Goal: Task Accomplishment & Management: Complete application form

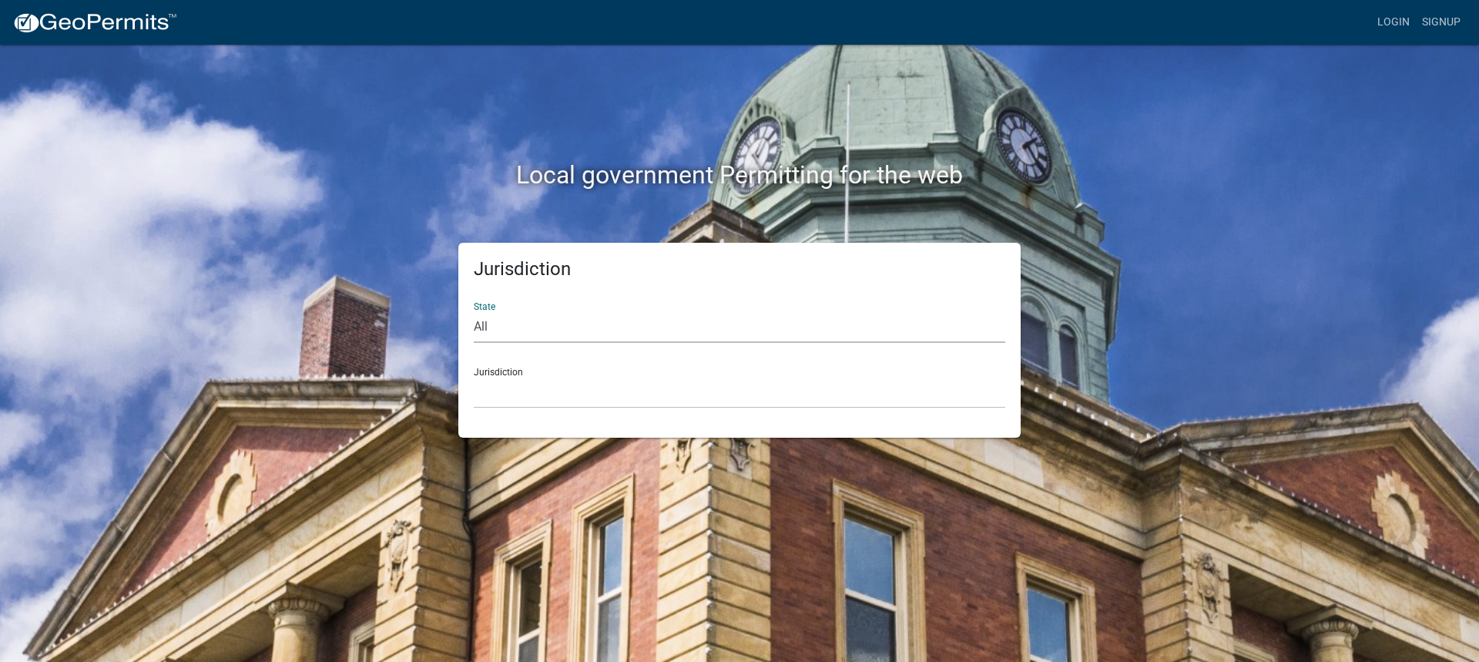
click at [565, 327] on select "All [US_STATE] [US_STATE] [US_STATE] [US_STATE] [US_STATE] [US_STATE] [US_STATE…" at bounding box center [740, 327] width 532 height 32
select select "[US_STATE]"
click at [474, 311] on select "All [US_STATE] [US_STATE] [US_STATE] [US_STATE] [US_STATE] [US_STATE] [US_STATE…" at bounding box center [740, 327] width 532 height 32
click at [554, 381] on select "[GEOGRAPHIC_DATA], [US_STATE] [GEOGRAPHIC_DATA], [US_STATE] [GEOGRAPHIC_DATA], …" at bounding box center [740, 393] width 532 height 32
click at [519, 400] on select "[GEOGRAPHIC_DATA], [US_STATE] [GEOGRAPHIC_DATA], [US_STATE] [GEOGRAPHIC_DATA], …" at bounding box center [740, 393] width 532 height 32
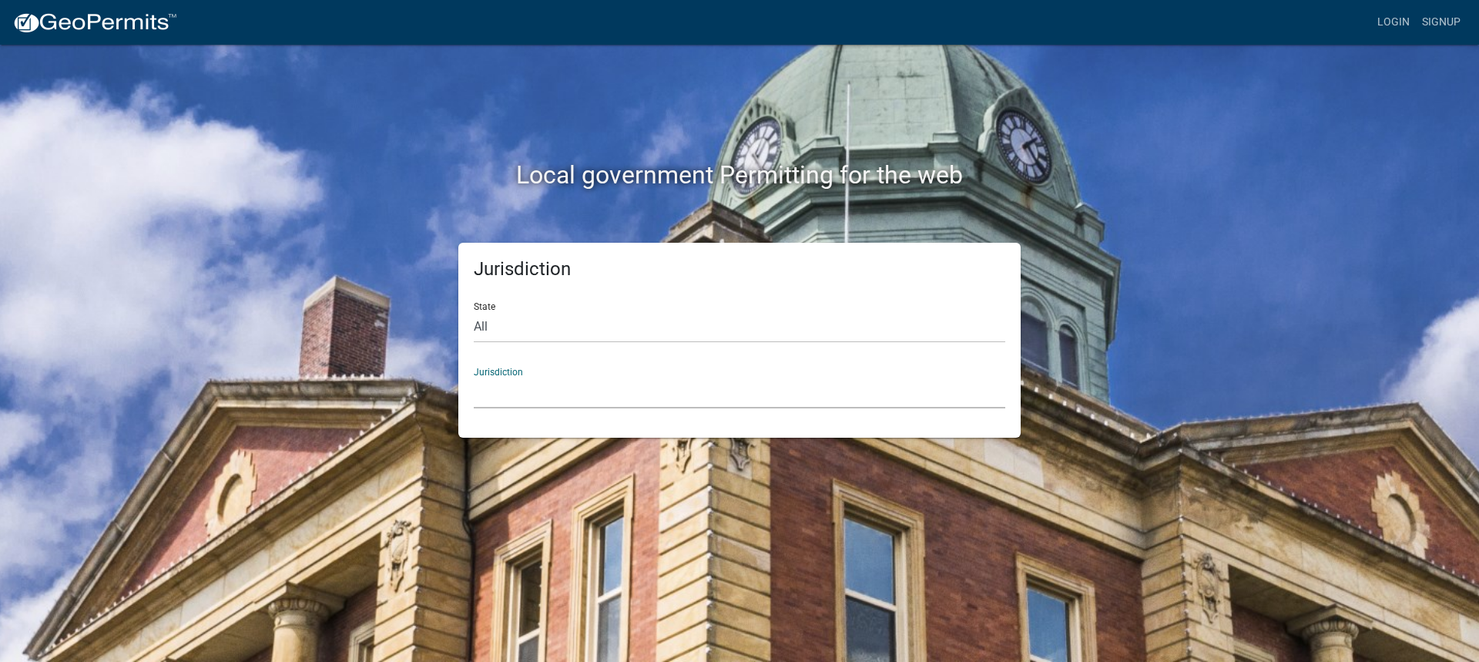
click at [548, 398] on select "[GEOGRAPHIC_DATA], [US_STATE] [GEOGRAPHIC_DATA], [US_STATE] [GEOGRAPHIC_DATA], …" at bounding box center [740, 393] width 532 height 32
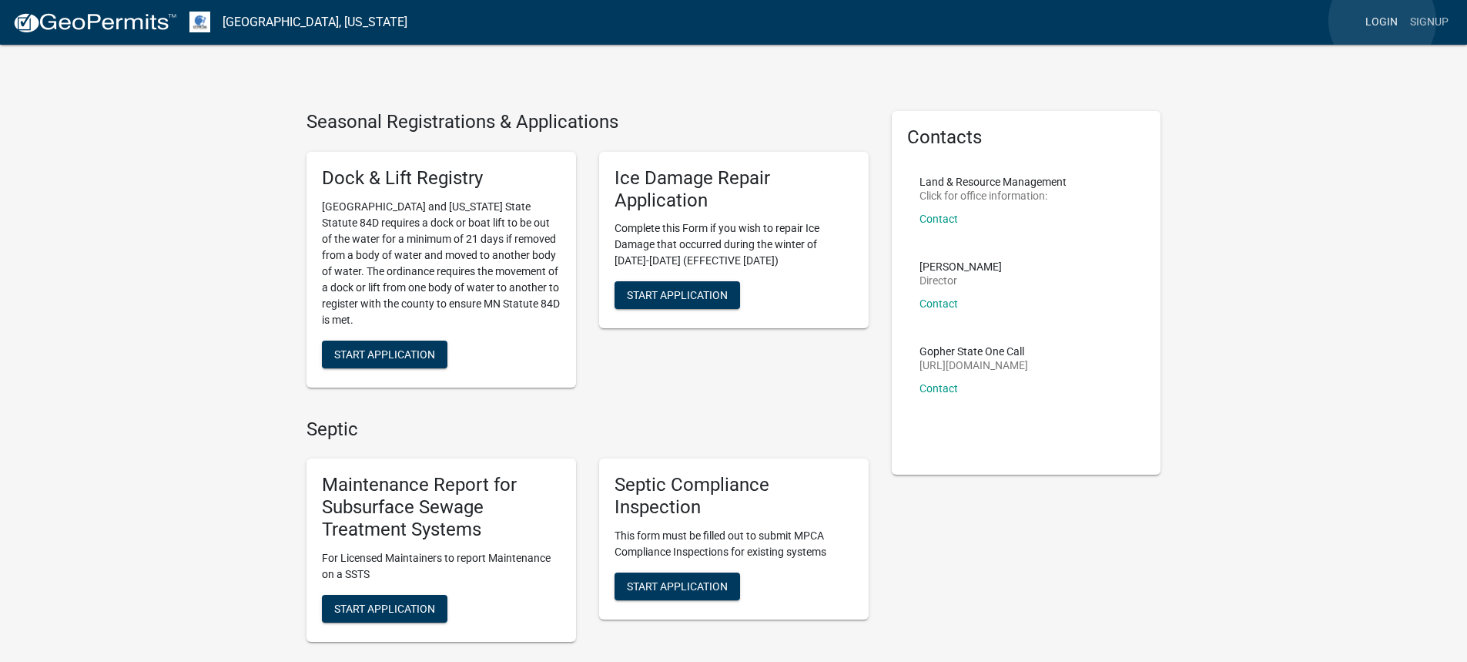
click at [1383, 21] on link "Login" at bounding box center [1382, 22] width 45 height 29
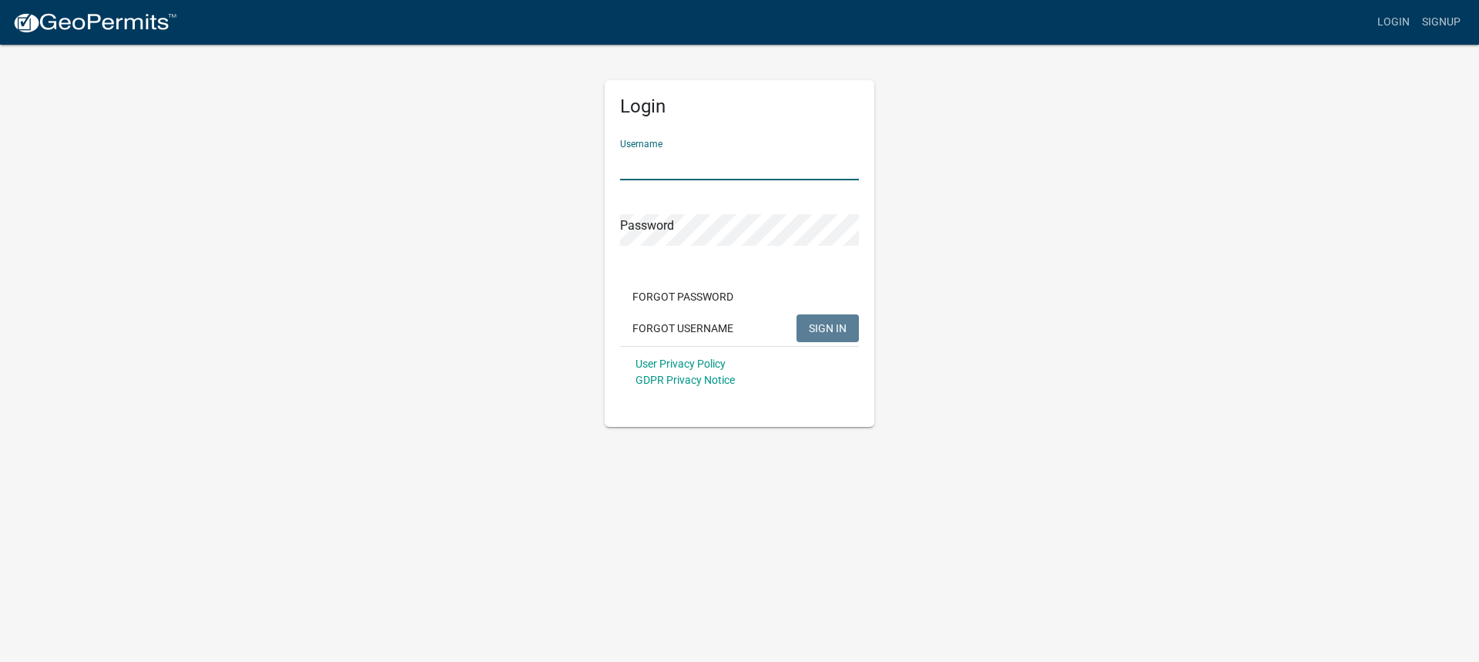
click at [665, 161] on input "Username" at bounding box center [739, 165] width 239 height 32
type input "[DOMAIN_NAME][EMAIL_ADDRESS][DOMAIN_NAME]"
click at [830, 327] on span "SIGN IN" at bounding box center [828, 327] width 38 height 12
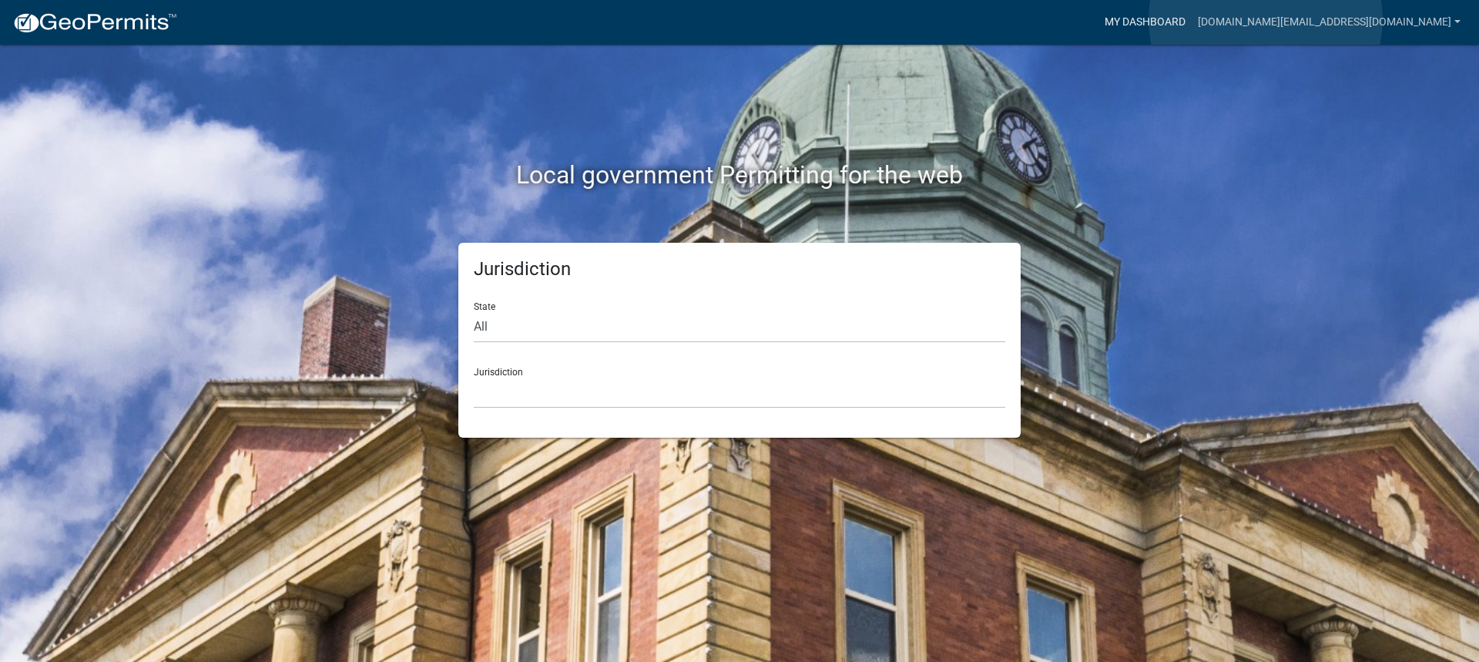
click at [1192, 19] on link "My Dashboard" at bounding box center [1144, 22] width 93 height 29
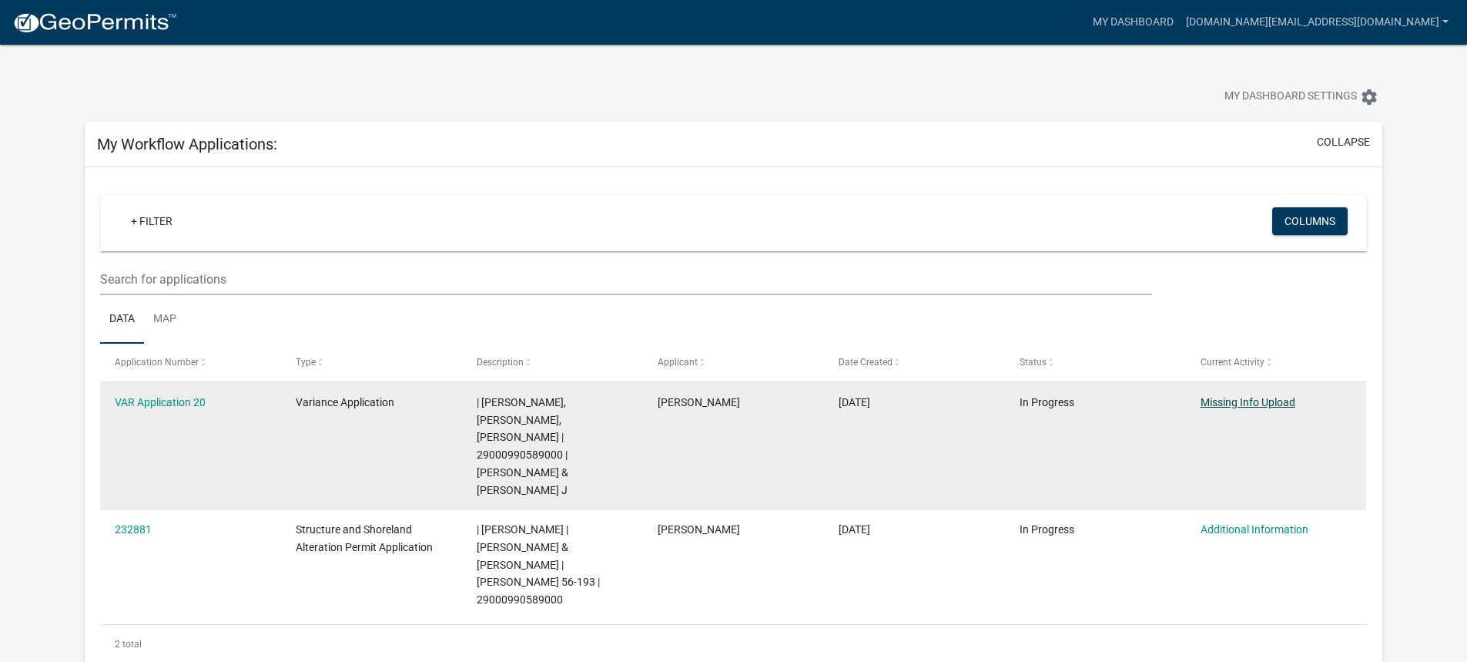
click at [1234, 401] on link "Missing Info Upload" at bounding box center [1248, 402] width 95 height 12
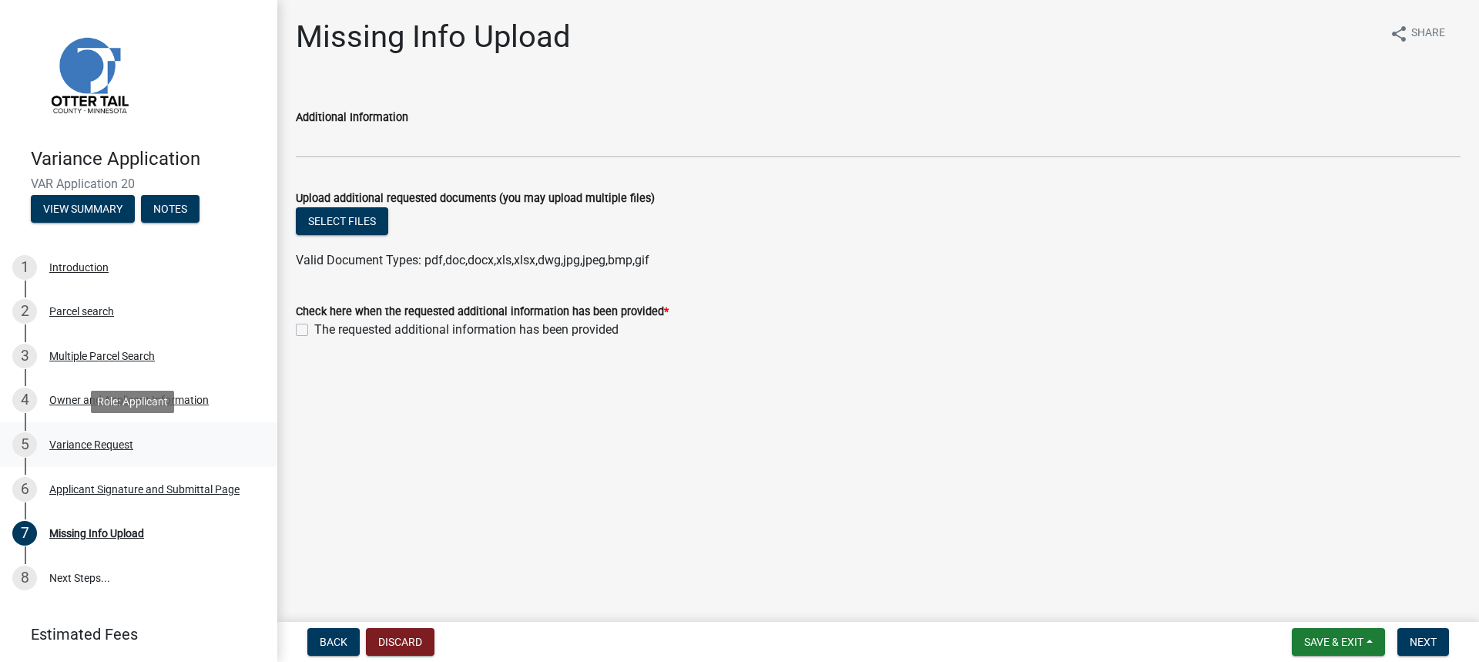
click at [109, 448] on div "Variance Request" at bounding box center [91, 444] width 84 height 11
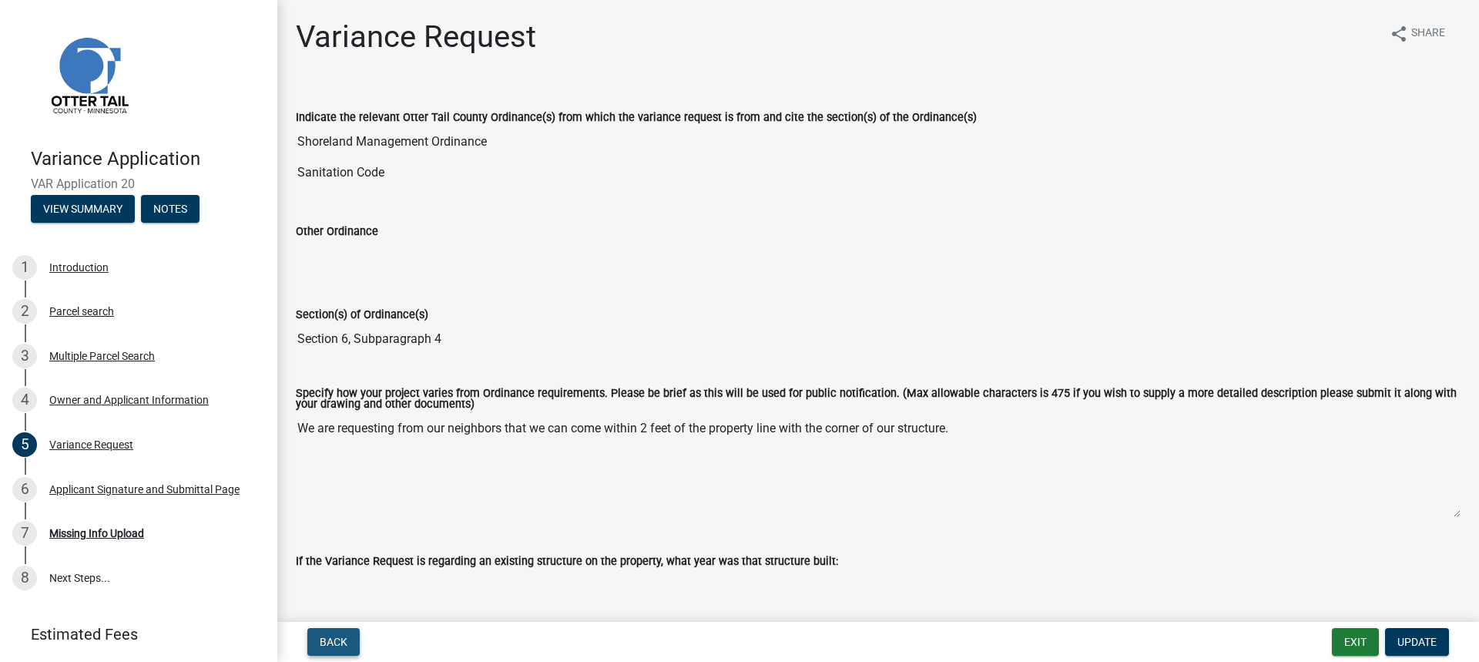
click at [332, 637] on span "Back" at bounding box center [334, 642] width 28 height 12
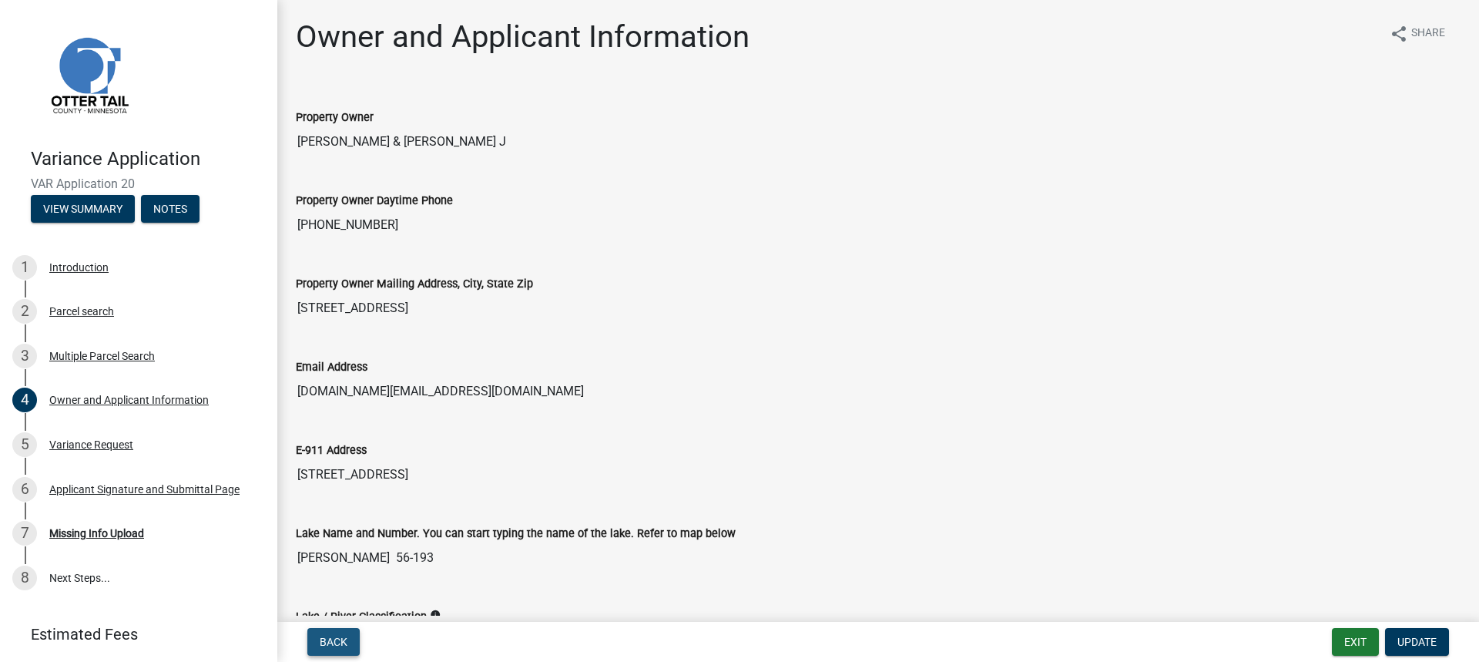
click at [330, 641] on span "Back" at bounding box center [334, 642] width 28 height 12
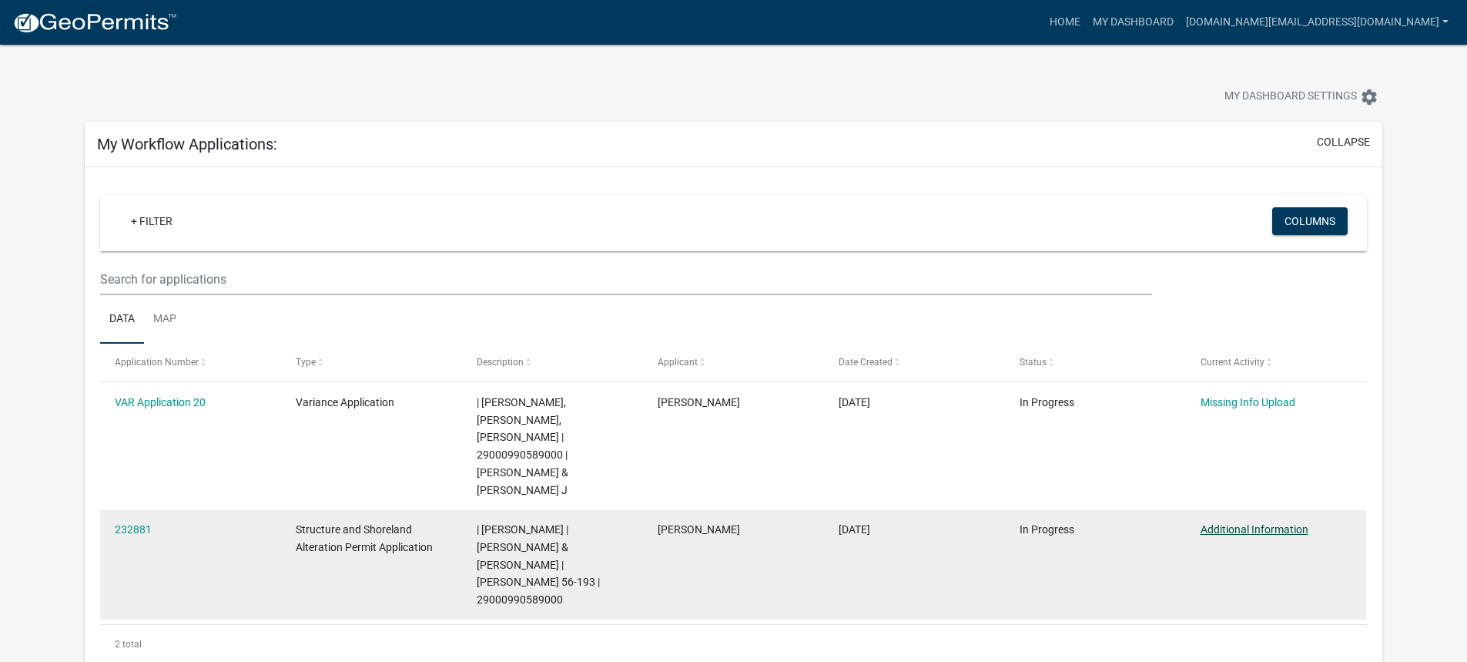
click at [1239, 523] on link "Additional Information" at bounding box center [1255, 529] width 108 height 12
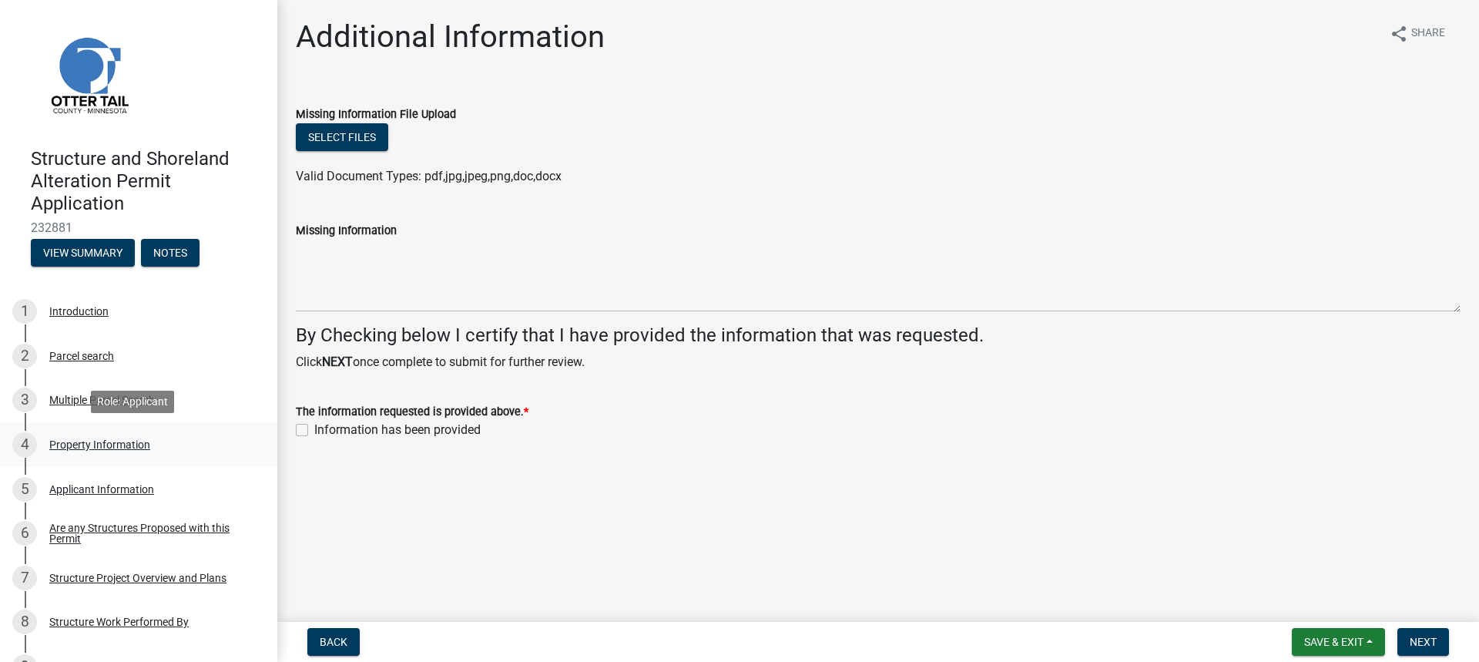
click at [98, 443] on div "Property Information" at bounding box center [99, 444] width 101 height 11
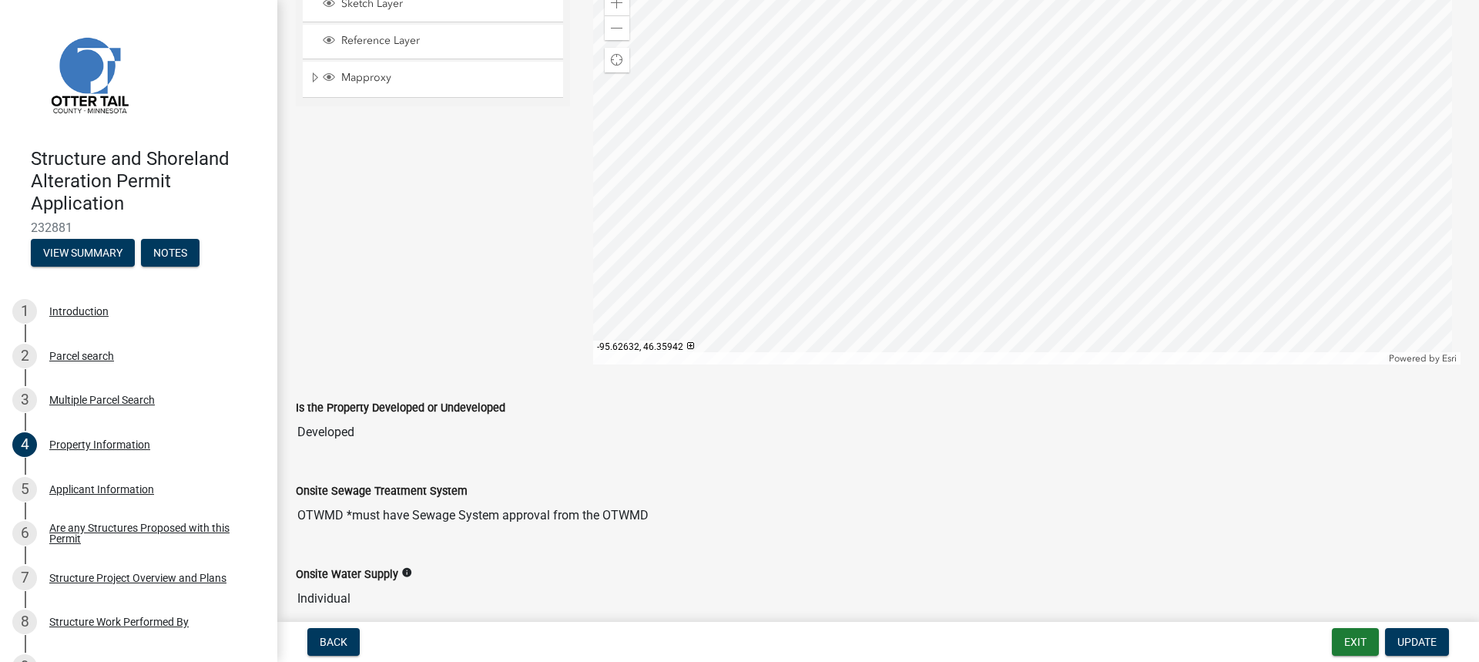
scroll to position [862, 0]
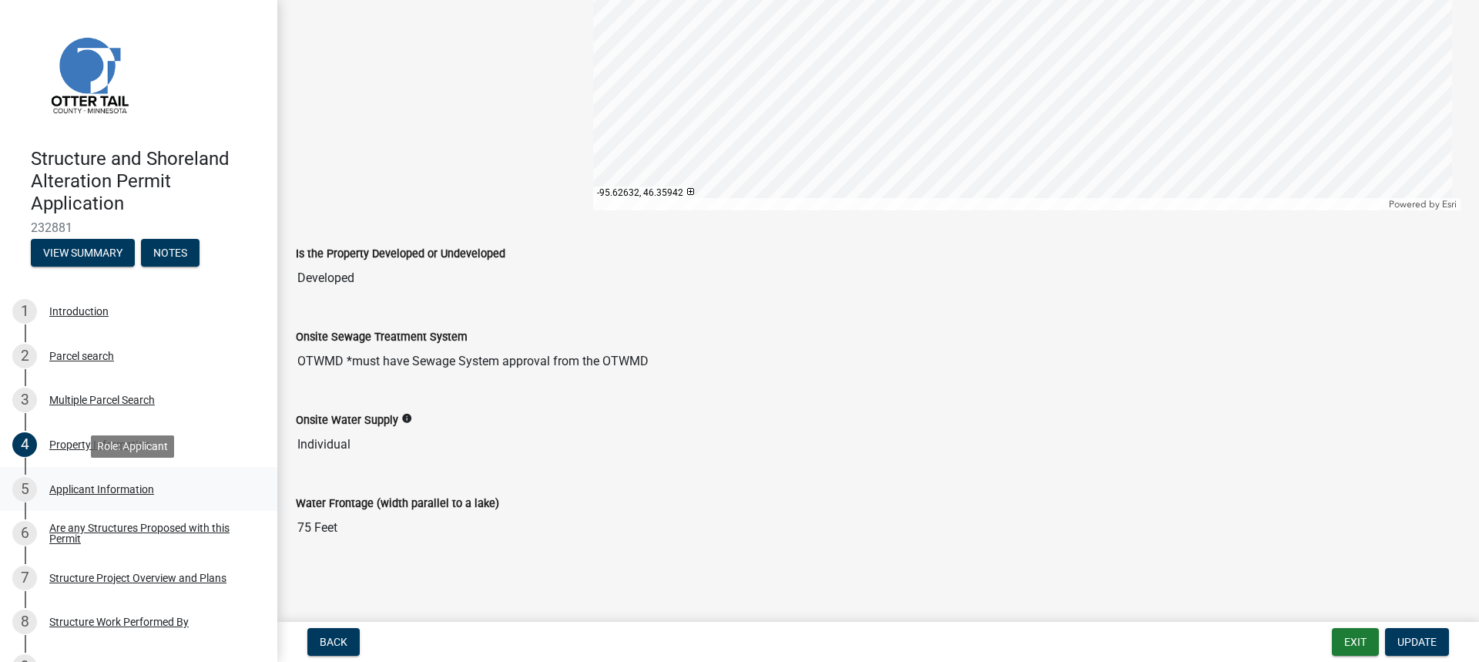
click at [71, 490] on div "Applicant Information" at bounding box center [101, 489] width 105 height 11
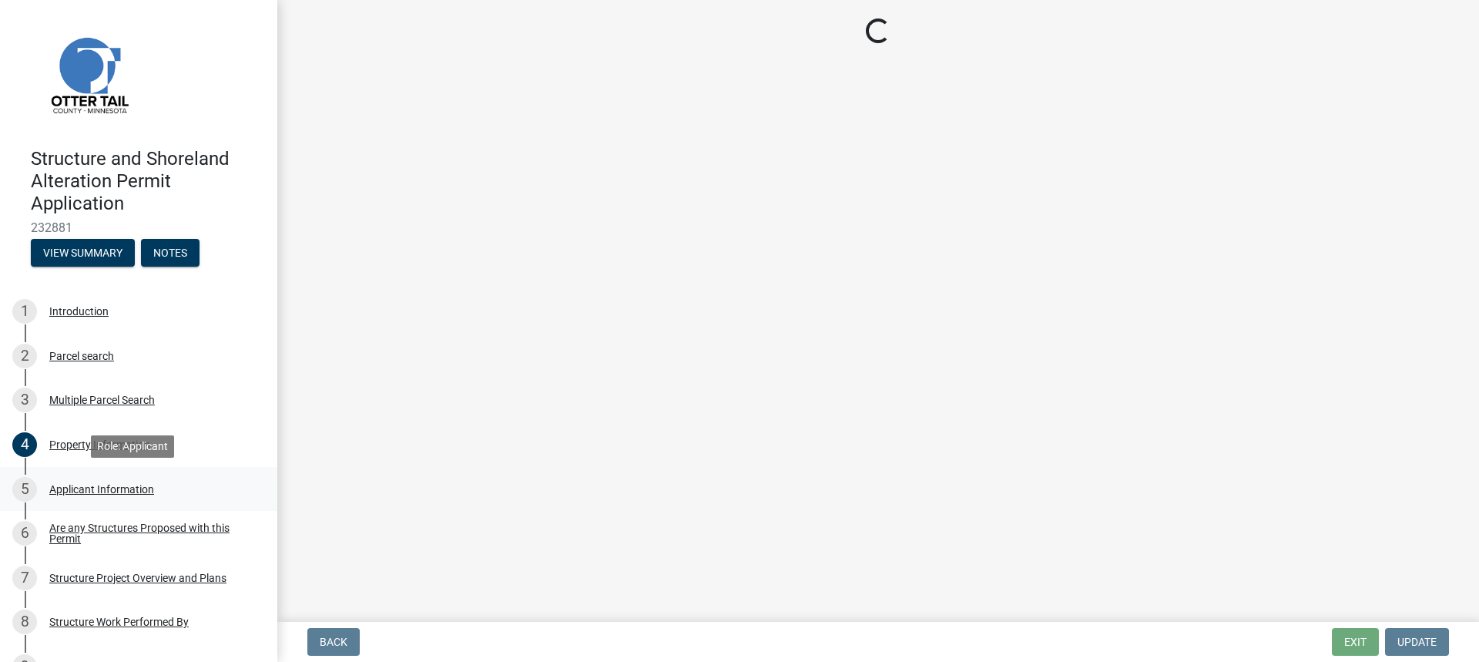
scroll to position [0, 0]
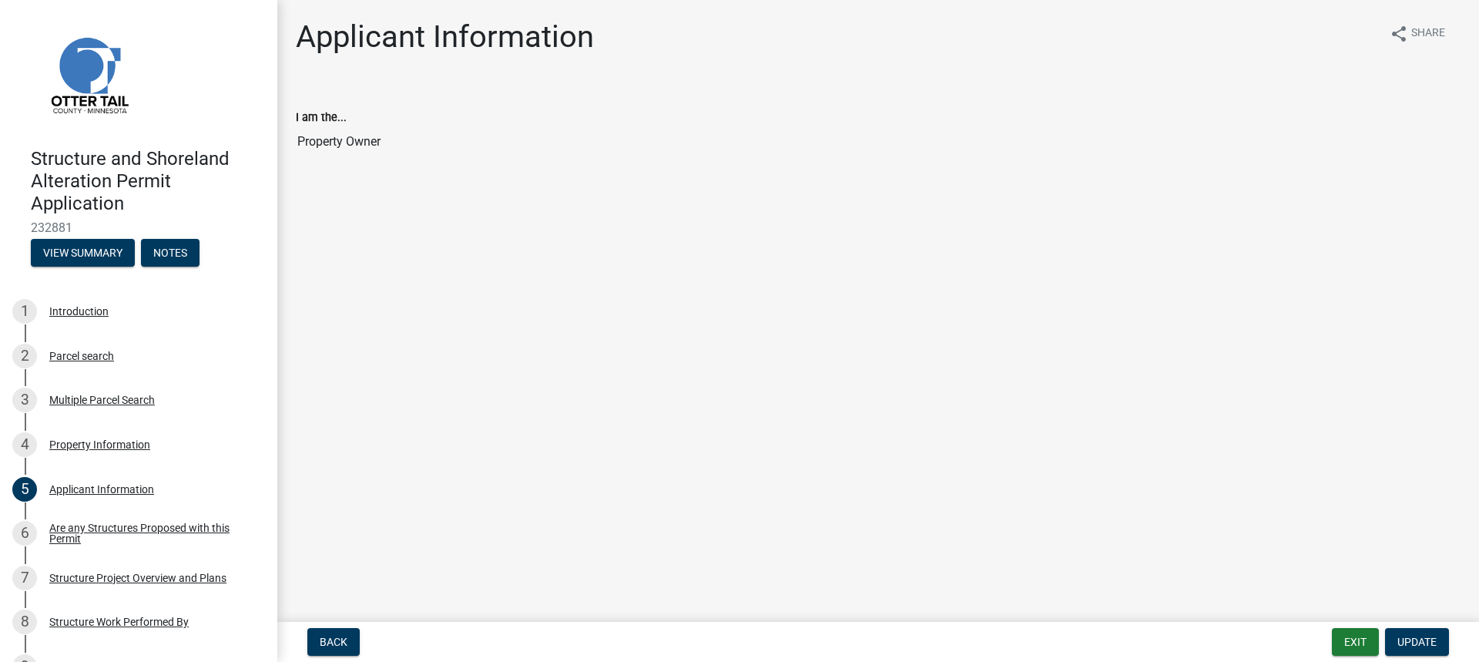
click at [347, 139] on input "Property Owner" at bounding box center [878, 141] width 1165 height 31
click at [120, 532] on div "Are any Structures Proposed with this Permit" at bounding box center [150, 533] width 203 height 22
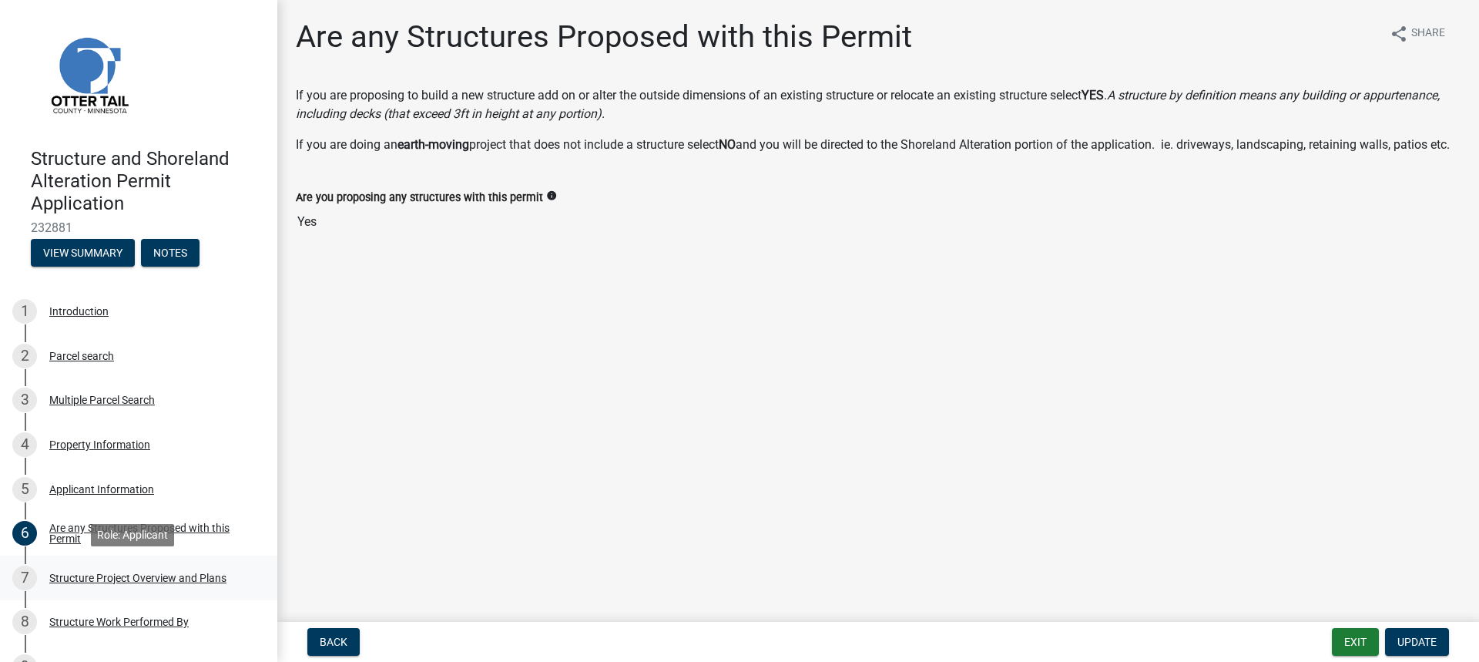
click at [79, 574] on div "Structure Project Overview and Plans" at bounding box center [137, 577] width 177 height 11
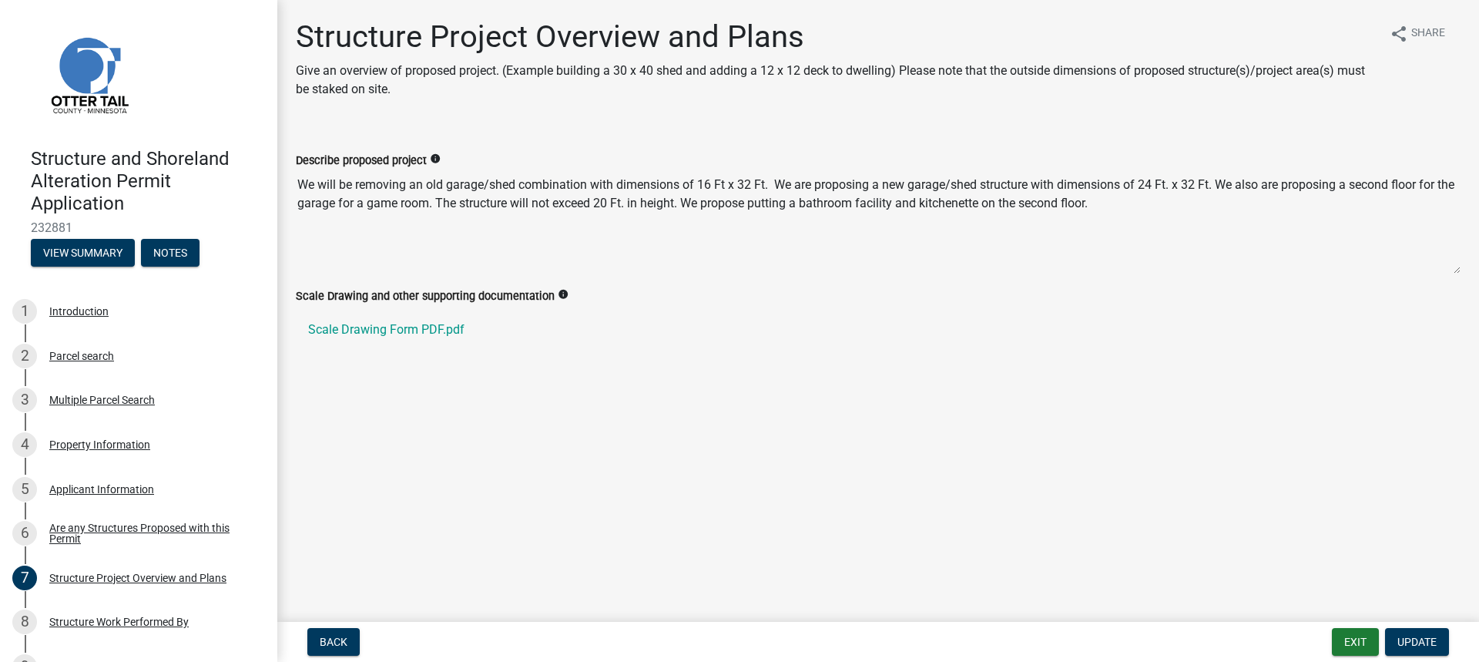
click at [1134, 203] on textarea "We will be removing an old garage/shed combination with dimensions of 16 Ft x 3…" at bounding box center [878, 221] width 1165 height 105
click at [1130, 202] on textarea "We will be removing an old garage/shed combination with dimensions of 16 Ft x 3…" at bounding box center [878, 221] width 1165 height 105
click at [1121, 208] on textarea "We will be removing an old garage/shed combination with dimensions of 16 Ft x 3…" at bounding box center [878, 221] width 1165 height 105
click at [1124, 207] on textarea "We will be removing an old garage/shed combination with dimensions of 16 Ft x 3…" at bounding box center [878, 221] width 1165 height 105
click at [1127, 206] on textarea "We will be removing an old garage/shed combination with dimensions of 16 Ft x 3…" at bounding box center [878, 221] width 1165 height 105
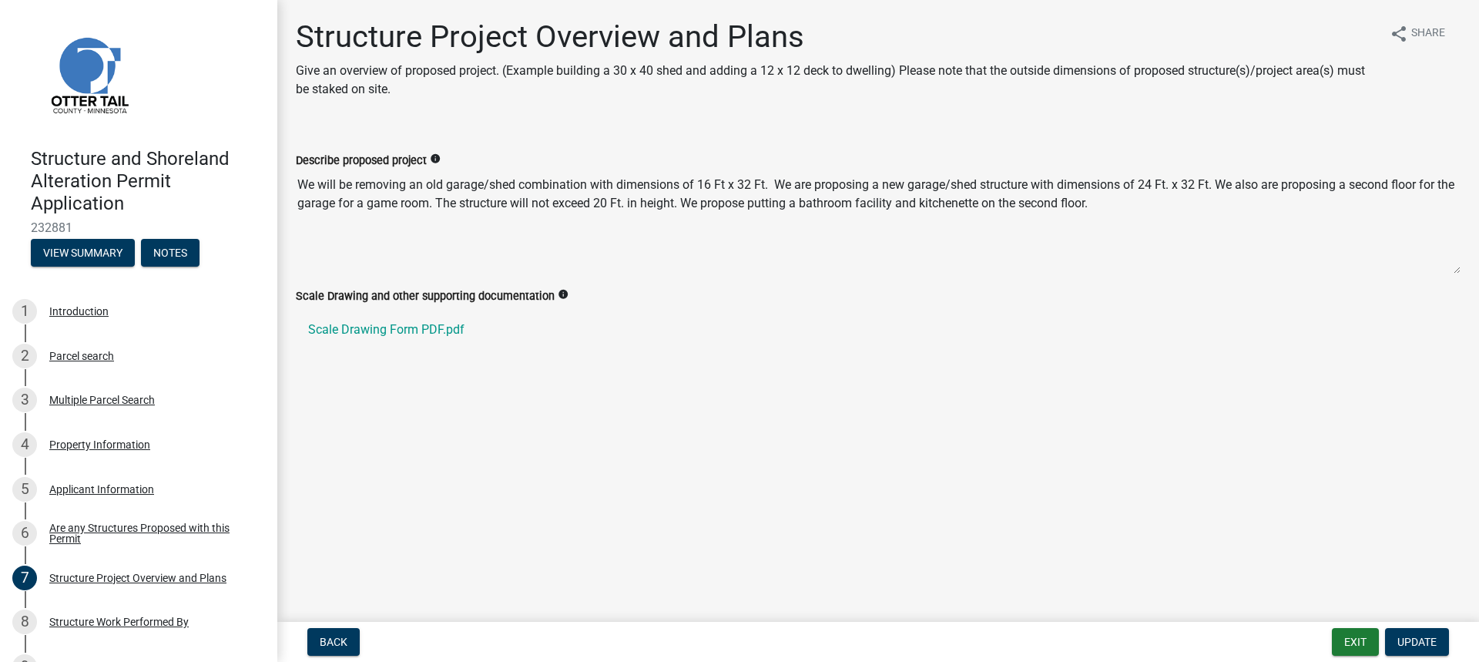
click at [1127, 206] on textarea "We will be removing an old garage/shed combination with dimensions of 16 Ft x 3…" at bounding box center [878, 221] width 1165 height 105
click at [1200, 247] on textarea "We will be removing an old garage/shed combination with dimensions of 16 Ft x 3…" at bounding box center [878, 221] width 1165 height 105
click at [1417, 639] on span "Update" at bounding box center [1416, 642] width 39 height 12
click at [1151, 200] on textarea "We will be removing an old garage/shed combination with dimensions of 16 Ft x 3…" at bounding box center [878, 221] width 1165 height 105
click at [1131, 202] on textarea "We will be removing an old garage/shed combination with dimensions of 16 Ft x 3…" at bounding box center [878, 221] width 1165 height 105
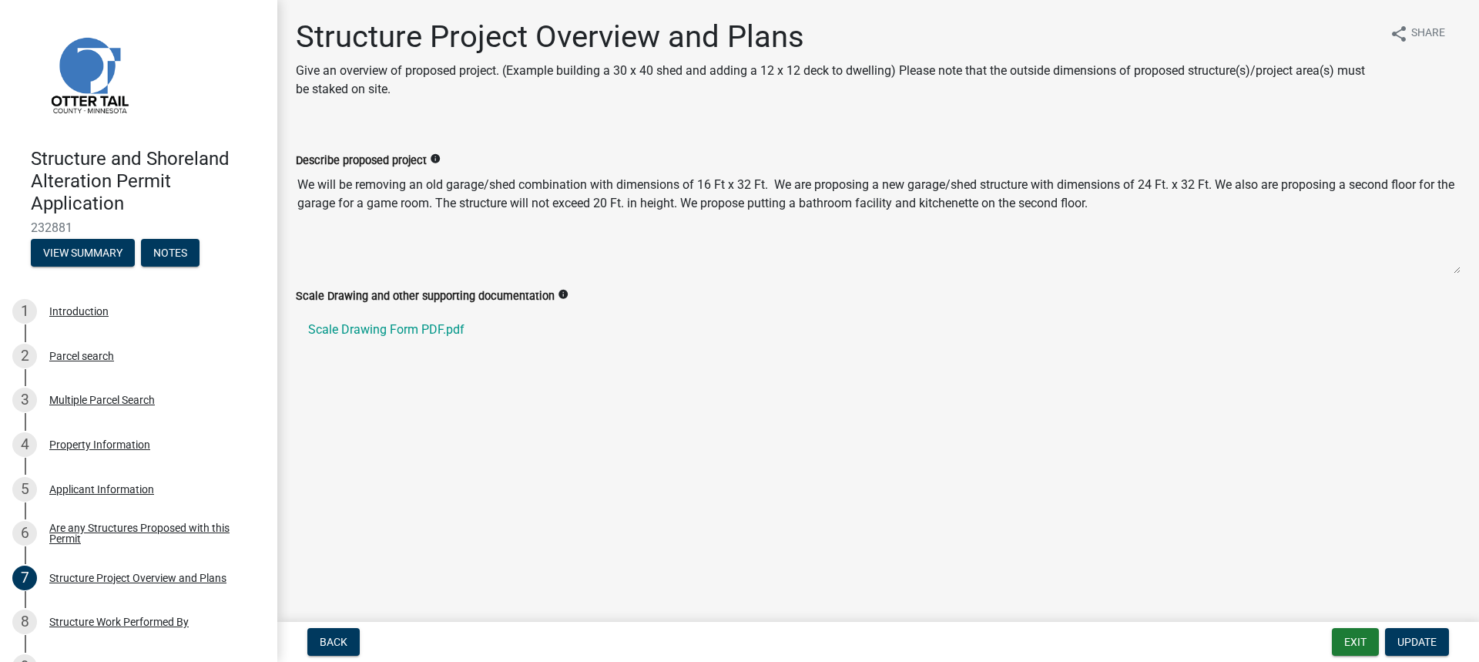
click at [1121, 206] on textarea "We will be removing an old garage/shed combination with dimensions of 16 Ft x 3…" at bounding box center [878, 221] width 1165 height 105
click at [1122, 206] on textarea "We will be removing an old garage/shed combination with dimensions of 16 Ft x 3…" at bounding box center [878, 221] width 1165 height 105
click at [339, 233] on textarea "We will be removing an old garage/shed combination with dimensions of 16 Ft x 3…" at bounding box center [878, 221] width 1165 height 105
drag, startPoint x: 1185, startPoint y: 231, endPoint x: 1273, endPoint y: 465, distance: 250.4
click at [1187, 233] on textarea "We will be removing an old garage/shed combination with dimensions of 16 Ft x 3…" at bounding box center [878, 221] width 1165 height 105
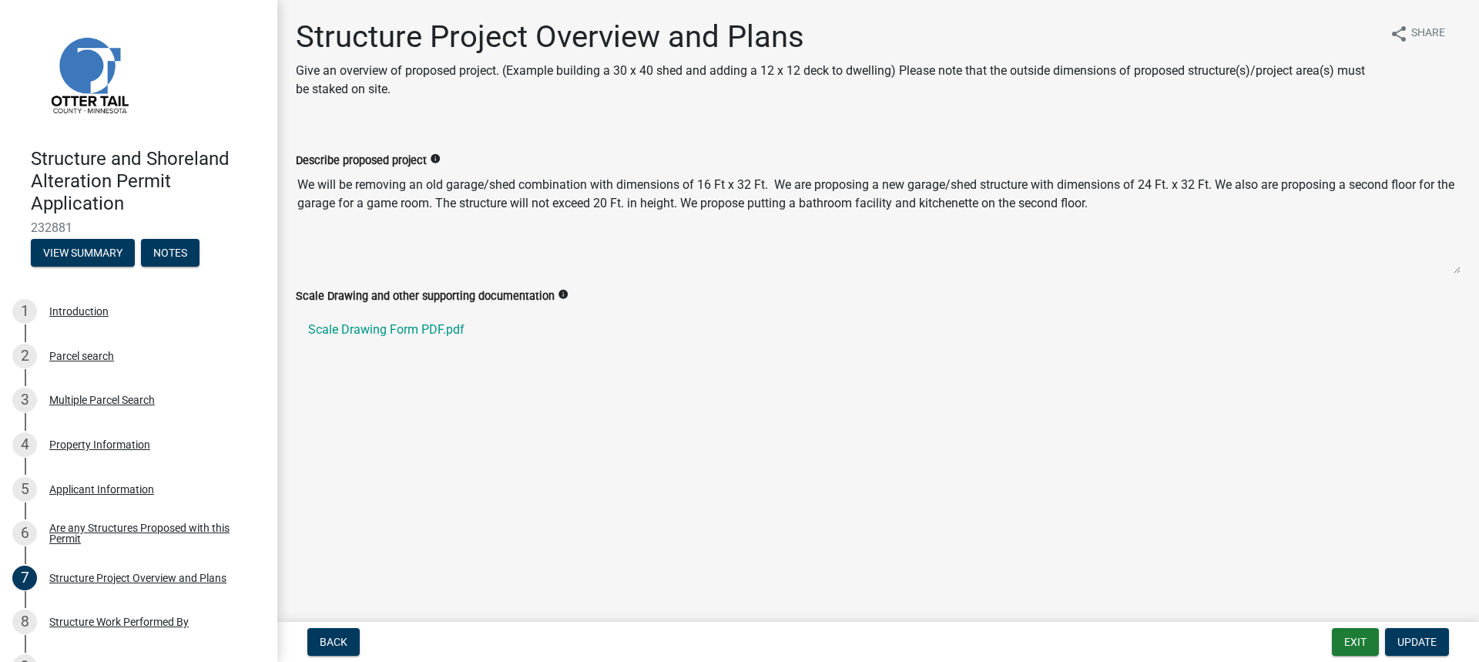
click at [1130, 208] on textarea "We will be removing an old garage/shed combination with dimensions of 16 Ft x 3…" at bounding box center [878, 221] width 1165 height 105
click at [1413, 646] on span "Update" at bounding box center [1416, 642] width 39 height 12
click at [1141, 204] on textarea "We will be removing an old garage/shed combination with dimensions of 16 Ft x 3…" at bounding box center [878, 221] width 1165 height 105
click at [1176, 216] on textarea "We will be removing an old garage/shed combination with dimensions of 16 Ft x 3…" at bounding box center [878, 221] width 1165 height 105
drag, startPoint x: 1175, startPoint y: 214, endPoint x: 1171, endPoint y: 207, distance: 7.9
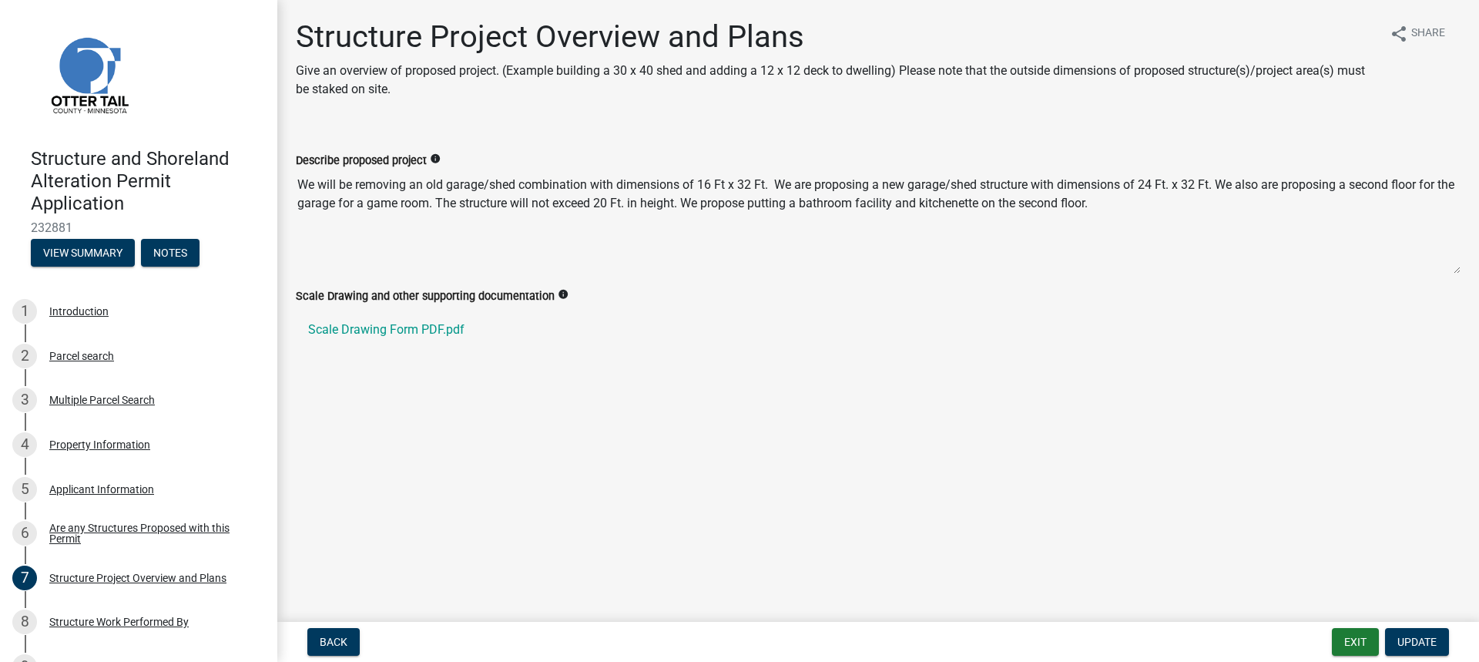
click at [1174, 213] on textarea "We will be removing an old garage/shed combination with dimensions of 16 Ft x 3…" at bounding box center [878, 221] width 1165 height 105
click at [1135, 201] on textarea "We will be removing an old garage/shed combination with dimensions of 16 Ft x 3…" at bounding box center [878, 221] width 1165 height 105
click at [1120, 206] on textarea "We will be removing an old garage/shed combination with dimensions of 16 Ft x 3…" at bounding box center [878, 221] width 1165 height 105
click at [434, 159] on icon "info" at bounding box center [435, 158] width 11 height 11
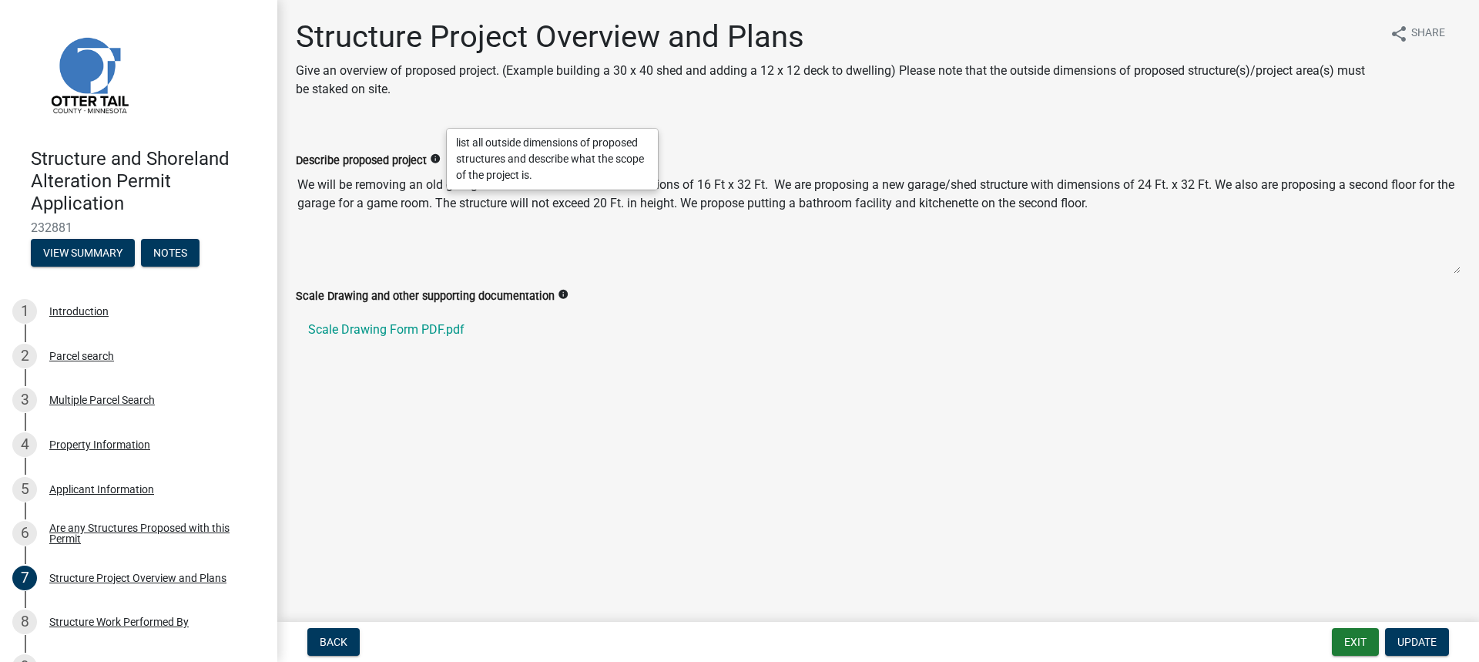
click at [434, 156] on icon "info" at bounding box center [435, 158] width 11 height 11
click at [322, 234] on textarea "We will be removing an old garage/shed combination with dimensions of 16 Ft x 3…" at bounding box center [878, 221] width 1165 height 105
click at [316, 230] on textarea "We will be removing an old garage/shed combination with dimensions of 16 Ft x 3…" at bounding box center [878, 221] width 1165 height 105
click at [1404, 636] on span "Update" at bounding box center [1416, 642] width 39 height 12
click at [433, 96] on p "Give an overview of proposed project. (Example building a 30 x 40 shed and addi…" at bounding box center [837, 80] width 1082 height 37
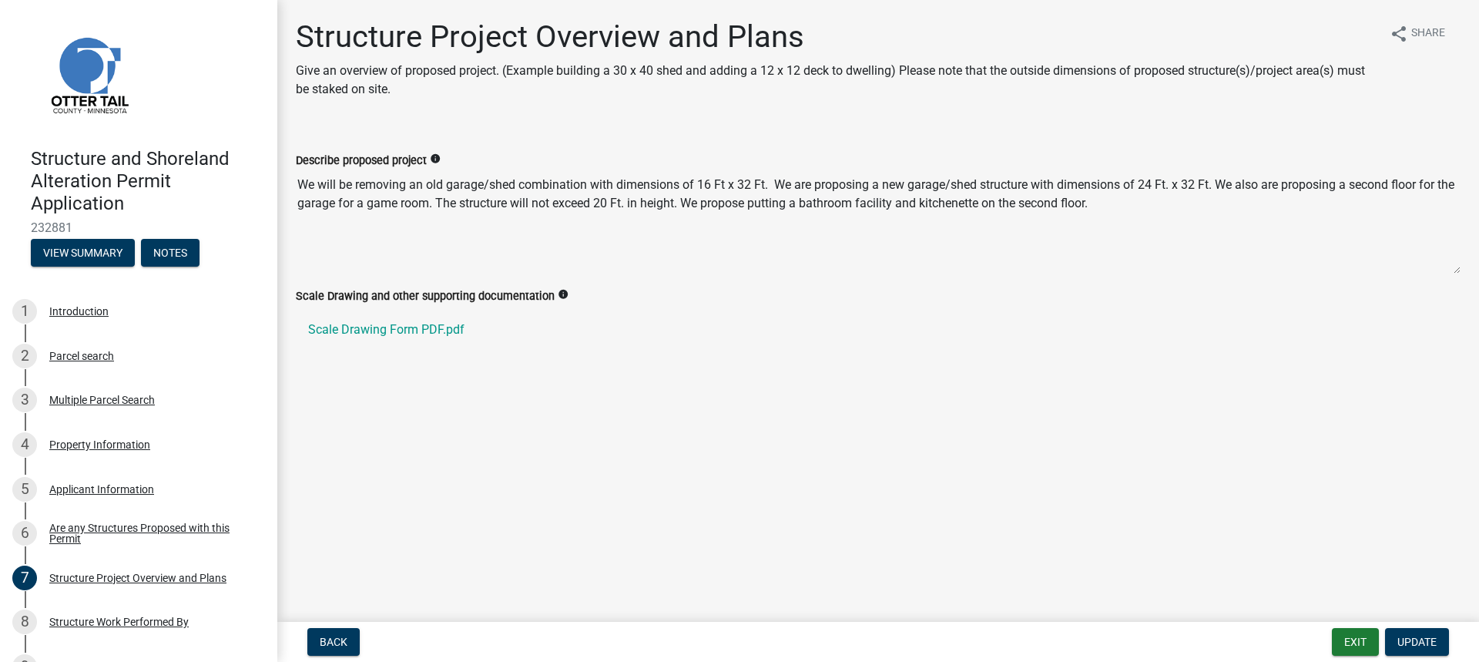
click at [410, 86] on p "Give an overview of proposed project. (Example building a 30 x 40 shed and addi…" at bounding box center [837, 80] width 1082 height 37
click at [443, 153] on div "Describe proposed project info" at bounding box center [878, 160] width 1165 height 18
click at [441, 164] on div "Describe proposed project info" at bounding box center [878, 160] width 1165 height 18
click at [448, 192] on textarea "We will be removing an old garage/shed combination with dimensions of 16 Ft x 3…" at bounding box center [878, 221] width 1165 height 105
click at [1176, 217] on textarea "We will be removing an old garage/shed combination with dimensions of 16 Ft x 3…" at bounding box center [878, 221] width 1165 height 105
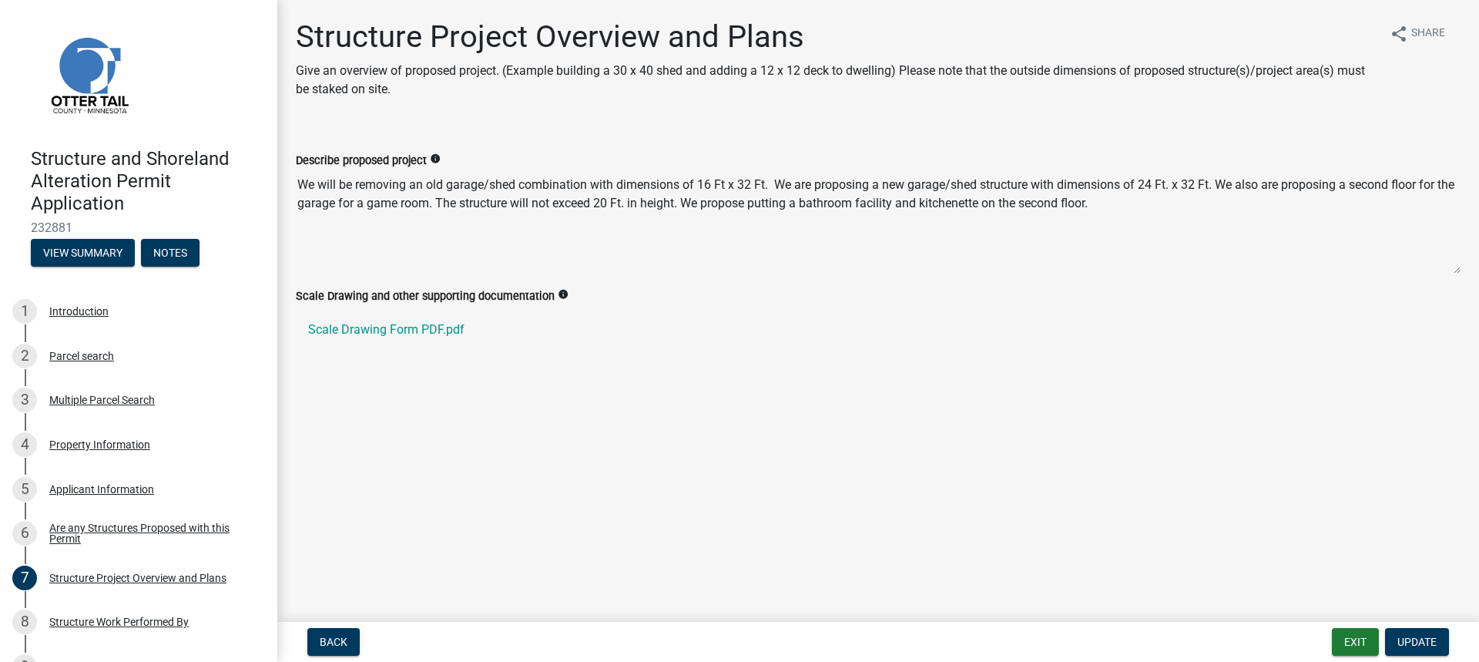
click at [1045, 233] on textarea "We will be removing an old garage/shed combination with dimensions of 16 Ft x 3…" at bounding box center [878, 221] width 1165 height 105
click at [1133, 203] on textarea "We will be removing an old garage/shed combination with dimensions of 16 Ft x 3…" at bounding box center [878, 221] width 1165 height 105
click at [1135, 202] on textarea "We will be removing an old garage/shed combination with dimensions of 16 Ft x 3…" at bounding box center [878, 221] width 1165 height 105
click at [1145, 202] on textarea "We will be removing an old garage/shed combination with dimensions of 16 Ft x 3…" at bounding box center [878, 221] width 1165 height 105
click at [1146, 202] on textarea "We will be removing an old garage/shed combination with dimensions of 16 Ft x 3…" at bounding box center [878, 221] width 1165 height 105
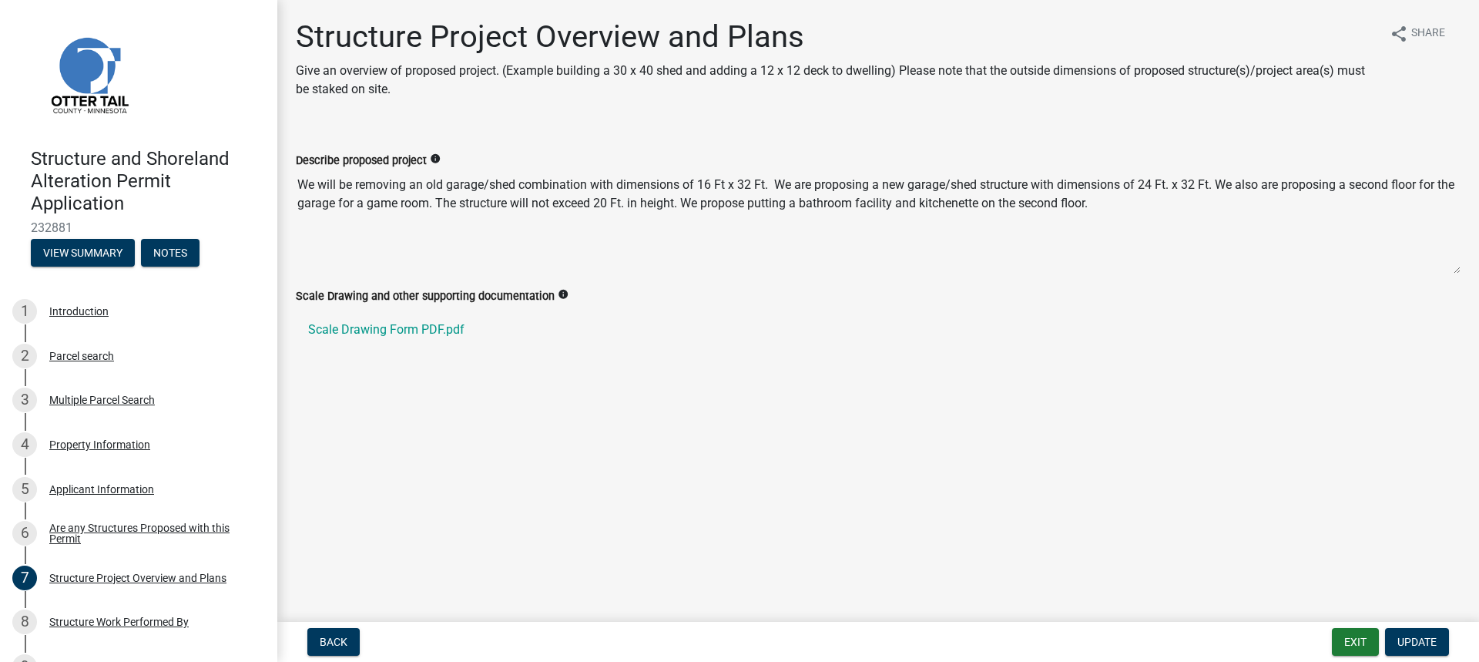
click at [1097, 204] on textarea "We will be removing an old garage/shed combination with dimensions of 16 Ft x 3…" at bounding box center [878, 221] width 1165 height 105
click at [1092, 204] on textarea "We will be removing an old garage/shed combination with dimensions of 16 Ft x 3…" at bounding box center [878, 221] width 1165 height 105
drag, startPoint x: 1090, startPoint y: 204, endPoint x: 840, endPoint y: 200, distance: 249.6
click at [1086, 204] on textarea "We will be removing an old garage/shed combination with dimensions of 16 Ft x 3…" at bounding box center [878, 221] width 1165 height 105
drag, startPoint x: 494, startPoint y: 194, endPoint x: 632, endPoint y: 246, distance: 147.2
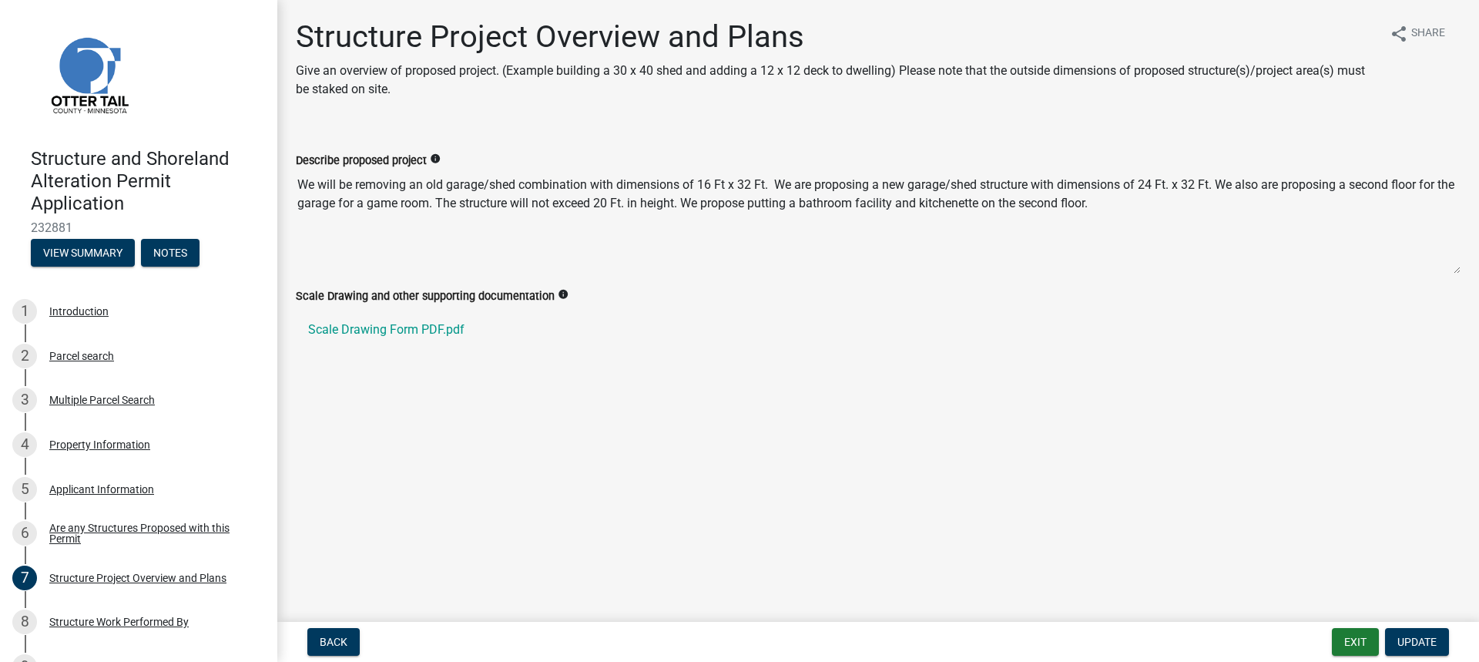
click at [627, 251] on textarea "We will be removing an old garage/shed combination with dimensions of 16 Ft x 3…" at bounding box center [878, 221] width 1165 height 105
drag, startPoint x: 472, startPoint y: 226, endPoint x: 416, endPoint y: 232, distance: 56.5
click at [468, 227] on textarea "We will be removing an old garage/shed combination with dimensions of 16 Ft x 3…" at bounding box center [878, 221] width 1165 height 105
click at [326, 229] on textarea "We will be removing an old garage/shed combination with dimensions of 16 Ft x 3…" at bounding box center [878, 221] width 1165 height 105
click at [320, 227] on textarea "We will be removing an old garage/shed combination with dimensions of 16 Ft x 3…" at bounding box center [878, 221] width 1165 height 105
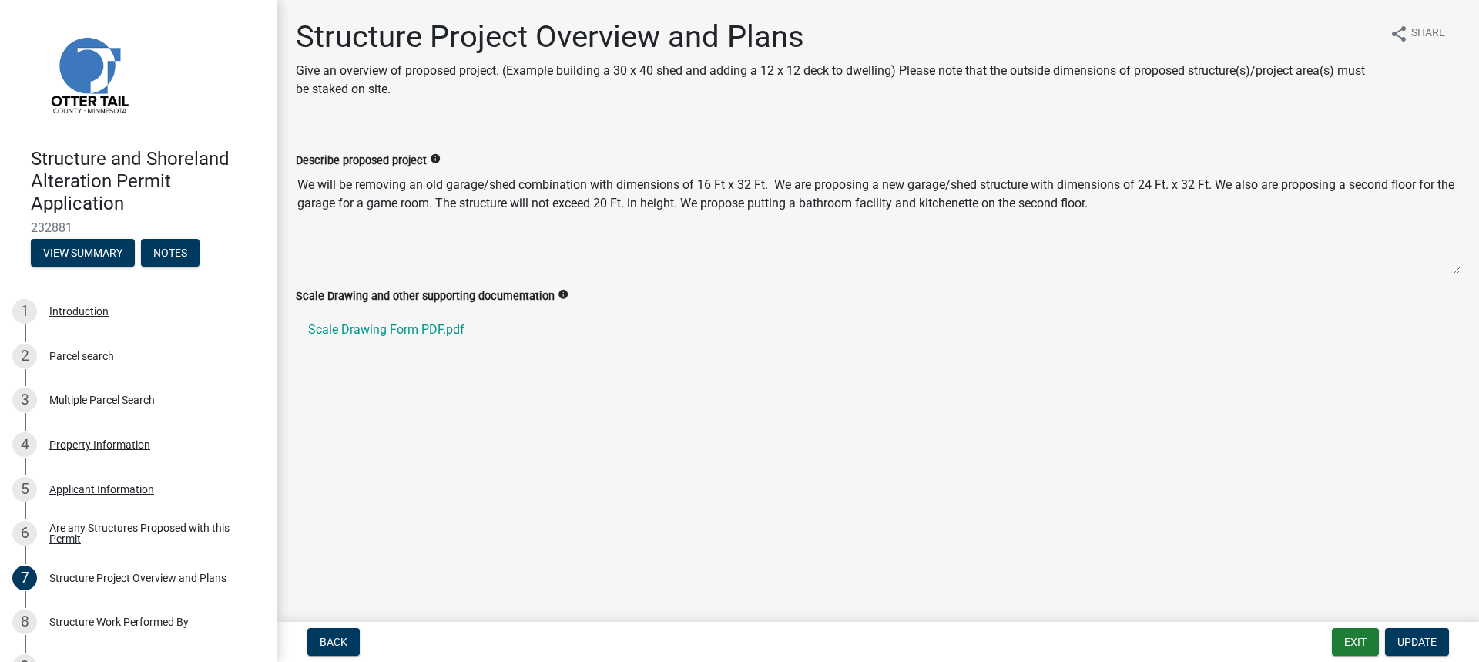
click at [310, 242] on textarea "We will be removing an old garage/shed combination with dimensions of 16 Ft x 3…" at bounding box center [878, 221] width 1165 height 105
click at [308, 241] on textarea "We will be removing an old garage/shed combination with dimensions of 16 Ft x 3…" at bounding box center [878, 221] width 1165 height 105
click at [362, 327] on link "Scale Drawing Form PDF.pdf" at bounding box center [878, 329] width 1165 height 37
drag, startPoint x: 409, startPoint y: 322, endPoint x: 351, endPoint y: 383, distance: 83.9
click at [351, 383] on main "Structure Project Overview and Plans Give an overview of proposed project. (Exa…" at bounding box center [878, 307] width 1202 height 615
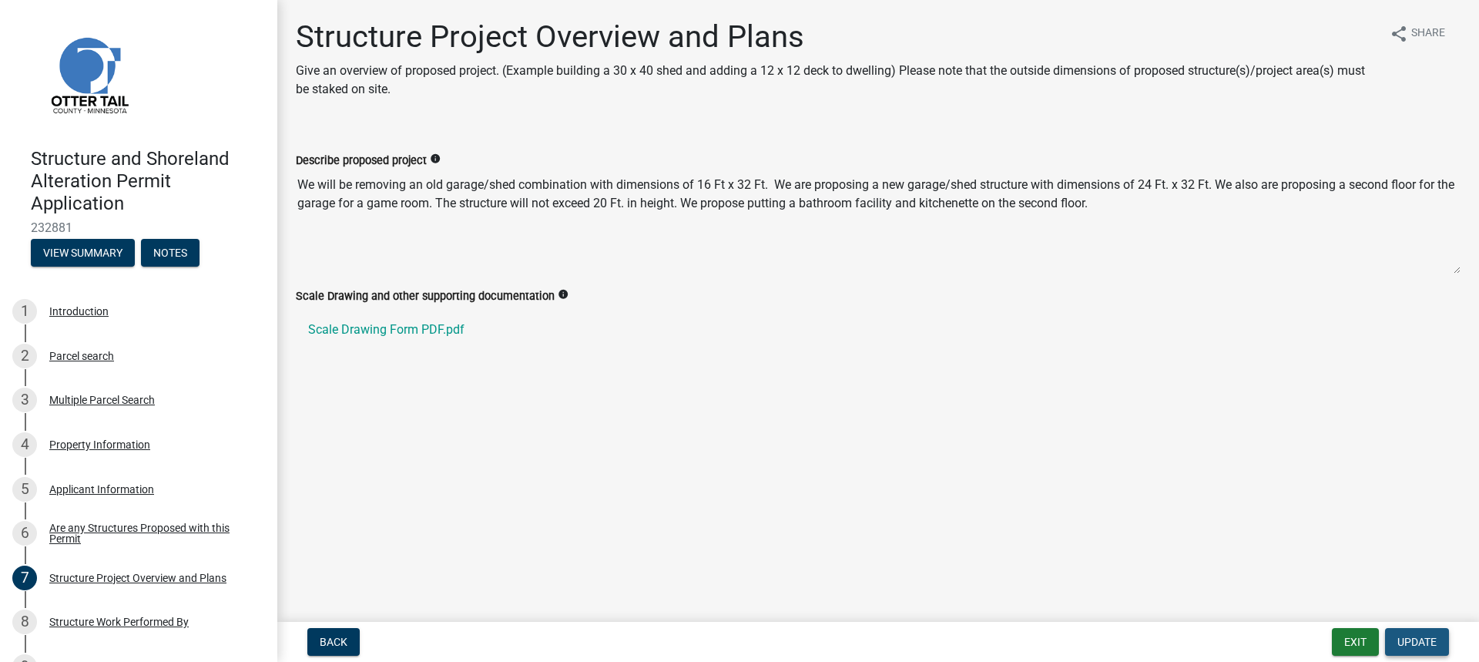
drag, startPoint x: 1422, startPoint y: 642, endPoint x: 1333, endPoint y: 573, distance: 112.0
click at [1422, 640] on span "Update" at bounding box center [1416, 642] width 39 height 12
click at [366, 328] on link "Scale Drawing Form PDF.pdf" at bounding box center [878, 329] width 1165 height 37
click at [374, 325] on link "Scale Drawing Form PDF.pdf" at bounding box center [878, 329] width 1165 height 37
click at [558, 293] on icon "info" at bounding box center [563, 294] width 11 height 11
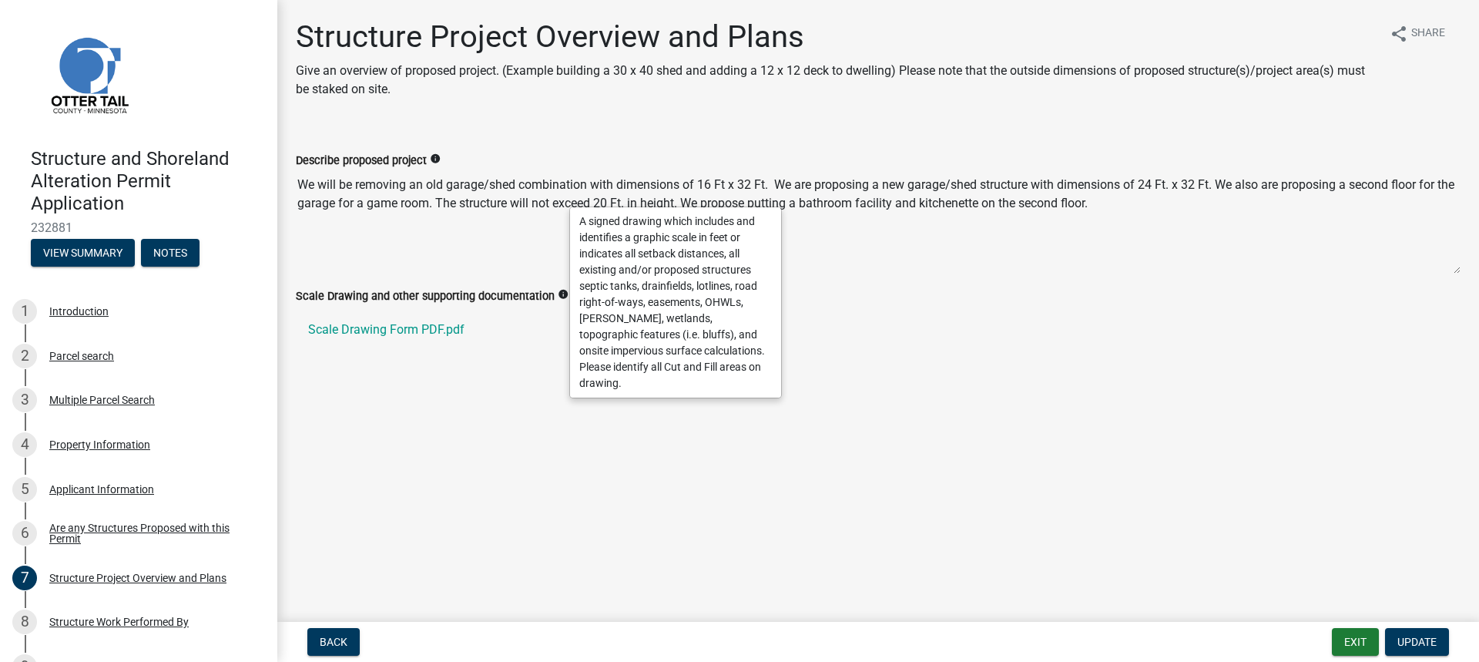
click at [618, 461] on main "Structure Project Overview and Plans Give an overview of proposed project. (Exa…" at bounding box center [878, 307] width 1202 height 615
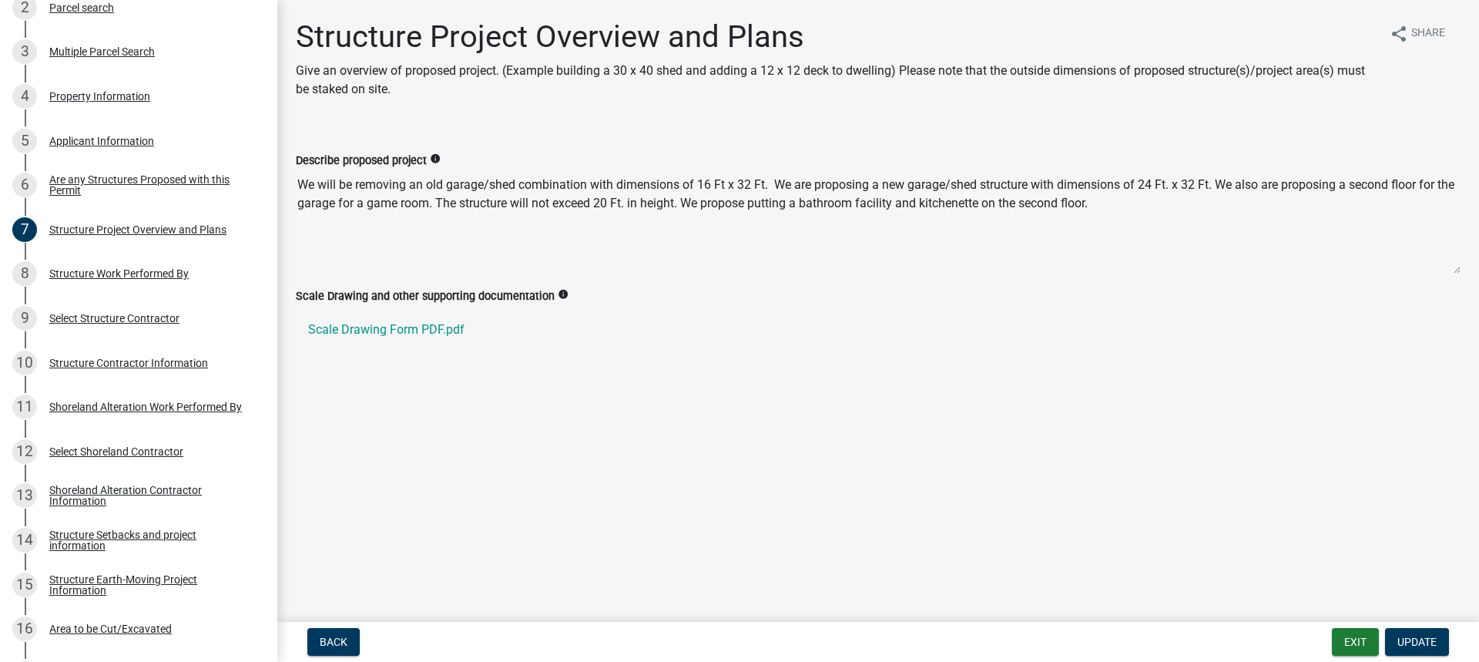
scroll to position [334, 0]
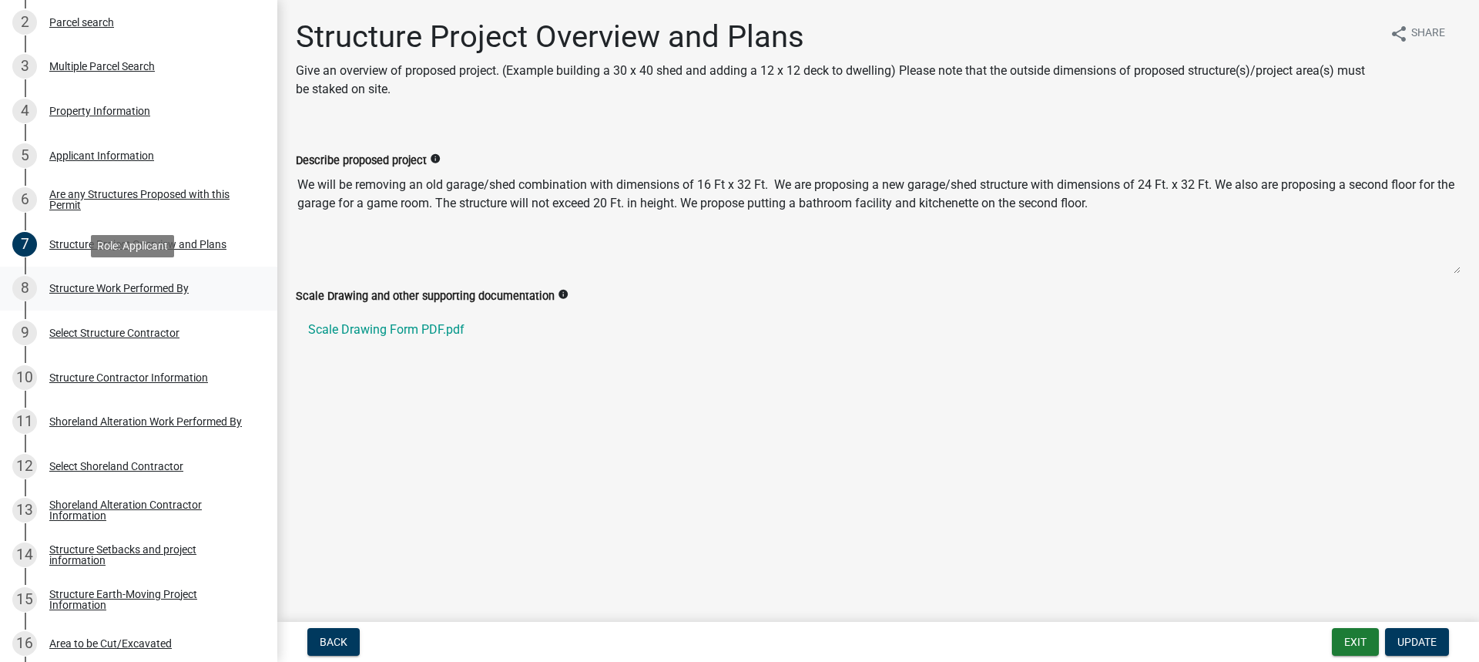
click at [96, 290] on div "Structure Work Performed By" at bounding box center [118, 288] width 139 height 11
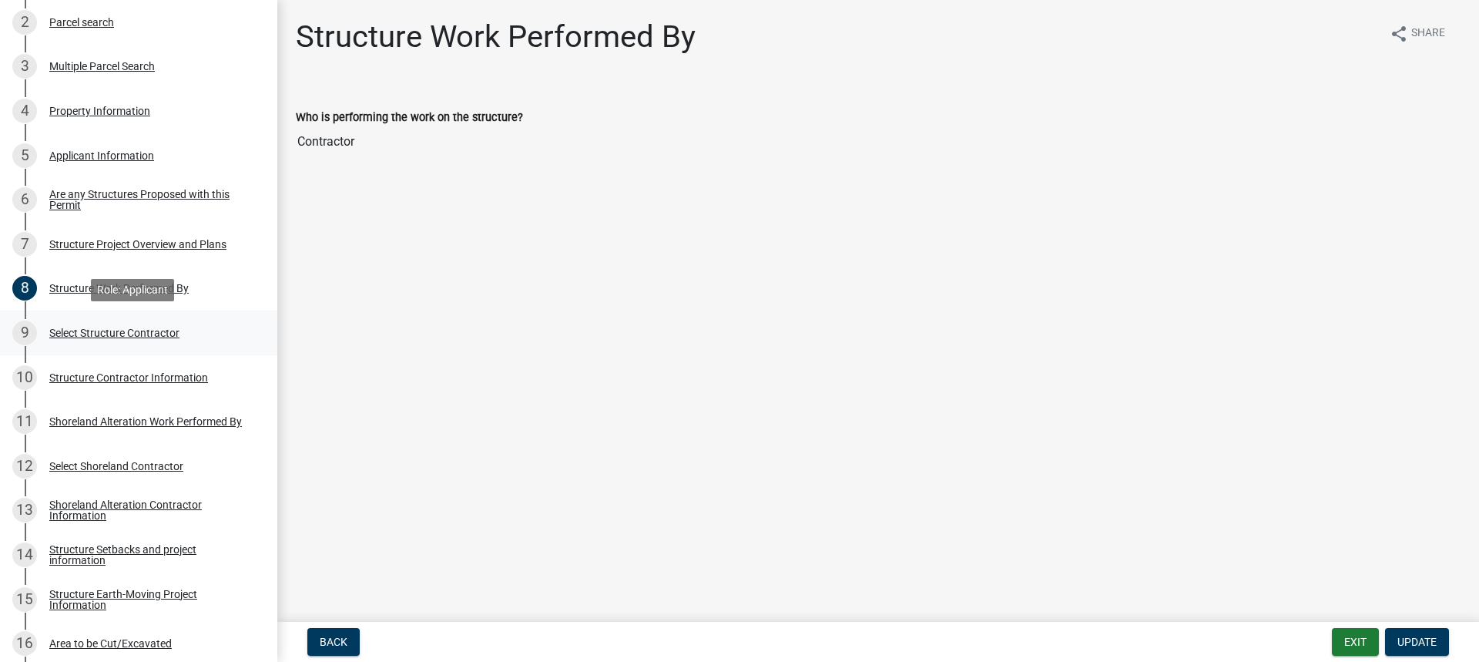
click at [103, 335] on div "Select Structure Contractor" at bounding box center [114, 332] width 130 height 11
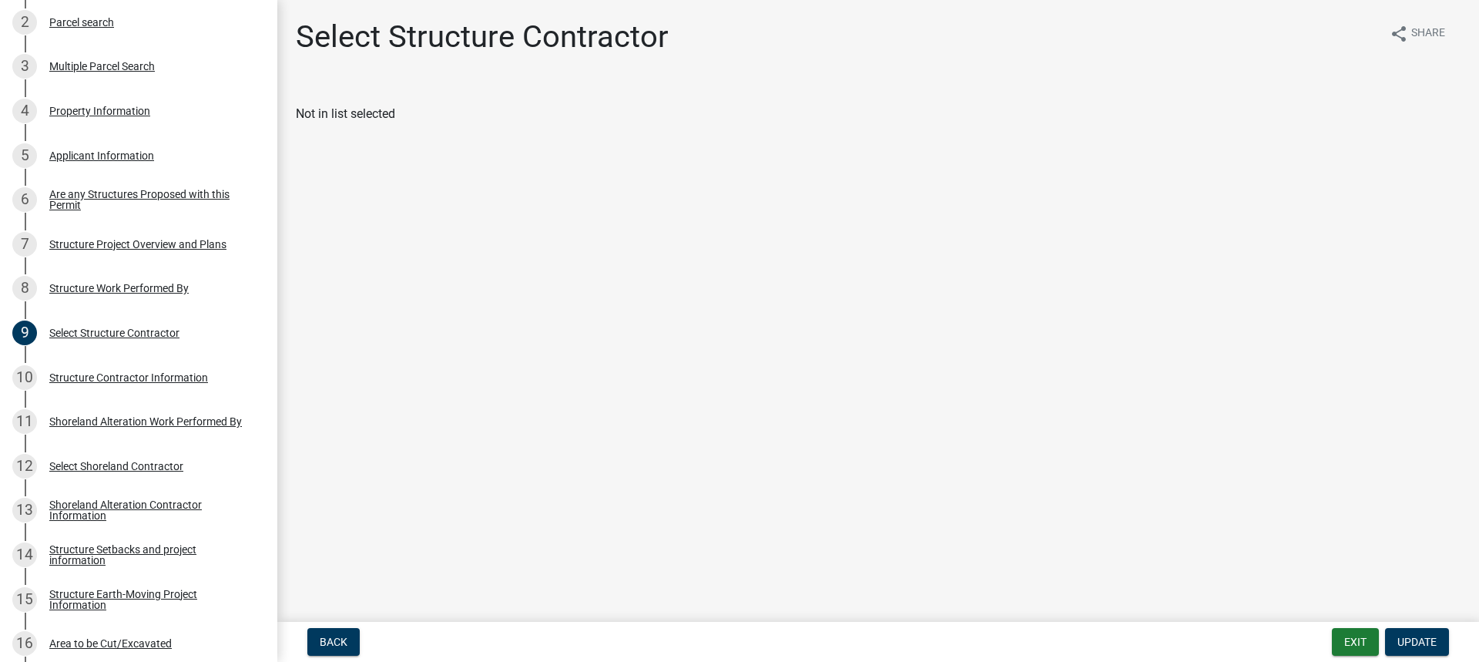
click at [421, 33] on h1 "Select Structure Contractor" at bounding box center [482, 36] width 373 height 37
click at [126, 377] on div "Structure Contractor Information" at bounding box center [128, 377] width 159 height 11
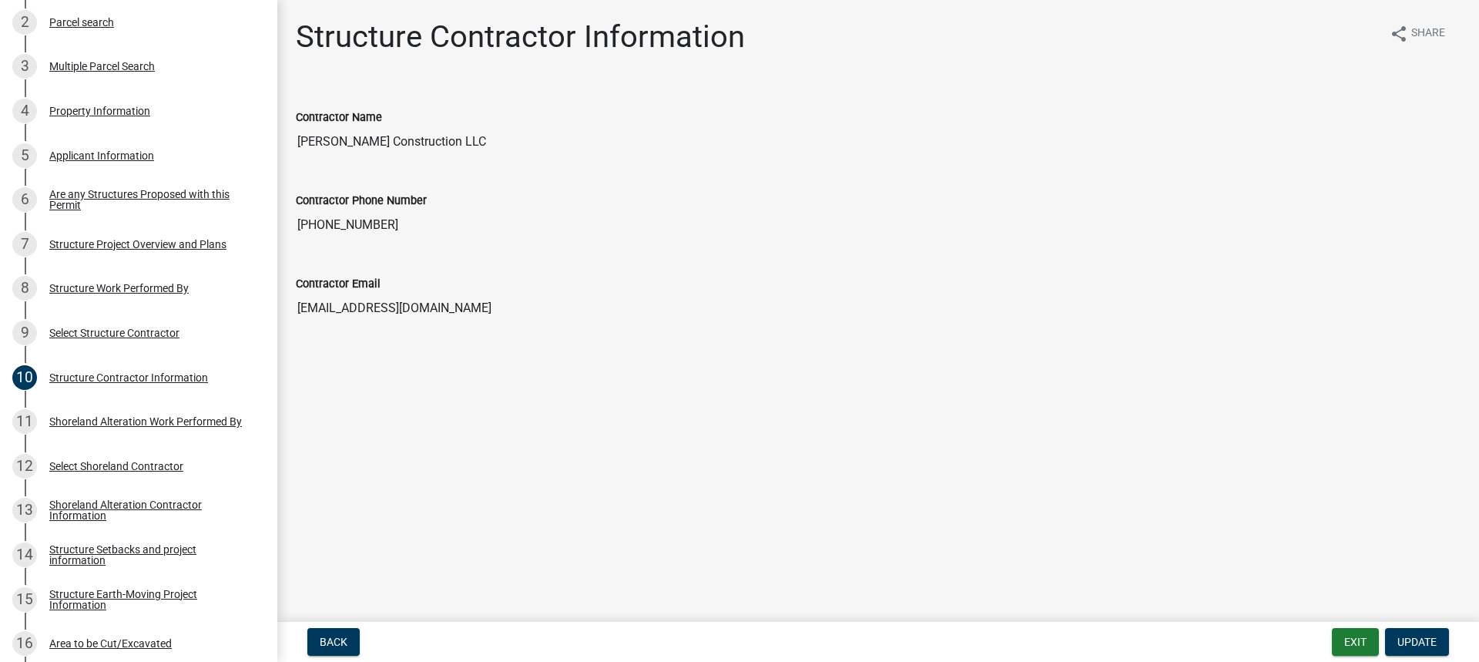
click at [411, 140] on input "[PERSON_NAME] Construction LLC" at bounding box center [878, 141] width 1165 height 31
drag, startPoint x: 461, startPoint y: 140, endPoint x: 278, endPoint y: 122, distance: 183.4
click at [278, 122] on div "Structure Contractor Information share Share Contractor Name [PERSON_NAME] Cons…" at bounding box center [878, 183] width 1202 height 331
drag, startPoint x: 787, startPoint y: 357, endPoint x: 785, endPoint y: 343, distance: 14.0
click at [784, 356] on main "Structure Contractor Information share Share Contractor Name [PERSON_NAME] Cons…" at bounding box center [878, 307] width 1202 height 615
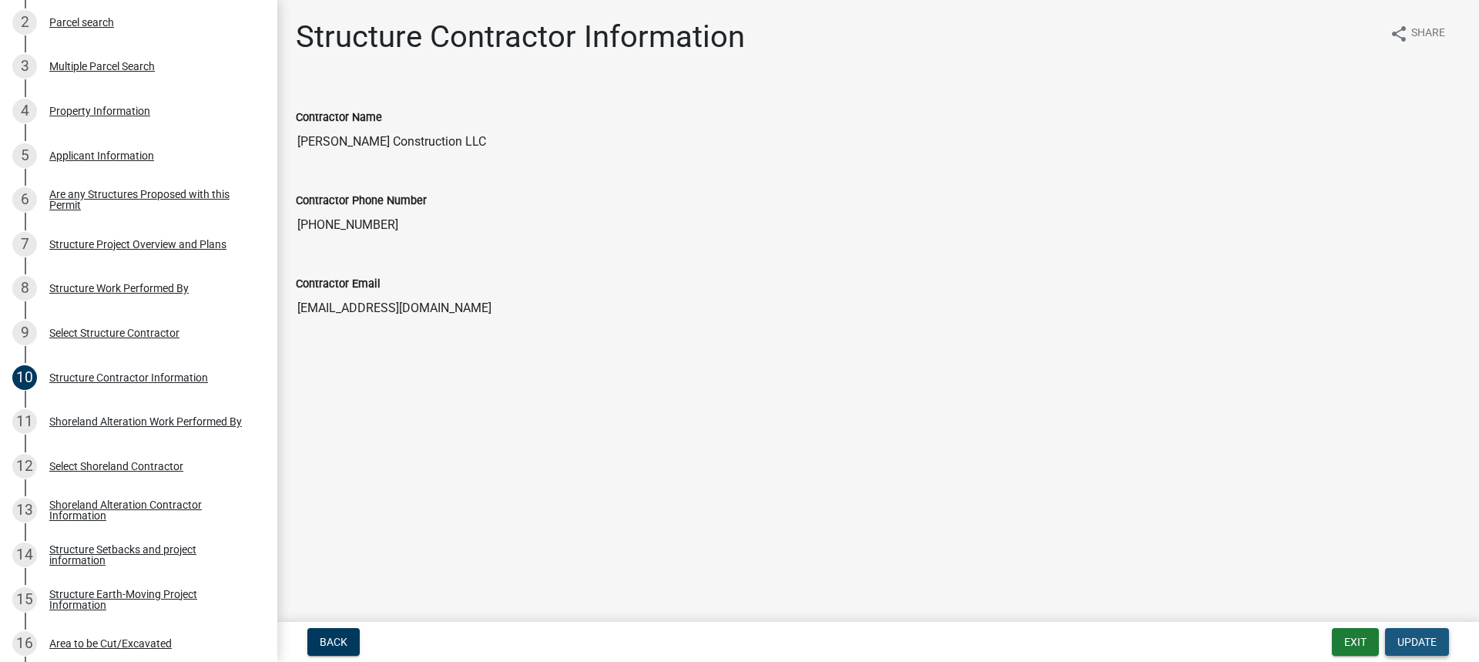
click at [1430, 644] on span "Update" at bounding box center [1416, 642] width 39 height 12
click at [421, 133] on input "[PERSON_NAME] Construction LLC" at bounding box center [878, 141] width 1165 height 31
click at [462, 139] on input "[PERSON_NAME] Construction LLC" at bounding box center [878, 141] width 1165 height 31
drag, startPoint x: 296, startPoint y: 139, endPoint x: 485, endPoint y: 136, distance: 188.8
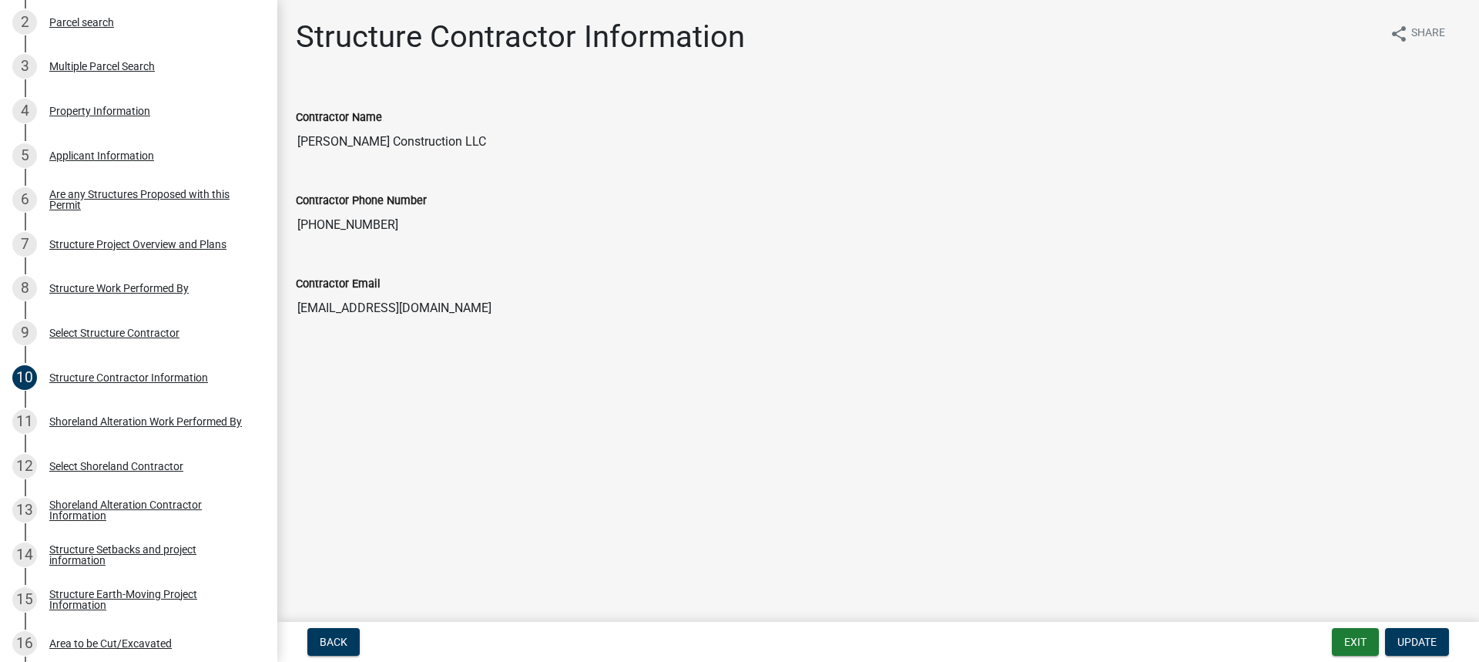
click at [485, 136] on input "[PERSON_NAME] Construction LLC" at bounding box center [878, 141] width 1165 height 31
click at [410, 320] on input "[EMAIL_ADDRESS][DOMAIN_NAME]" at bounding box center [878, 308] width 1165 height 31
drag, startPoint x: 394, startPoint y: 229, endPoint x: 381, endPoint y: 222, distance: 14.8
click at [393, 228] on input "[PHONE_NUMBER]" at bounding box center [878, 225] width 1165 height 31
click at [455, 143] on input "[PERSON_NAME] Construction LLC" at bounding box center [878, 141] width 1165 height 31
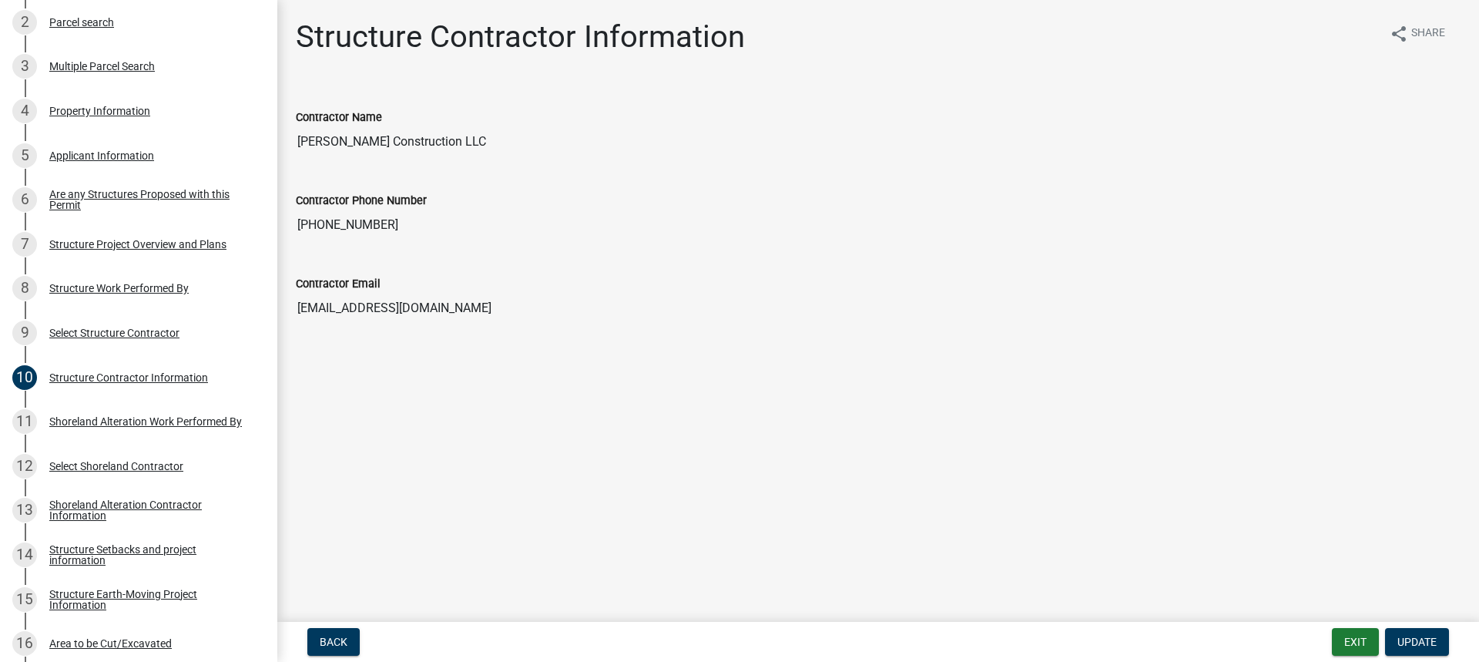
click at [526, 161] on div "Contractor Name [PERSON_NAME] Construction LLC" at bounding box center [878, 127] width 1188 height 83
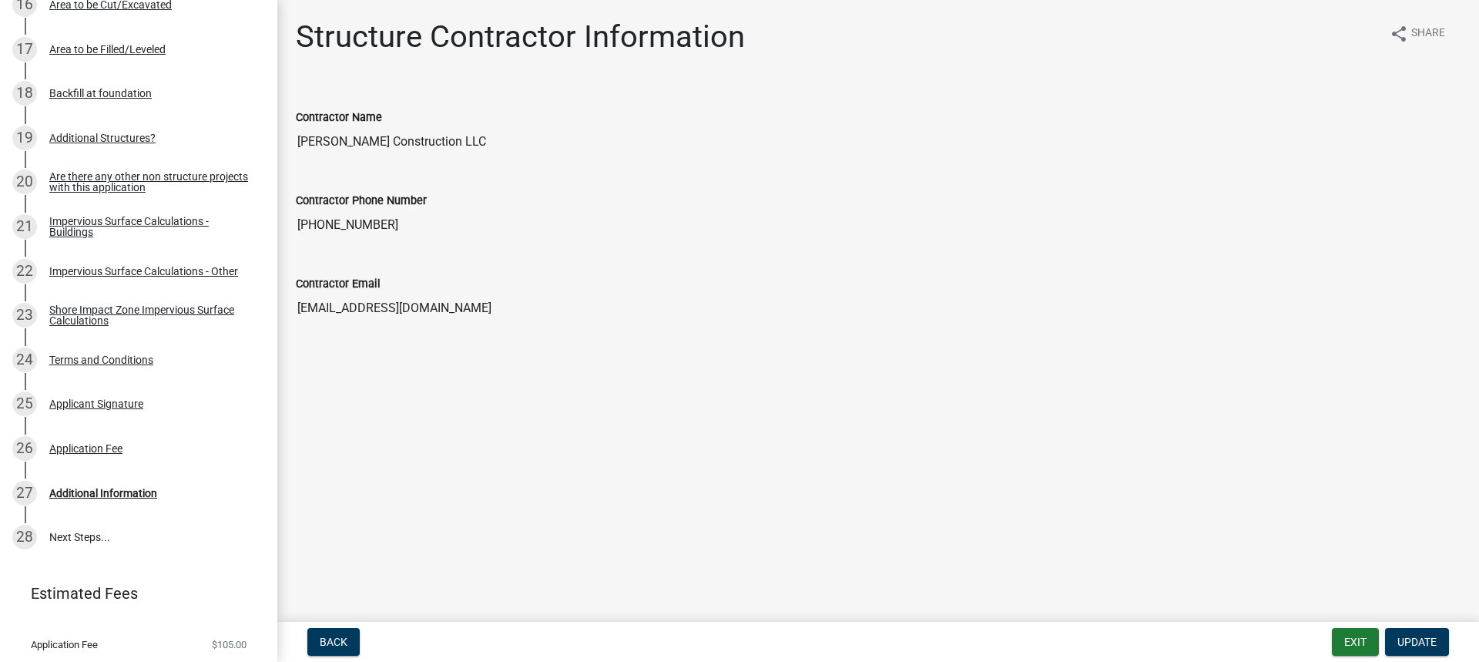
scroll to position [1013, 0]
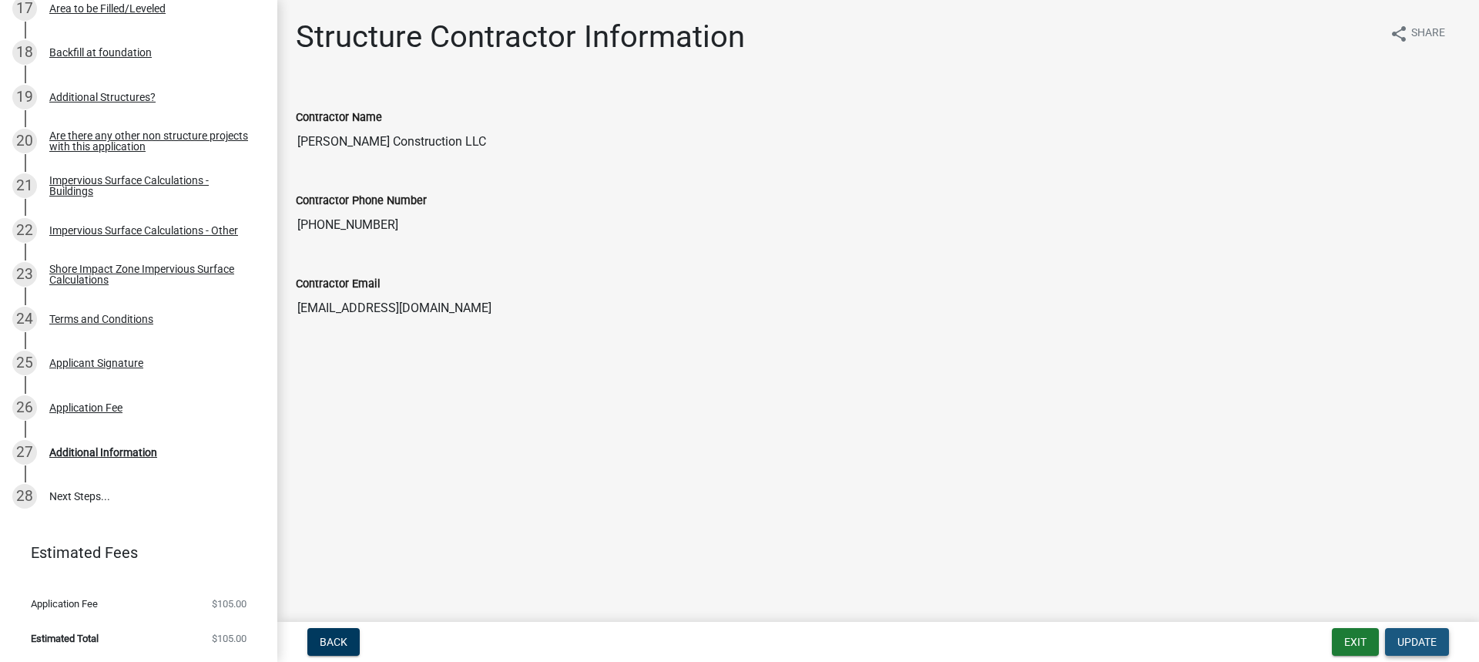
click at [1402, 636] on span "Update" at bounding box center [1416, 642] width 39 height 12
click at [1422, 37] on span "Share" at bounding box center [1428, 34] width 34 height 18
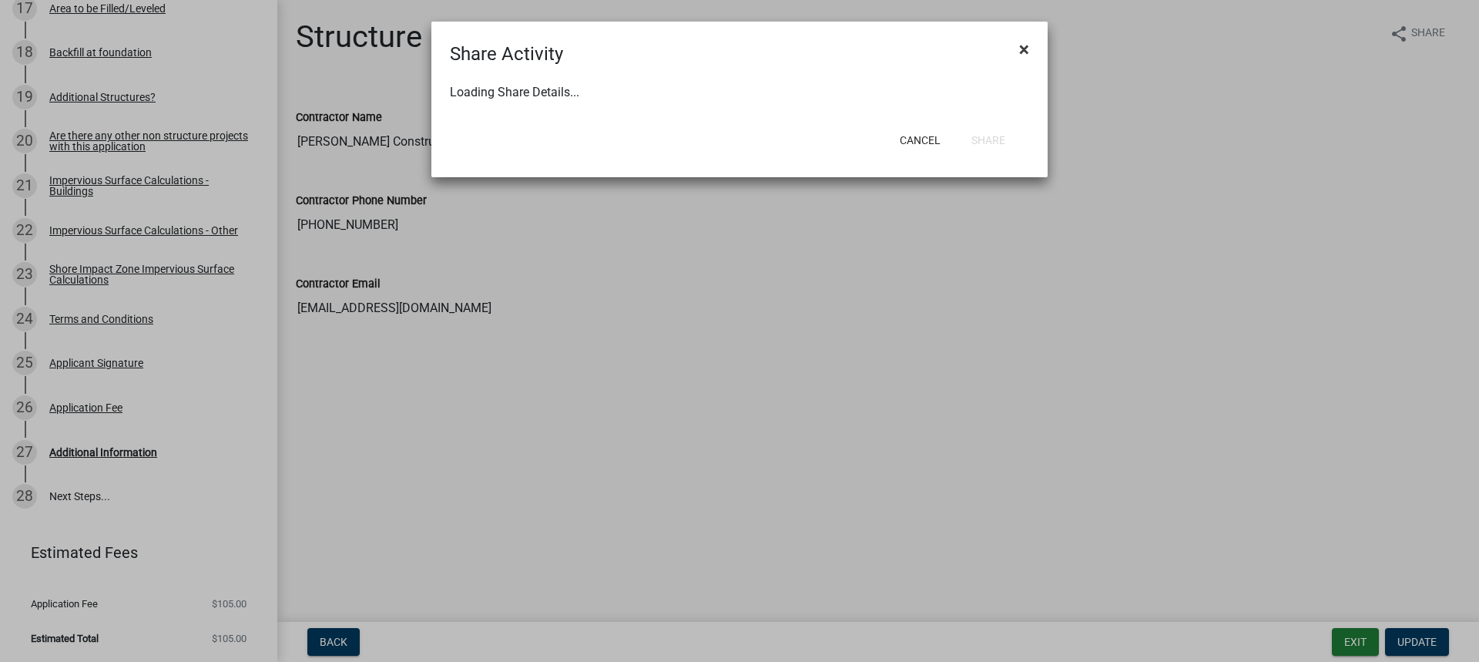
select select "1"
select select "0"
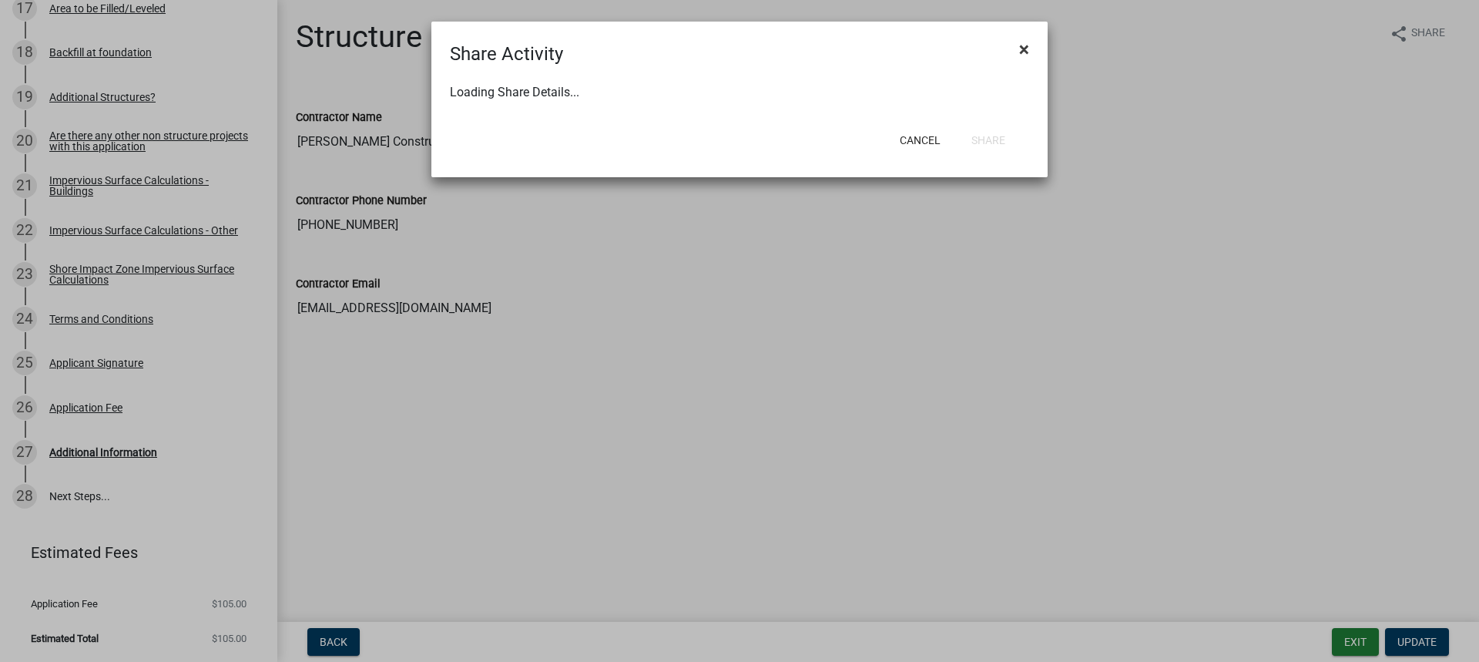
select select "0"
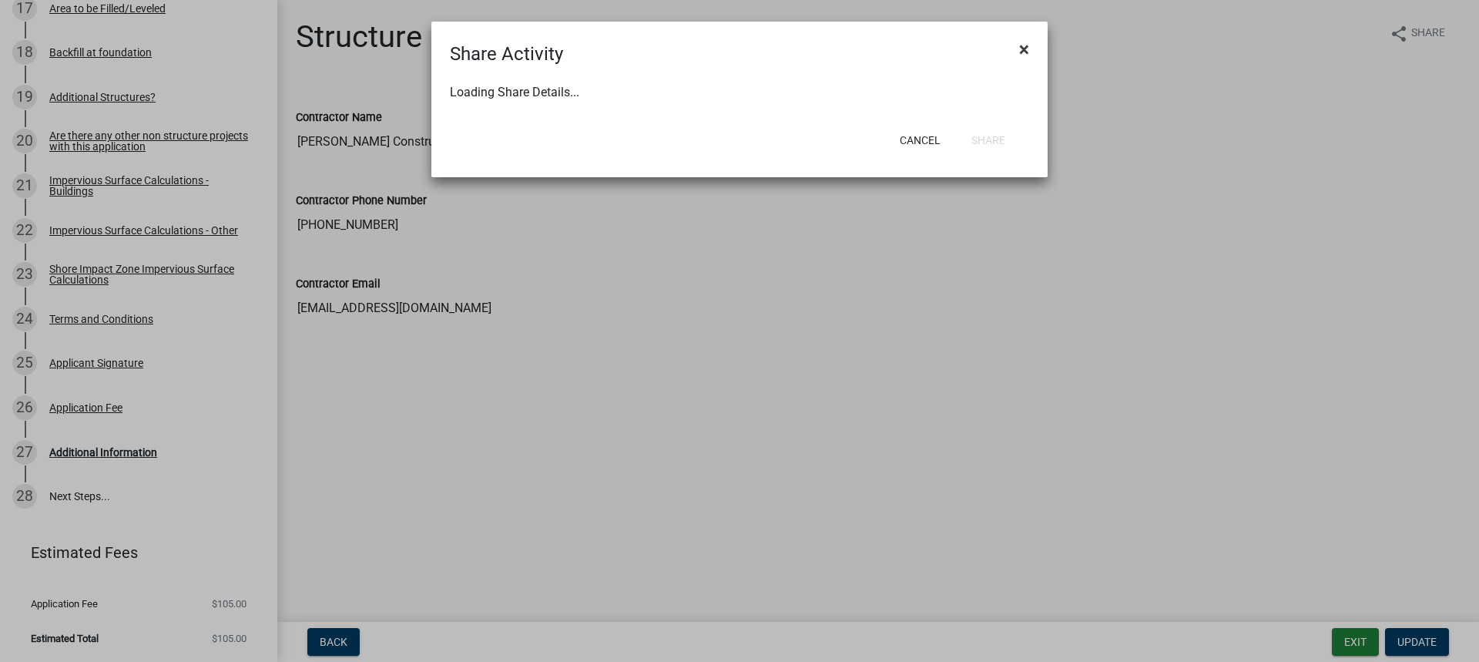
select select "0"
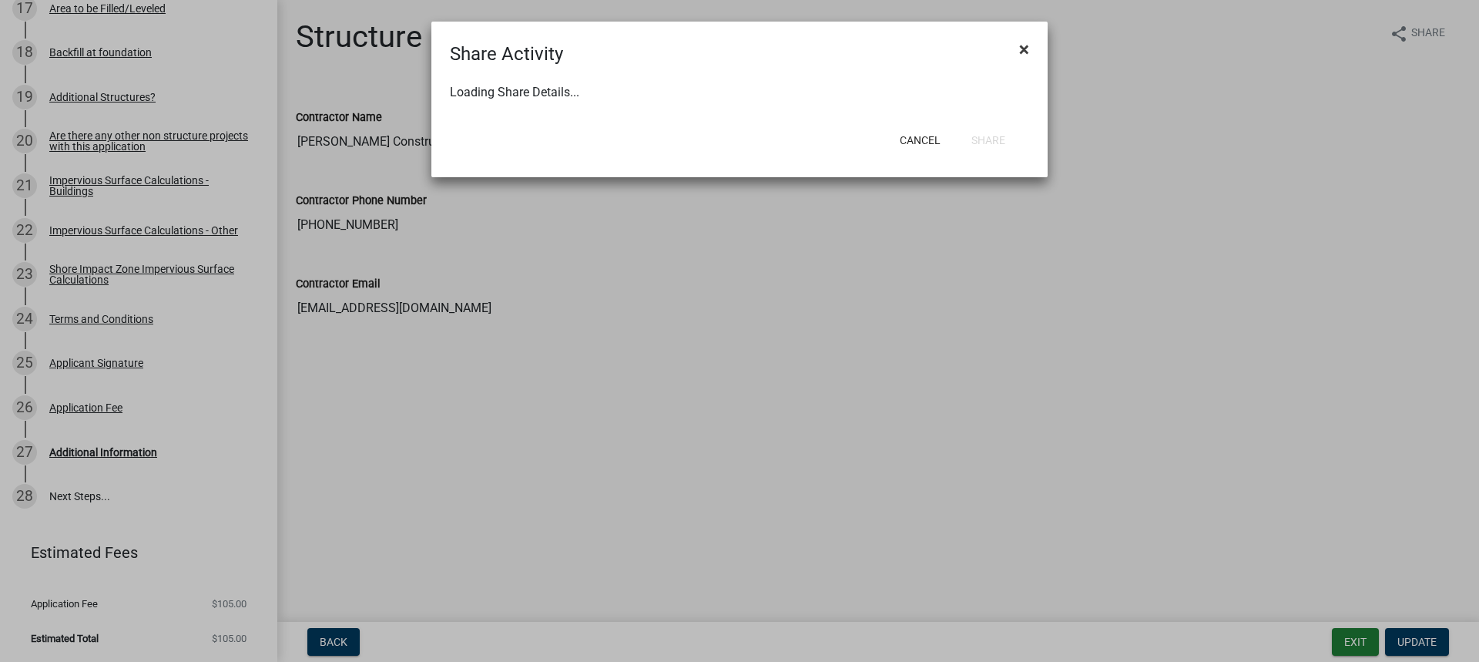
select select "0"
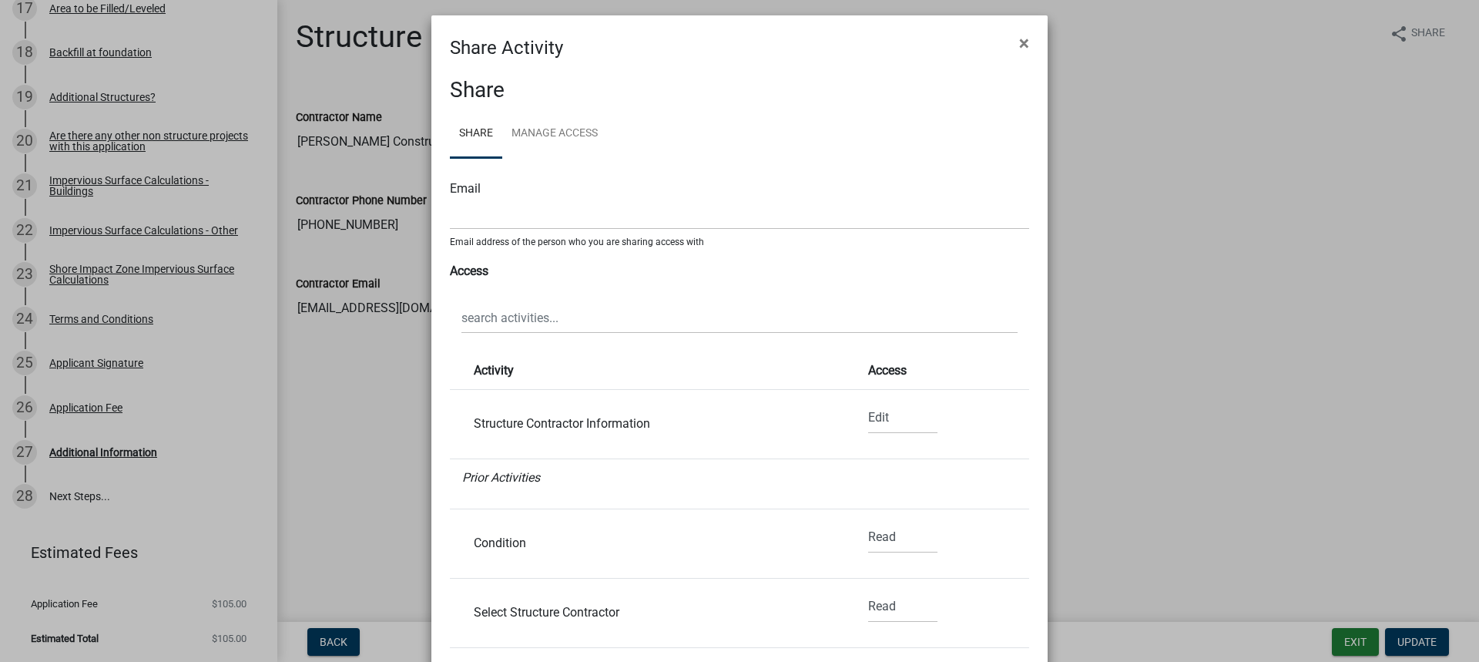
scroll to position [0, 0]
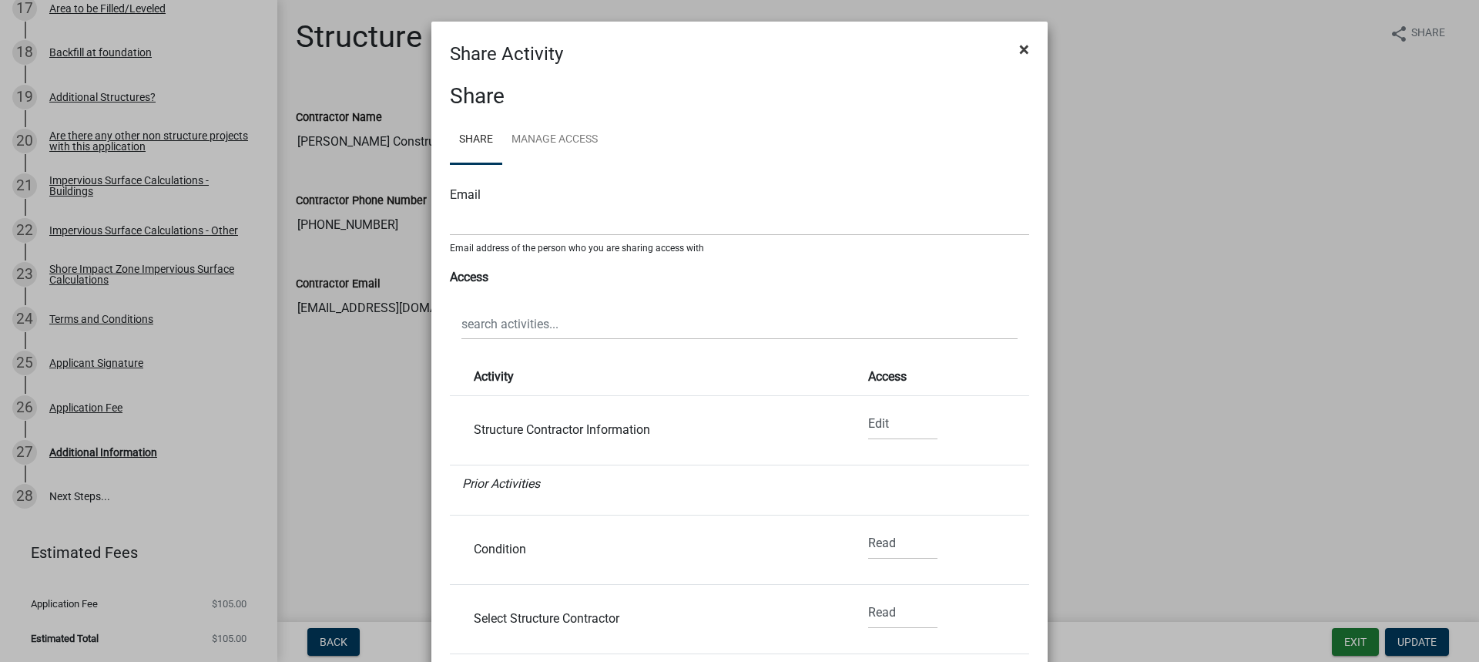
click at [1019, 46] on span "×" at bounding box center [1024, 50] width 10 height 22
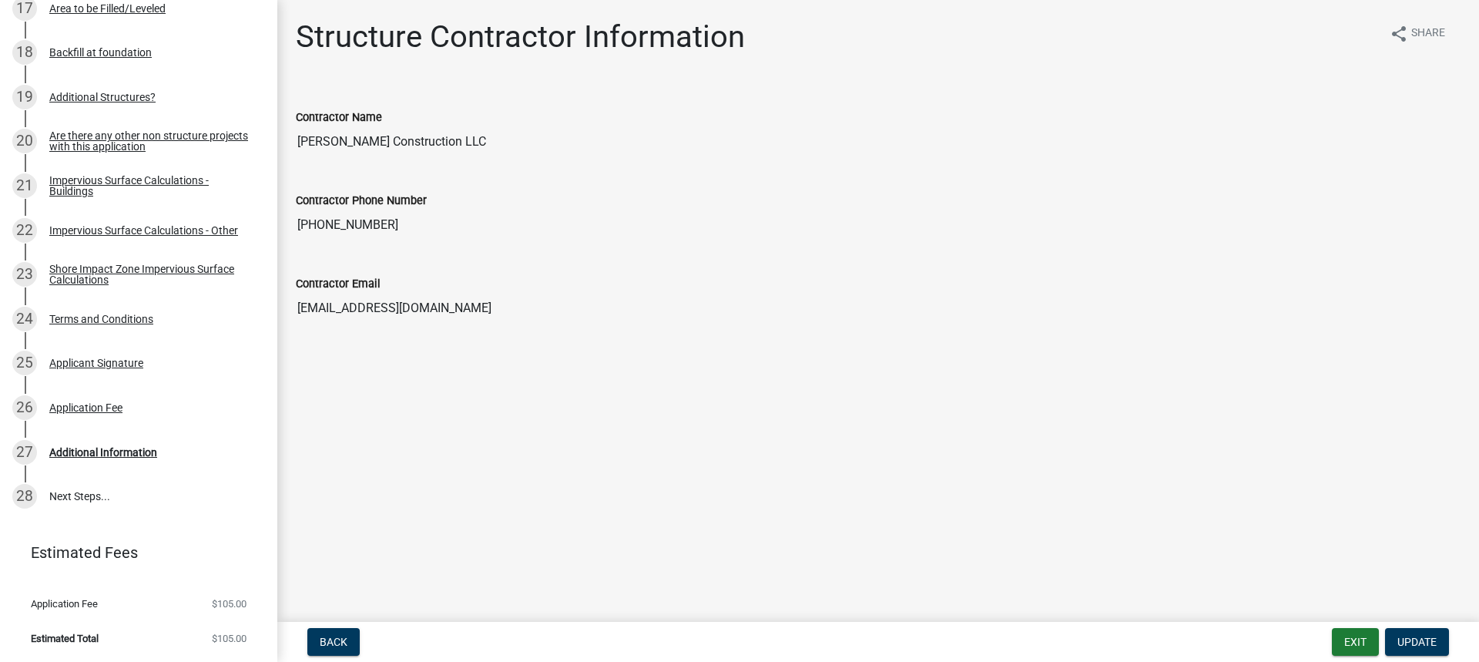
click at [410, 123] on div "Contractor Name" at bounding box center [878, 117] width 1165 height 18
click at [444, 146] on input "[PERSON_NAME] Construction LLC" at bounding box center [878, 141] width 1165 height 31
click at [458, 144] on input "[PERSON_NAME] Construction LLC" at bounding box center [878, 141] width 1165 height 31
click at [446, 146] on input "[PERSON_NAME] Construction LLC" at bounding box center [878, 141] width 1165 height 31
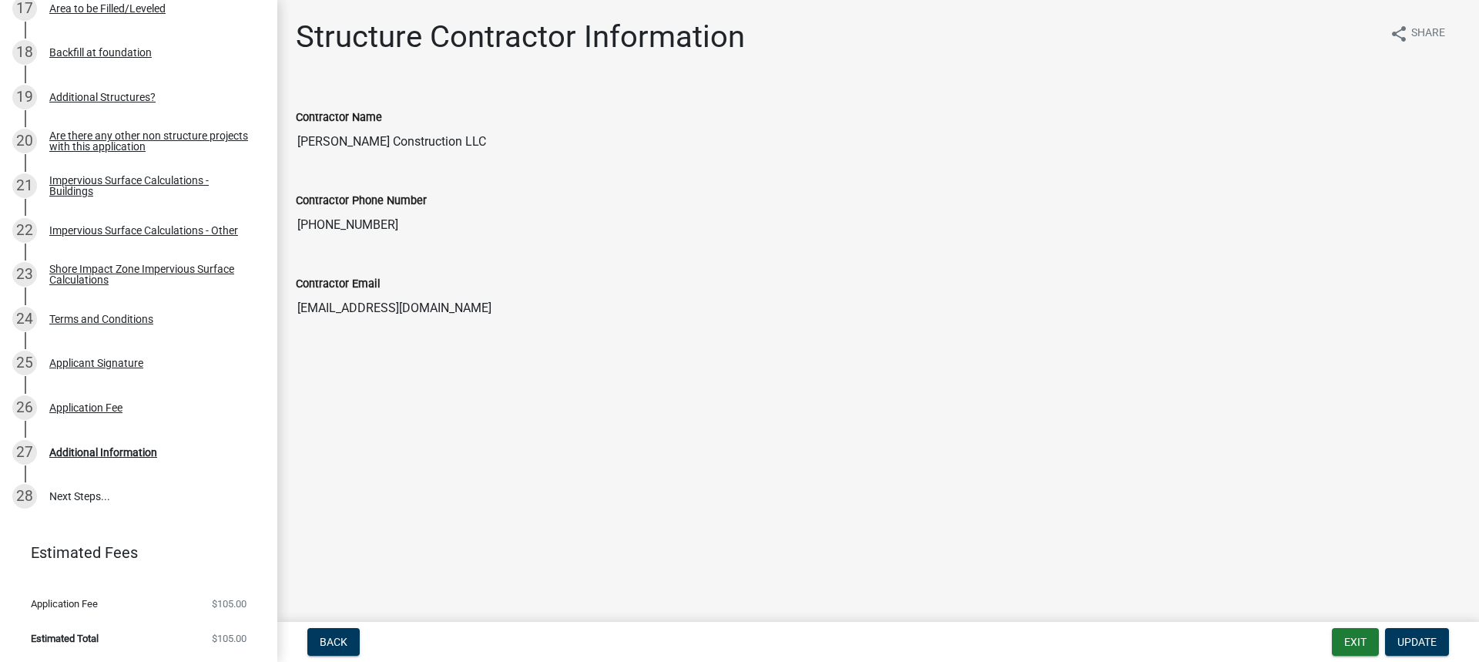
click at [382, 139] on input "[PERSON_NAME] Construction LLC" at bounding box center [878, 141] width 1165 height 31
click at [386, 230] on input "[PHONE_NUMBER]" at bounding box center [878, 225] width 1165 height 31
click at [384, 230] on input "[PHONE_NUMBER]" at bounding box center [878, 225] width 1165 height 31
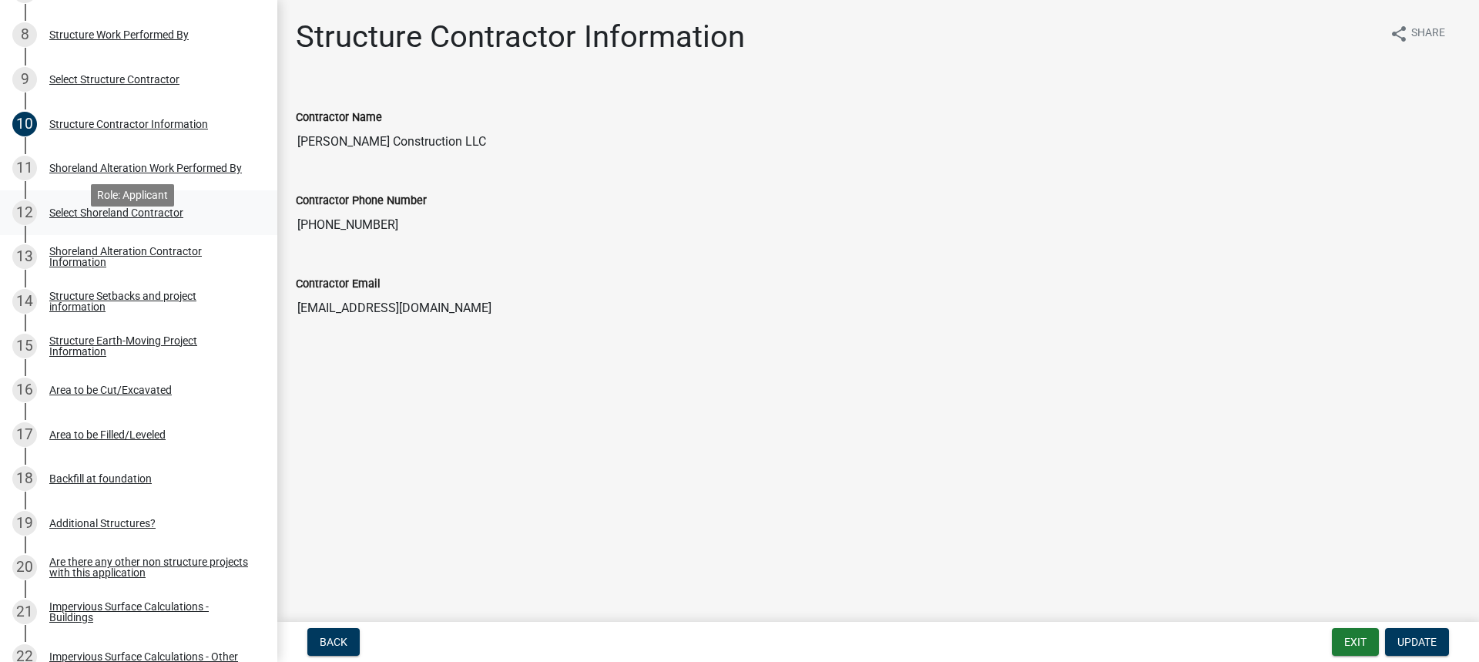
scroll to position [551, 0]
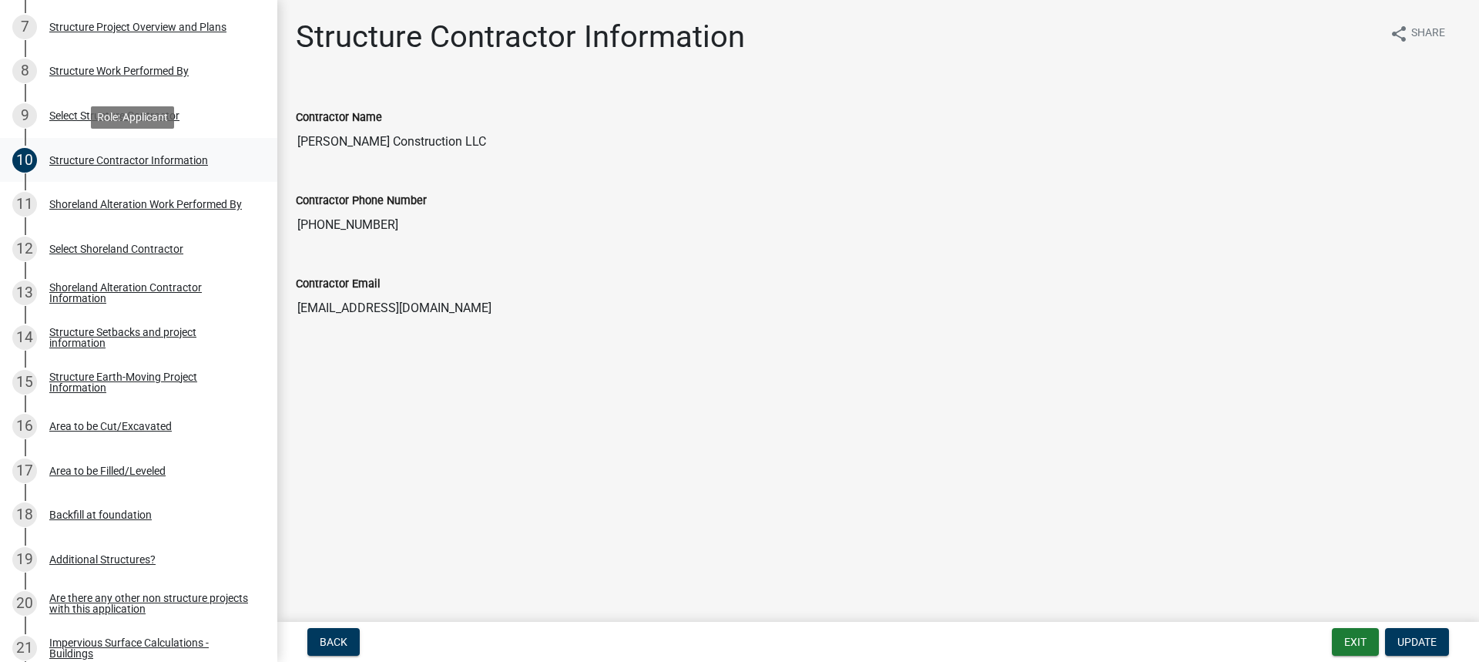
click at [73, 166] on div "Structure Contractor Information" at bounding box center [128, 160] width 159 height 11
click at [73, 165] on div "Structure Contractor Information" at bounding box center [128, 160] width 159 height 11
click at [76, 163] on div "Structure Contractor Information" at bounding box center [128, 160] width 159 height 11
click at [1424, 636] on span "Update" at bounding box center [1416, 642] width 39 height 12
click at [89, 248] on div "Select Shoreland Contractor" at bounding box center [116, 248] width 134 height 11
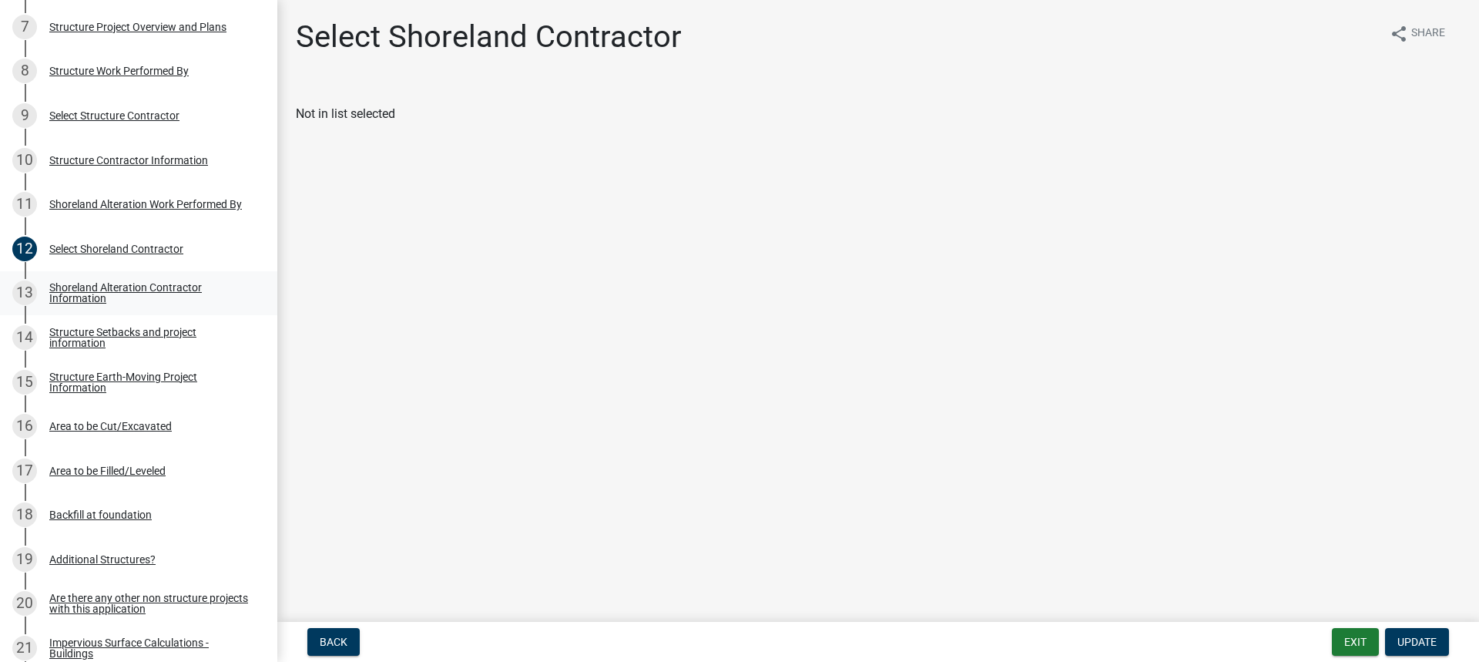
click at [103, 286] on div "Shoreland Alteration Contractor Information" at bounding box center [150, 293] width 203 height 22
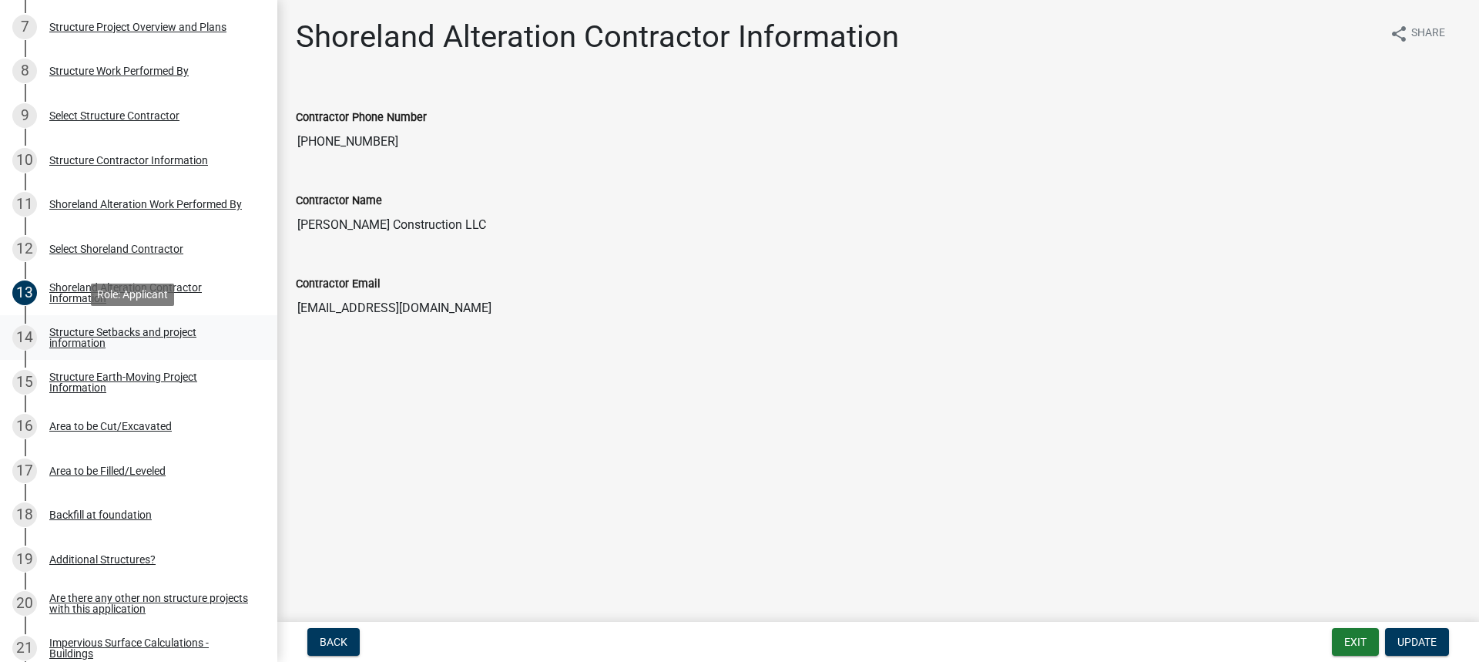
click at [126, 336] on div "Structure Setbacks and project information" at bounding box center [150, 338] width 203 height 22
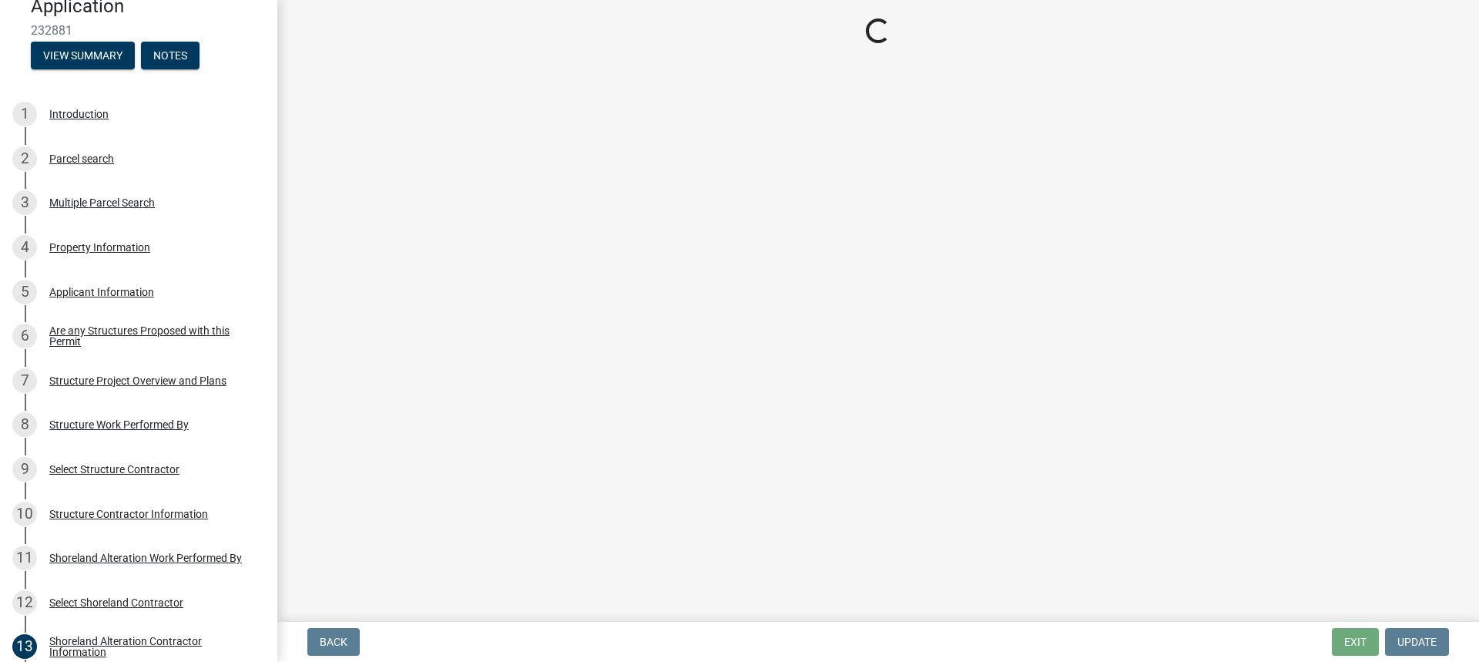
scroll to position [0, 0]
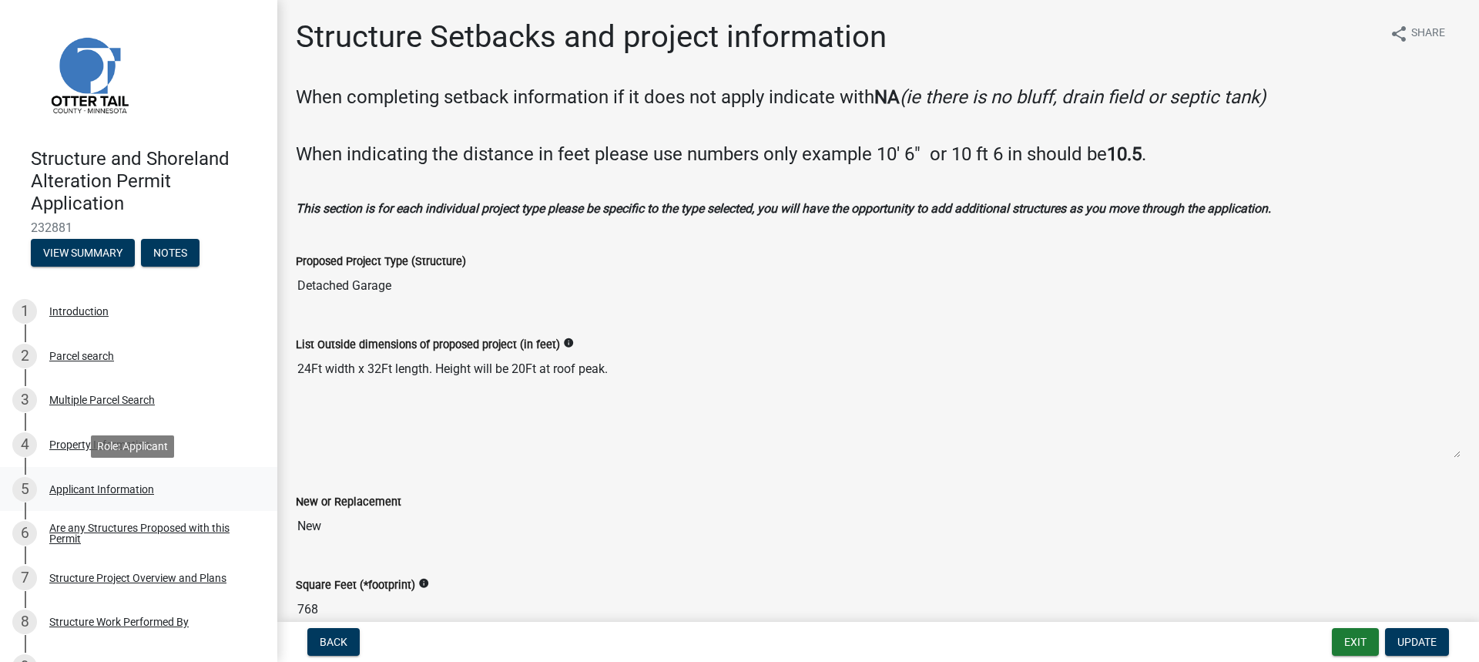
click at [121, 493] on div "Applicant Information" at bounding box center [101, 489] width 105 height 11
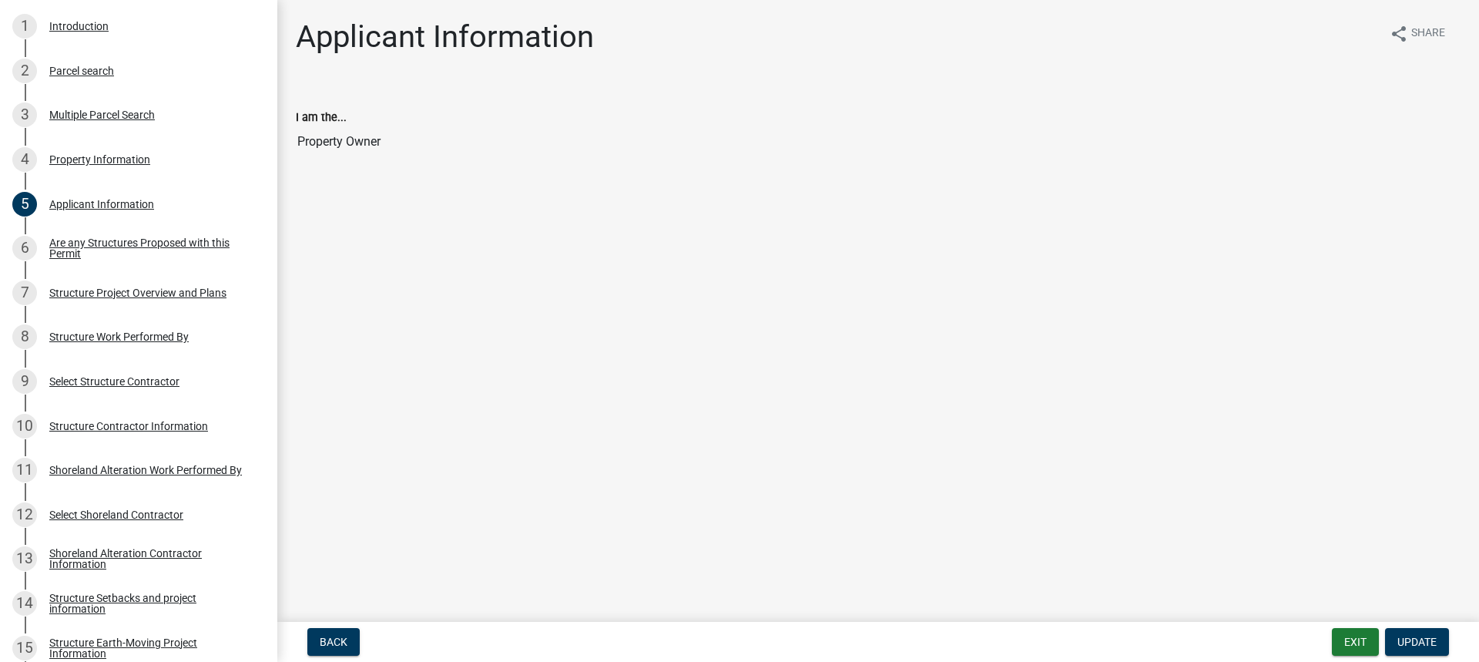
scroll to position [280, 0]
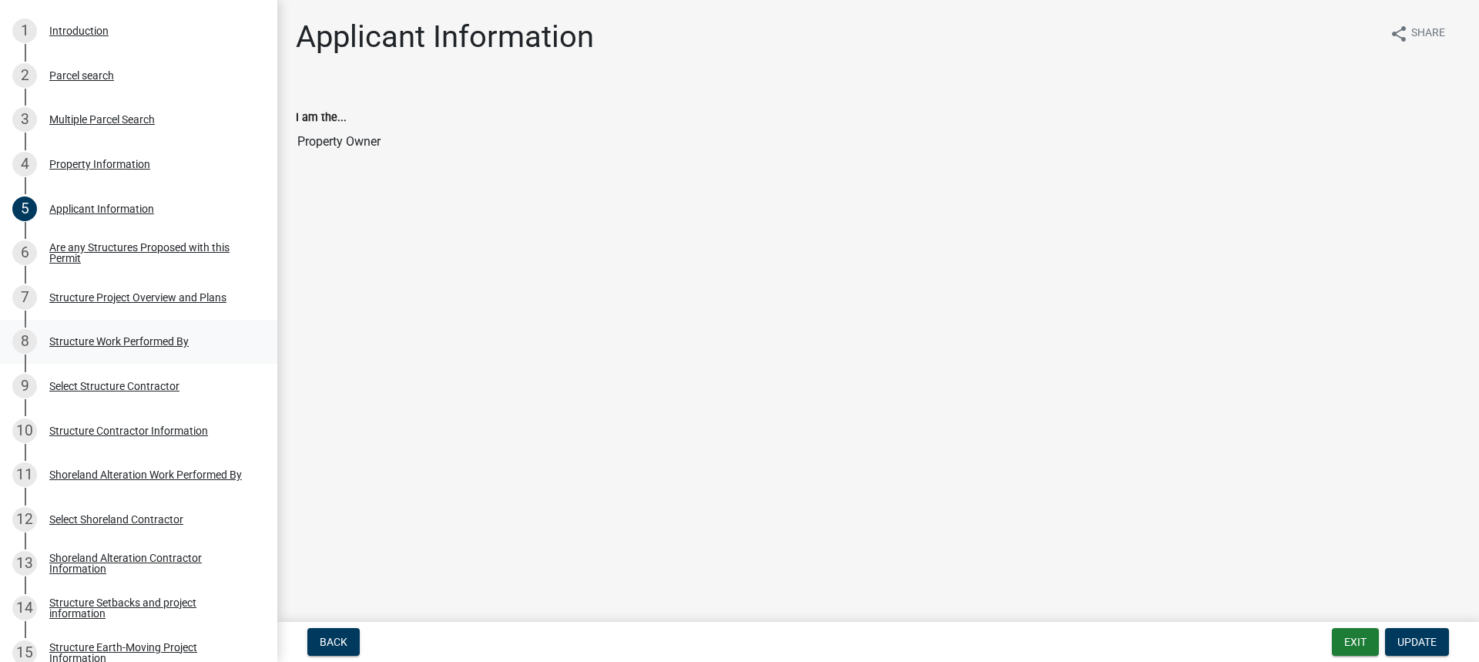
click at [72, 340] on div "Structure Work Performed By" at bounding box center [118, 341] width 139 height 11
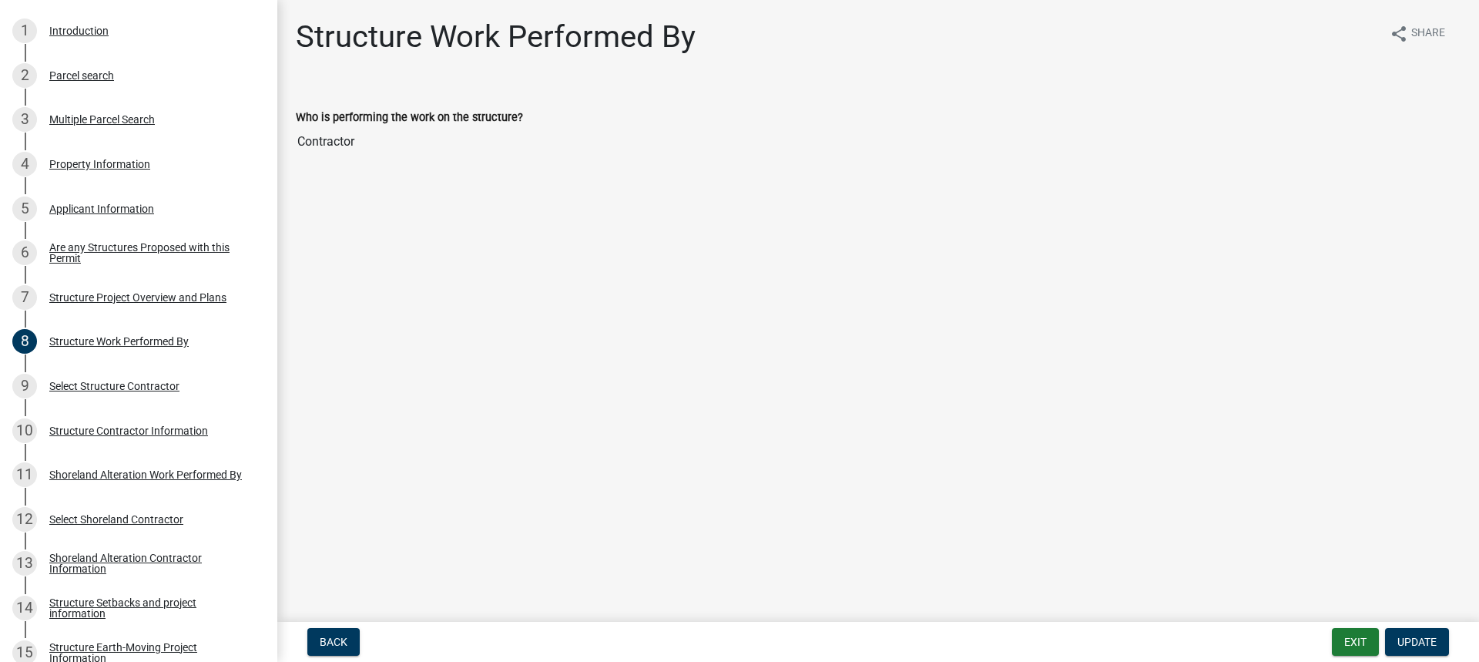
drag, startPoint x: 380, startPoint y: 126, endPoint x: 365, endPoint y: 129, distance: 15.0
click at [377, 125] on div "Who is performing the work on the structure? [DEMOGRAPHIC_DATA]" at bounding box center [878, 121] width 1165 height 71
click at [355, 150] on input "Contractor" at bounding box center [878, 141] width 1165 height 31
click at [358, 145] on input "Contractor" at bounding box center [878, 141] width 1165 height 31
click at [109, 387] on div "Select Structure Contractor" at bounding box center [114, 386] width 130 height 11
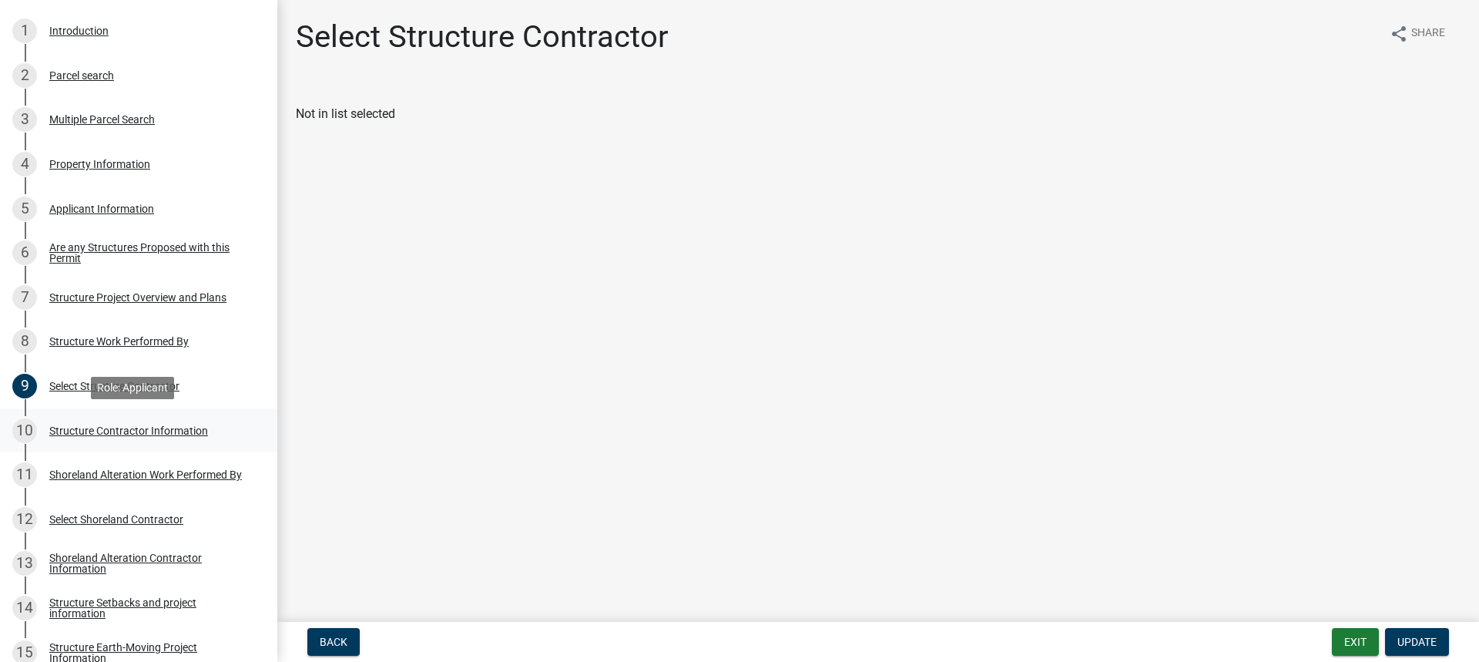
click at [150, 434] on div "Structure Contractor Information" at bounding box center [128, 430] width 159 height 11
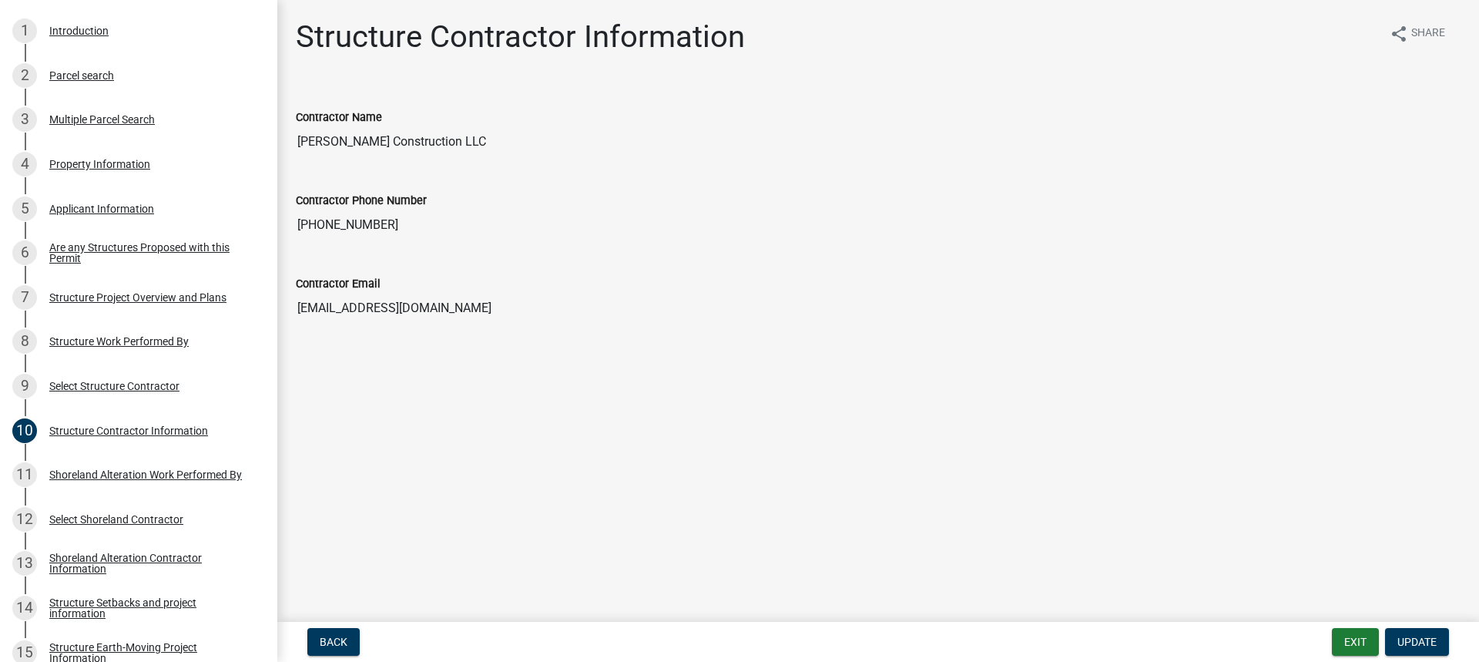
click at [553, 106] on div "Contractor Name [PERSON_NAME] Construction LLC" at bounding box center [878, 121] width 1165 height 71
click at [1434, 643] on span "Update" at bounding box center [1416, 642] width 39 height 12
click at [1400, 640] on span "Update" at bounding box center [1416, 642] width 39 height 12
click at [394, 133] on input "[PERSON_NAME] Construction LLC" at bounding box center [878, 141] width 1165 height 31
drag, startPoint x: 470, startPoint y: 140, endPoint x: 273, endPoint y: 109, distance: 199.6
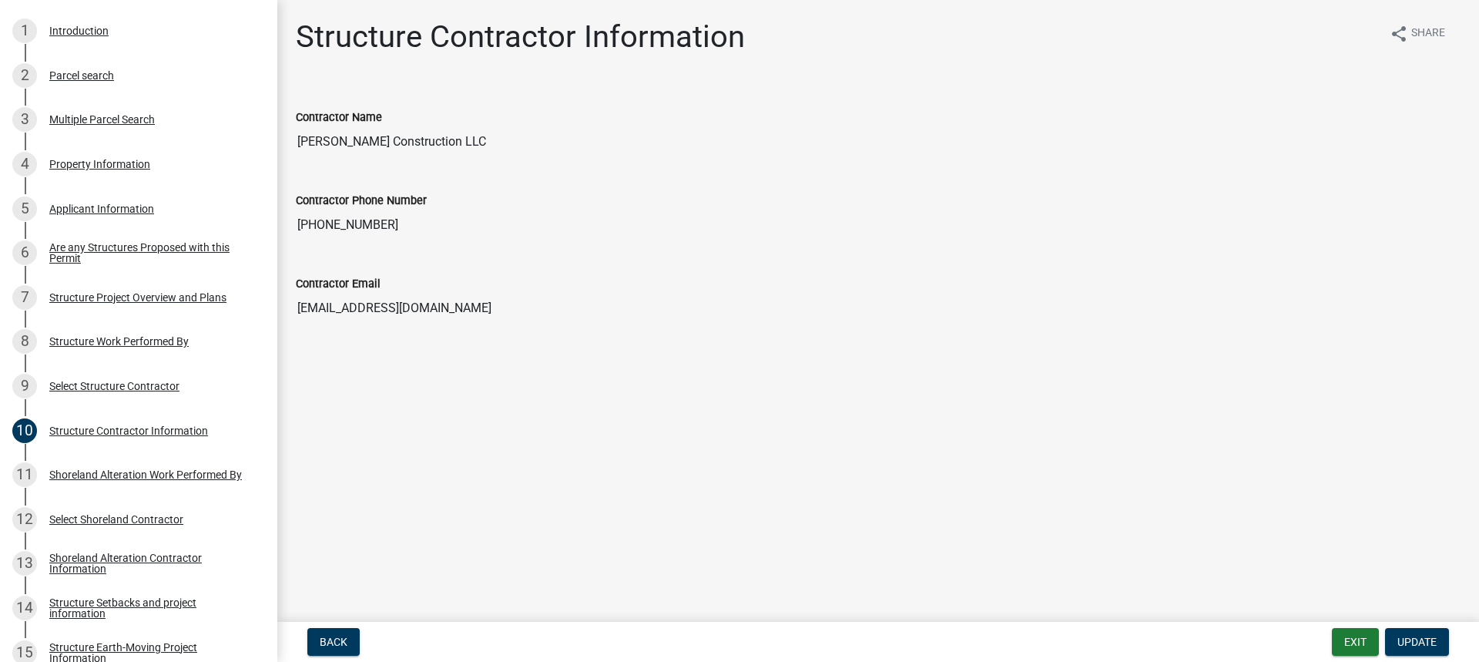
click at [273, 109] on div "Structure and Shoreland Alteration Permit Application 232881 View Summary Notes…" at bounding box center [739, 331] width 1479 height 662
click at [1411, 636] on span "Update" at bounding box center [1416, 642] width 39 height 12
click at [482, 116] on div "Contractor Name" at bounding box center [878, 117] width 1165 height 18
click at [470, 139] on input "[PERSON_NAME] Construction LLC" at bounding box center [878, 141] width 1165 height 31
click at [471, 139] on input "[PERSON_NAME] Construction LLC" at bounding box center [878, 141] width 1165 height 31
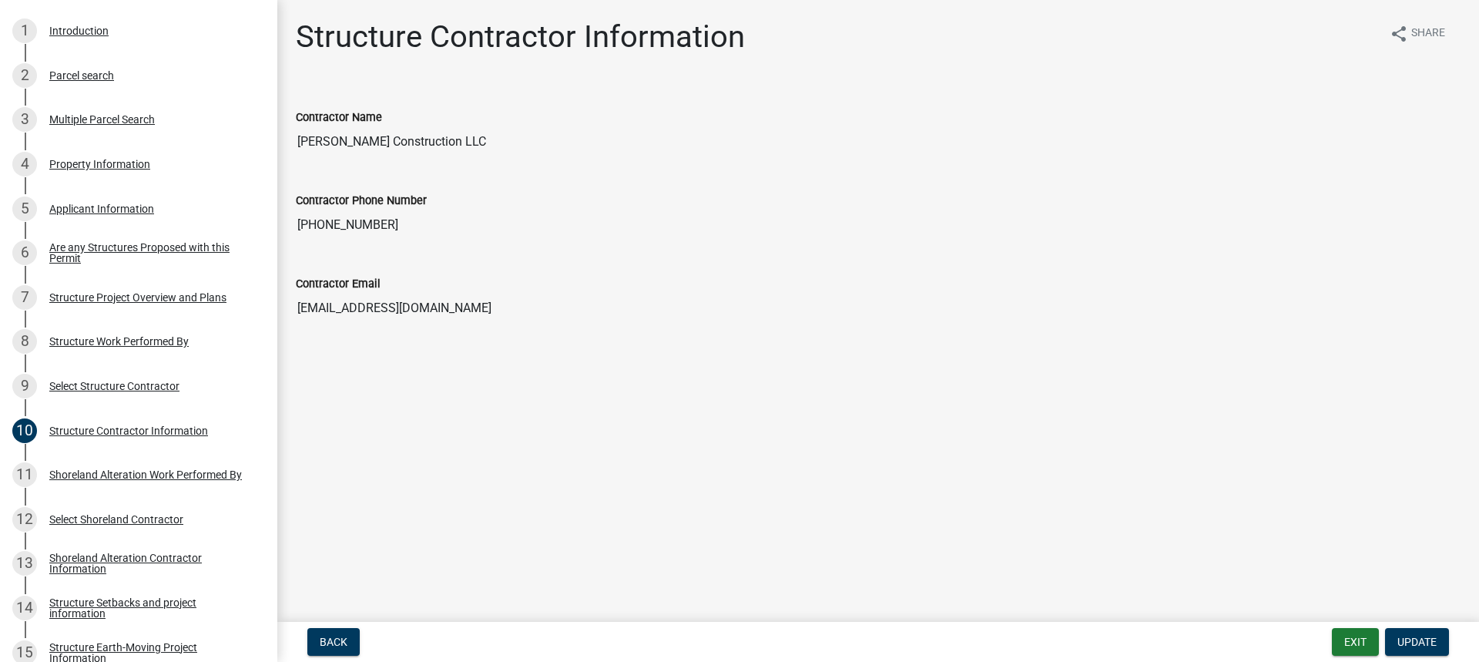
click at [473, 140] on input "[PERSON_NAME] Construction LLC" at bounding box center [878, 141] width 1165 height 31
drag, startPoint x: 387, startPoint y: 200, endPoint x: 380, endPoint y: 218, distance: 20.0
click at [387, 200] on label "Contractor Phone Number" at bounding box center [361, 201] width 131 height 11
click at [387, 210] on input "[PHONE_NUMBER]" at bounding box center [878, 225] width 1165 height 31
click at [379, 218] on input "[PHONE_NUMBER]" at bounding box center [878, 225] width 1165 height 31
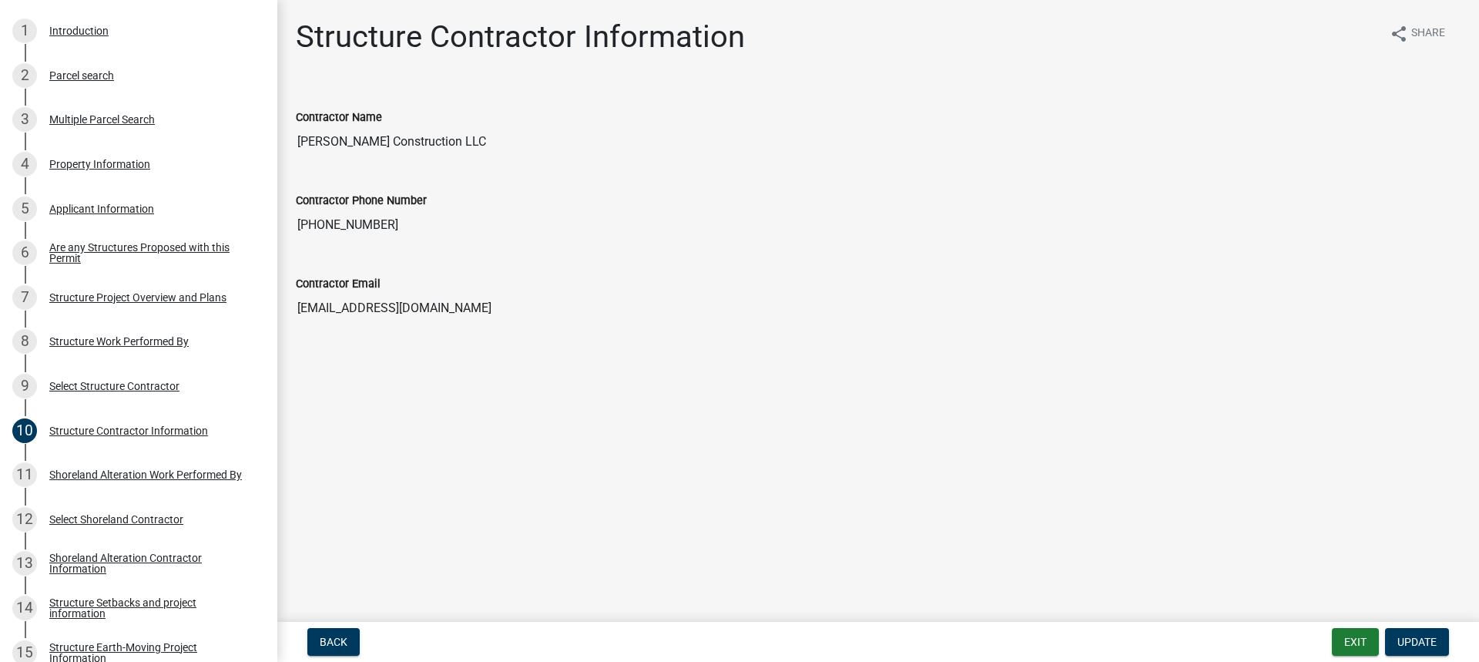
click at [382, 220] on input "[PHONE_NUMBER]" at bounding box center [878, 225] width 1165 height 31
click at [379, 225] on input "[PHONE_NUMBER]" at bounding box center [878, 225] width 1165 height 31
click at [375, 225] on input "[PHONE_NUMBER]" at bounding box center [878, 225] width 1165 height 31
drag, startPoint x: 365, startPoint y: 221, endPoint x: 285, endPoint y: 215, distance: 80.4
click at [288, 217] on div "Contractor Phone Number [PHONE_NUMBER]" at bounding box center [878, 210] width 1188 height 83
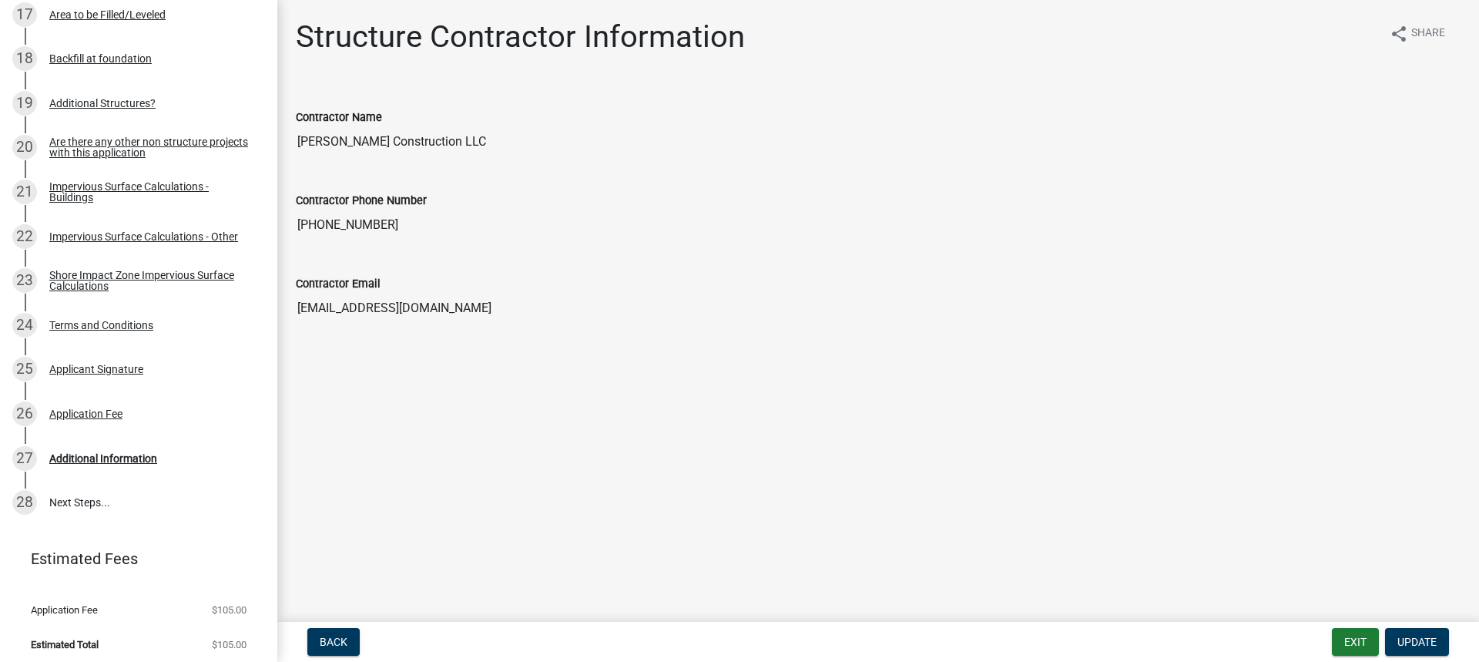
scroll to position [1013, 0]
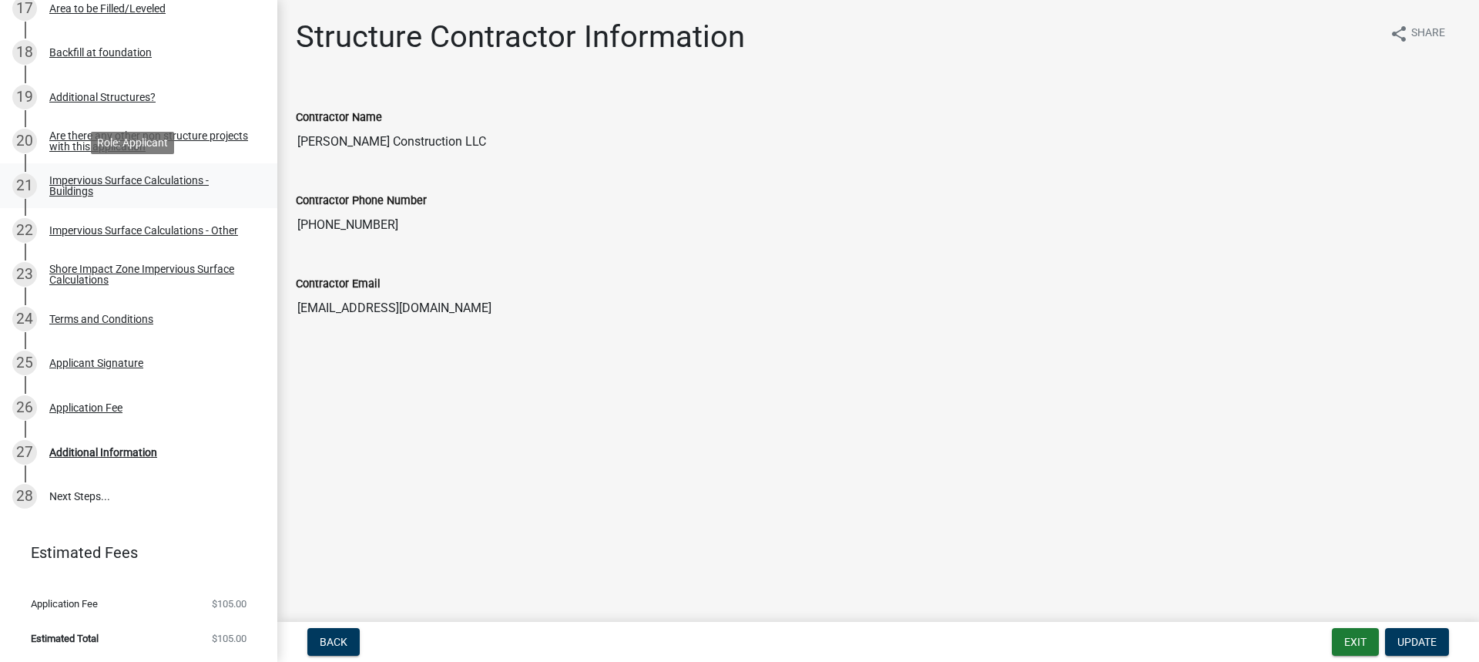
click at [131, 177] on div "Impervious Surface Calculations - Buildings" at bounding box center [150, 186] width 203 height 22
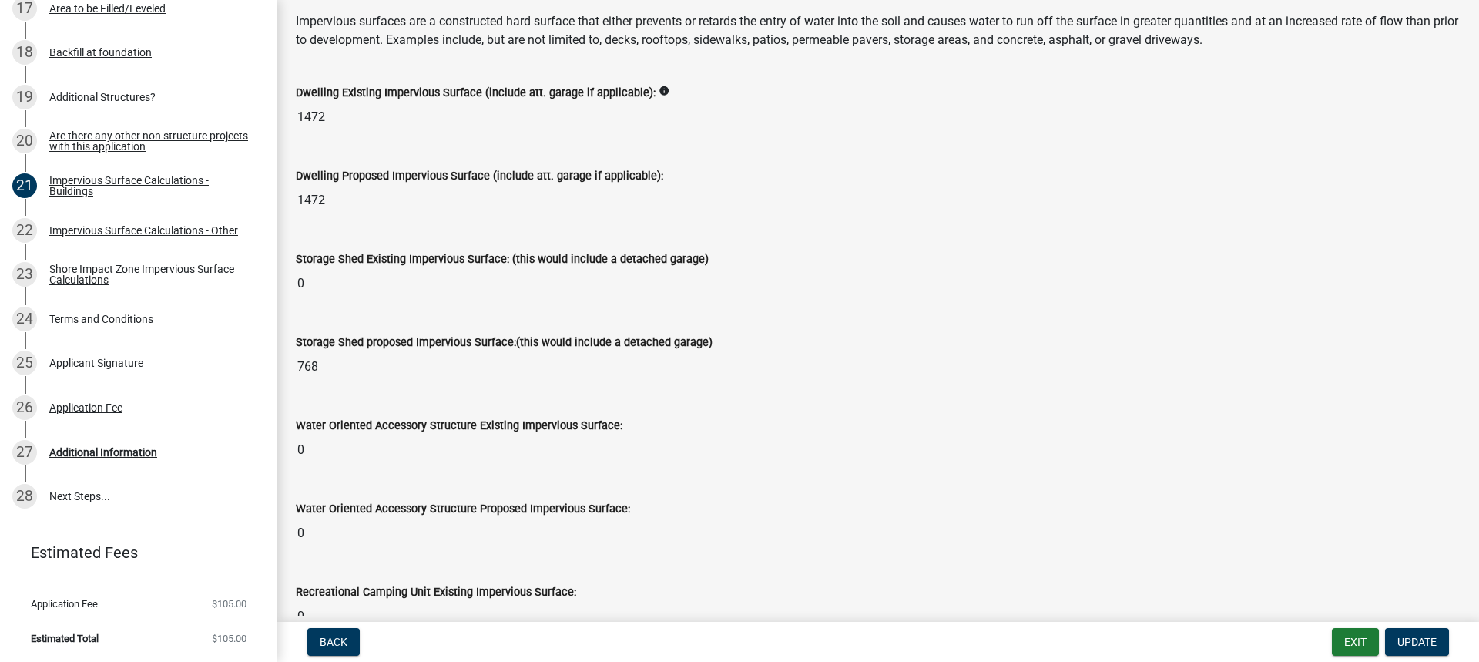
scroll to position [154, 0]
drag, startPoint x: 354, startPoint y: 173, endPoint x: 318, endPoint y: 185, distance: 38.2
click at [351, 171] on label "Dwelling Proposed Impervious Surface (include att. garage if applicable):" at bounding box center [479, 174] width 367 height 11
drag, startPoint x: 323, startPoint y: 199, endPoint x: 276, endPoint y: 190, distance: 47.7
click at [276, 190] on div "Structure and Shoreland Alteration Permit Application 232881 View Summary Notes…" at bounding box center [739, 331] width 1479 height 662
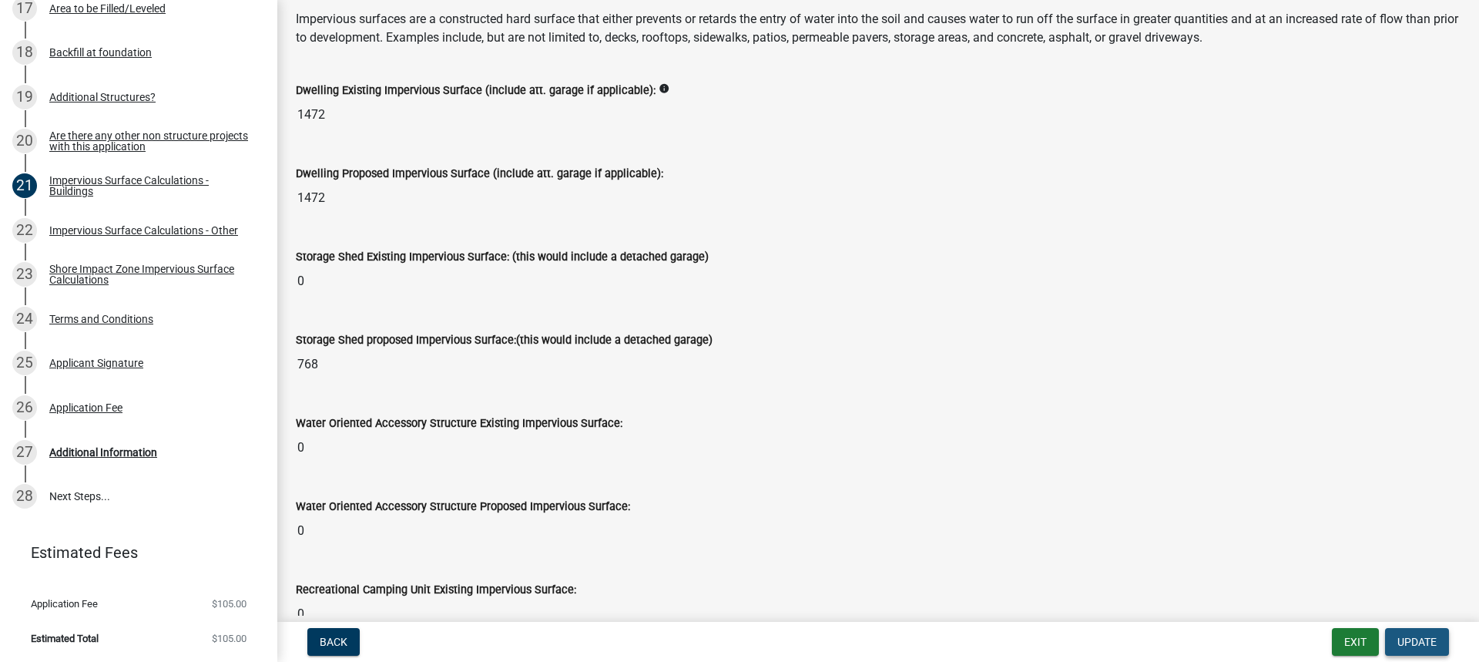
click at [1427, 641] on span "Update" at bounding box center [1416, 642] width 39 height 12
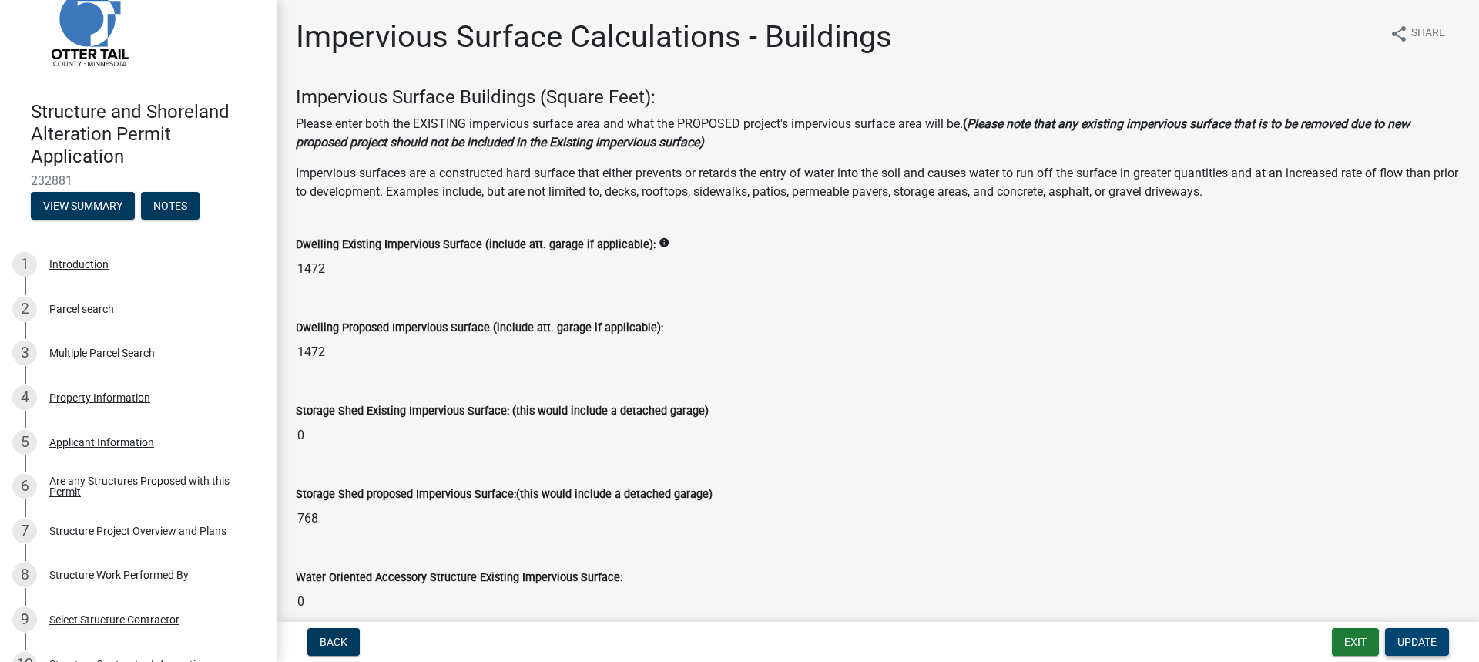
scroll to position [0, 0]
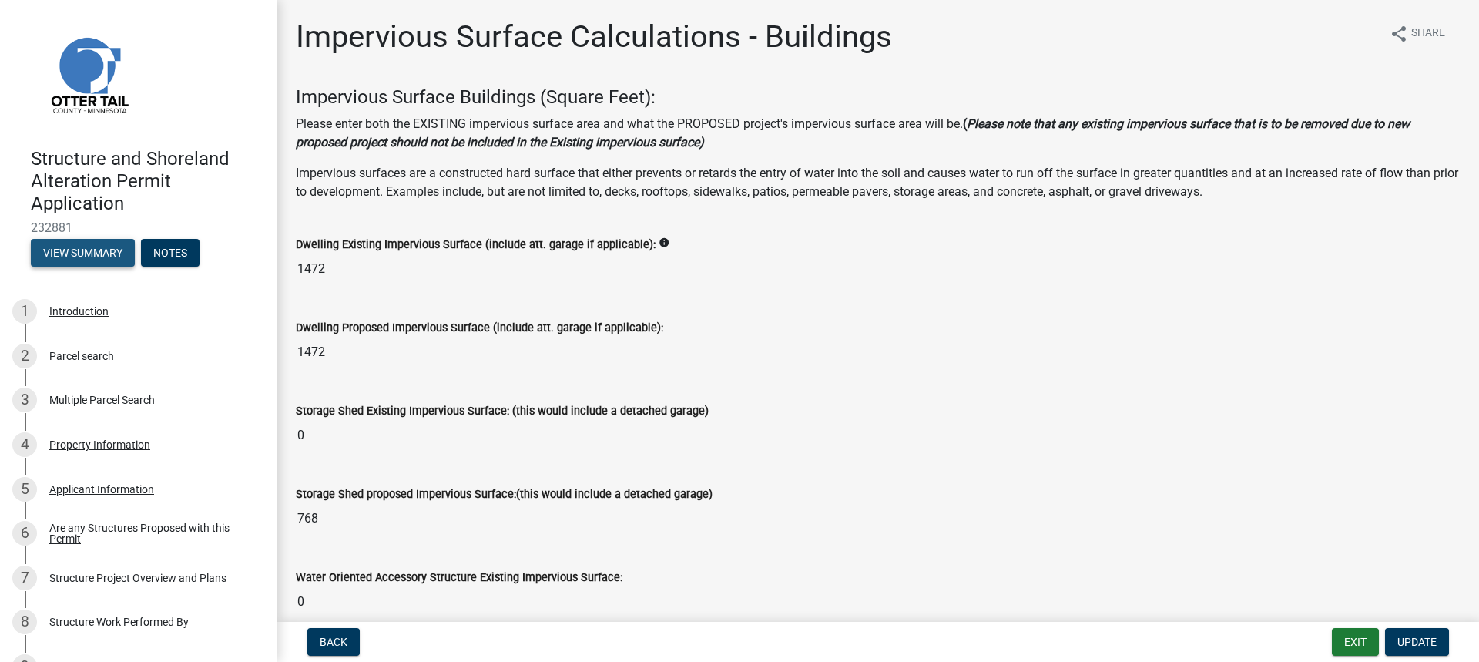
click at [67, 245] on button "View Summary" at bounding box center [83, 253] width 104 height 28
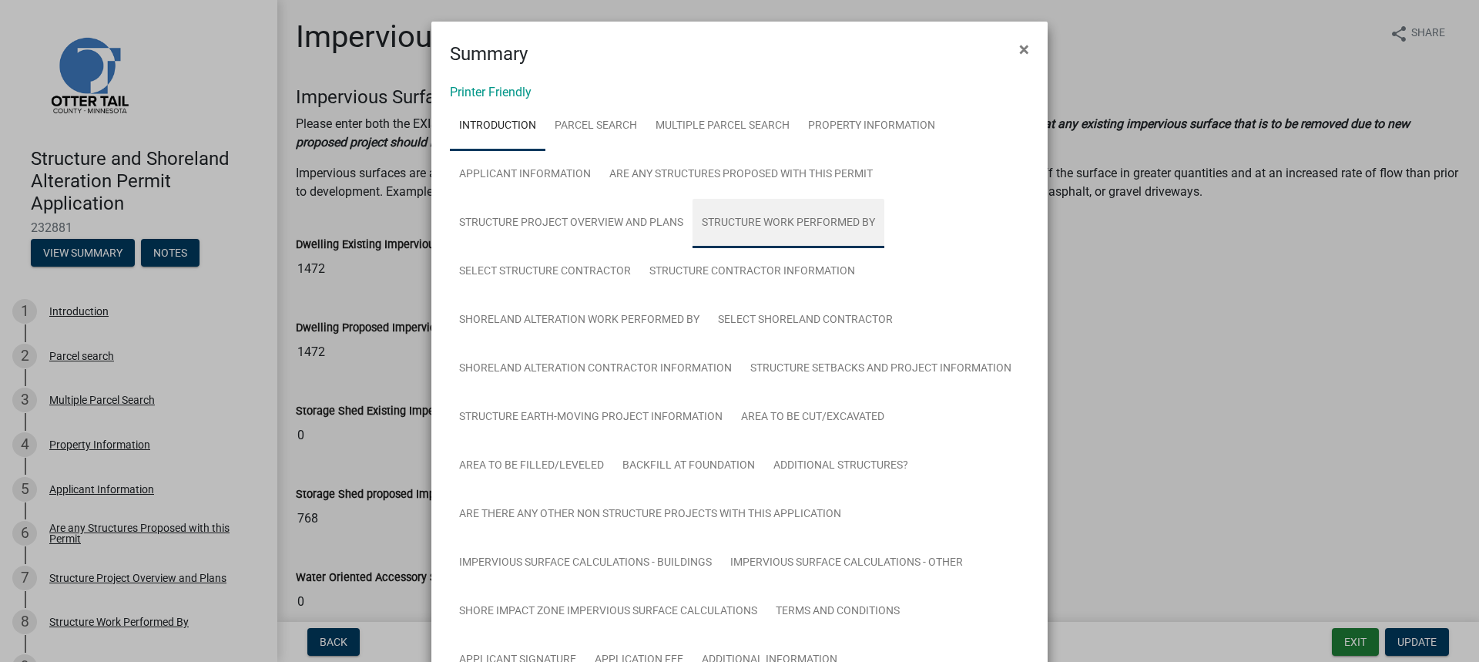
click at [720, 221] on link "Structure Work Performed By" at bounding box center [789, 223] width 192 height 49
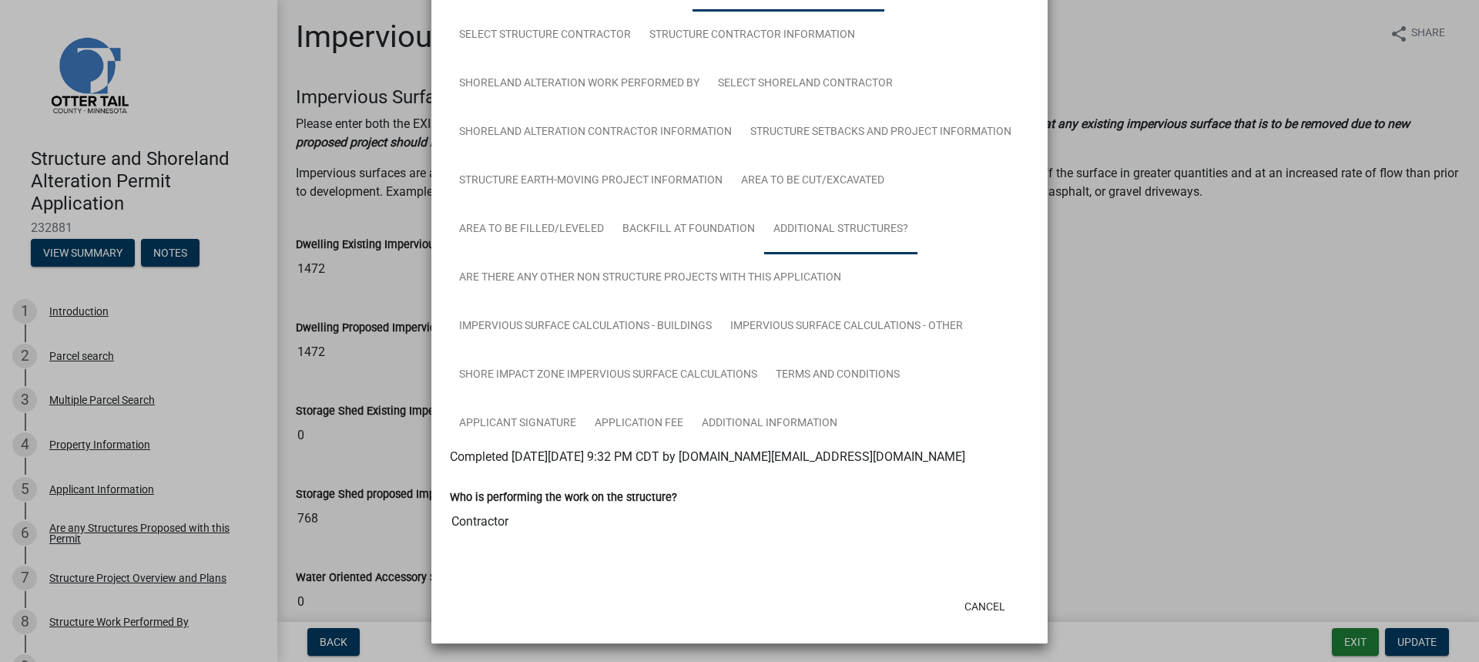
scroll to position [240, 0]
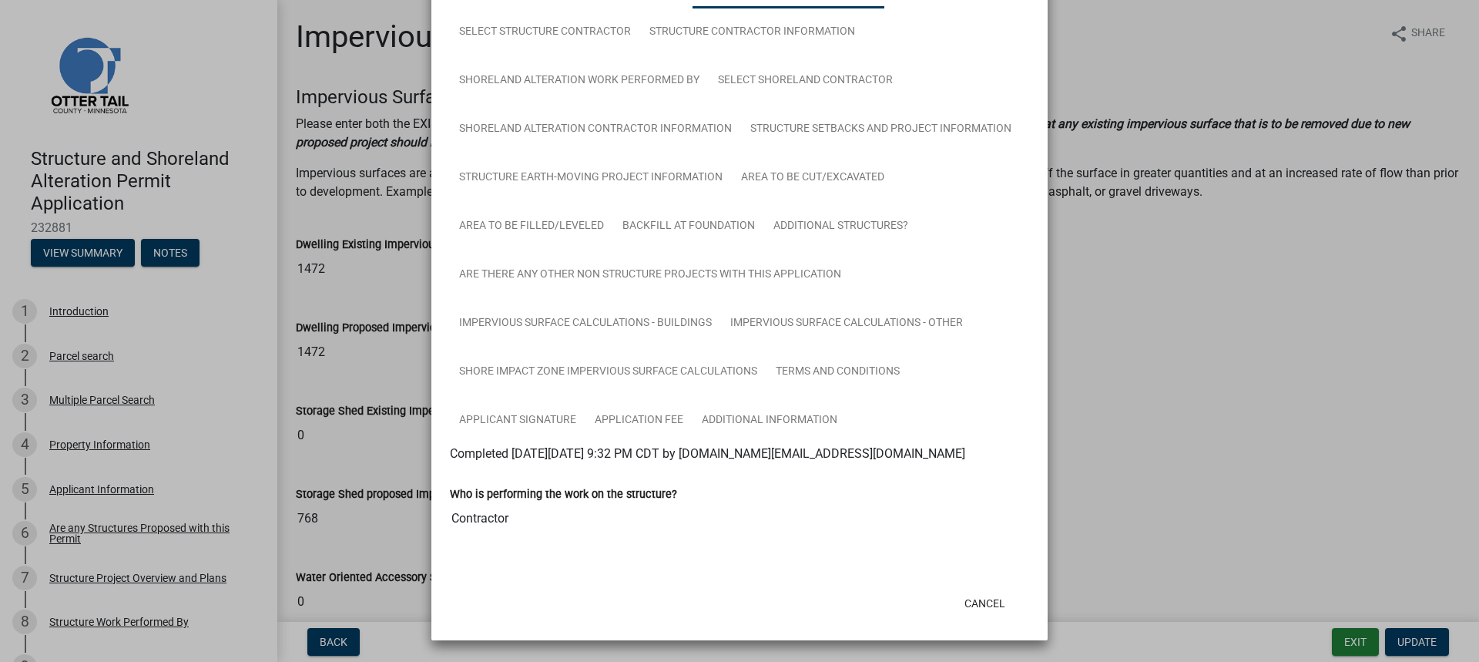
drag, startPoint x: 537, startPoint y: 495, endPoint x: 517, endPoint y: 510, distance: 25.3
click at [536, 494] on label "Who is performing the work on the structure?" at bounding box center [563, 494] width 227 height 11
click at [492, 522] on input "Contractor" at bounding box center [739, 518] width 579 height 31
click at [518, 518] on input "Contractor" at bounding box center [739, 518] width 579 height 31
click at [515, 507] on input "Contractor" at bounding box center [739, 518] width 579 height 31
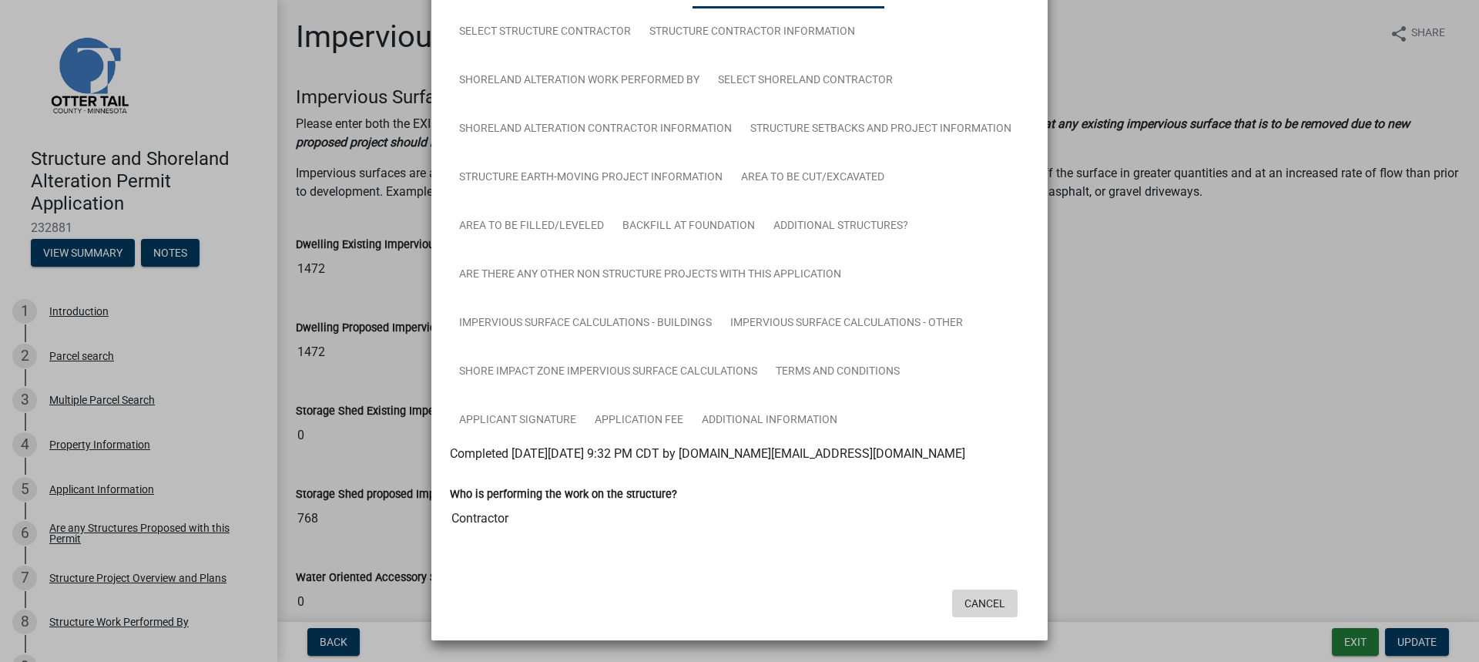
click at [975, 606] on button "Cancel" at bounding box center [984, 603] width 65 height 28
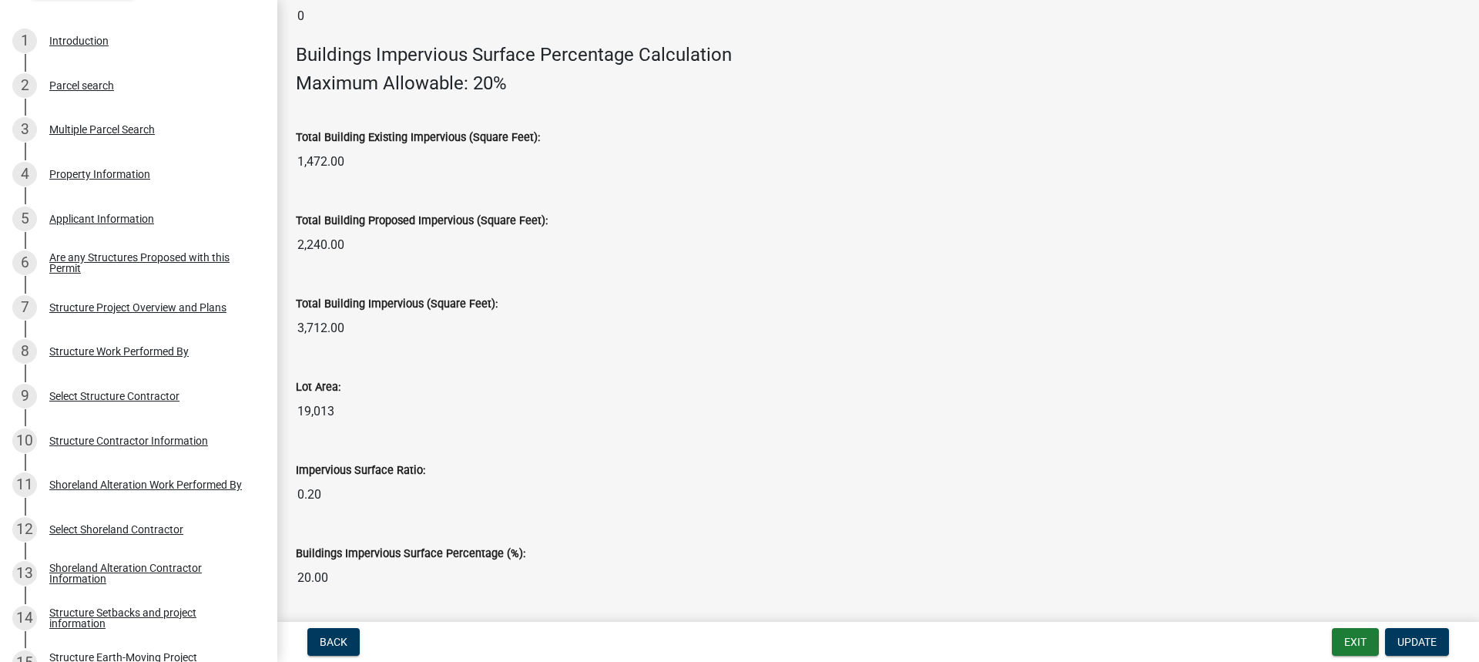
scroll to position [1051, 0]
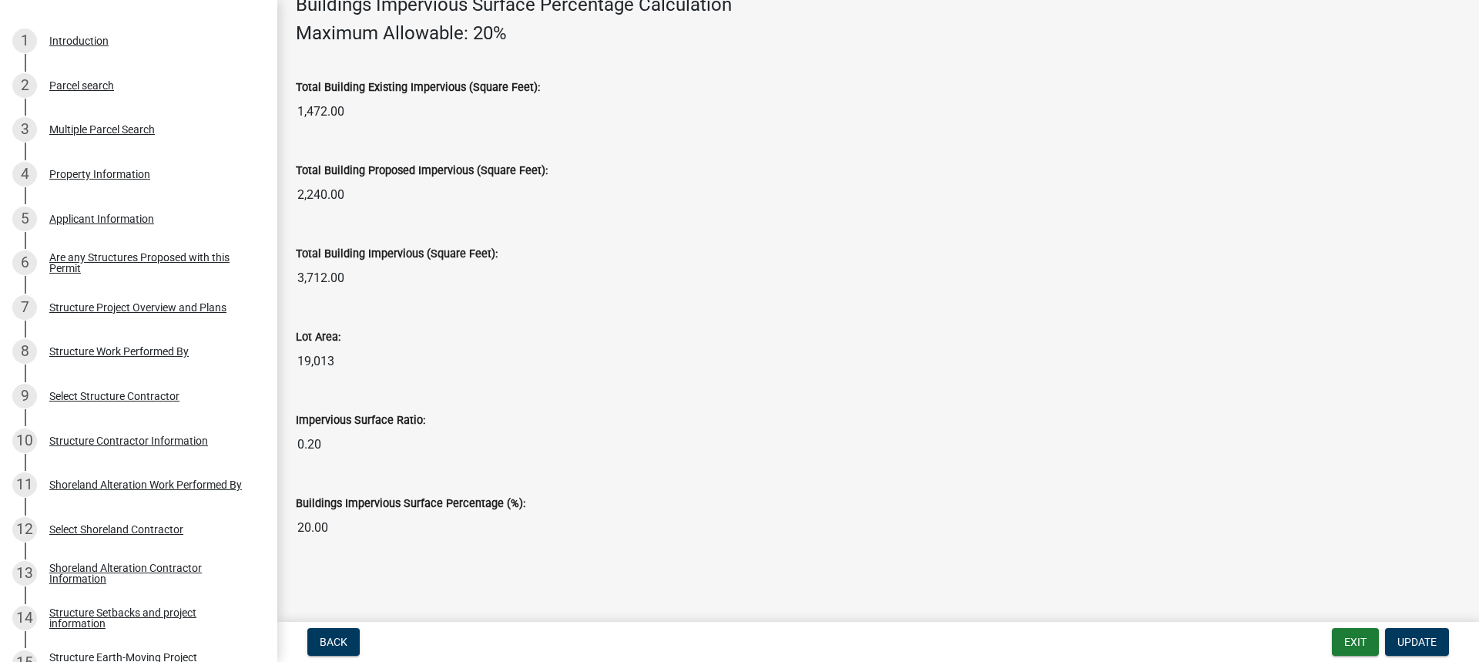
click at [368, 542] on input "20.00" at bounding box center [878, 527] width 1165 height 31
drag, startPoint x: 344, startPoint y: 511, endPoint x: 257, endPoint y: 498, distance: 88.0
click at [257, 498] on div "Structure and Shoreland Alteration Permit Application 232881 View Summary Notes…" at bounding box center [739, 331] width 1479 height 662
click at [342, 534] on input "20.00" at bounding box center [878, 527] width 1165 height 31
drag, startPoint x: 340, startPoint y: 534, endPoint x: 267, endPoint y: 518, distance: 74.8
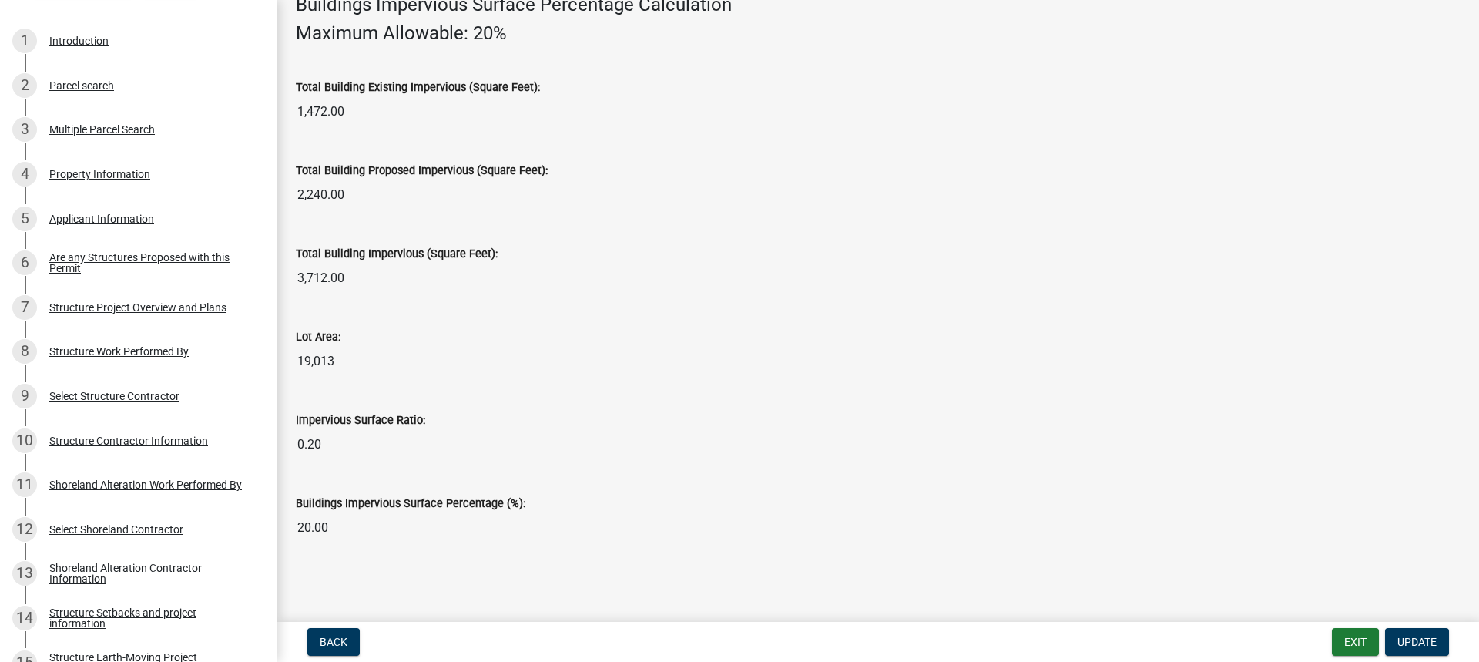
click at [272, 522] on div "Structure and Shoreland Alteration Permit Application 232881 View Summary Notes…" at bounding box center [739, 331] width 1479 height 662
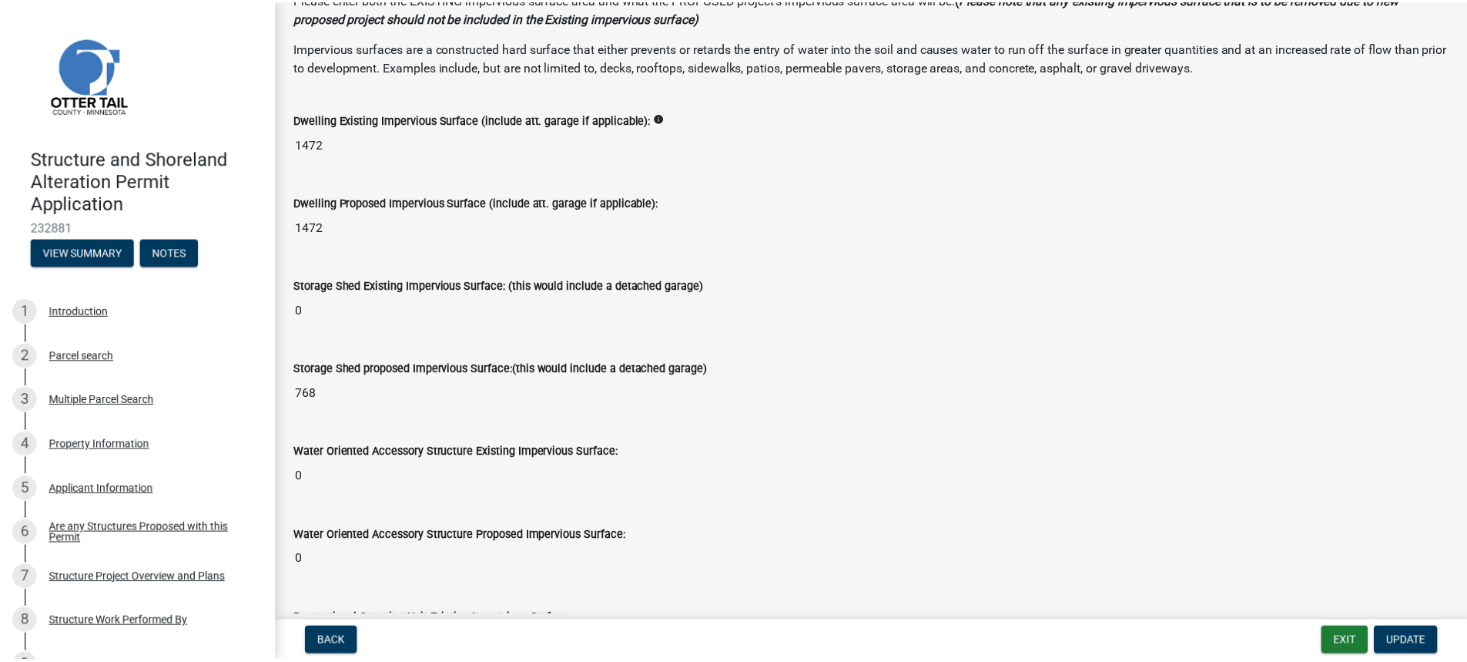
scroll to position [0, 0]
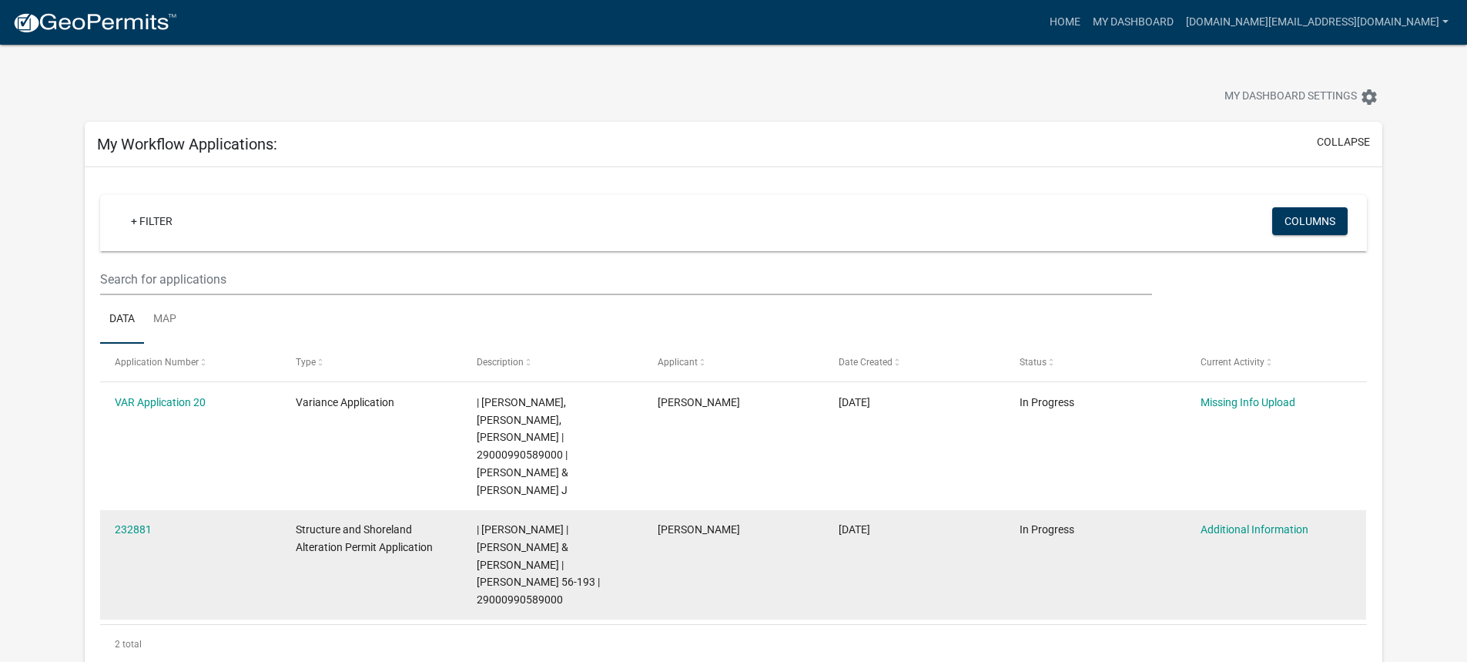
click at [139, 519] on datatable-body-cell "232881" at bounding box center [190, 565] width 181 height 110
click at [138, 523] on link "232881" at bounding box center [133, 529] width 37 height 12
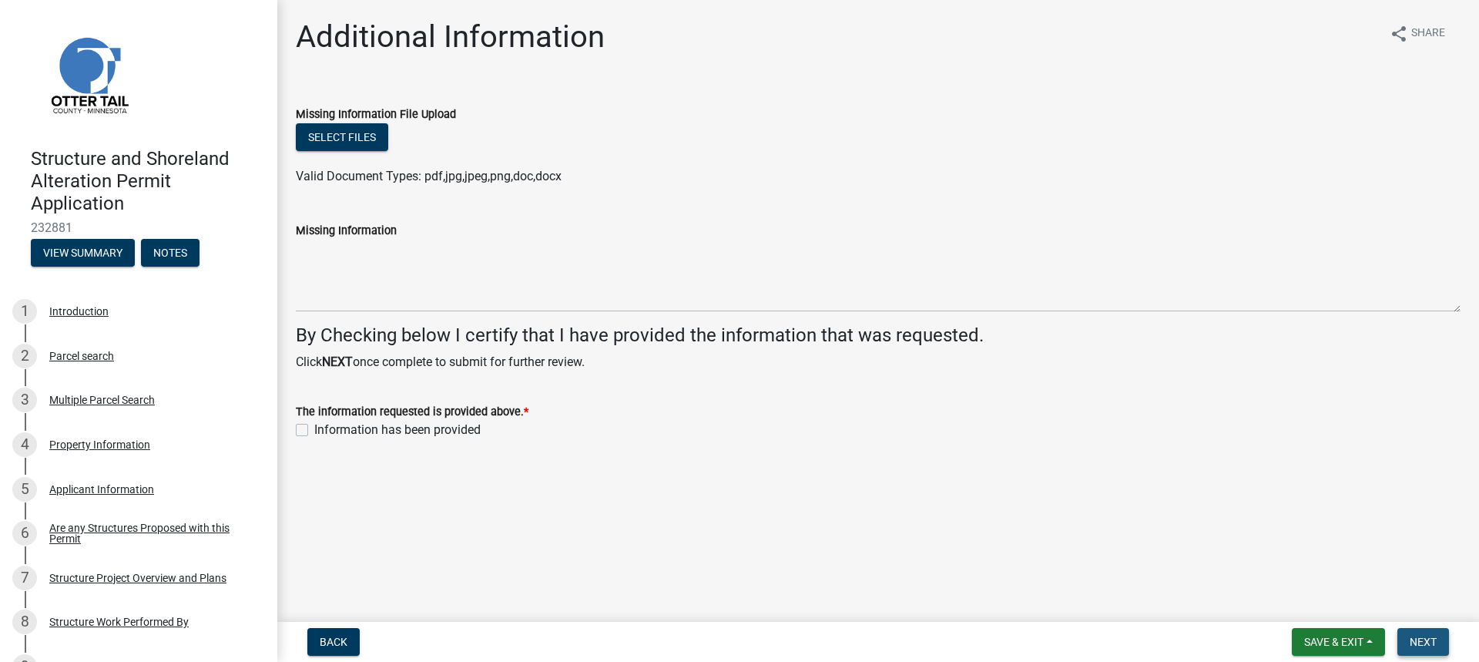
click at [1412, 636] on span "Next" at bounding box center [1423, 642] width 27 height 12
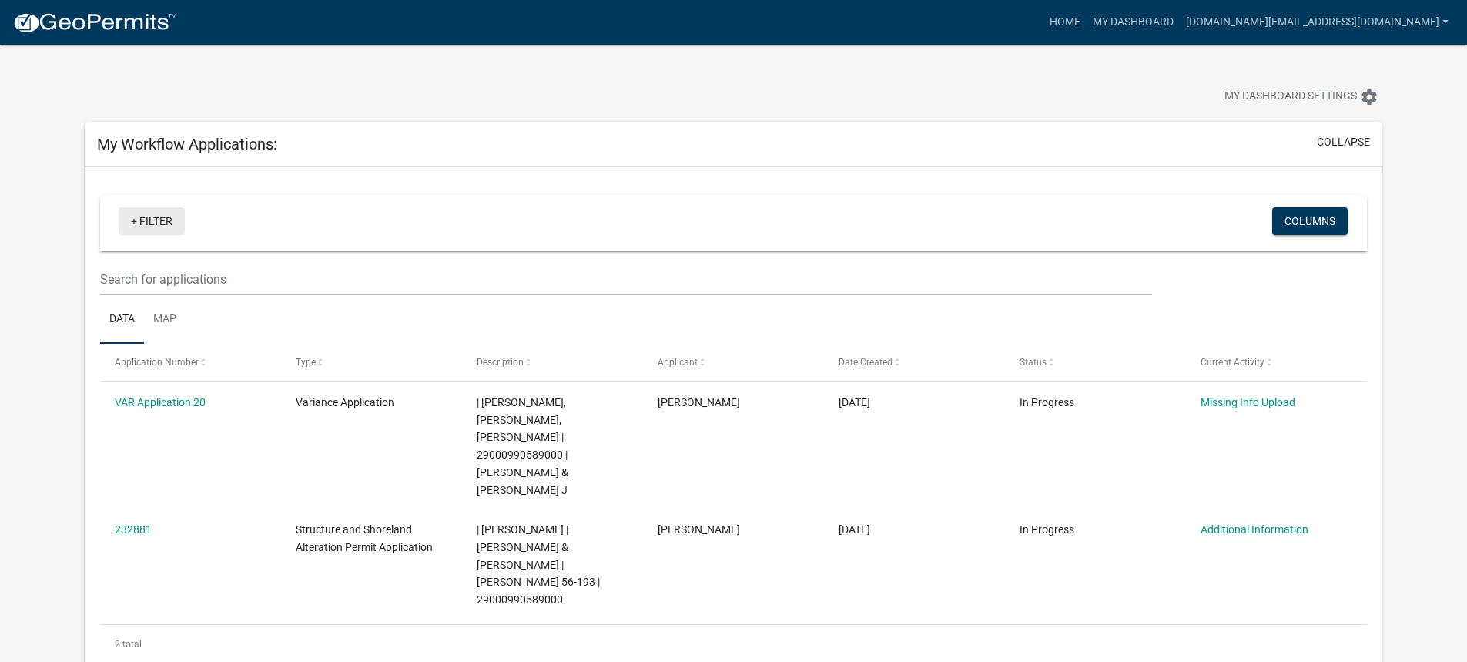
click at [137, 218] on link "+ Filter" at bounding box center [152, 221] width 66 height 28
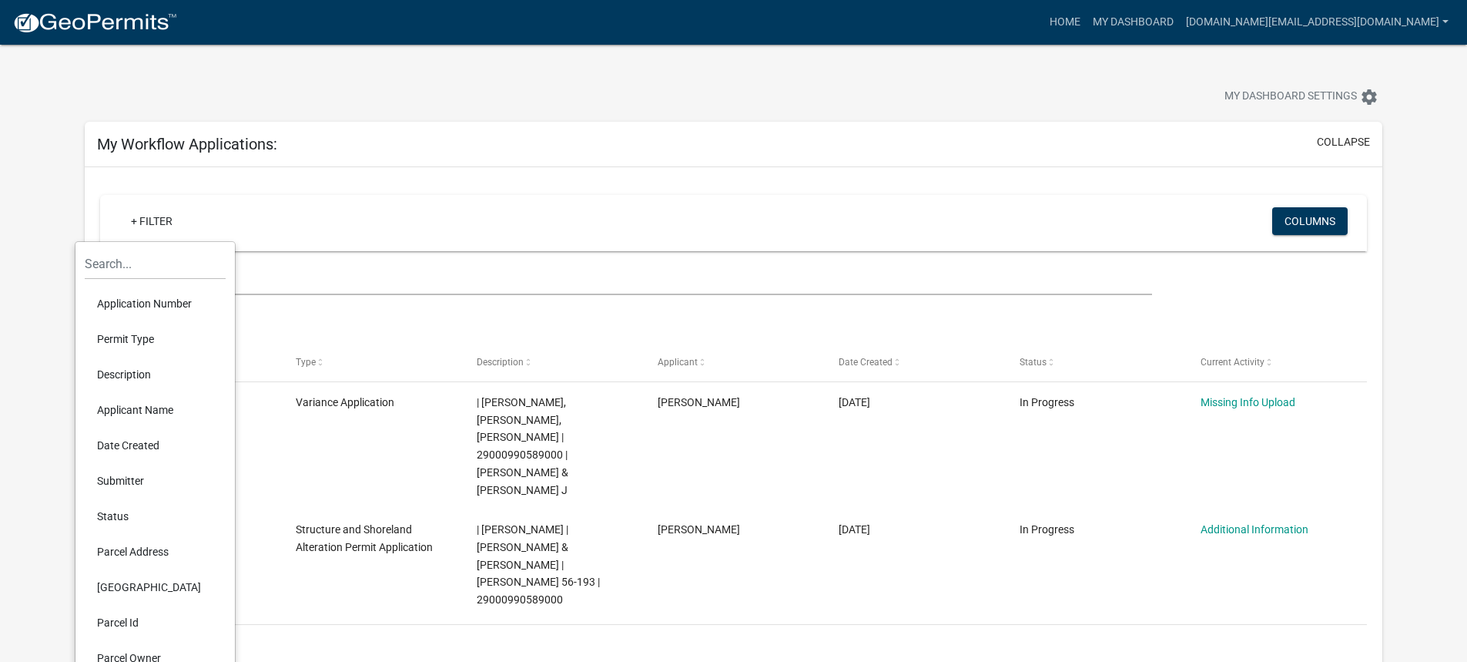
click at [330, 218] on div "+ Filter" at bounding box center [524, 223] width 835 height 32
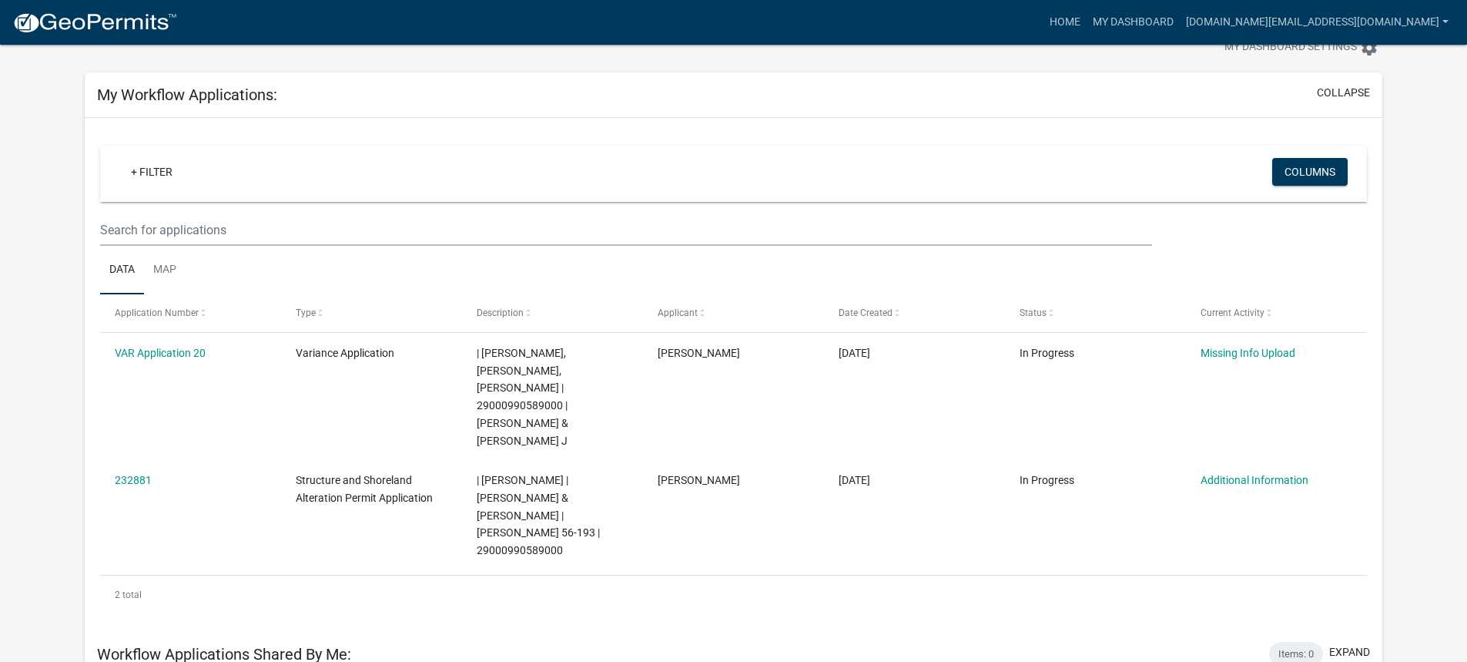
scroll to position [77, 0]
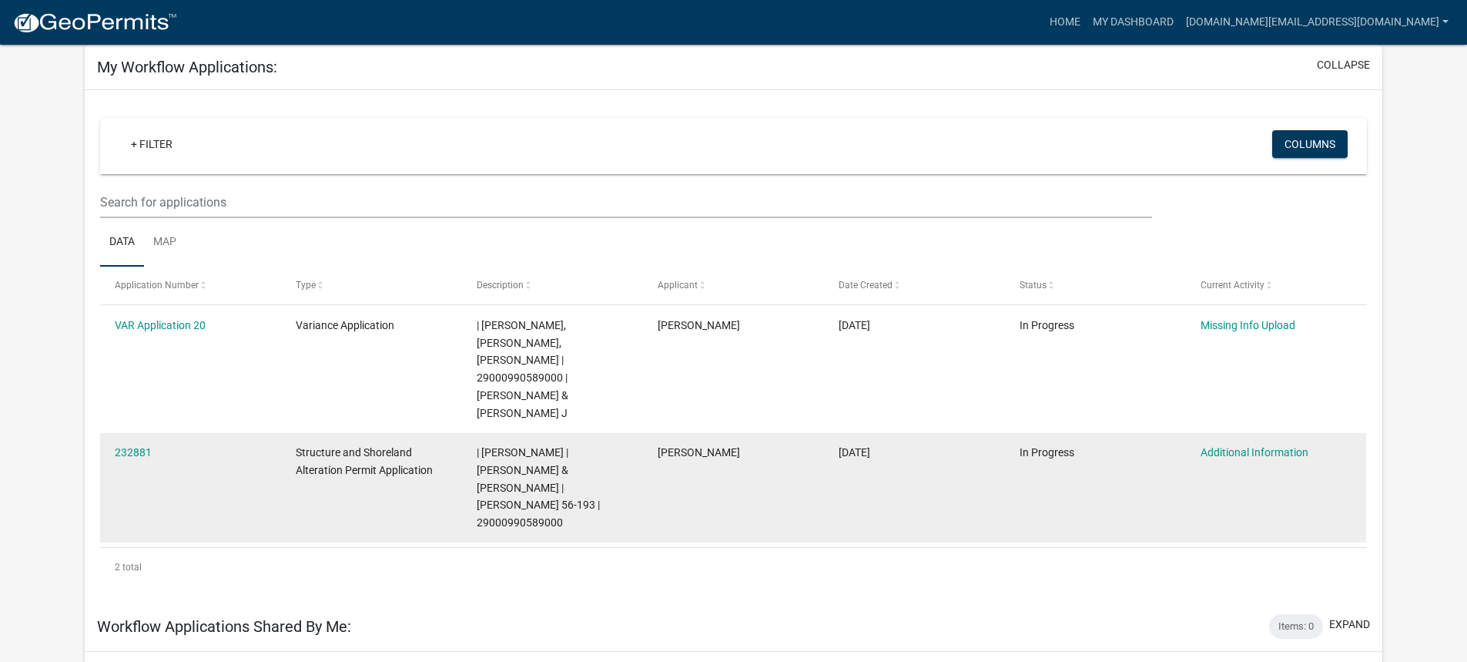
click at [867, 446] on span "[DATE]" at bounding box center [855, 452] width 32 height 12
click at [1044, 446] on span "In Progress" at bounding box center [1047, 452] width 55 height 12
click at [342, 444] on div "Structure and Shoreland Alteration Permit Application" at bounding box center [371, 461] width 151 height 35
click at [134, 446] on link "232881" at bounding box center [133, 452] width 37 height 12
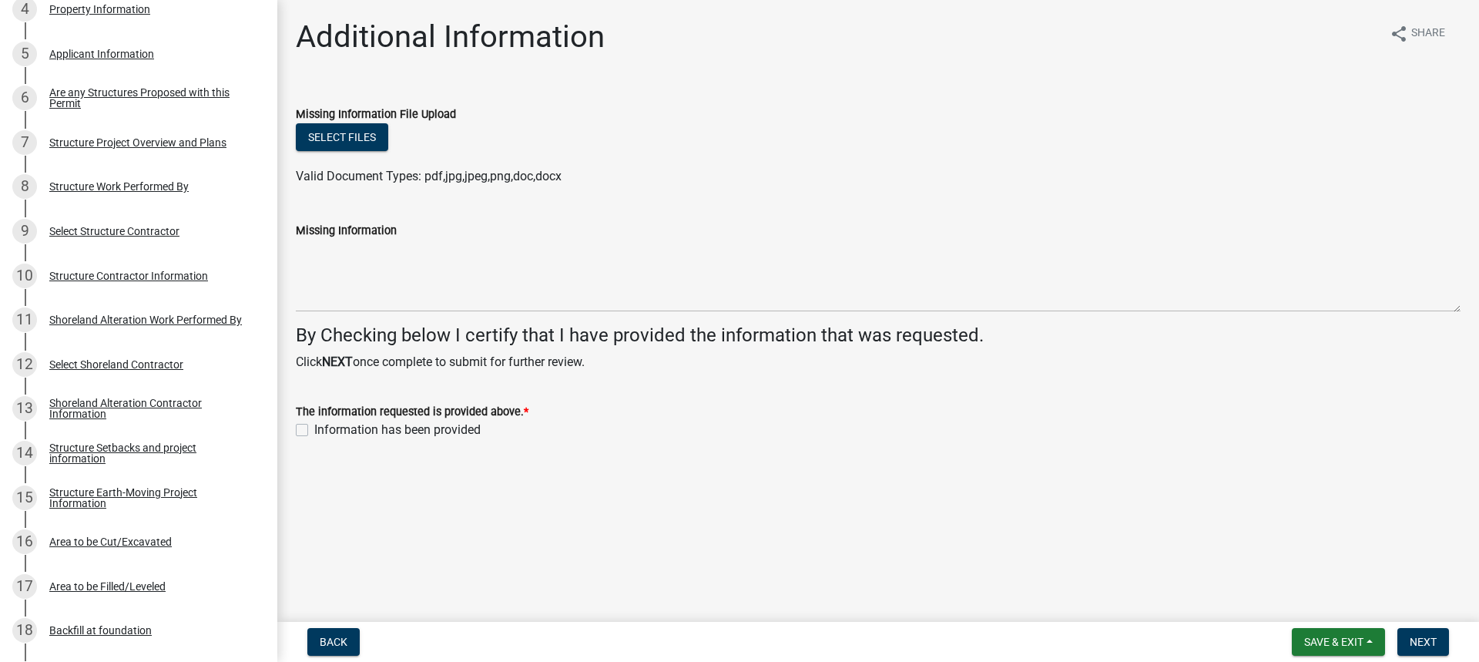
scroll to position [439, 0]
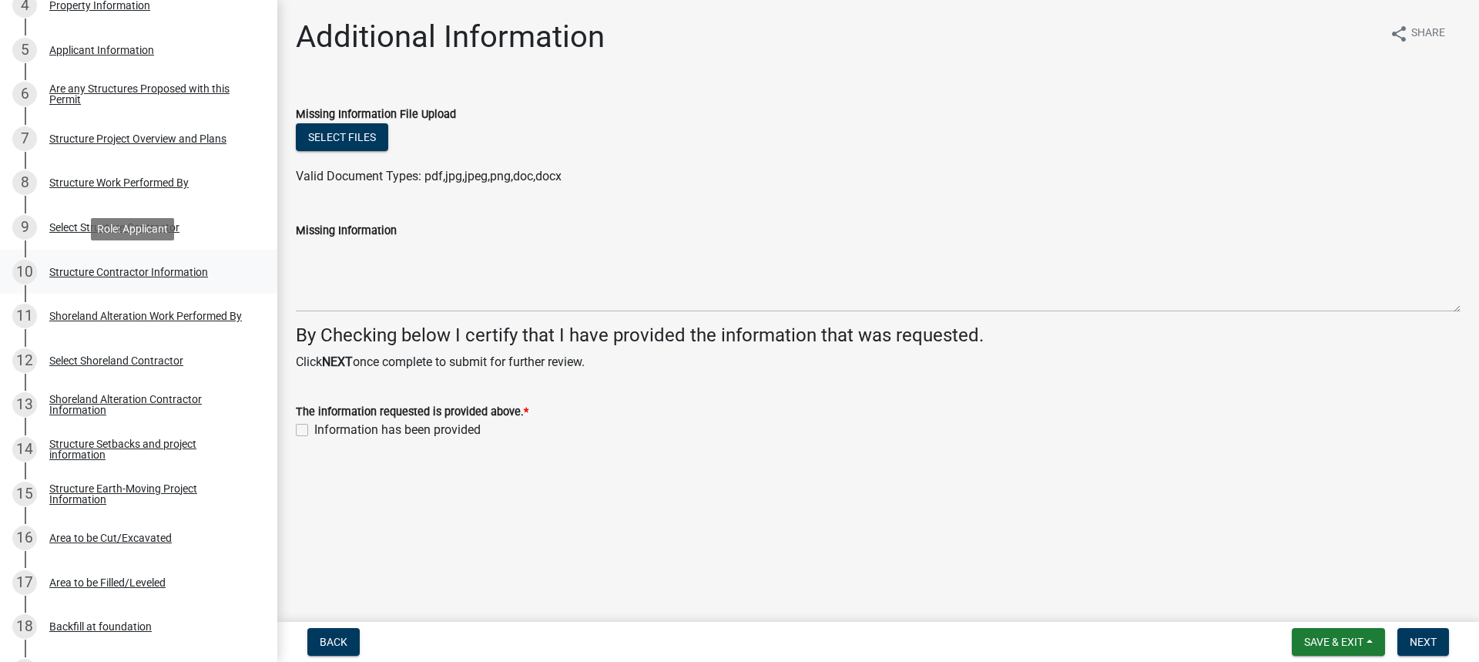
click at [93, 274] on div "Structure Contractor Information" at bounding box center [128, 272] width 159 height 11
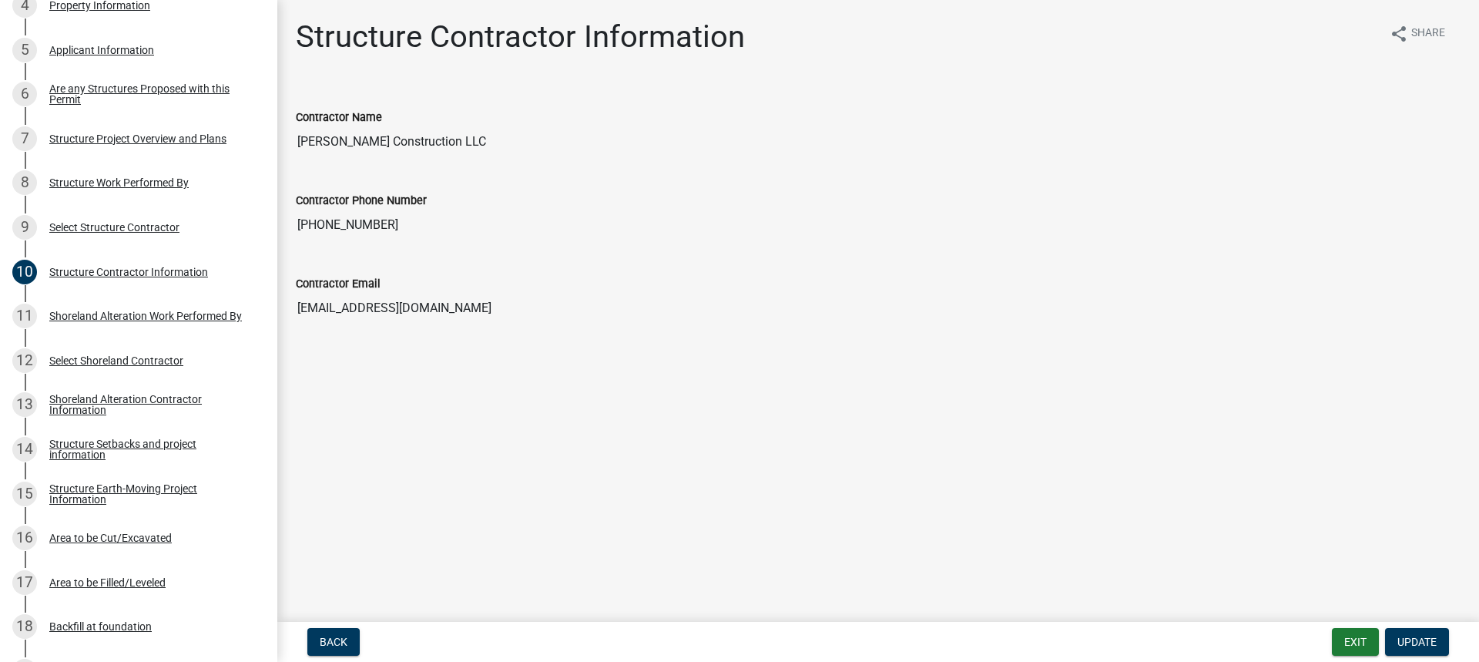
click at [476, 140] on input "[PERSON_NAME] Construction LLC" at bounding box center [878, 141] width 1165 height 31
drag, startPoint x: 476, startPoint y: 140, endPoint x: 262, endPoint y: 99, distance: 218.2
click at [262, 99] on div "Structure and Shoreland Alteration Permit Application 232881 View Summary Notes…" at bounding box center [739, 331] width 1479 height 662
drag, startPoint x: 393, startPoint y: 225, endPoint x: 288, endPoint y: 233, distance: 105.0
click at [288, 233] on div "Contractor Phone Number [PHONE_NUMBER]" at bounding box center [878, 210] width 1188 height 83
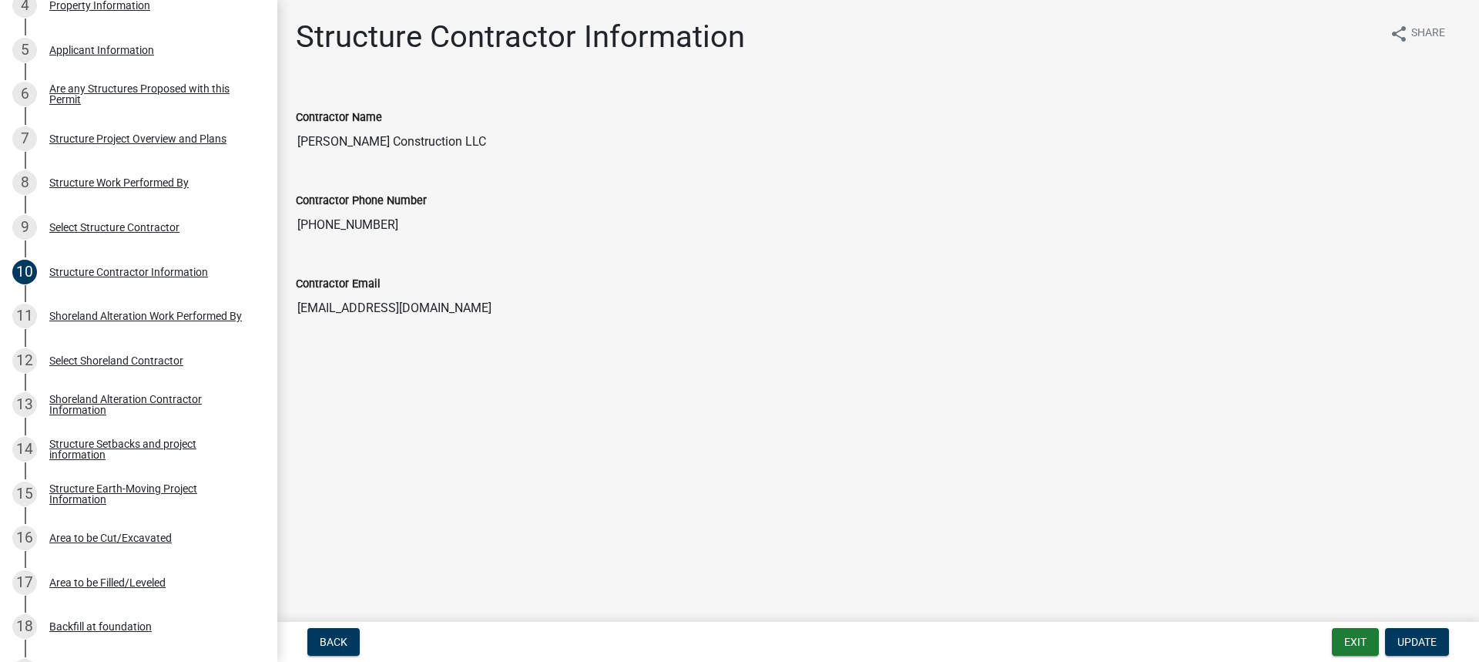
drag, startPoint x: 461, startPoint y: 307, endPoint x: 297, endPoint y: 282, distance: 165.9
click at [297, 282] on div "Contractor Email [EMAIL_ADDRESS][DOMAIN_NAME]" at bounding box center [878, 288] width 1165 height 71
drag, startPoint x: 798, startPoint y: 241, endPoint x: 389, endPoint y: 119, distance: 427.0
click at [784, 234] on div "Contractor Phone Number [PHONE_NUMBER]" at bounding box center [878, 210] width 1188 height 83
drag, startPoint x: 277, startPoint y: 222, endPoint x: 305, endPoint y: 116, distance: 109.9
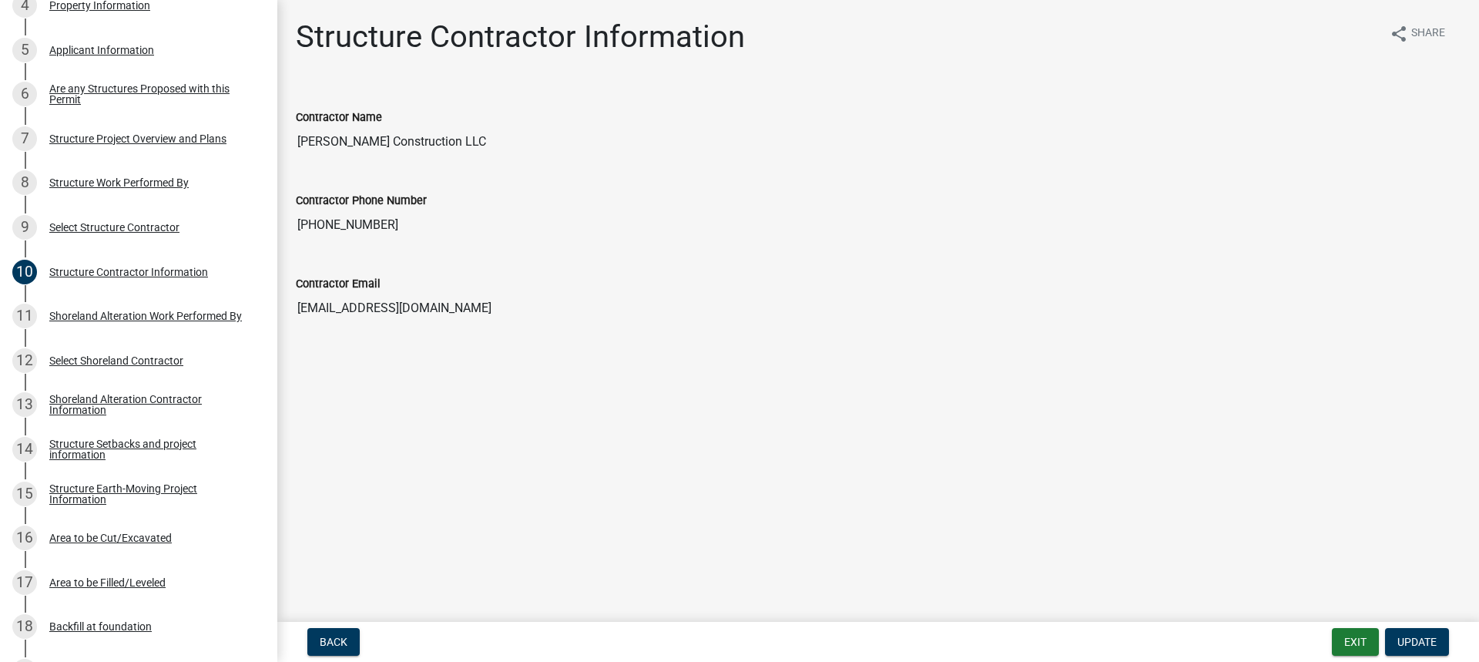
click at [305, 115] on div "Structure Contractor Information share Share Contractor Name [PERSON_NAME] Cons…" at bounding box center [878, 183] width 1202 height 331
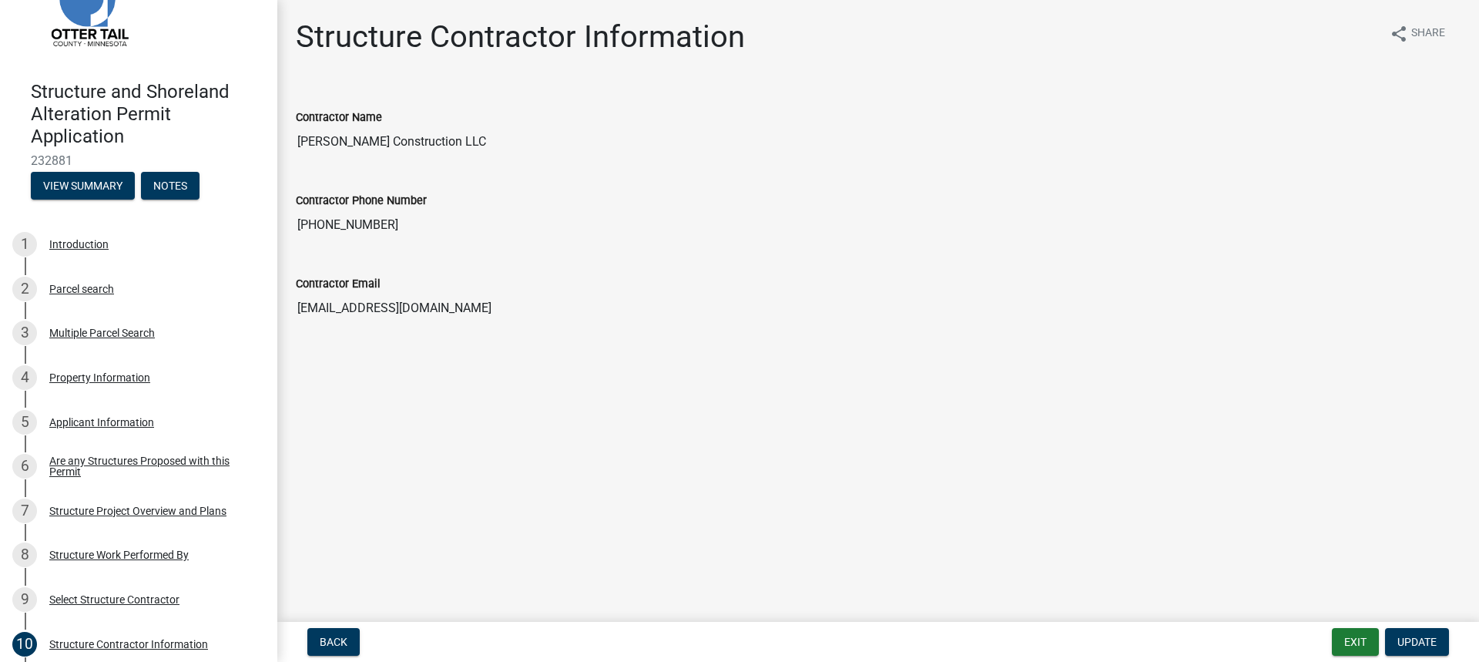
scroll to position [0, 0]
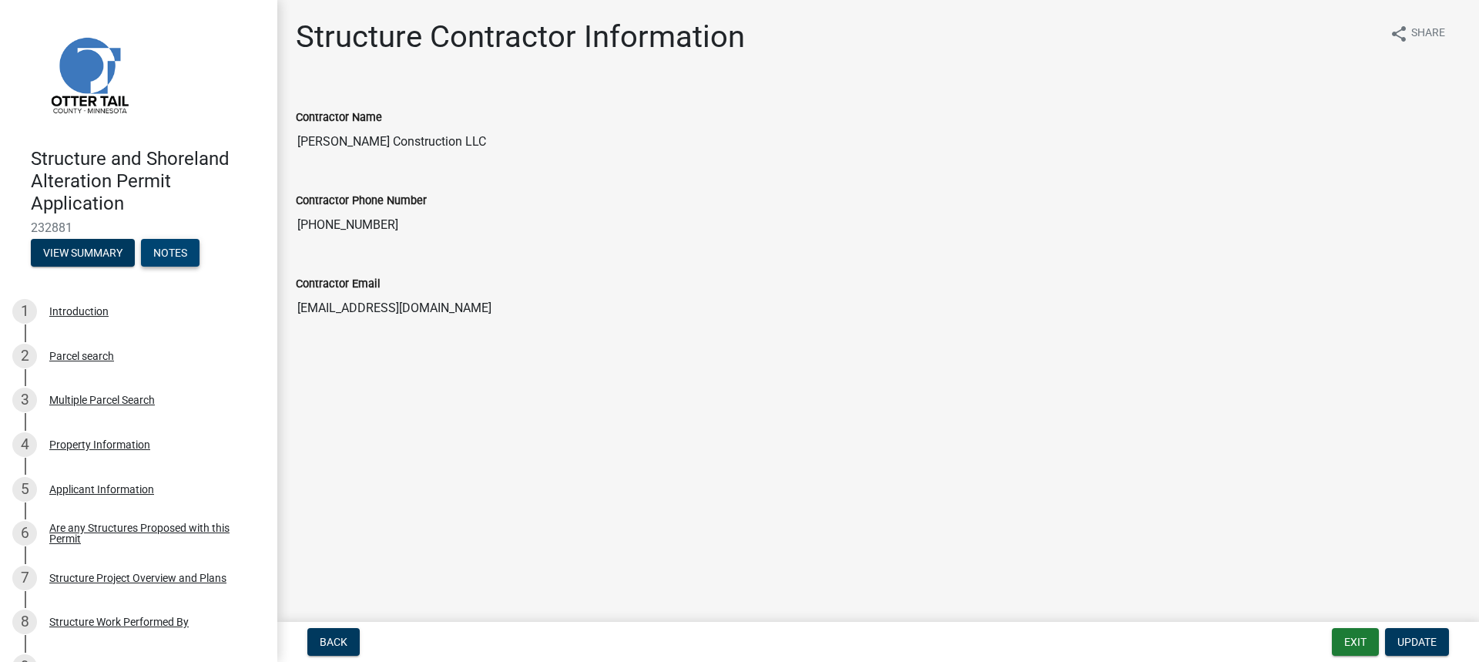
click at [173, 261] on button "Notes" at bounding box center [170, 253] width 59 height 28
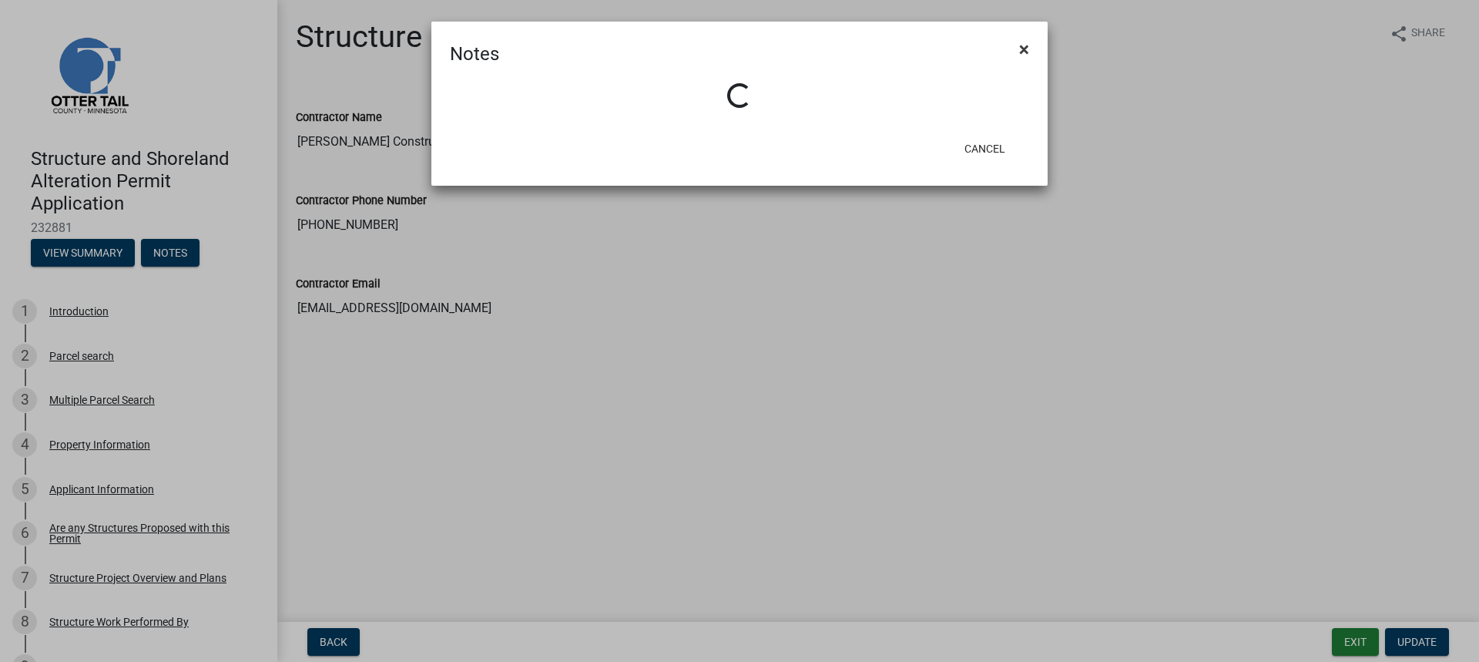
click at [1025, 49] on span "×" at bounding box center [1024, 50] width 10 height 22
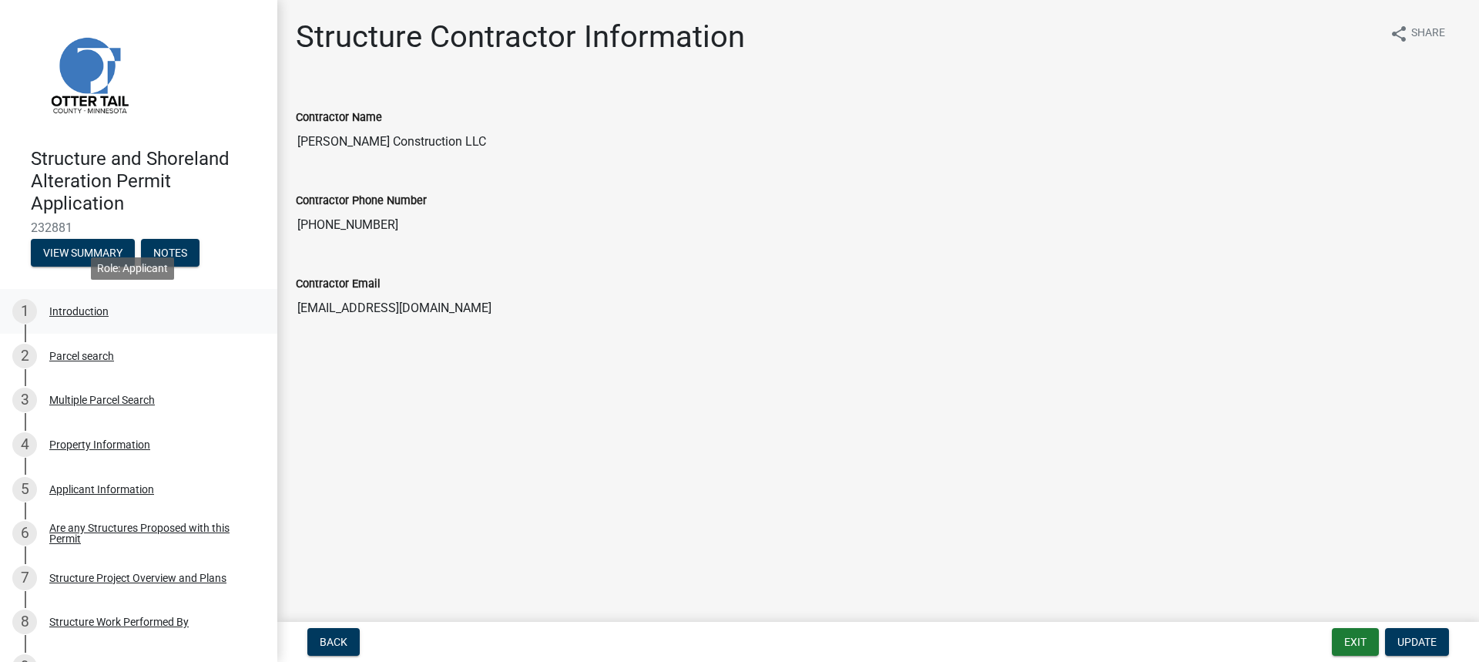
click at [66, 309] on div "Introduction" at bounding box center [78, 311] width 59 height 11
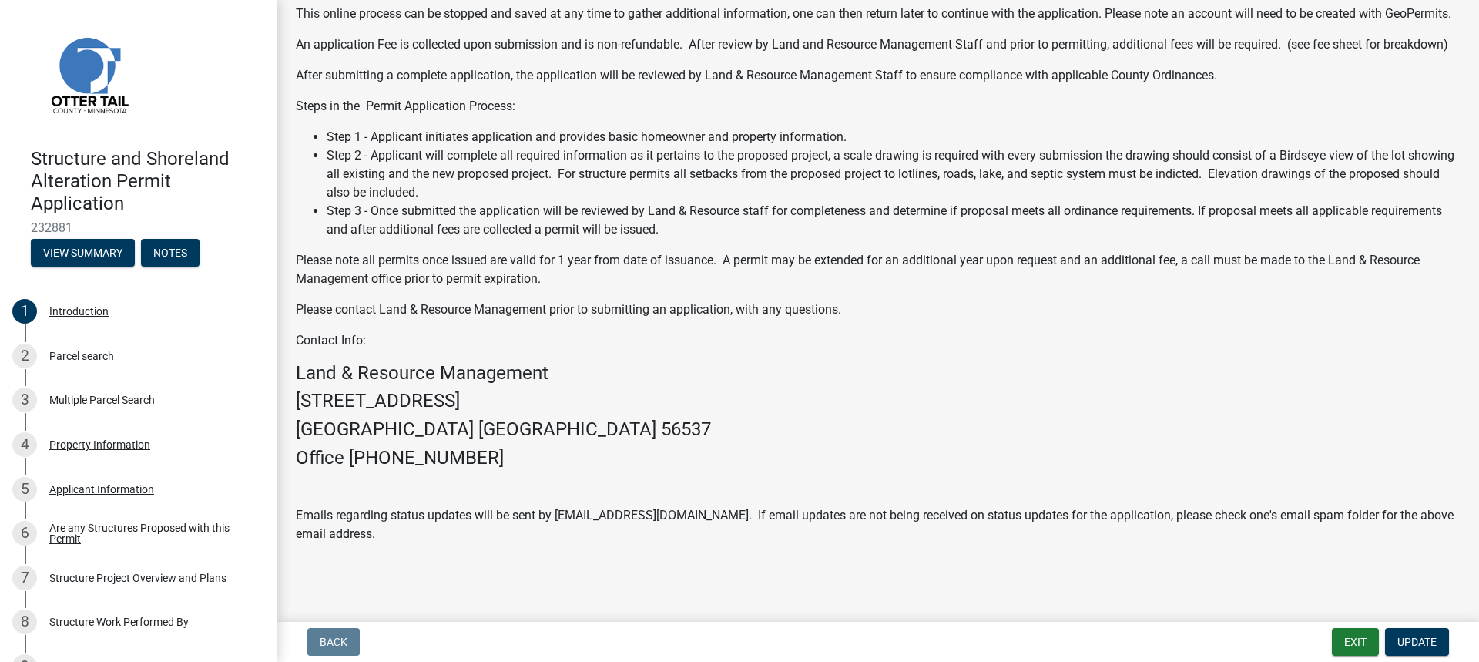
scroll to position [231, 0]
click at [1423, 636] on span "Update" at bounding box center [1416, 642] width 39 height 12
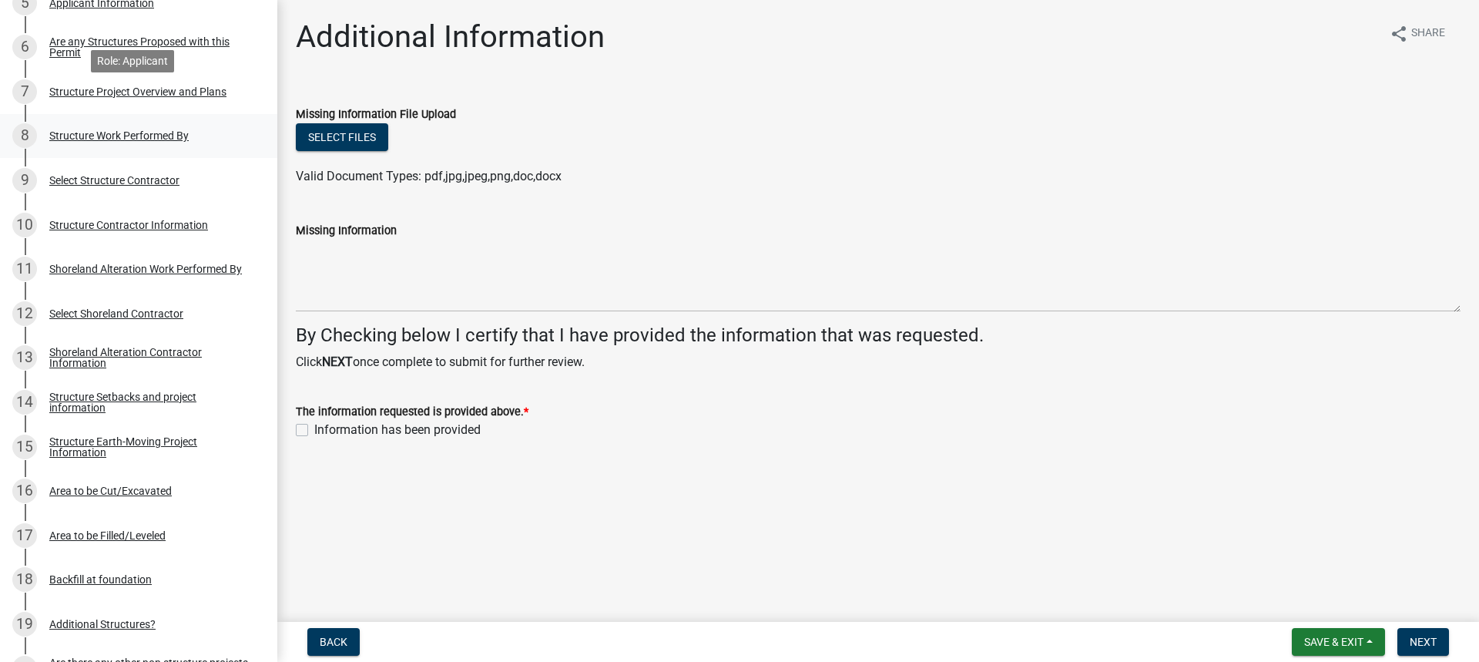
scroll to position [474, 0]
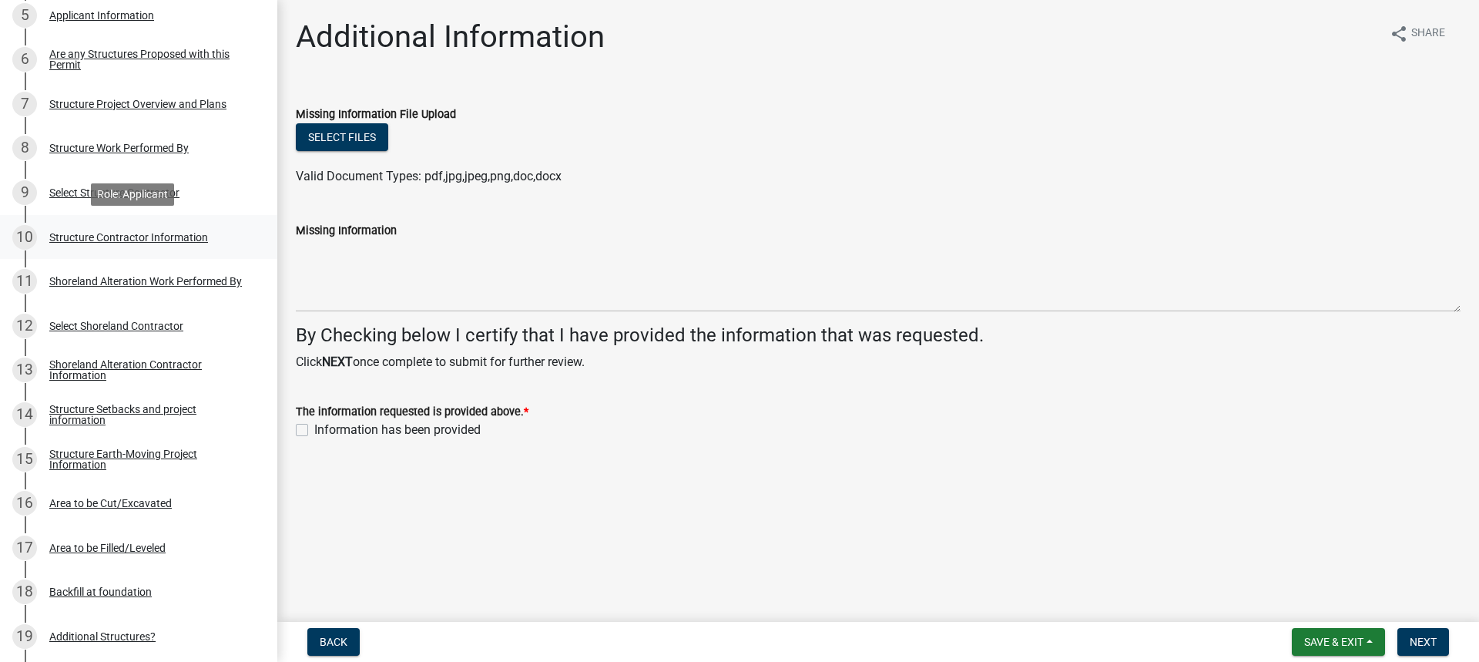
click at [103, 237] on div "Structure Contractor Information" at bounding box center [128, 237] width 159 height 11
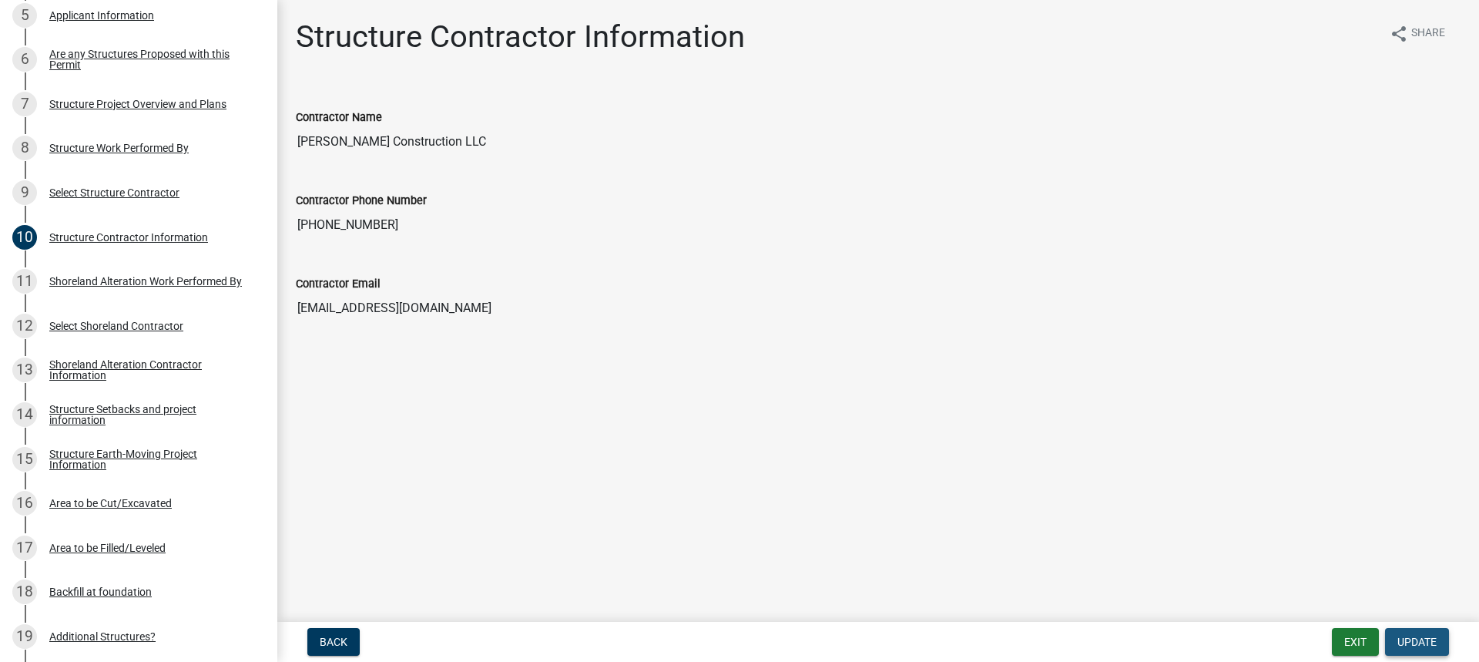
click at [1409, 642] on span "Update" at bounding box center [1416, 642] width 39 height 12
click at [930, 151] on input "[PERSON_NAME] Construction LLC" at bounding box center [878, 141] width 1165 height 31
click at [1413, 641] on span "Update" at bounding box center [1416, 642] width 39 height 12
click at [1412, 640] on span "Update" at bounding box center [1416, 642] width 39 height 12
click at [444, 140] on input "[PERSON_NAME] Construction LLC" at bounding box center [878, 141] width 1165 height 31
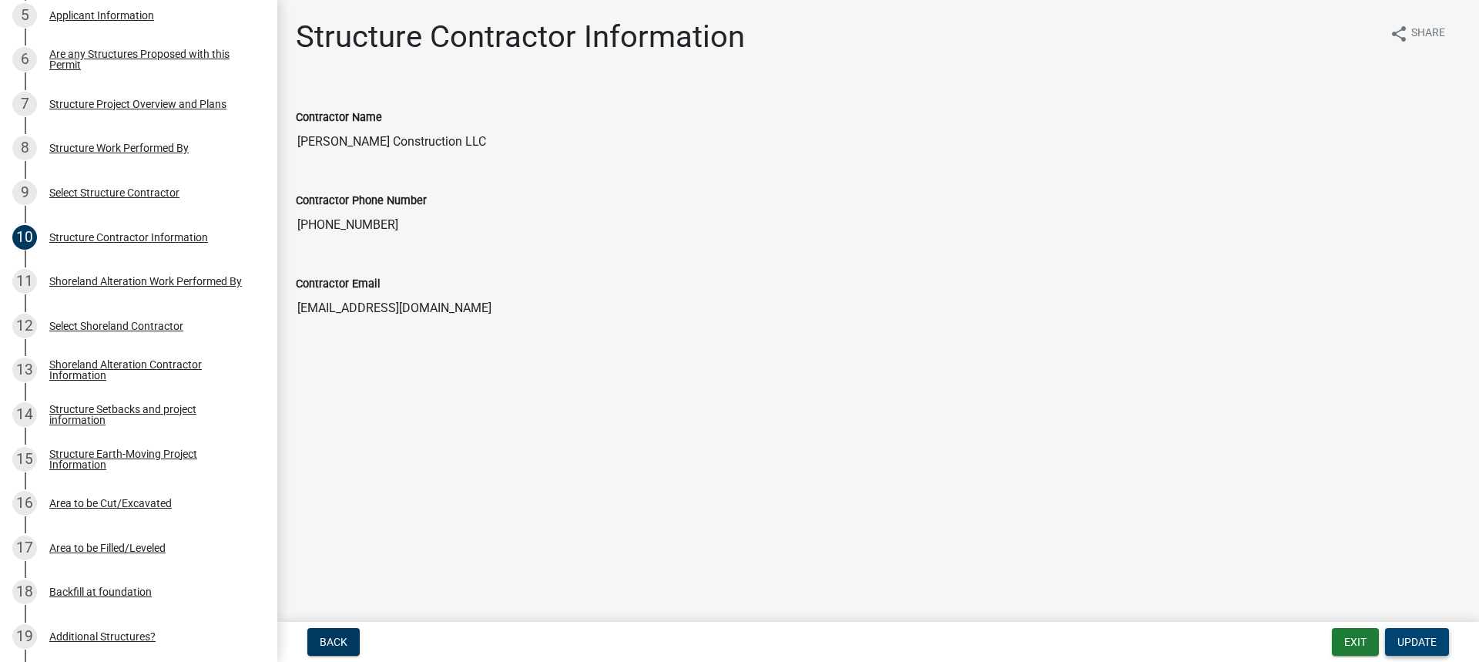
drag, startPoint x: 1425, startPoint y: 639, endPoint x: 1420, endPoint y: 632, distance: 8.3
click at [1423, 638] on span "Update" at bounding box center [1416, 642] width 39 height 12
drag, startPoint x: 455, startPoint y: 140, endPoint x: 265, endPoint y: 112, distance: 192.3
click at [265, 112] on div "Structure and Shoreland Alteration Permit Application 232881 View Summary Notes…" at bounding box center [739, 331] width 1479 height 662
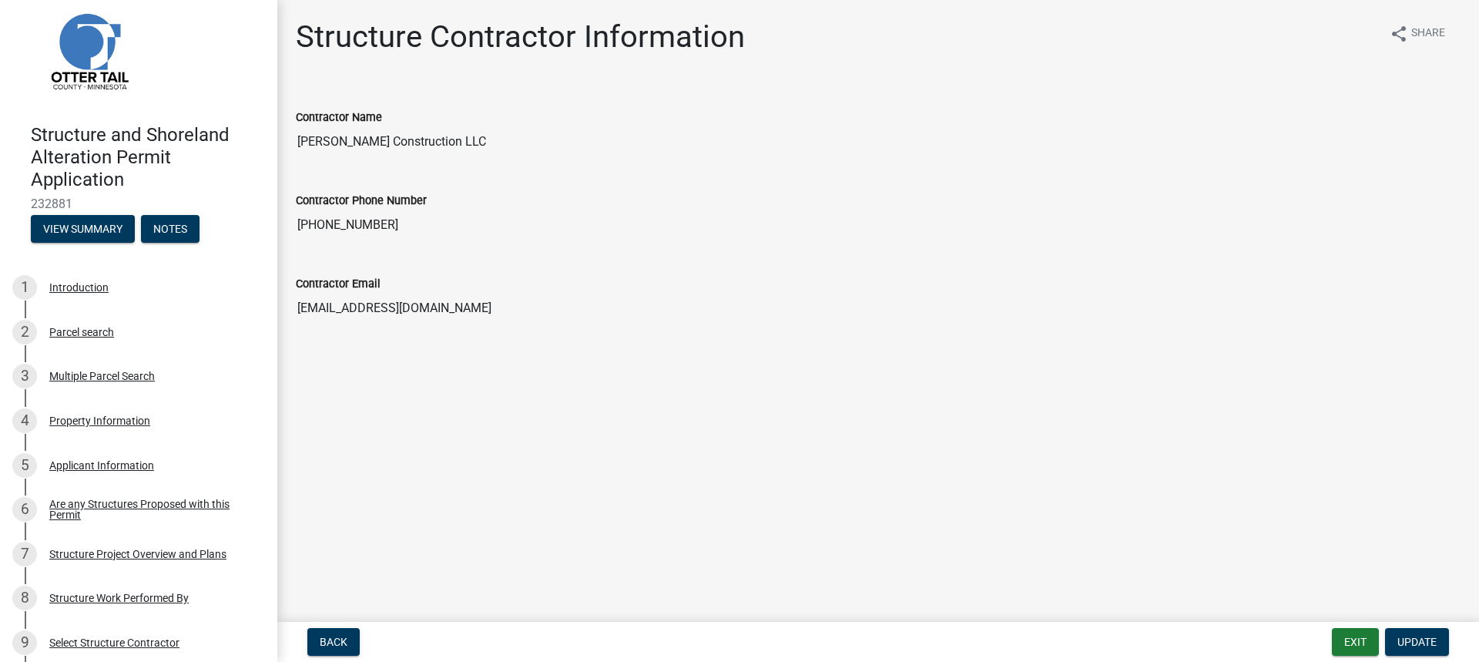
scroll to position [0, 0]
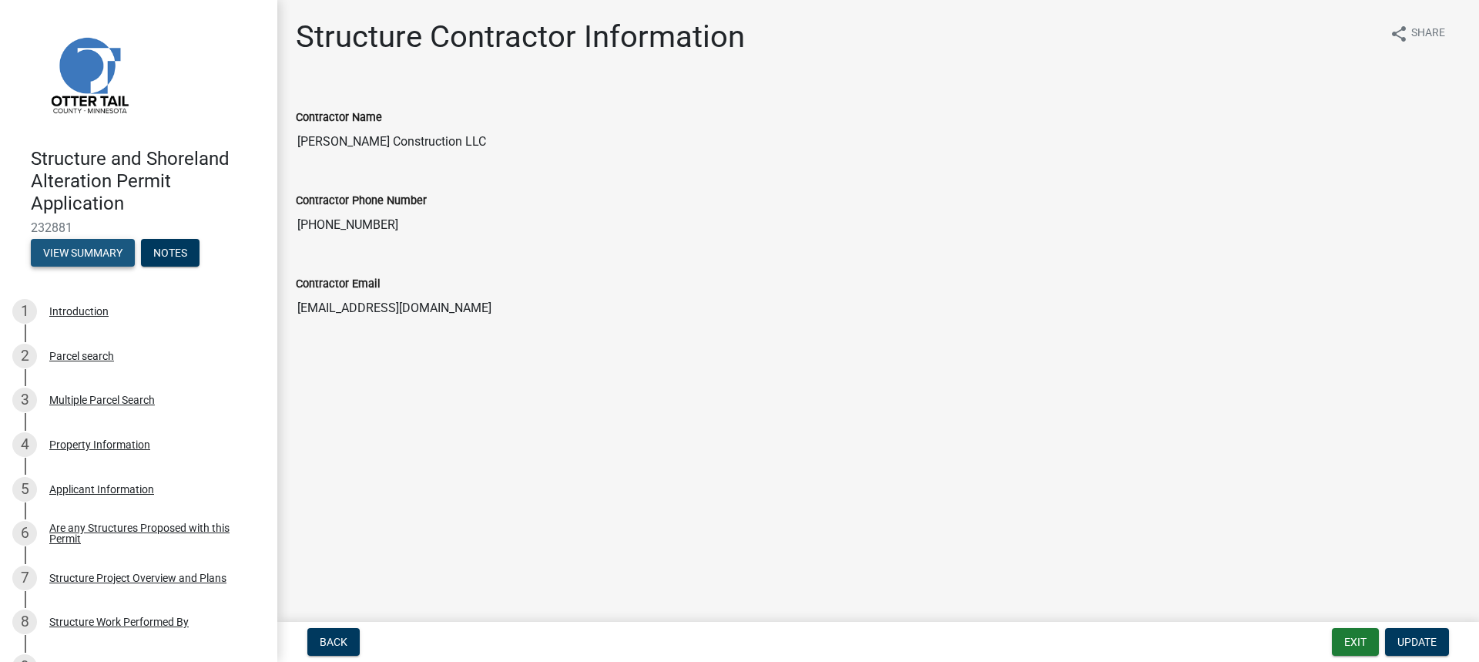
click at [99, 250] on button "View Summary" at bounding box center [83, 253] width 104 height 28
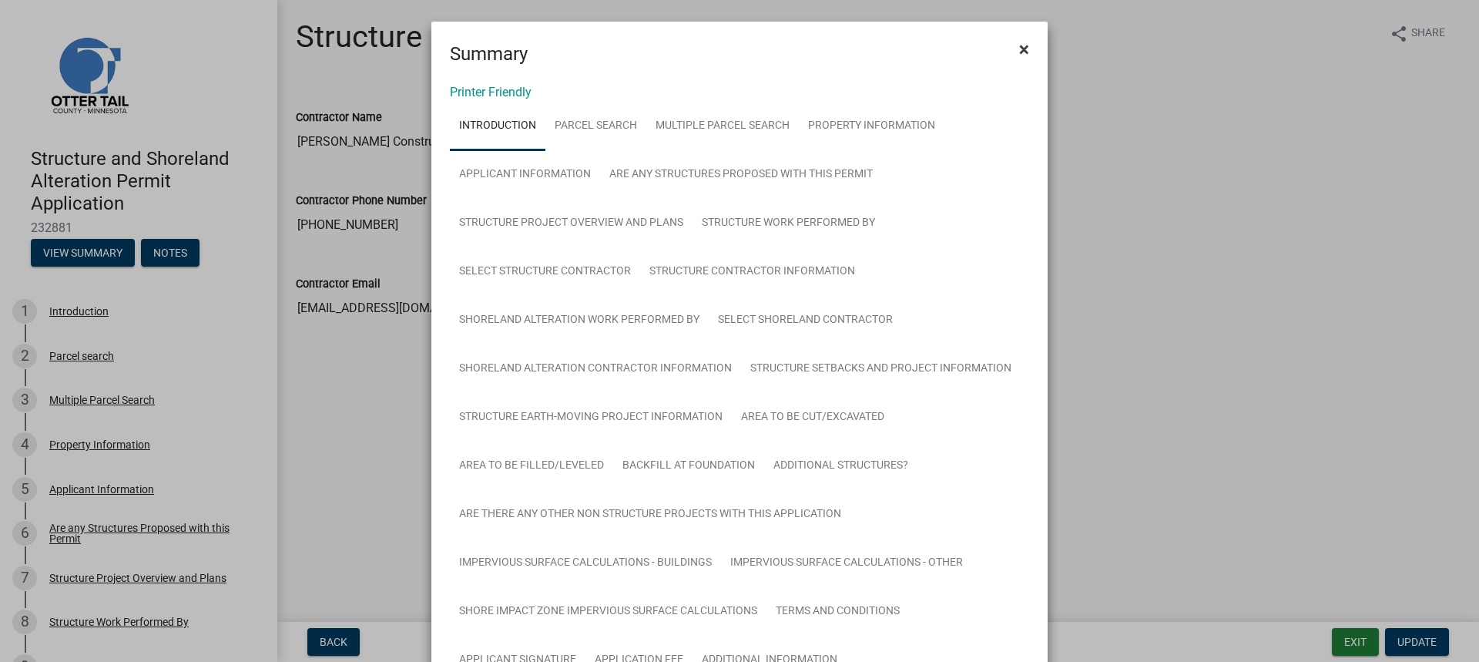
click at [1019, 51] on span "×" at bounding box center [1024, 50] width 10 height 22
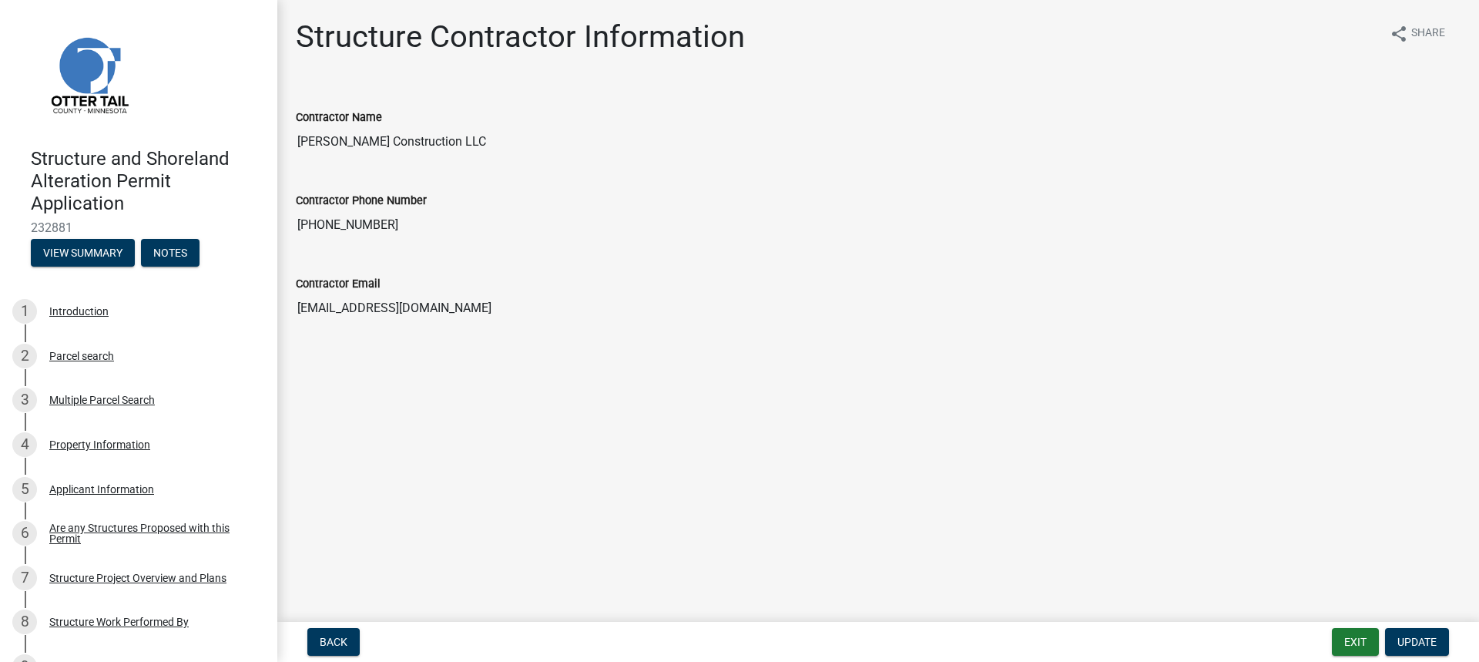
click at [394, 129] on input "[PERSON_NAME] Construction LLC" at bounding box center [878, 141] width 1165 height 31
click at [1412, 644] on span "Update" at bounding box center [1416, 642] width 39 height 12
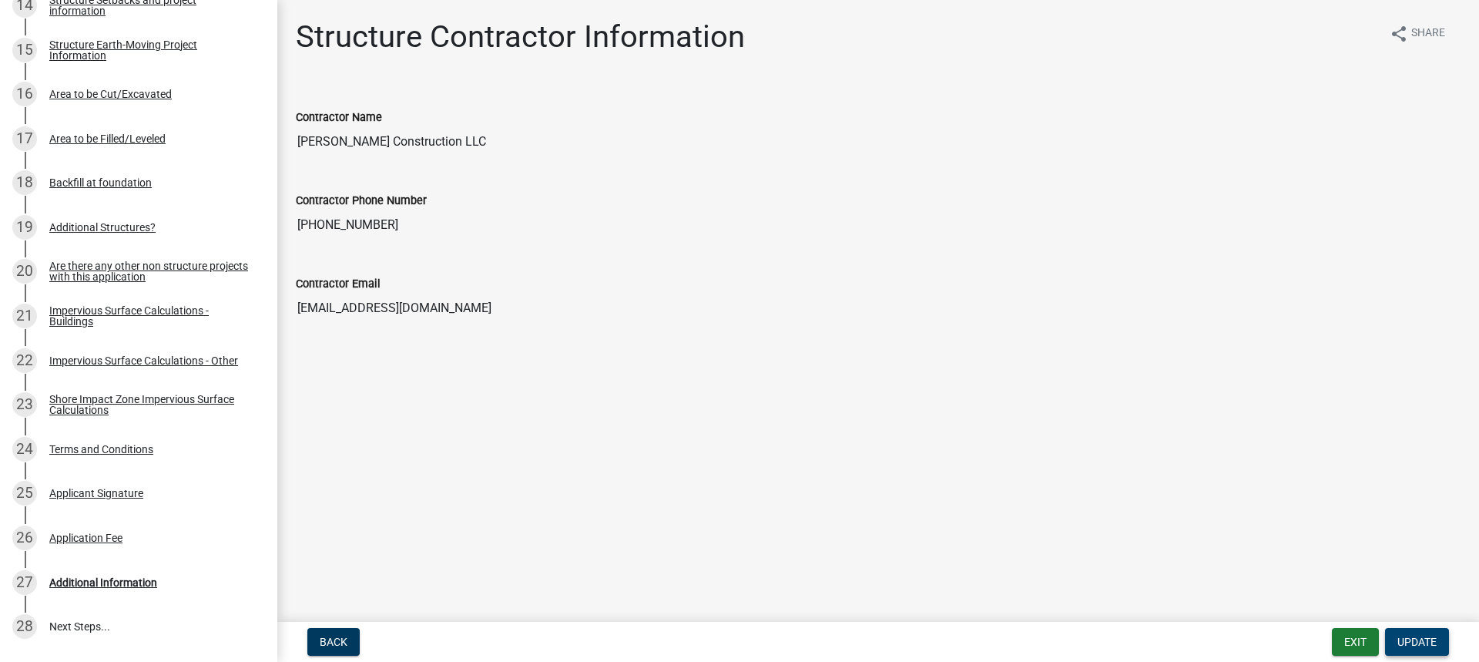
scroll to position [1013, 0]
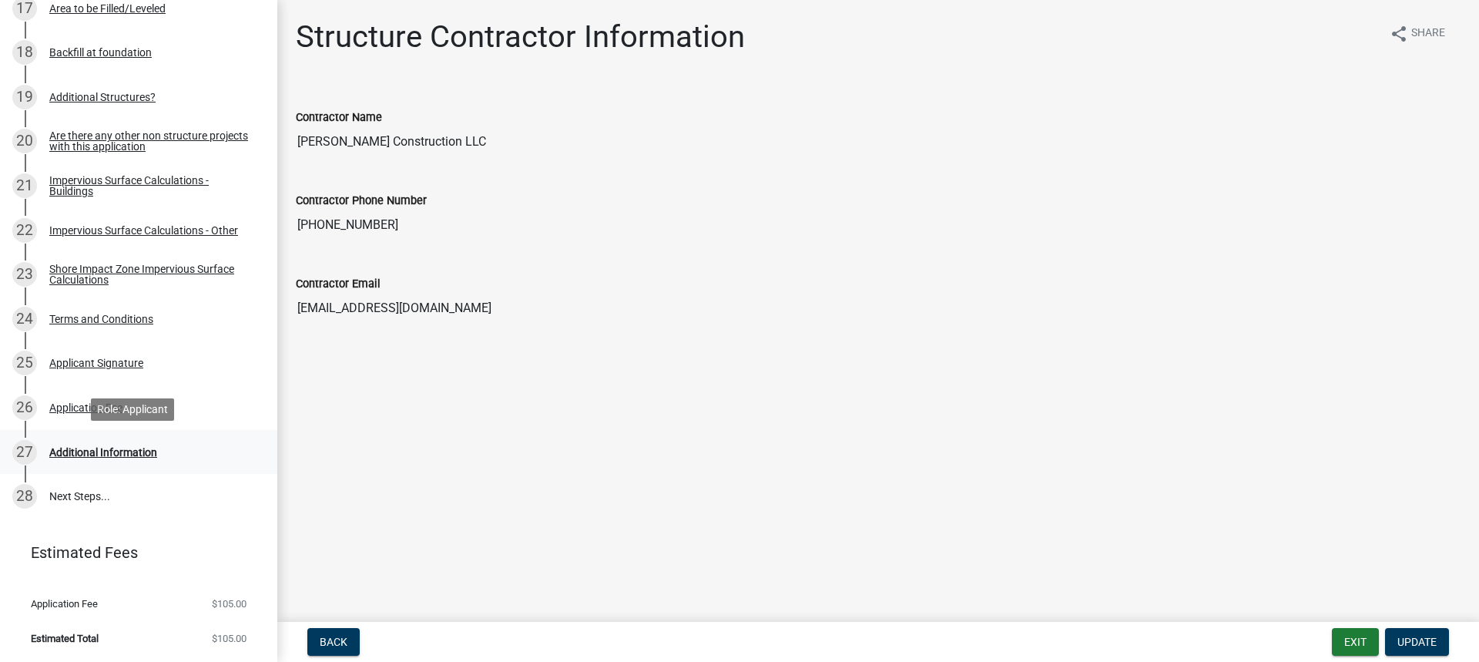
click at [132, 451] on div "Additional Information" at bounding box center [103, 452] width 108 height 11
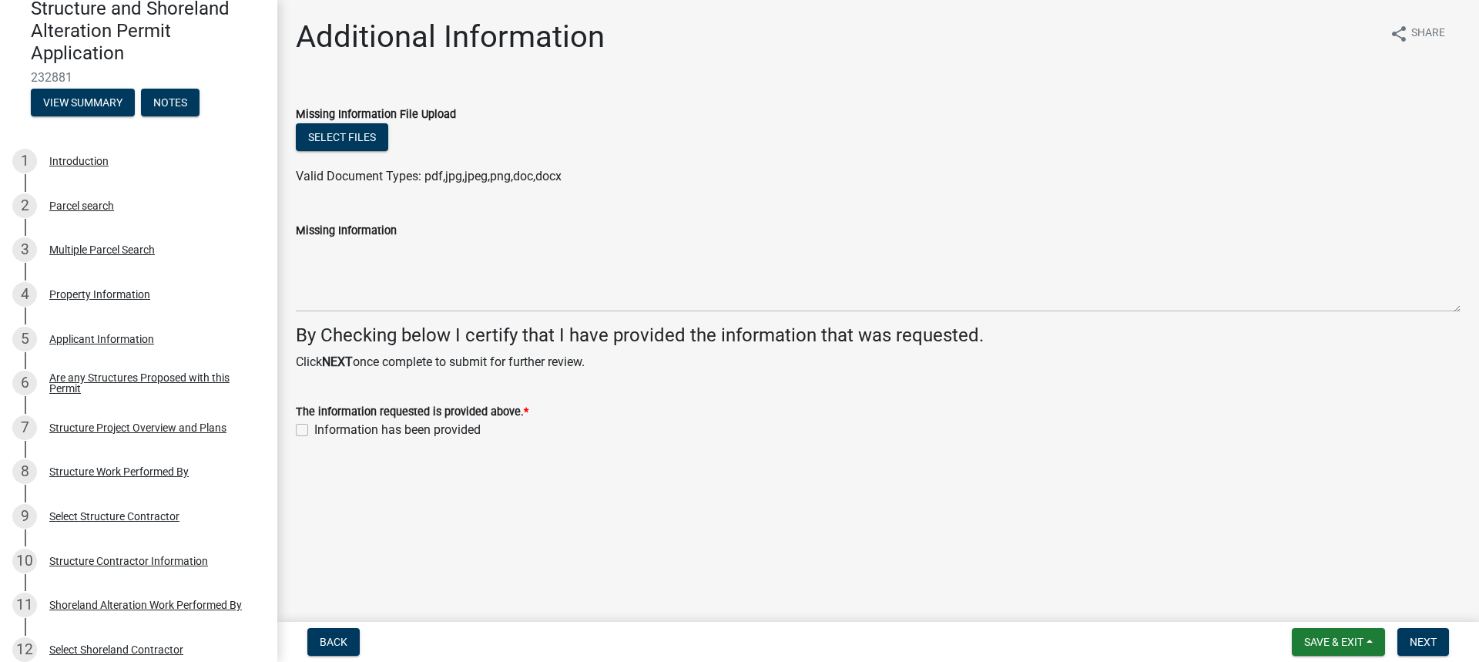
scroll to position [0, 0]
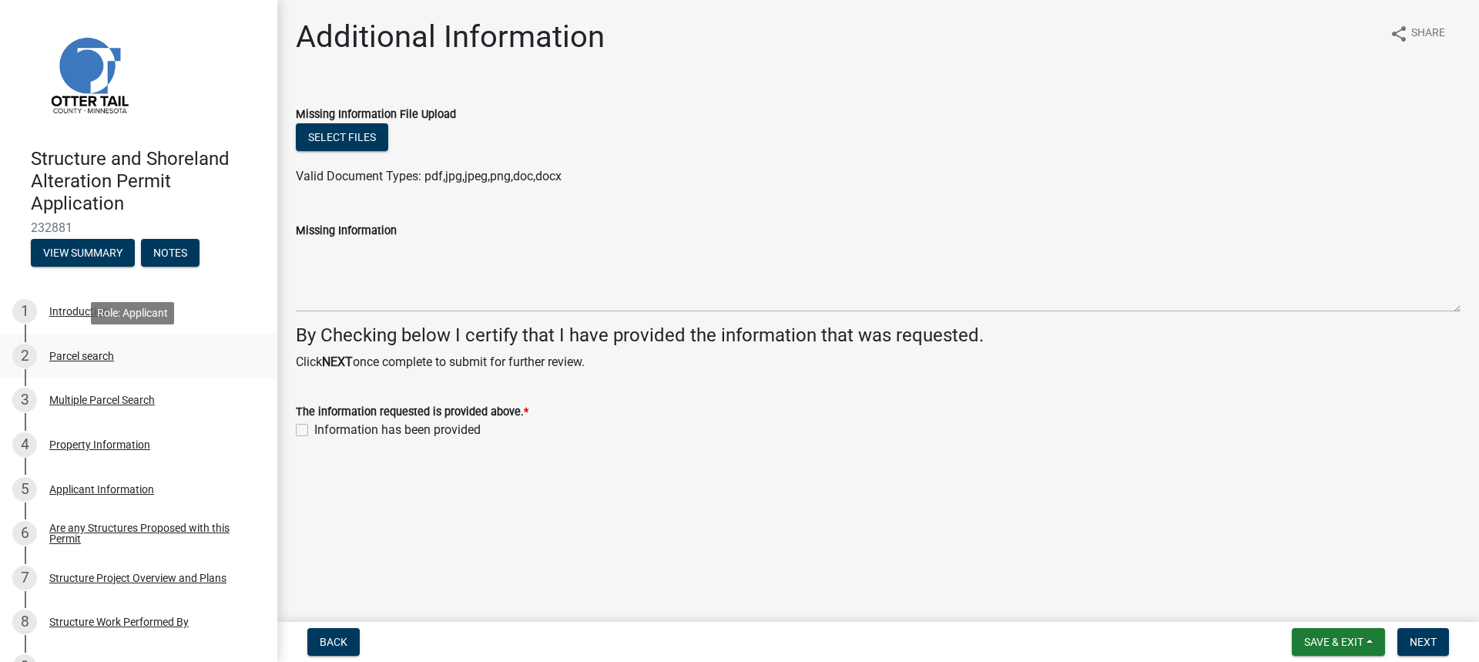
click at [92, 362] on div "2 Parcel search" at bounding box center [132, 356] width 240 height 25
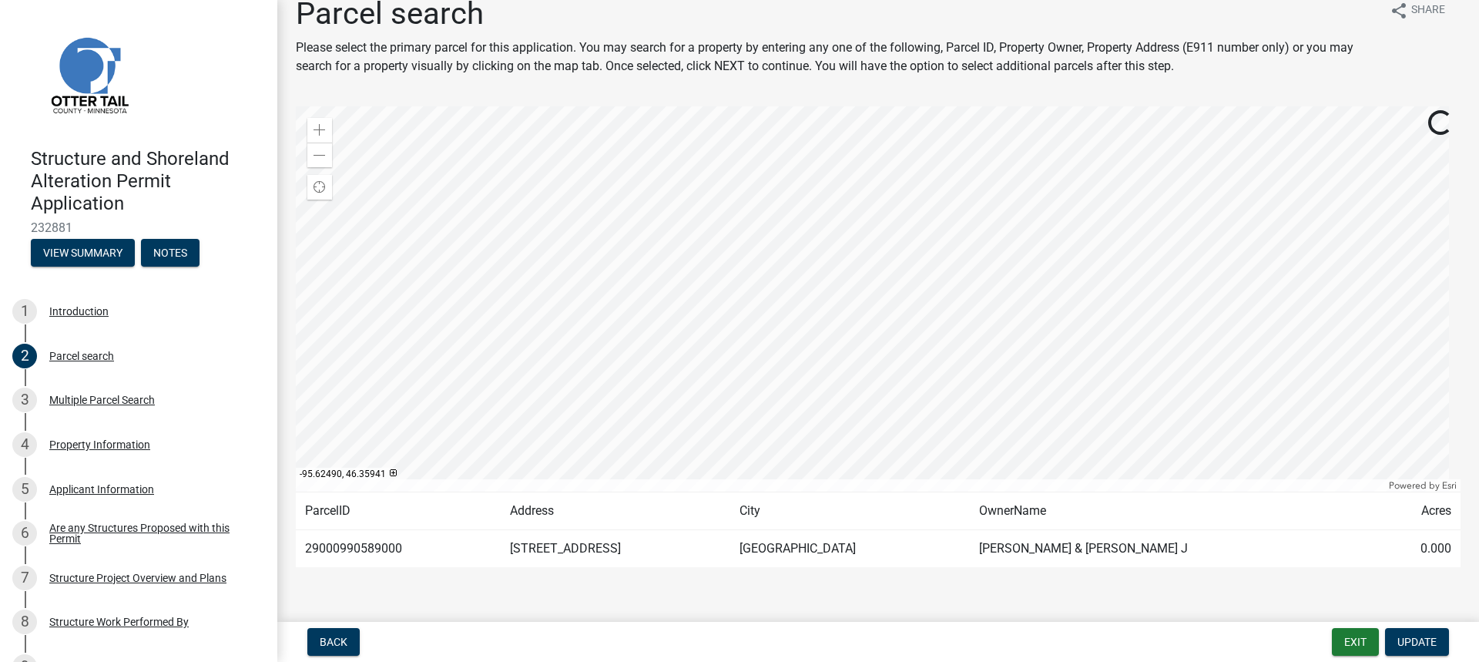
scroll to position [35, 0]
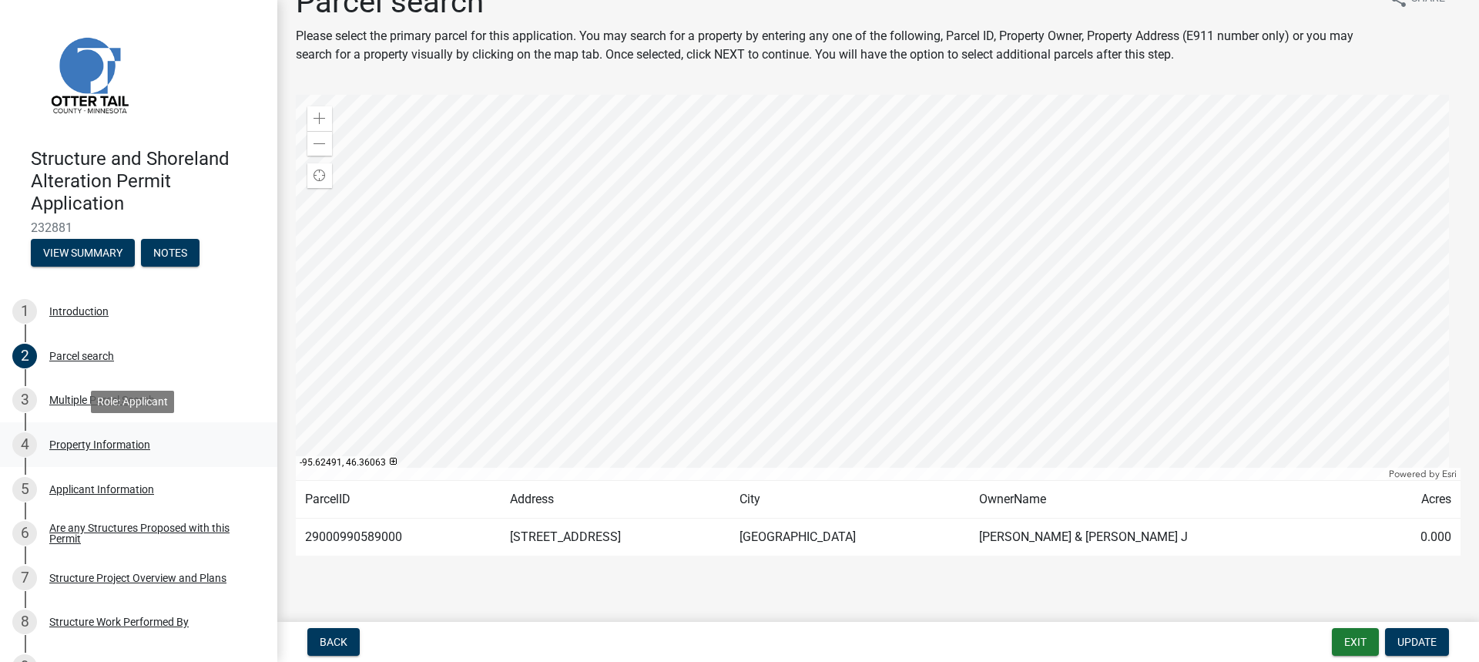
click at [95, 447] on div "Property Information" at bounding box center [99, 444] width 101 height 11
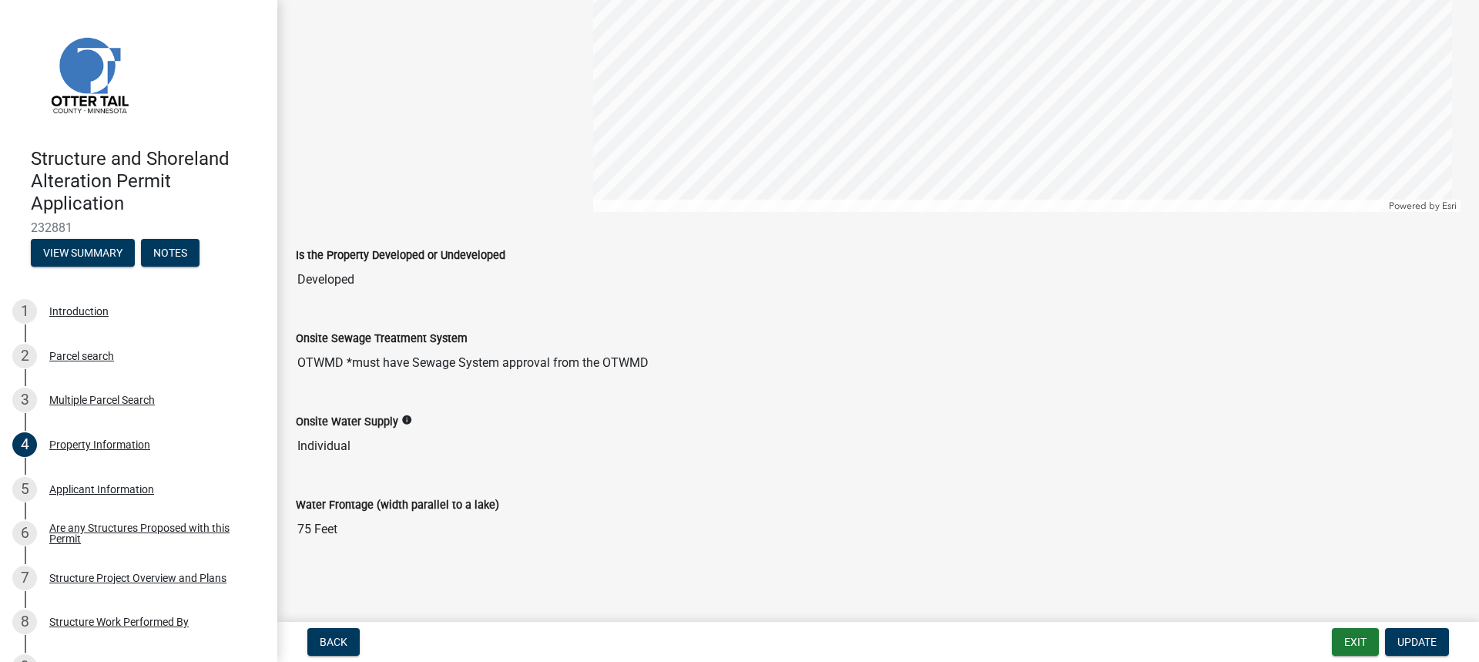
scroll to position [862, 0]
click at [89, 488] on div "Applicant Information" at bounding box center [101, 489] width 105 height 11
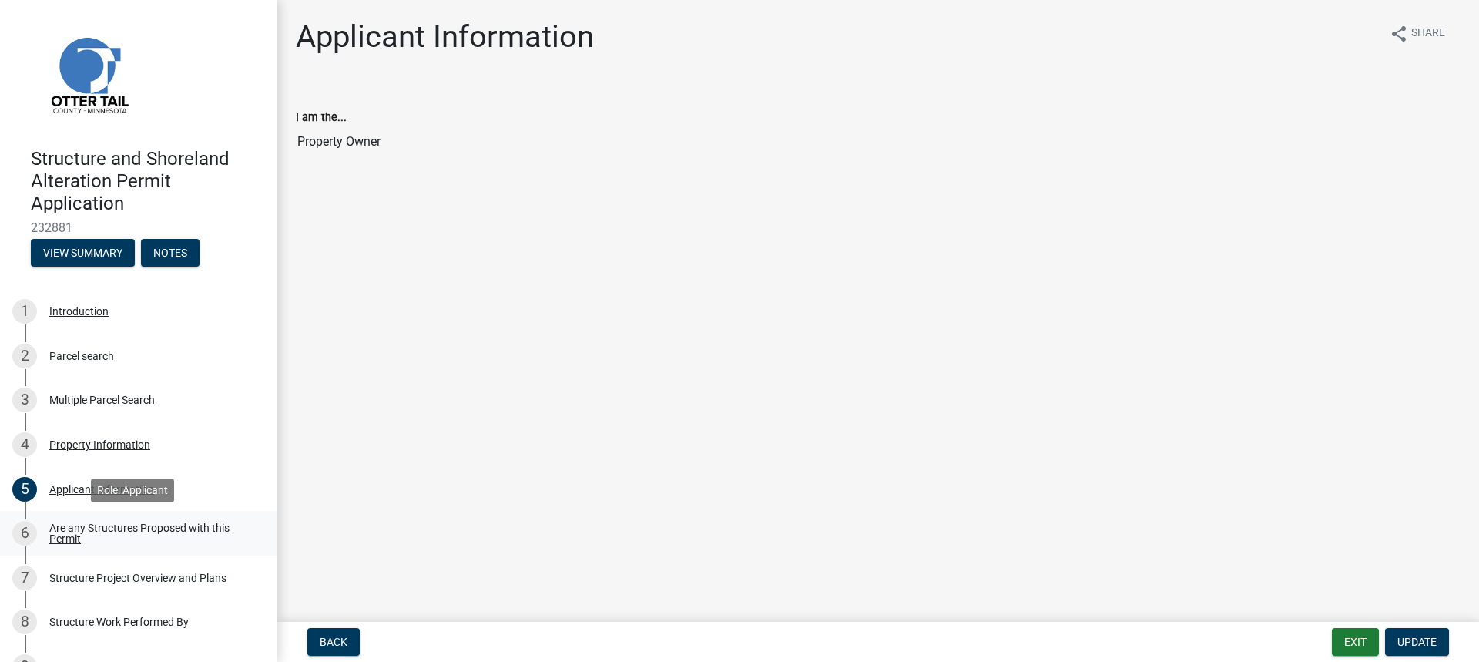
click at [99, 525] on div "Are any Structures Proposed with this Permit" at bounding box center [150, 533] width 203 height 22
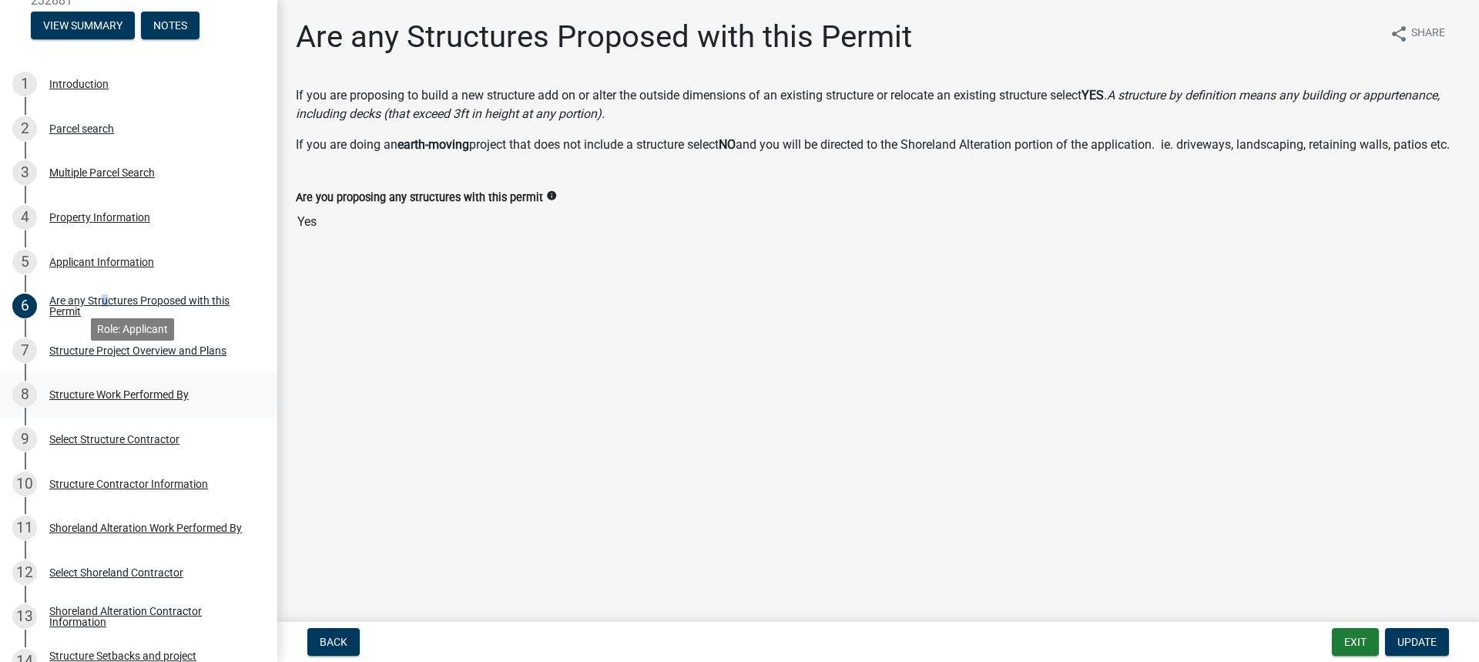
scroll to position [231, 0]
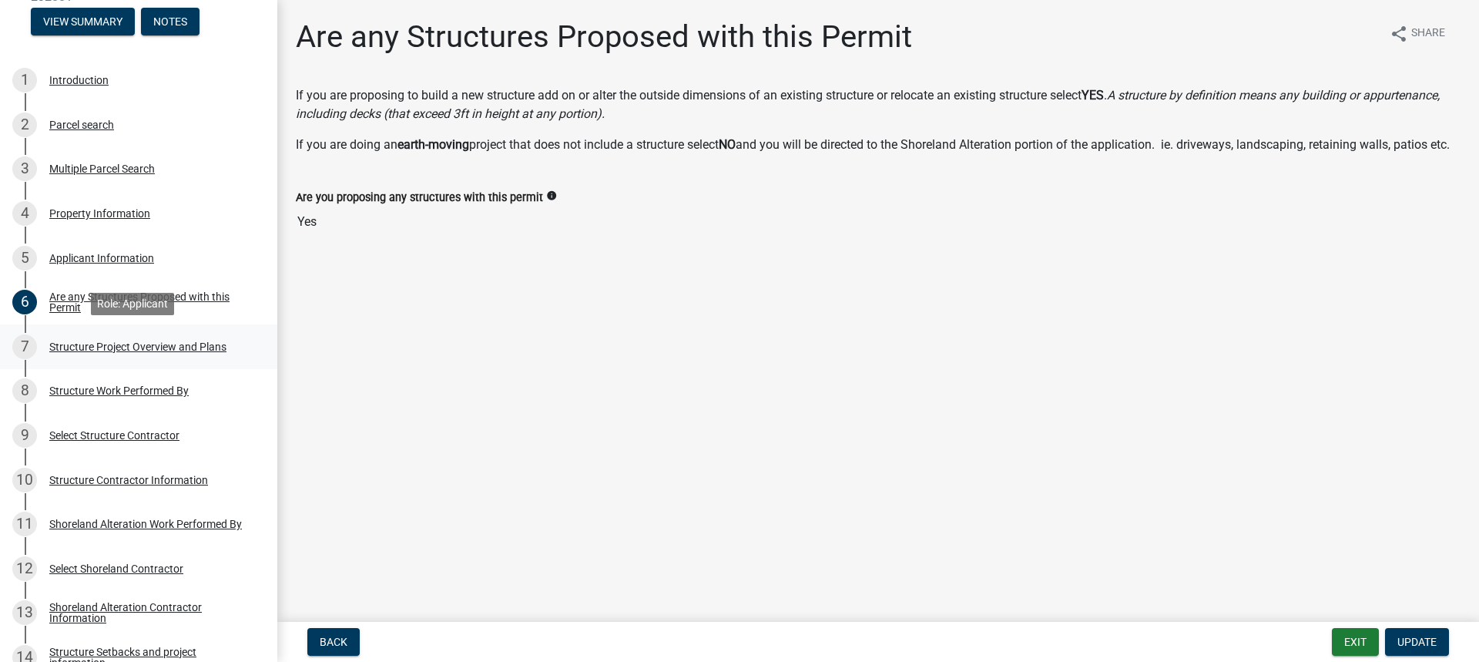
click at [83, 347] on div "Structure Project Overview and Plans" at bounding box center [137, 346] width 177 height 11
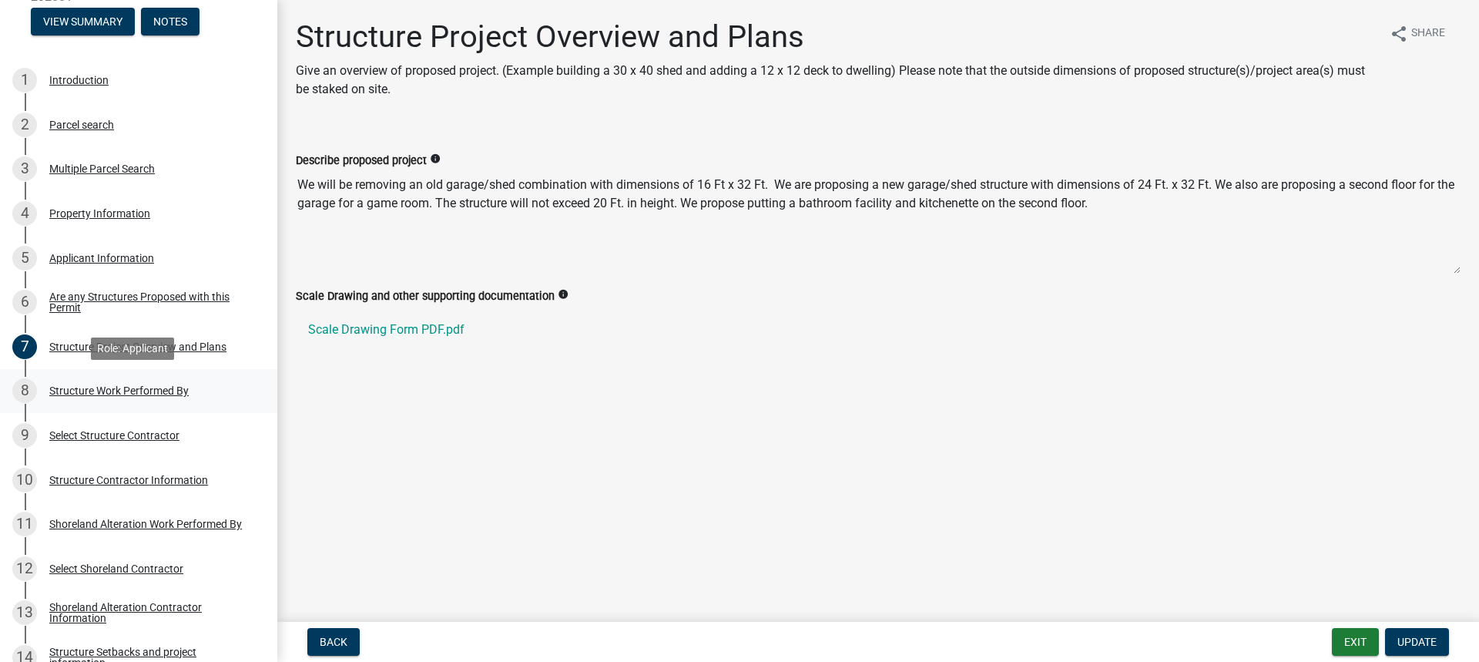
click at [98, 390] on div "Structure Work Performed By" at bounding box center [118, 390] width 139 height 11
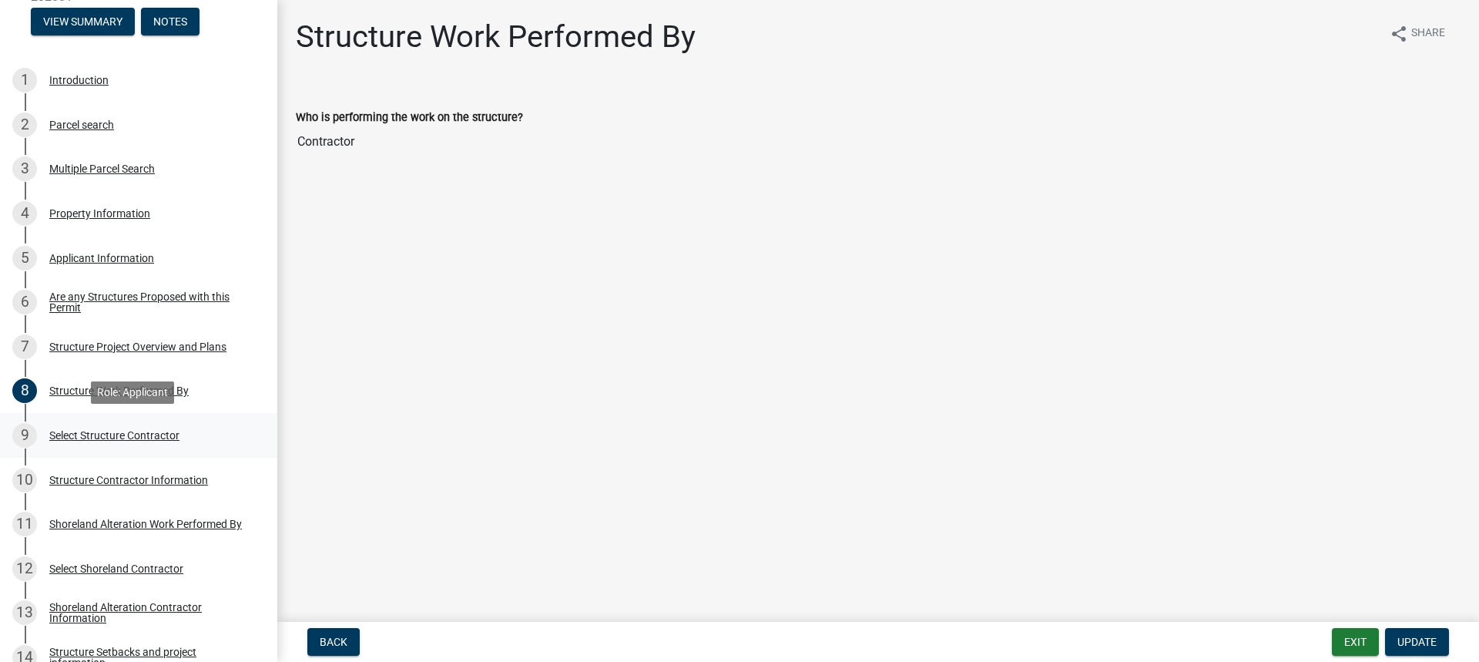
click at [91, 436] on div "Select Structure Contractor" at bounding box center [114, 435] width 130 height 11
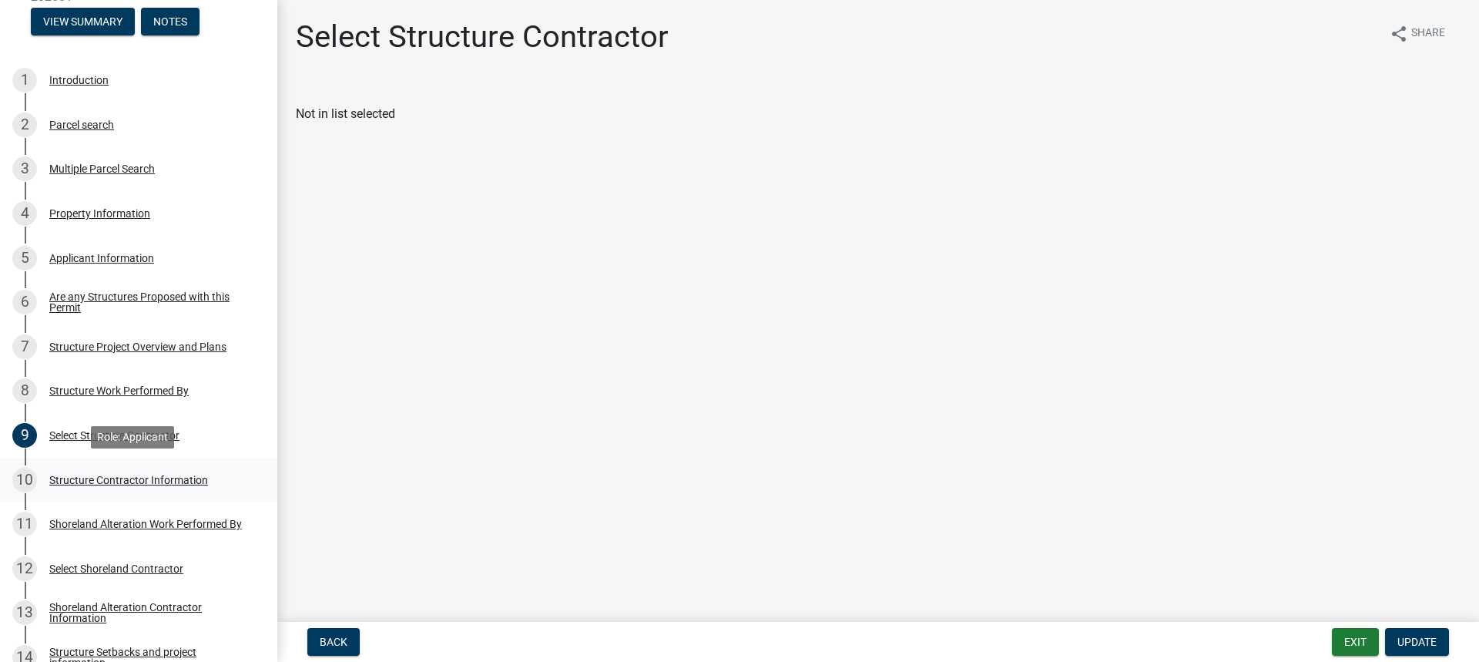
click at [90, 484] on div "Structure Contractor Information" at bounding box center [128, 480] width 159 height 11
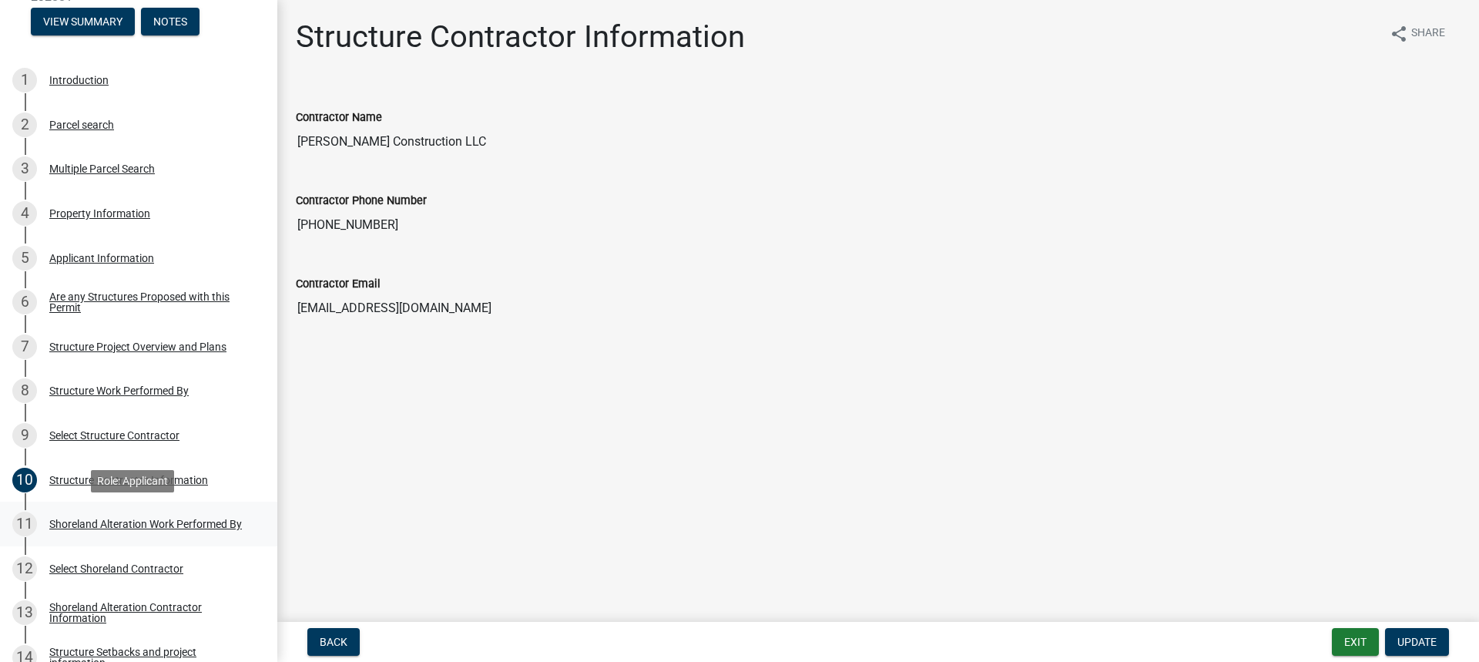
click at [107, 520] on div "Shoreland Alteration Work Performed By" at bounding box center [145, 523] width 193 height 11
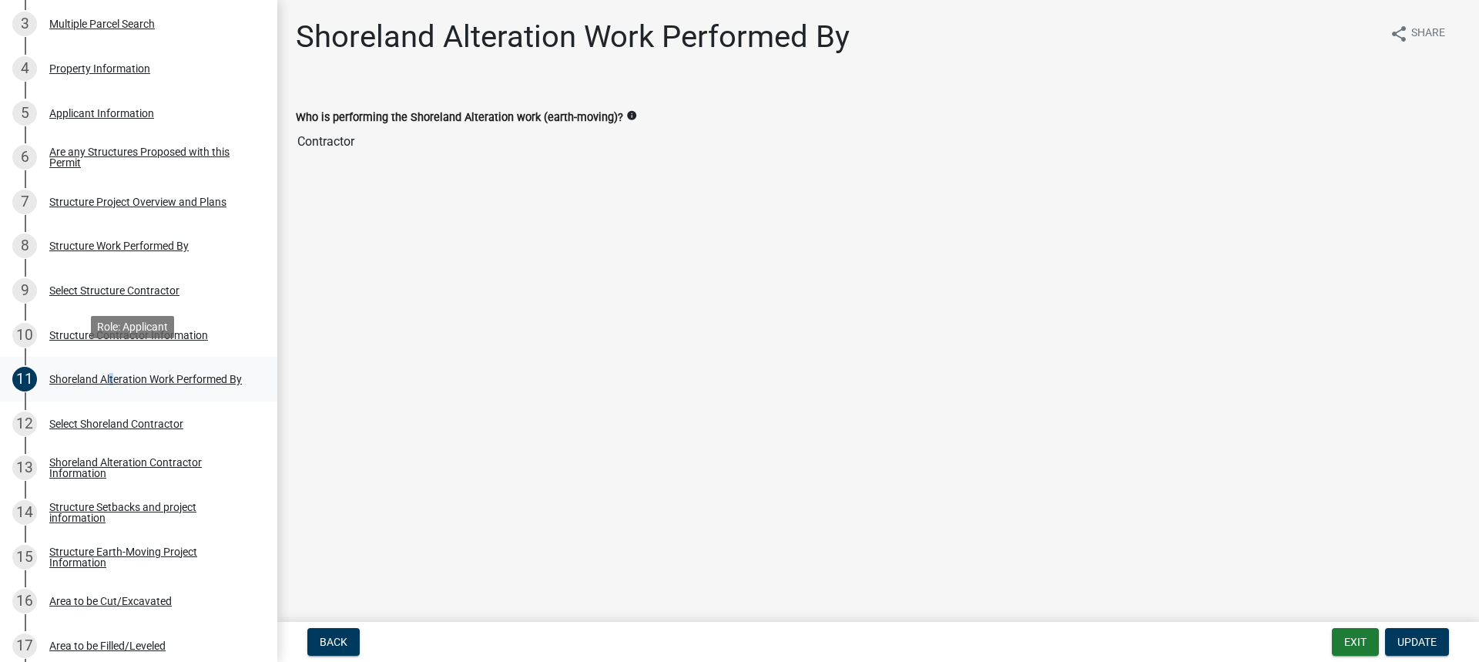
scroll to position [385, 0]
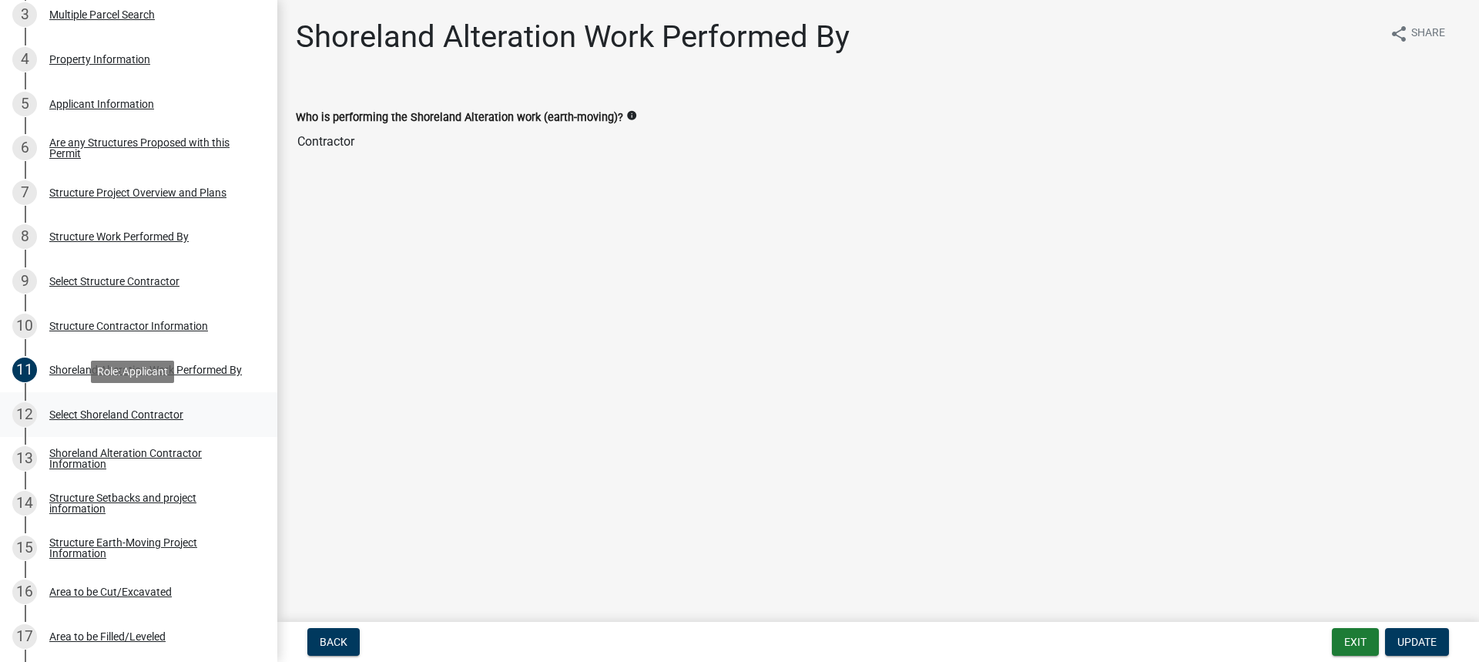
click at [104, 414] on div "Select Shoreland Contractor" at bounding box center [116, 414] width 134 height 11
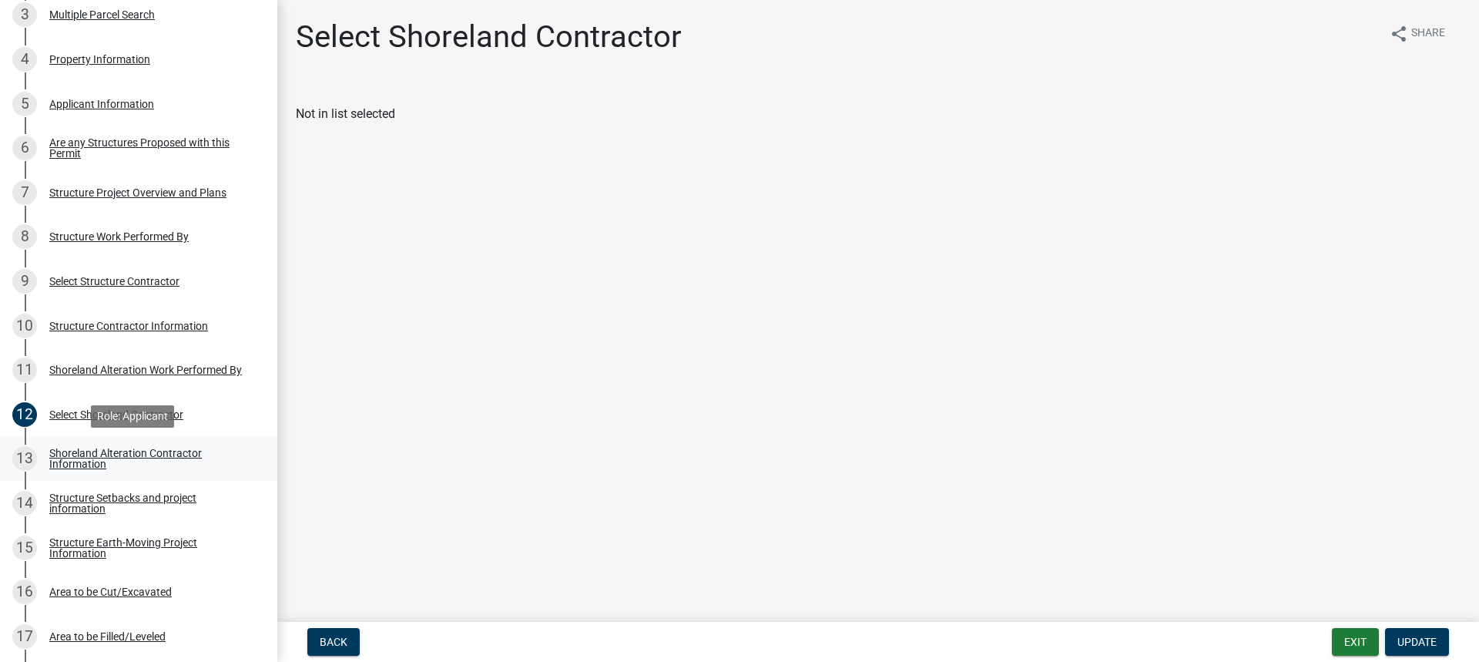
click at [91, 454] on div "Shoreland Alteration Contractor Information" at bounding box center [150, 459] width 203 height 22
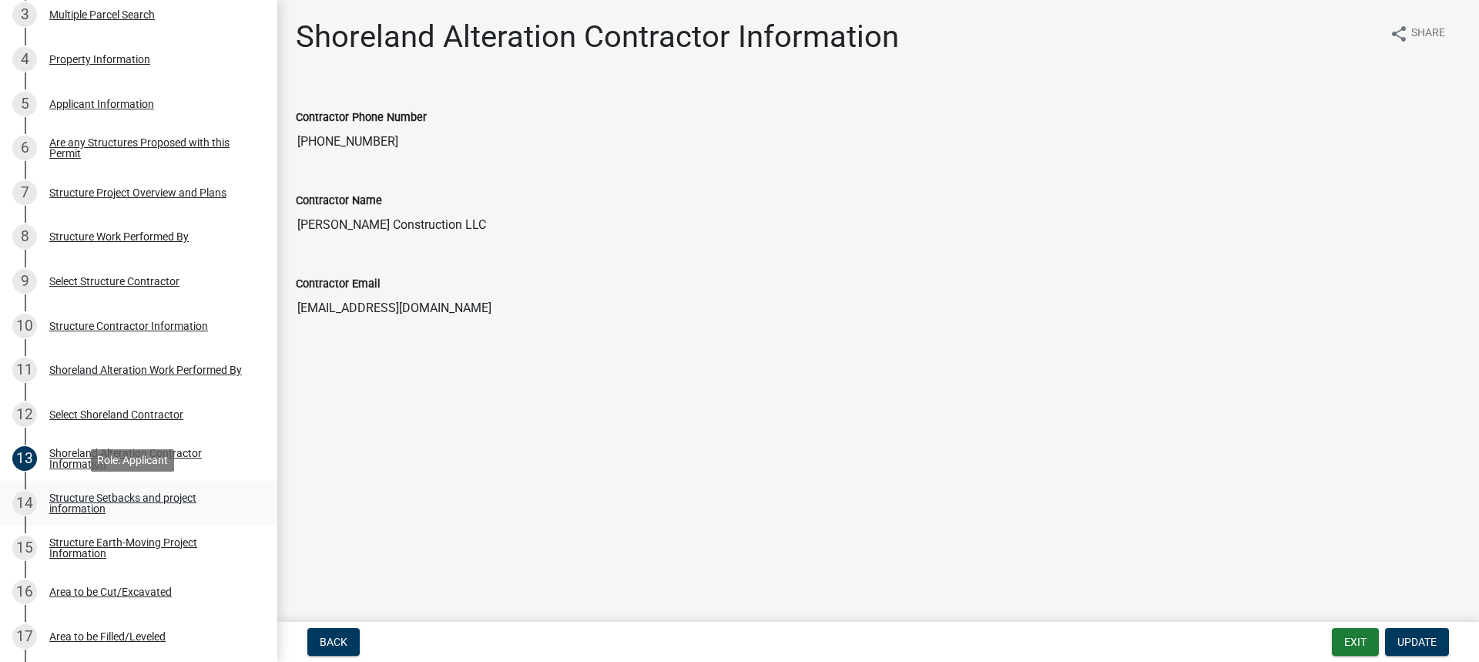
click at [87, 496] on div "Structure Setbacks and project information" at bounding box center [150, 503] width 203 height 22
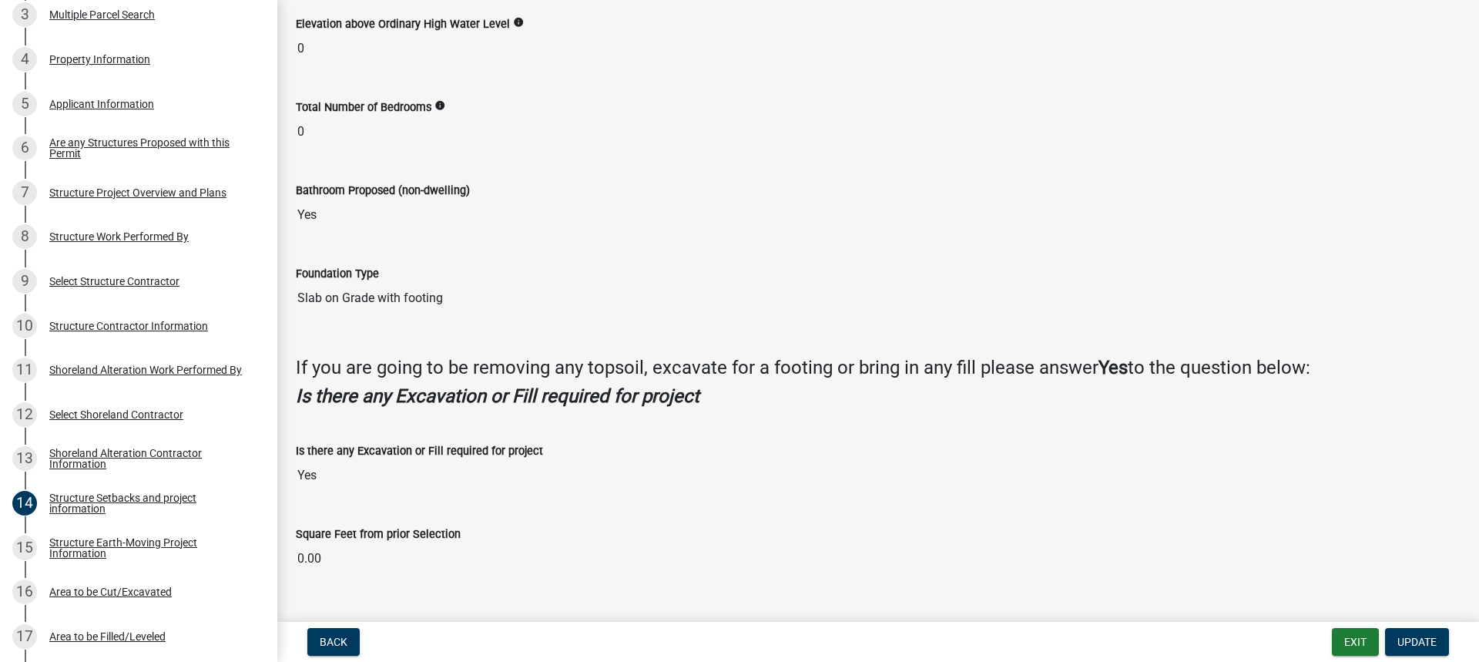
scroll to position [1340, 0]
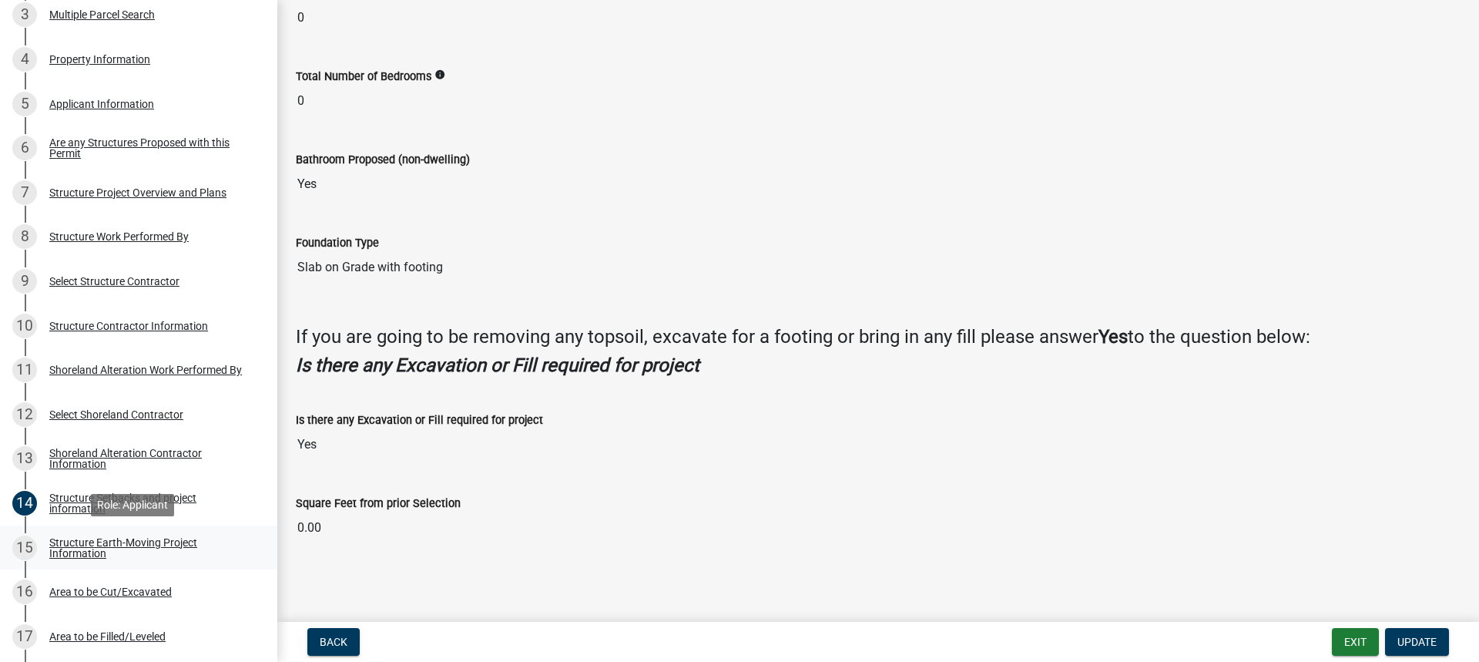
click at [92, 543] on div "Structure Earth-Moving Project Information" at bounding box center [150, 548] width 203 height 22
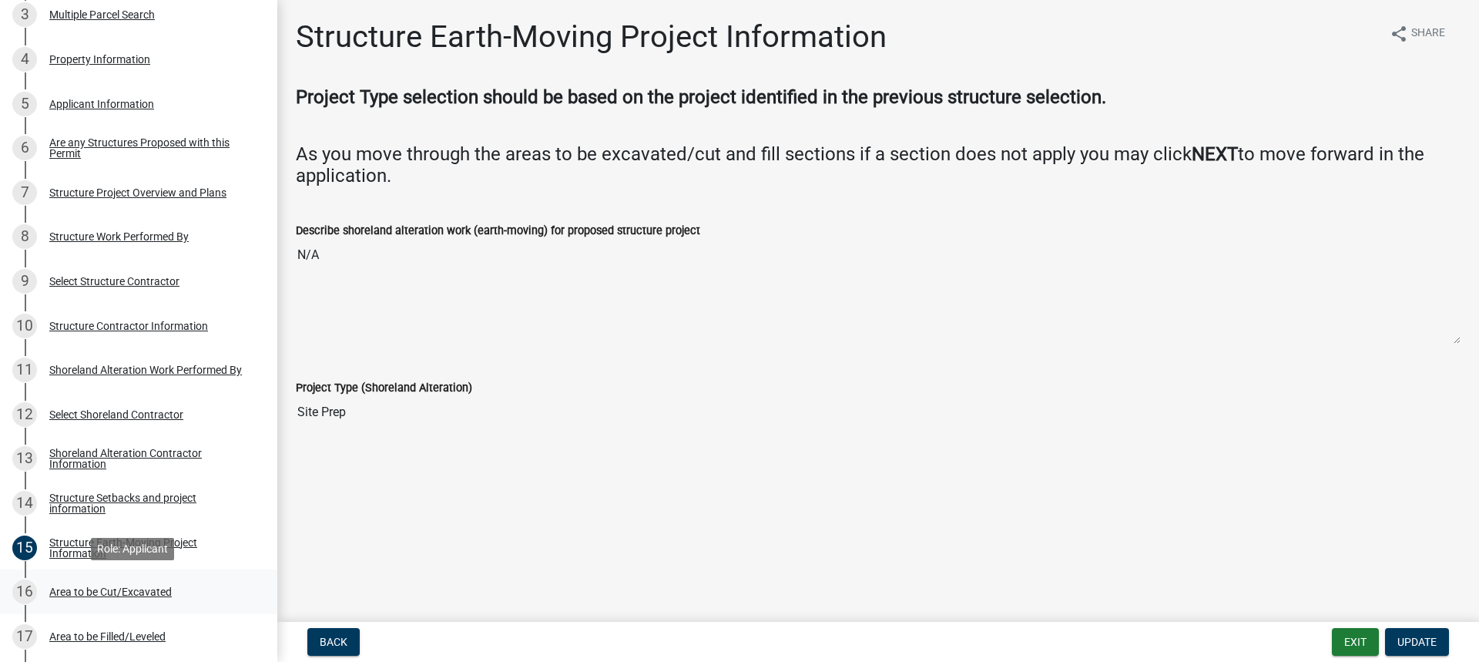
click at [99, 594] on div "Area to be Cut/Excavated" at bounding box center [110, 591] width 122 height 11
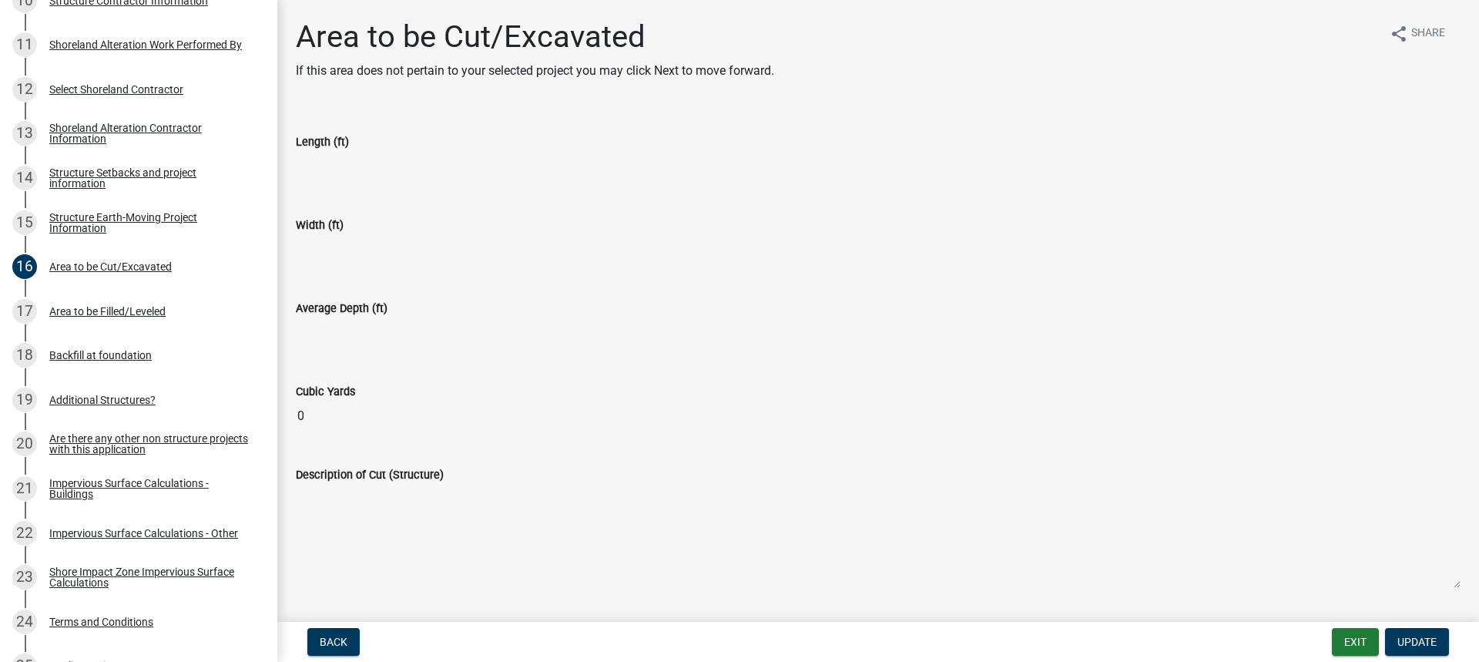
scroll to position [813, 0]
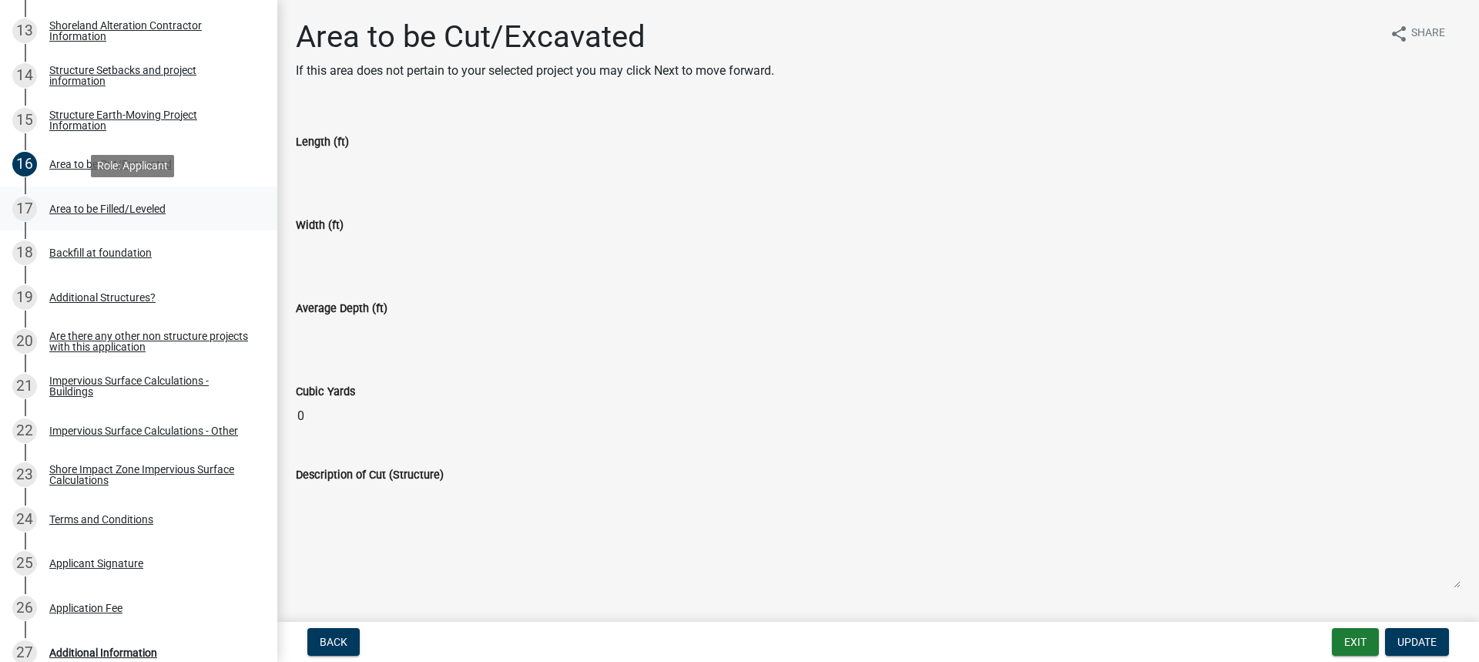
click at [73, 205] on div "Area to be Filled/Leveled" at bounding box center [107, 208] width 116 height 11
click at [72, 250] on div "Backfill at foundation" at bounding box center [100, 252] width 102 height 11
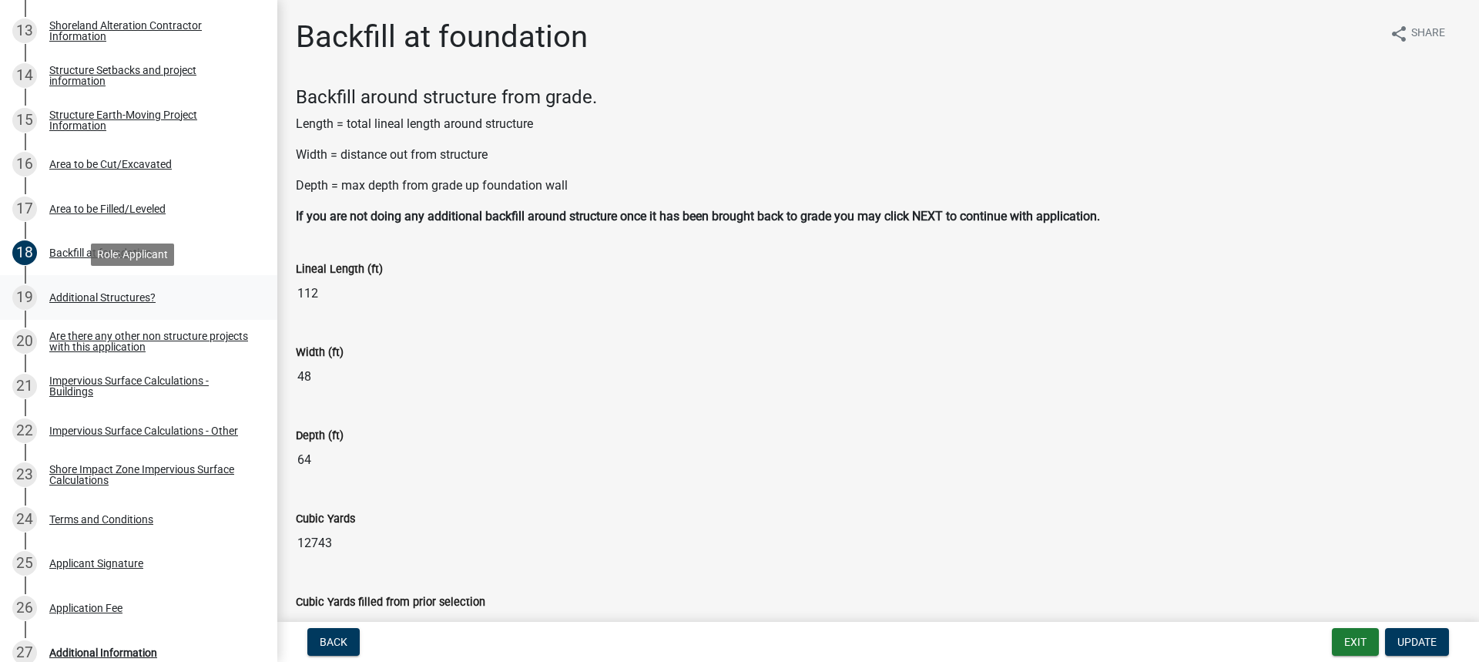
click at [90, 296] on div "Additional Structures?" at bounding box center [102, 297] width 106 height 11
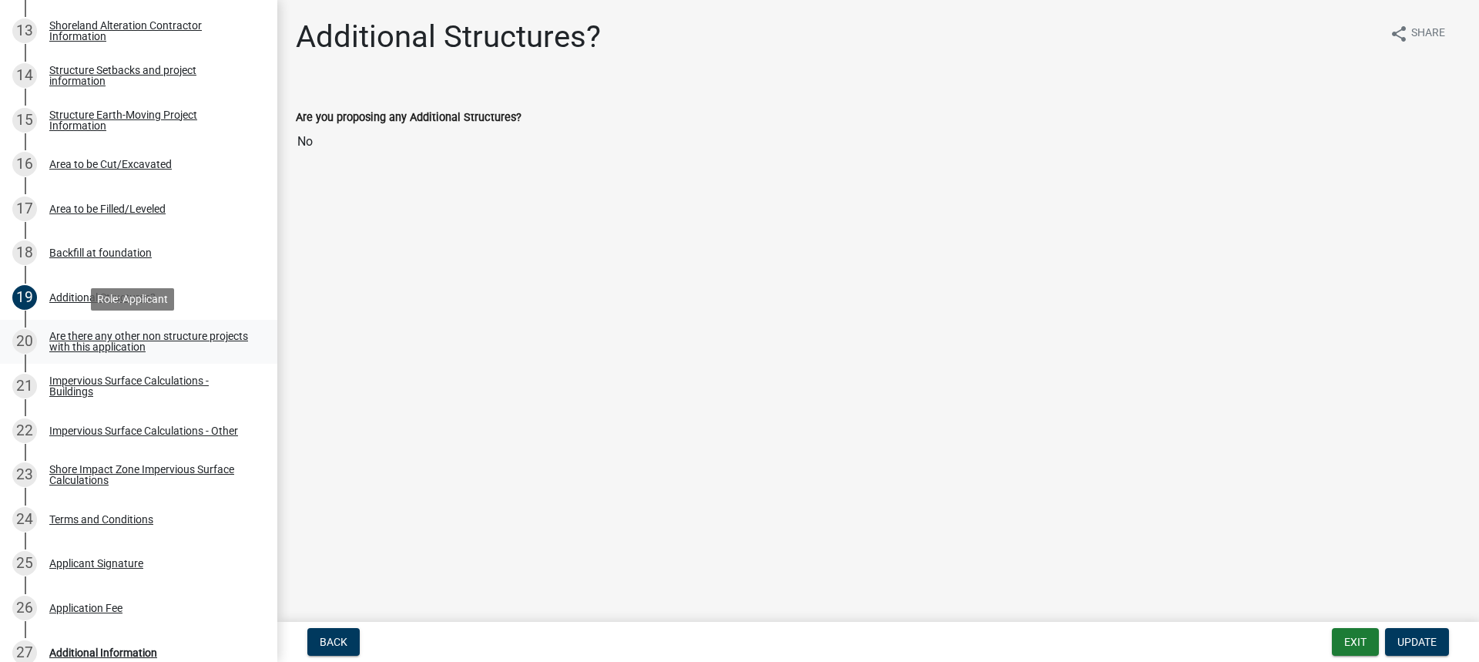
click at [120, 343] on div "Are there any other non structure projects with this application" at bounding box center [150, 341] width 203 height 22
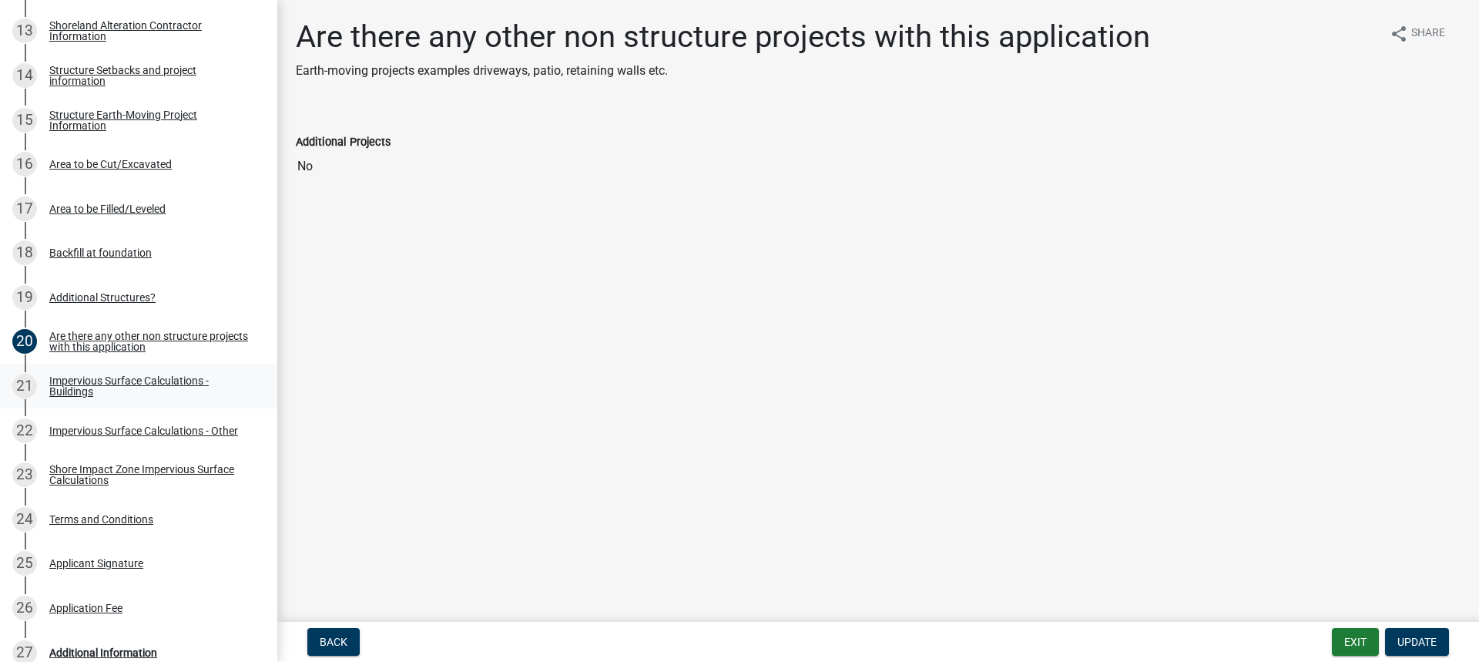
click at [79, 377] on div "Impervious Surface Calculations - Buildings" at bounding box center [150, 386] width 203 height 22
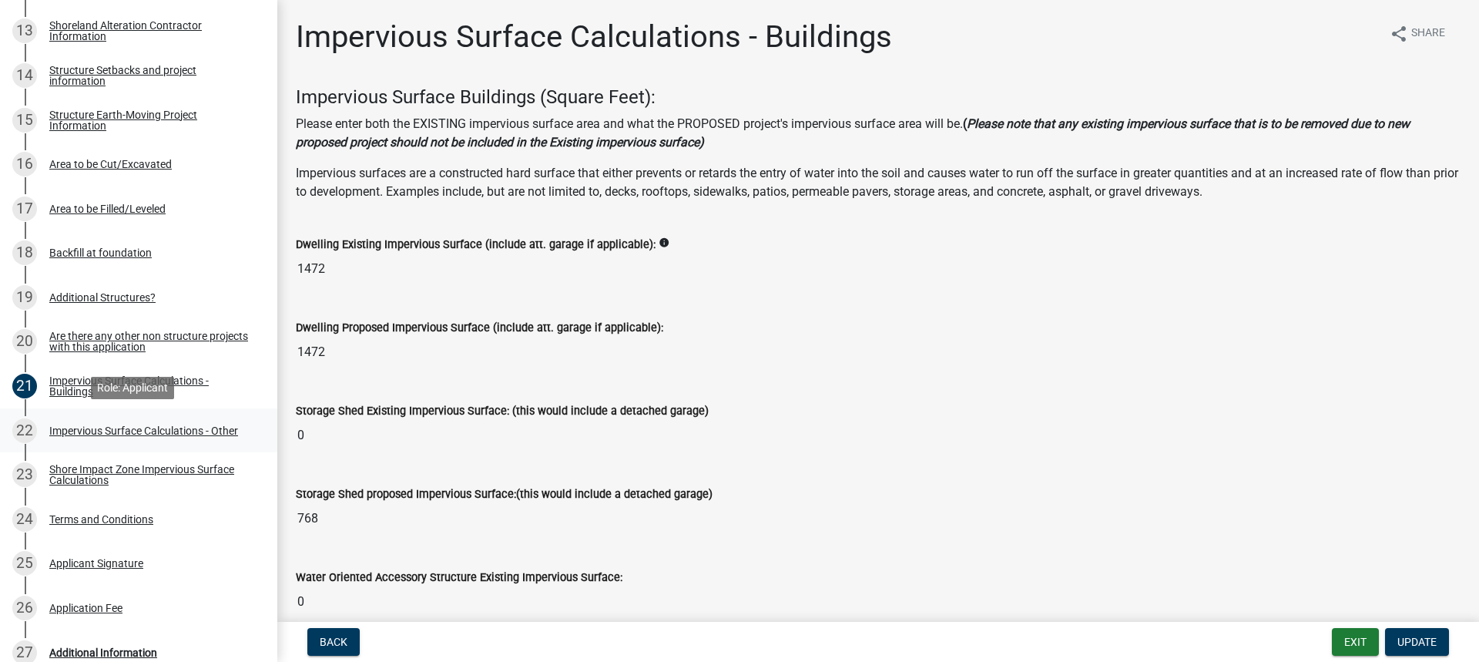
click at [93, 425] on div "Impervious Surface Calculations - Other" at bounding box center [143, 430] width 189 height 11
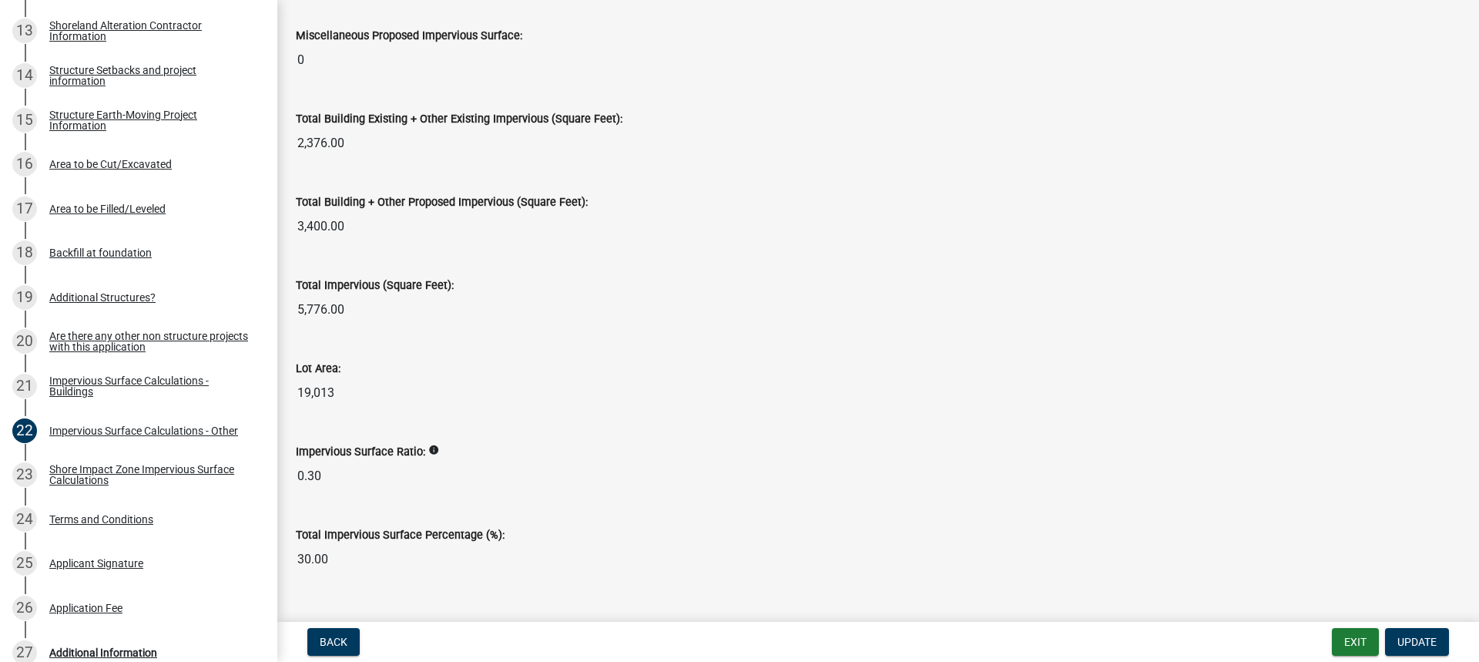
scroll to position [1655, 0]
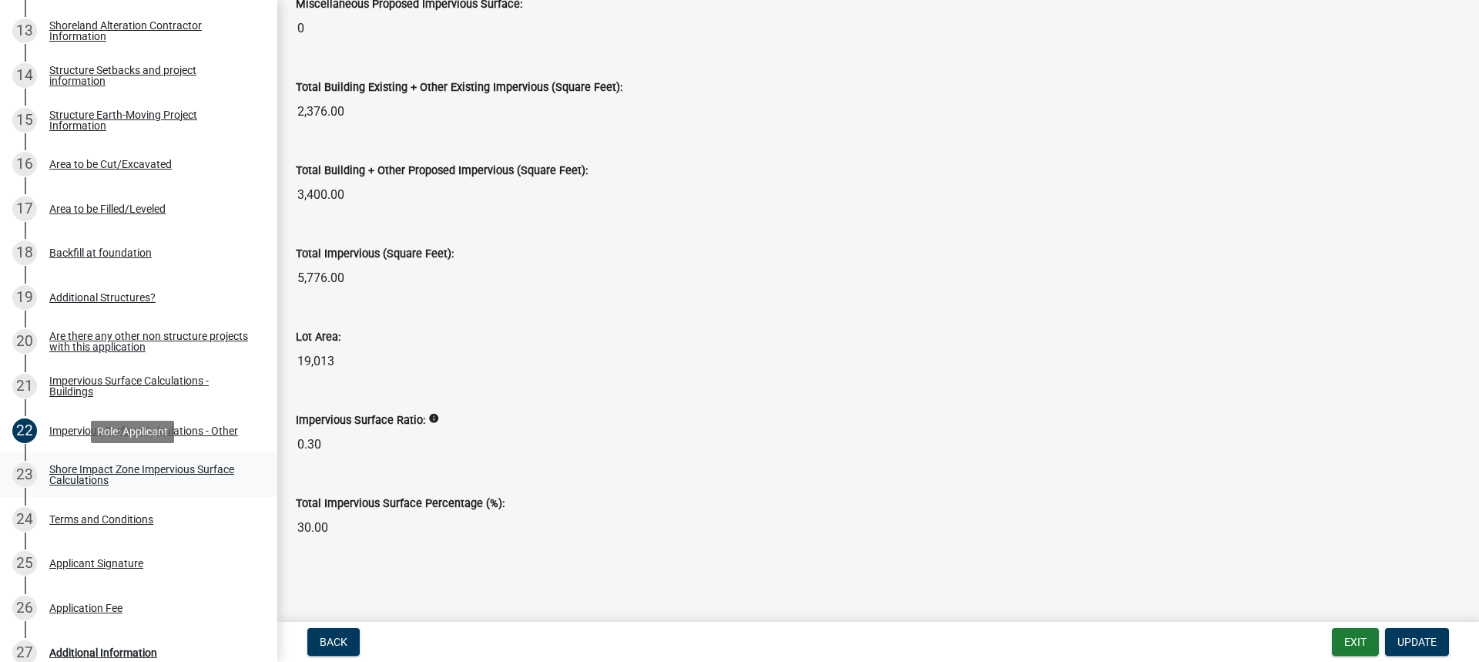
click at [72, 468] on div "Shore Impact Zone Impervious Surface Calculations" at bounding box center [150, 475] width 203 height 22
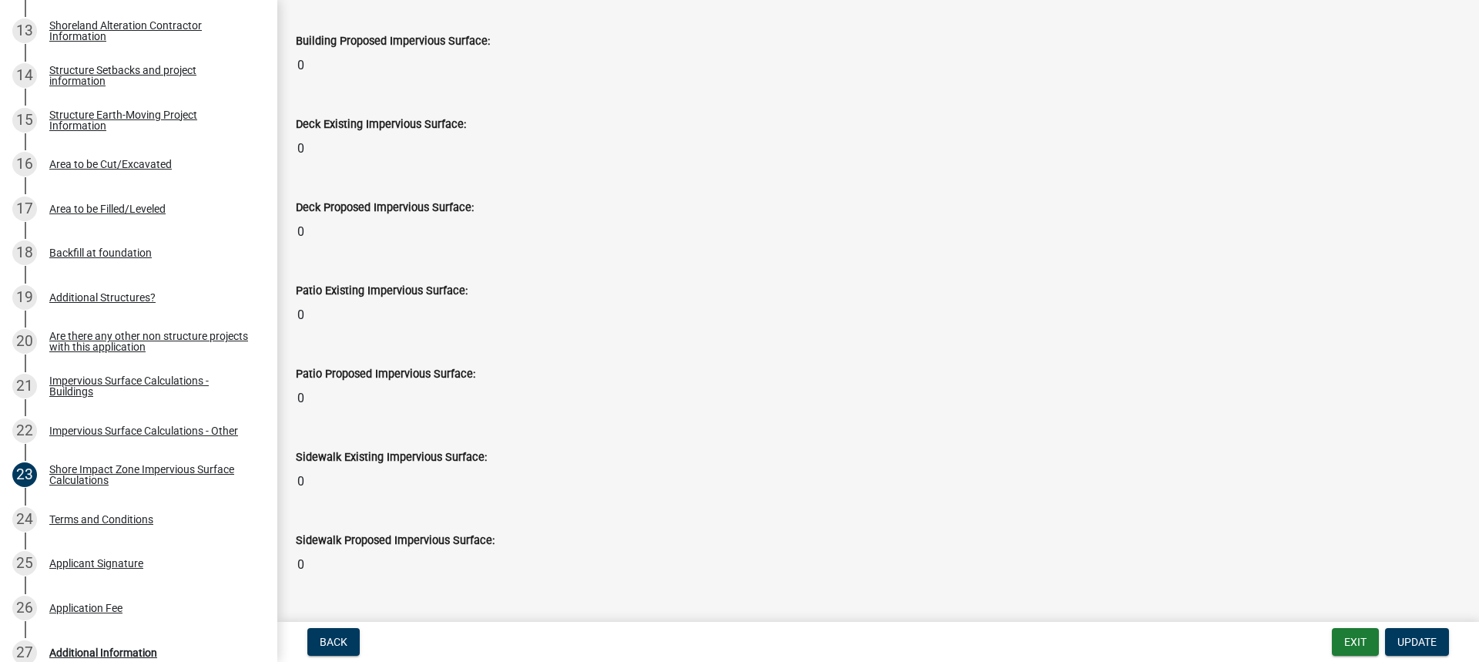
scroll to position [462, 0]
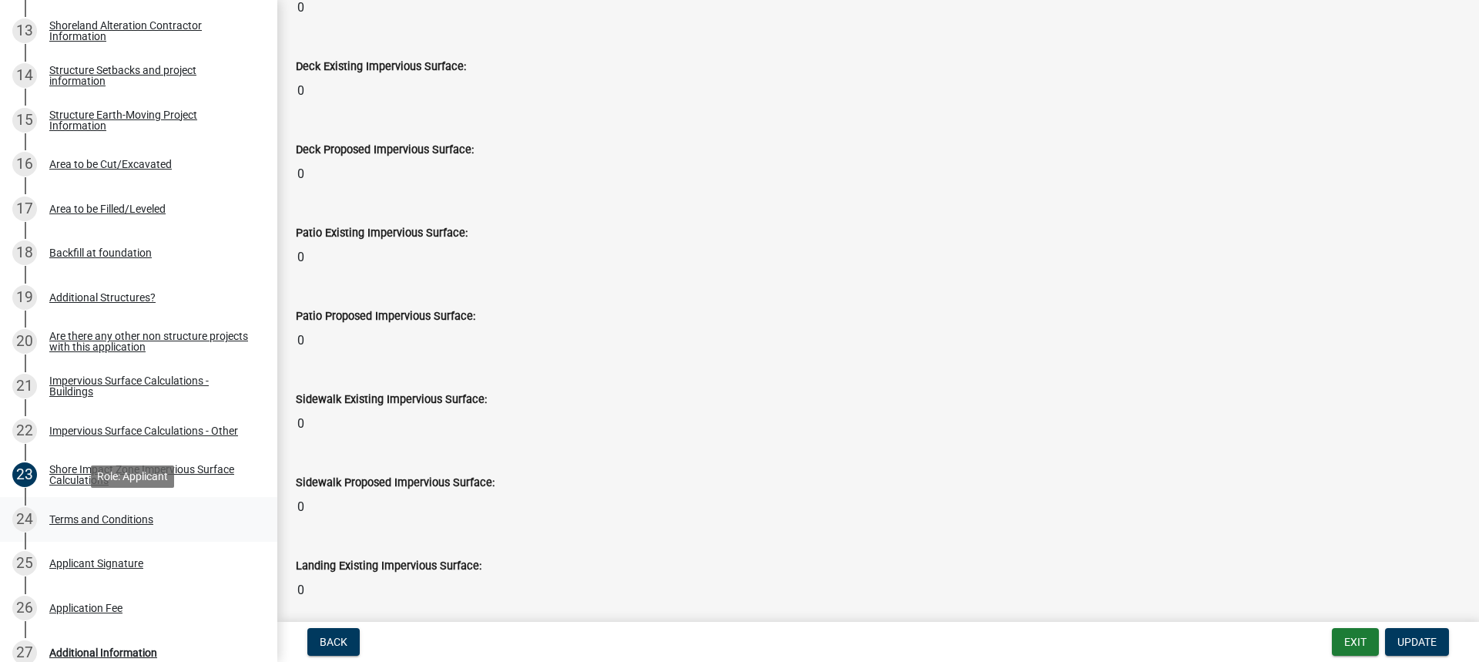
click at [99, 515] on div "Terms and Conditions" at bounding box center [101, 519] width 104 height 11
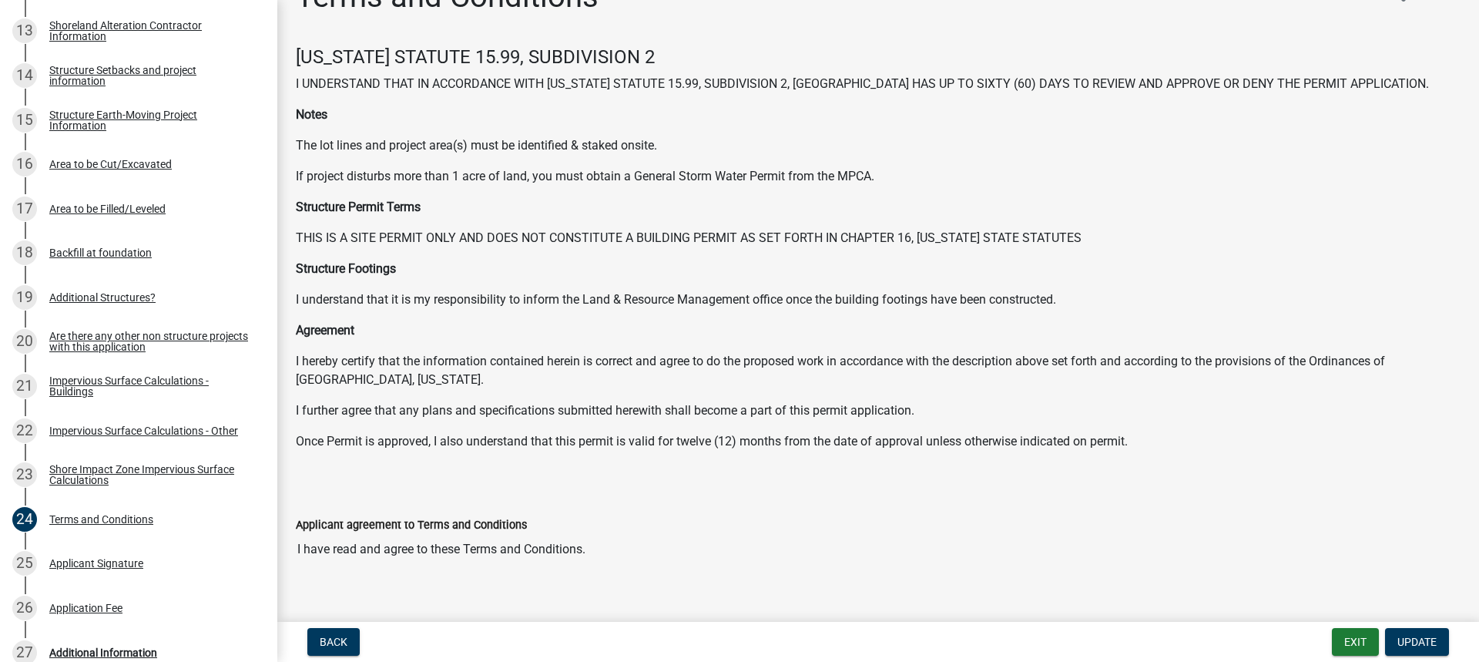
scroll to position [62, 0]
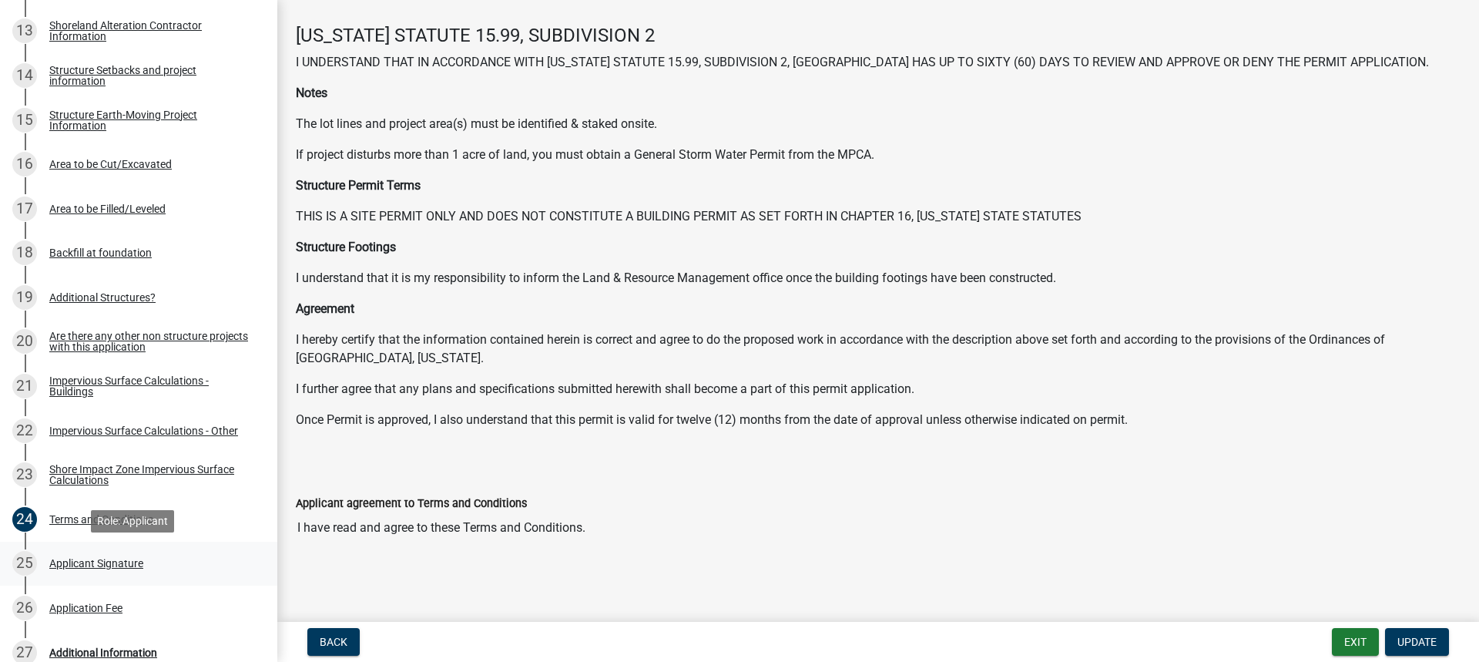
click at [62, 558] on div "Applicant Signature" at bounding box center [96, 563] width 94 height 11
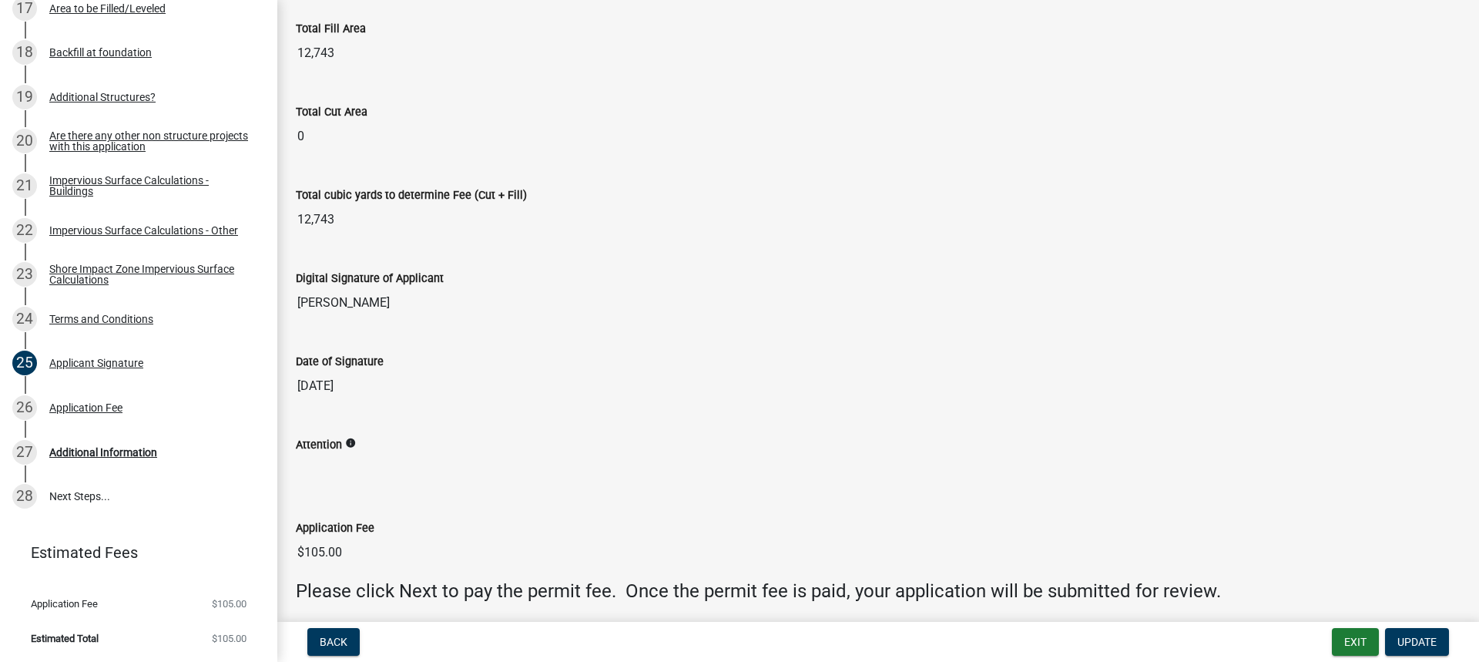
scroll to position [231, 0]
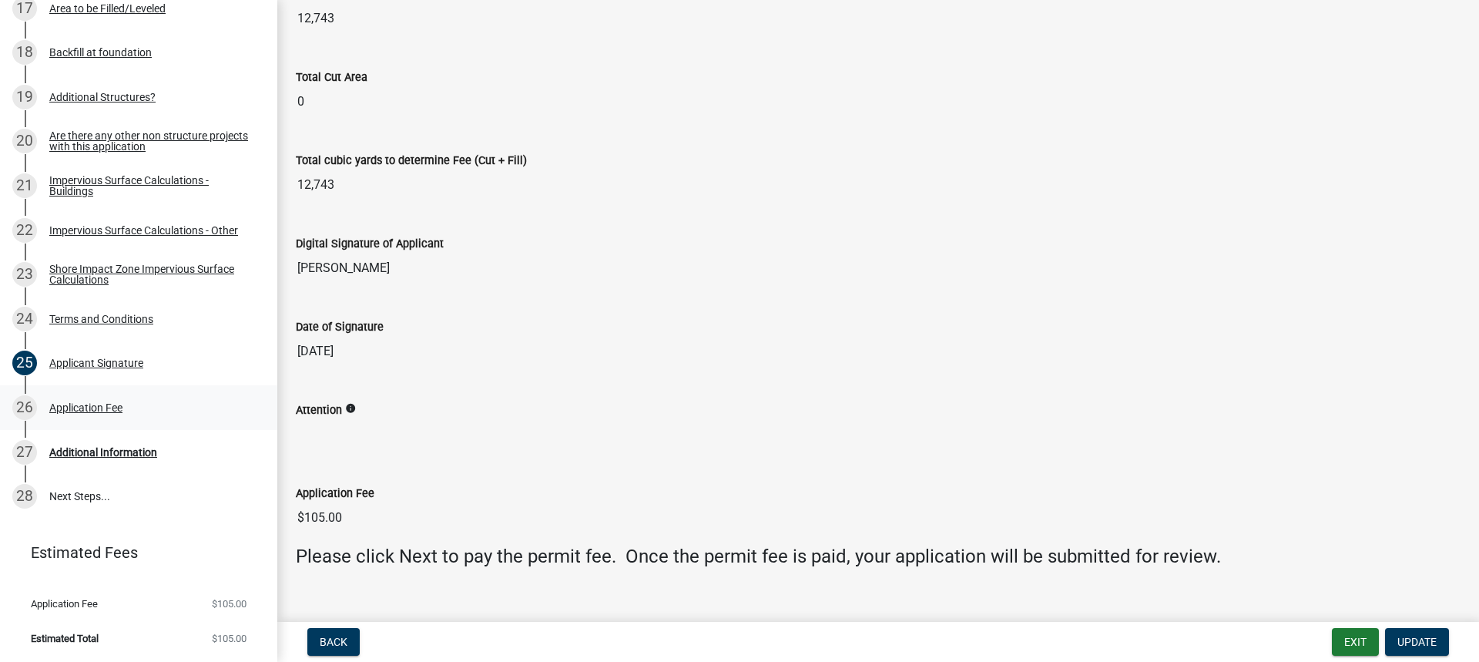
click at [87, 408] on div "Application Fee" at bounding box center [85, 407] width 73 height 11
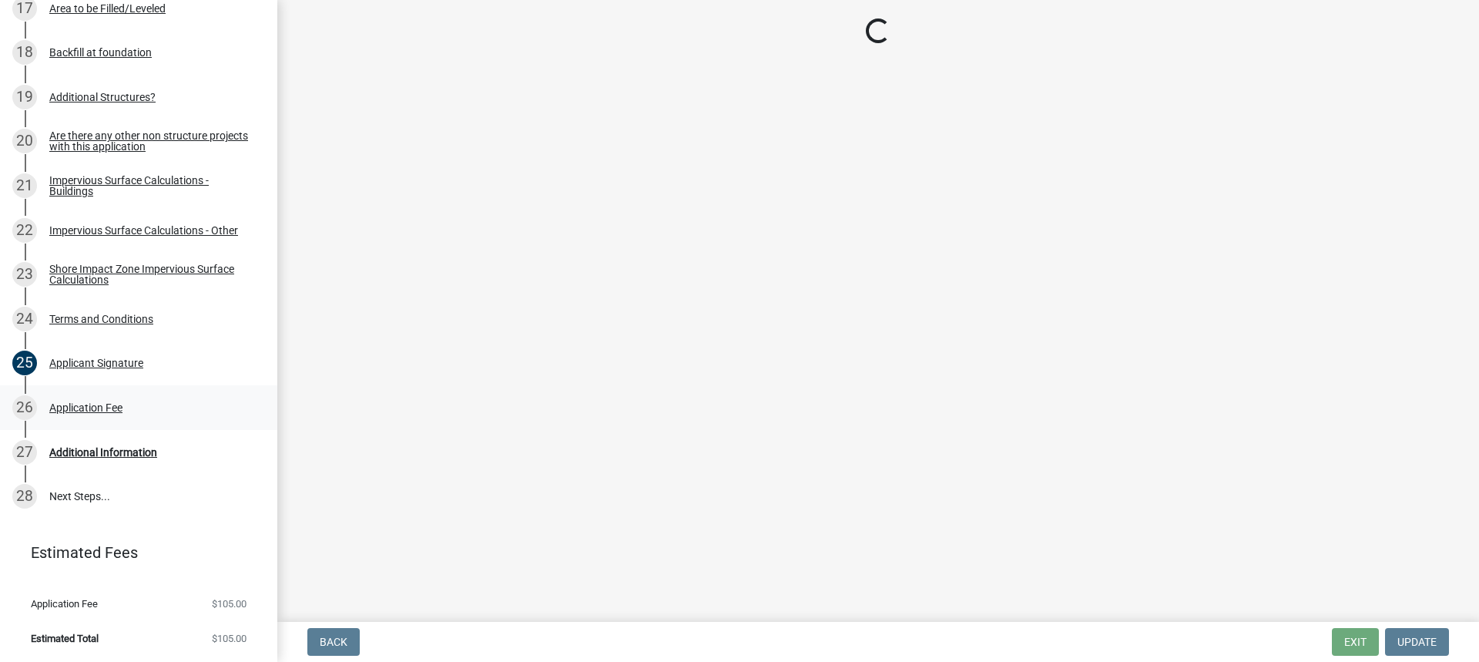
scroll to position [0, 0]
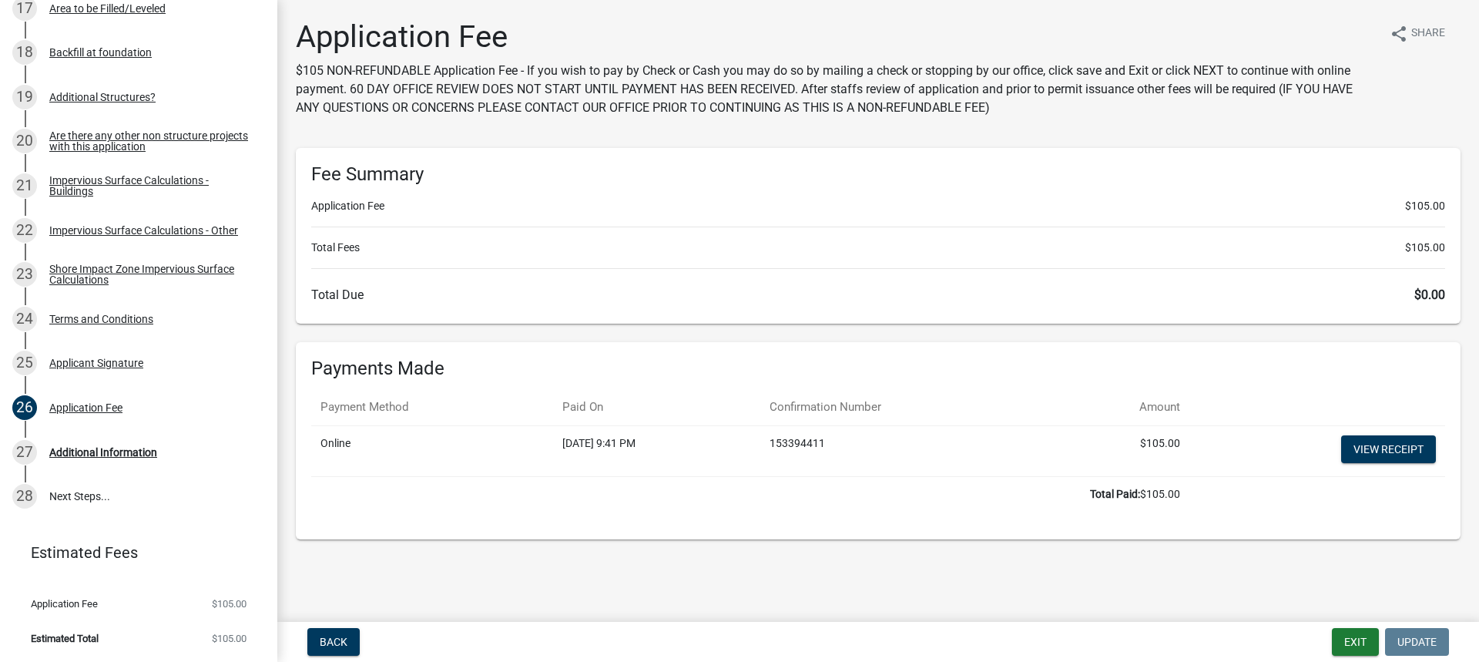
click at [1389, 433] on td "View receipt" at bounding box center [1317, 450] width 256 height 51
click at [1388, 444] on link "View receipt" at bounding box center [1388, 449] width 95 height 28
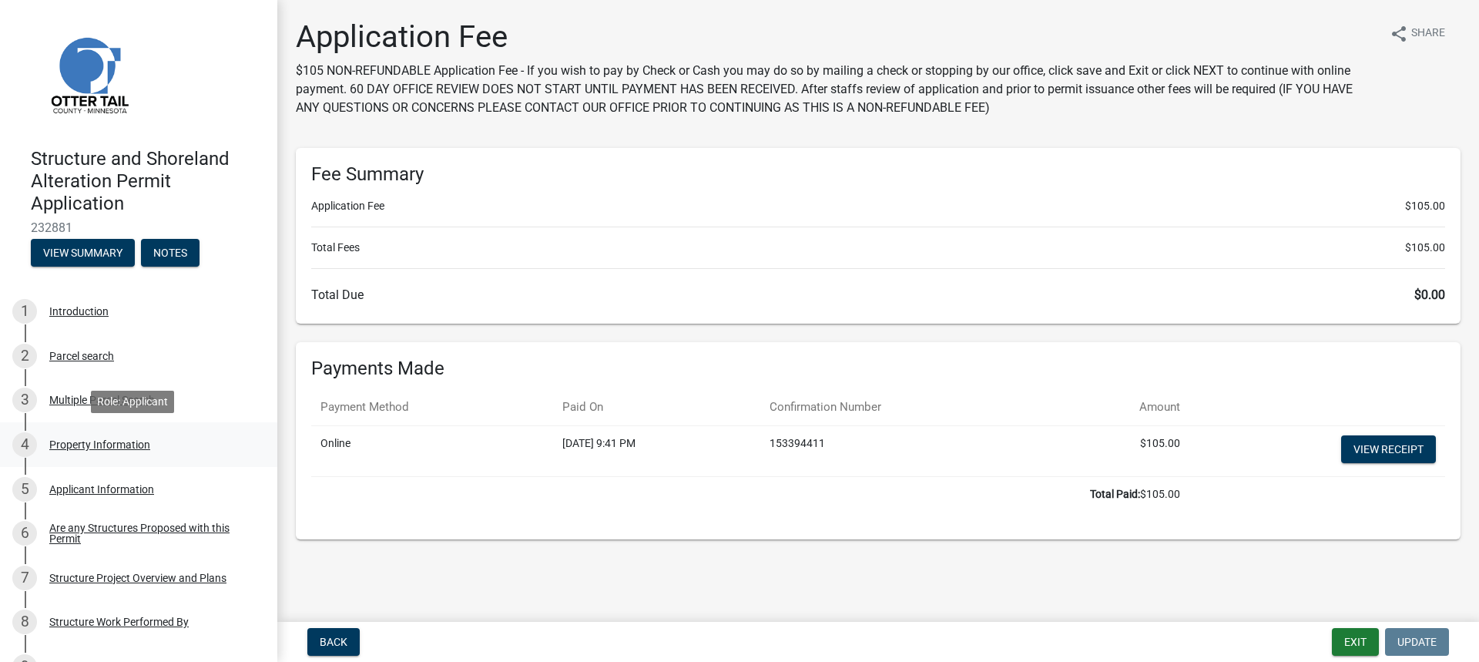
click at [98, 441] on div "Property Information" at bounding box center [99, 444] width 101 height 11
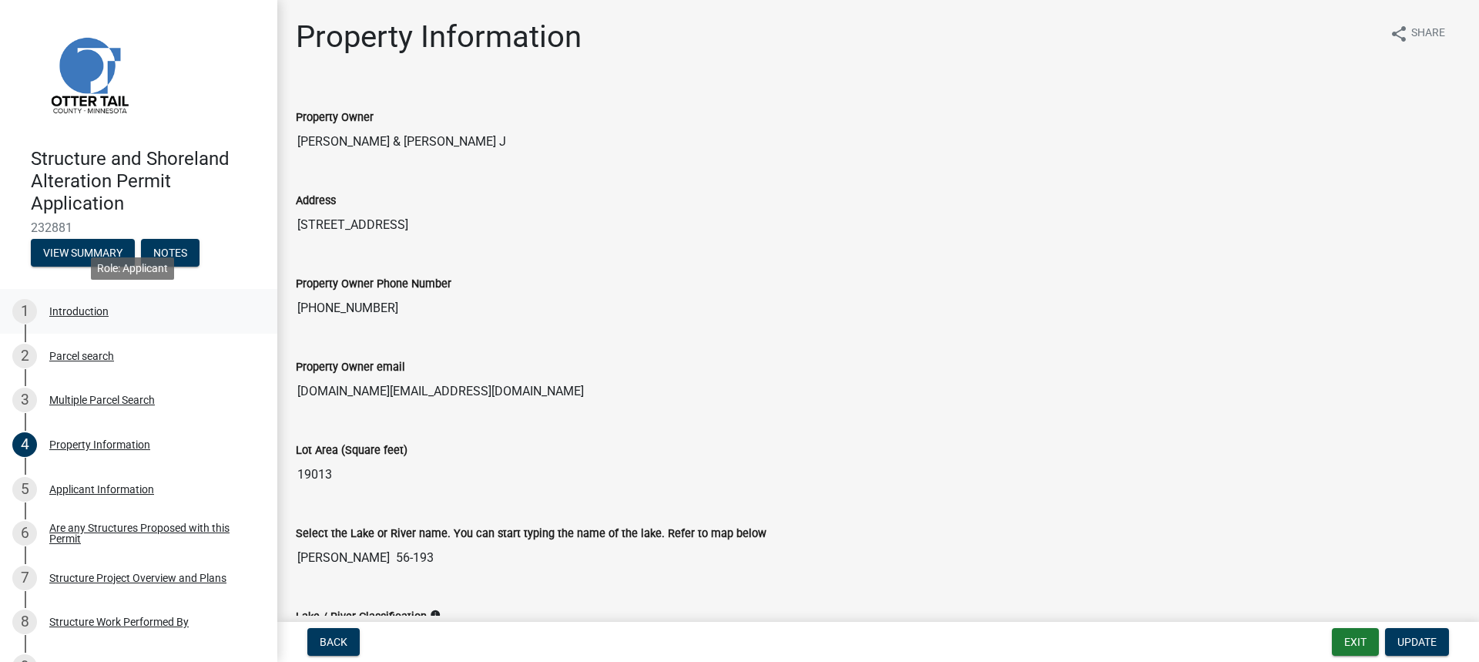
click at [84, 306] on div "Introduction" at bounding box center [78, 311] width 59 height 11
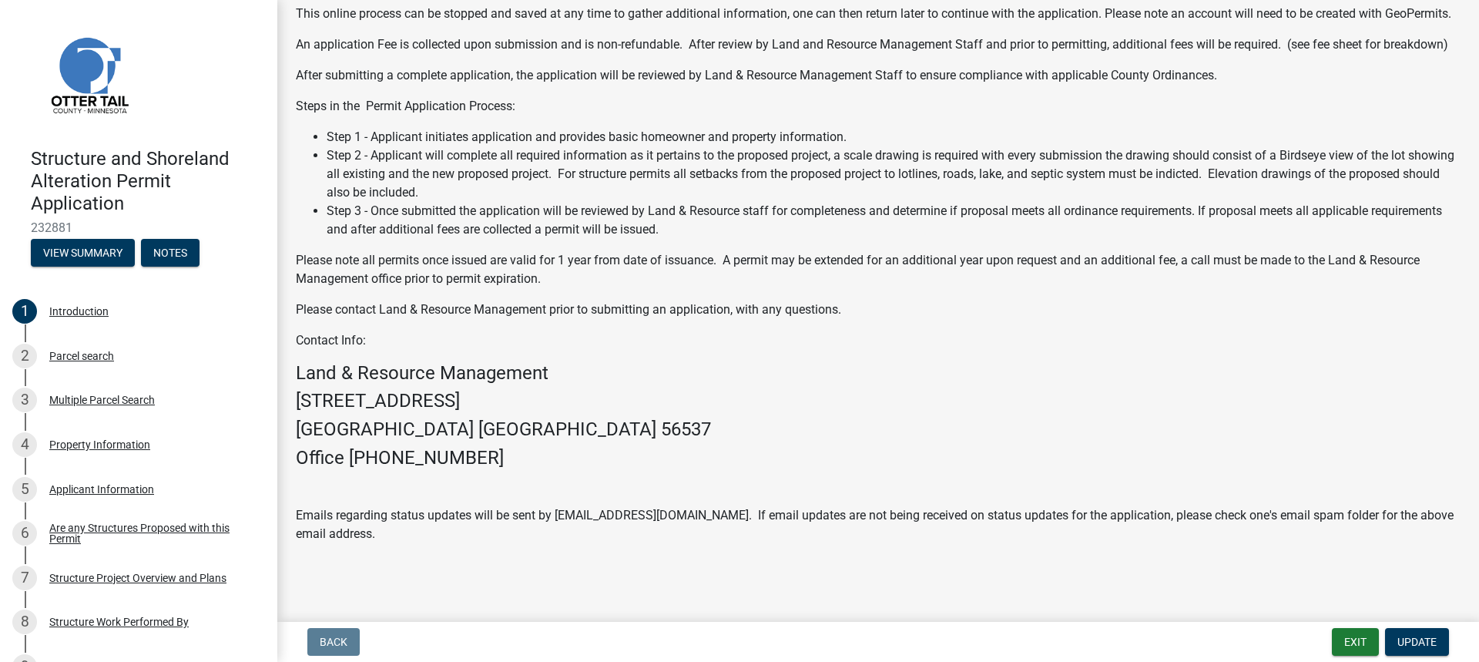
scroll to position [231, 0]
click at [420, 585] on main "Introduction share Share Welcome to the Otter Tail County Structure and Shorela…" at bounding box center [878, 307] width 1202 height 615
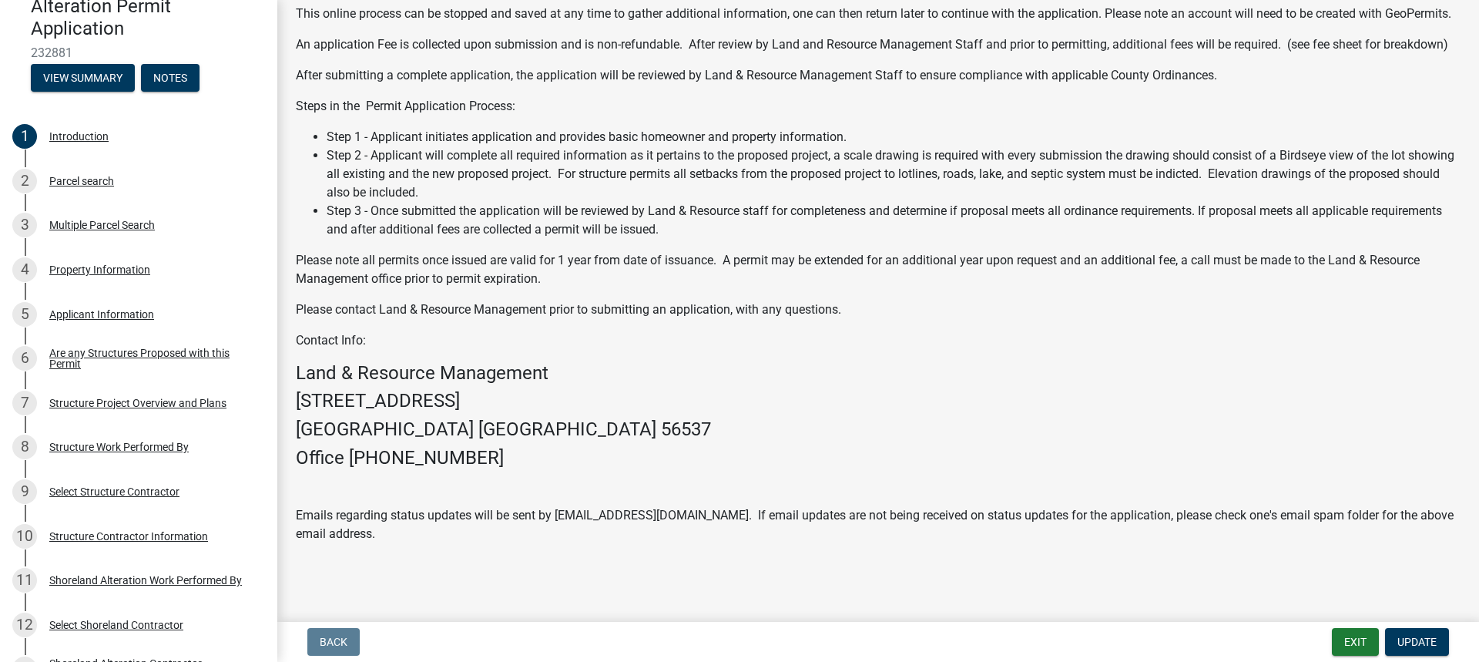
scroll to position [0, 0]
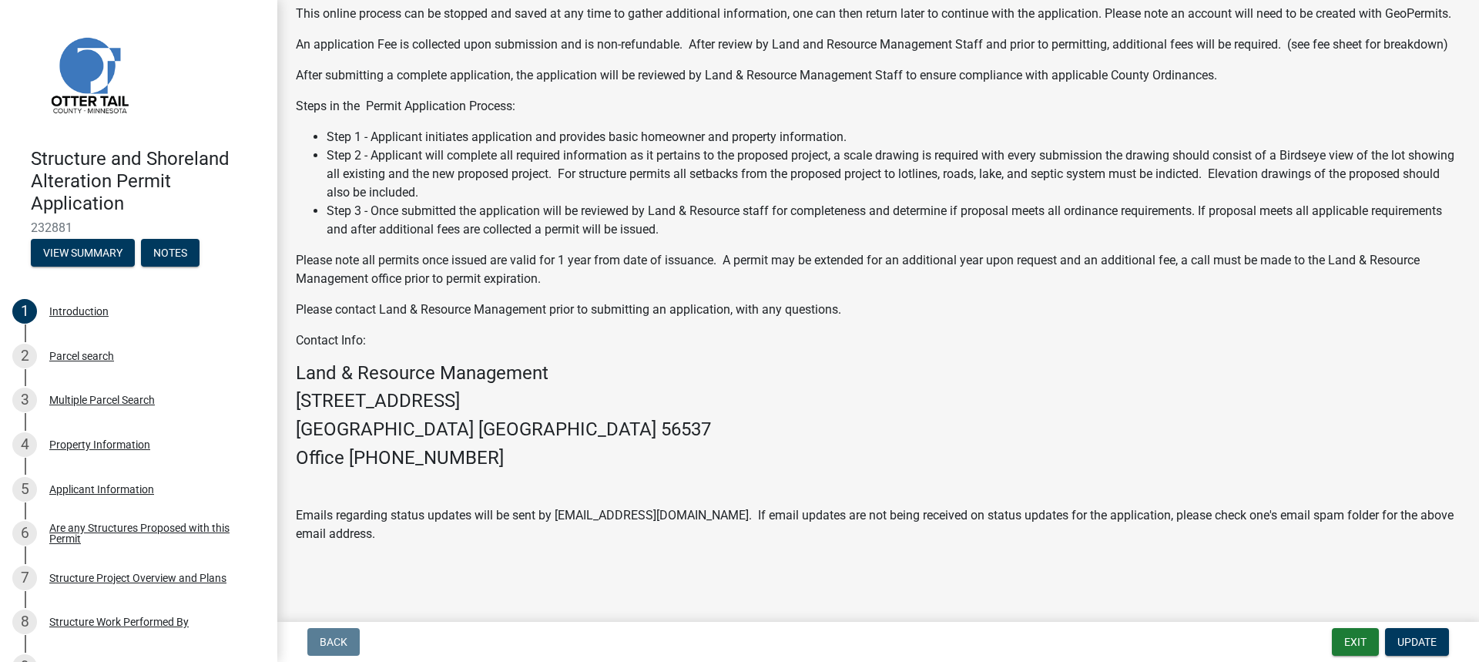
drag, startPoint x: 570, startPoint y: 407, endPoint x: 304, endPoint y: 371, distance: 268.2
click at [557, 408] on h4 "[STREET_ADDRESS]" at bounding box center [878, 401] width 1165 height 22
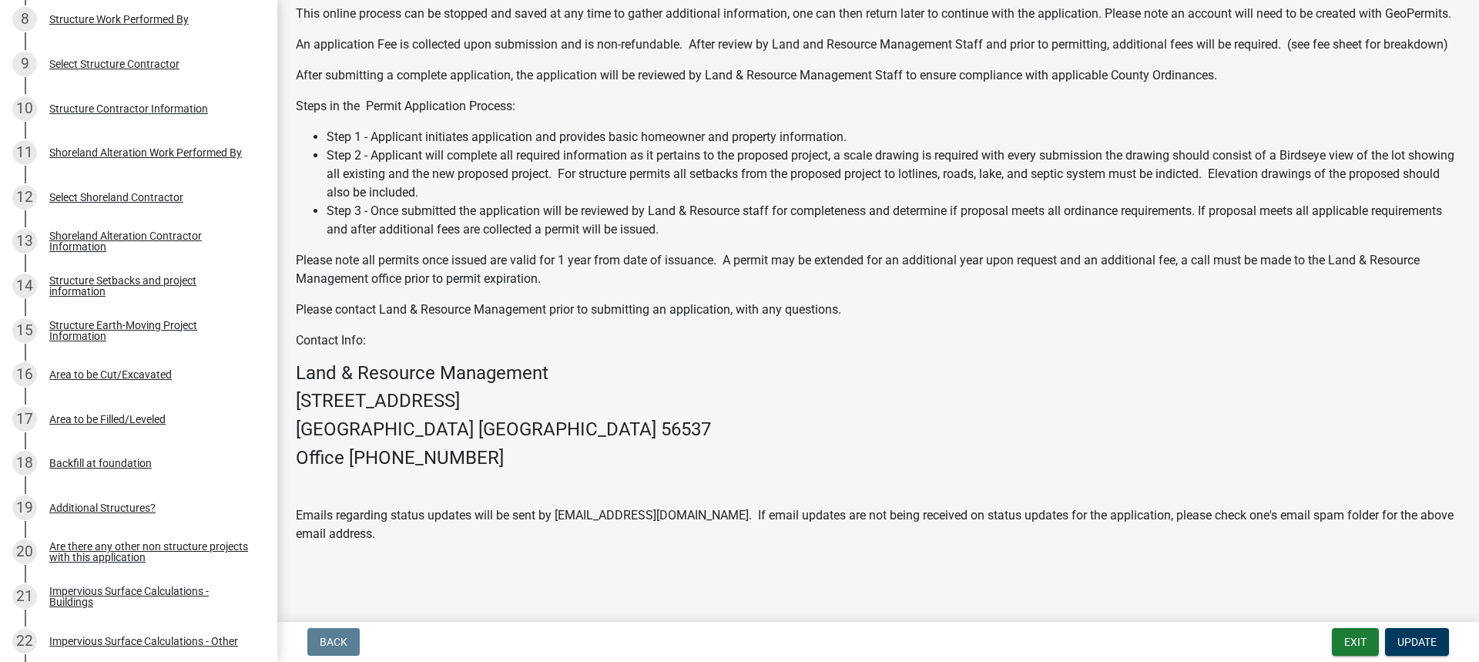
scroll to position [649, 0]
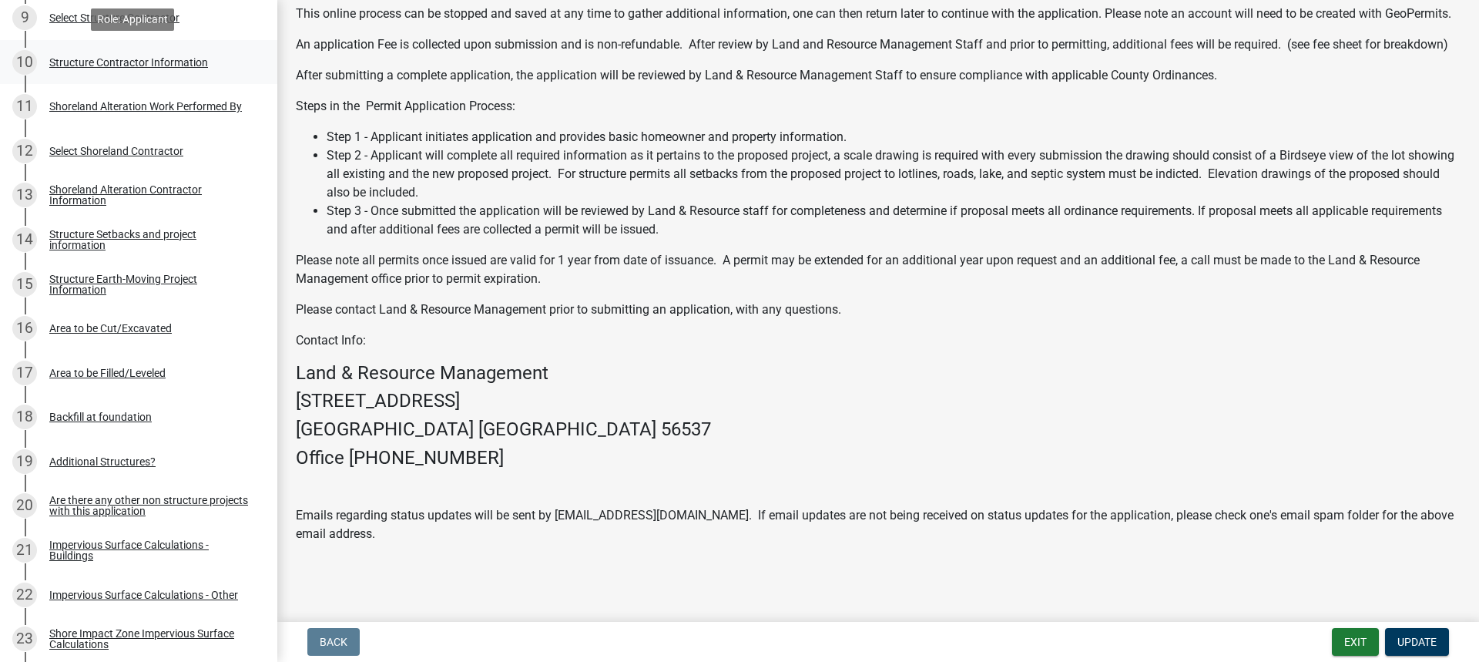
click at [81, 62] on div "Structure Contractor Information" at bounding box center [128, 62] width 159 height 11
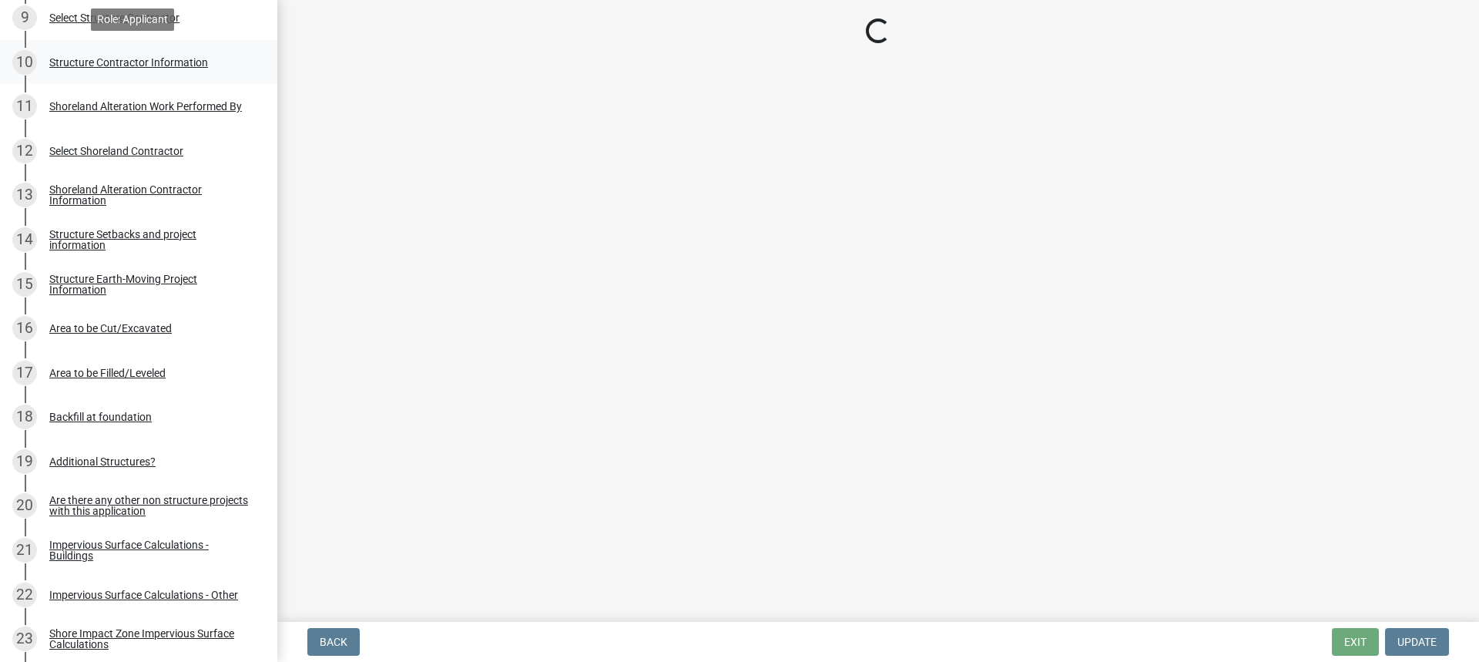
scroll to position [0, 0]
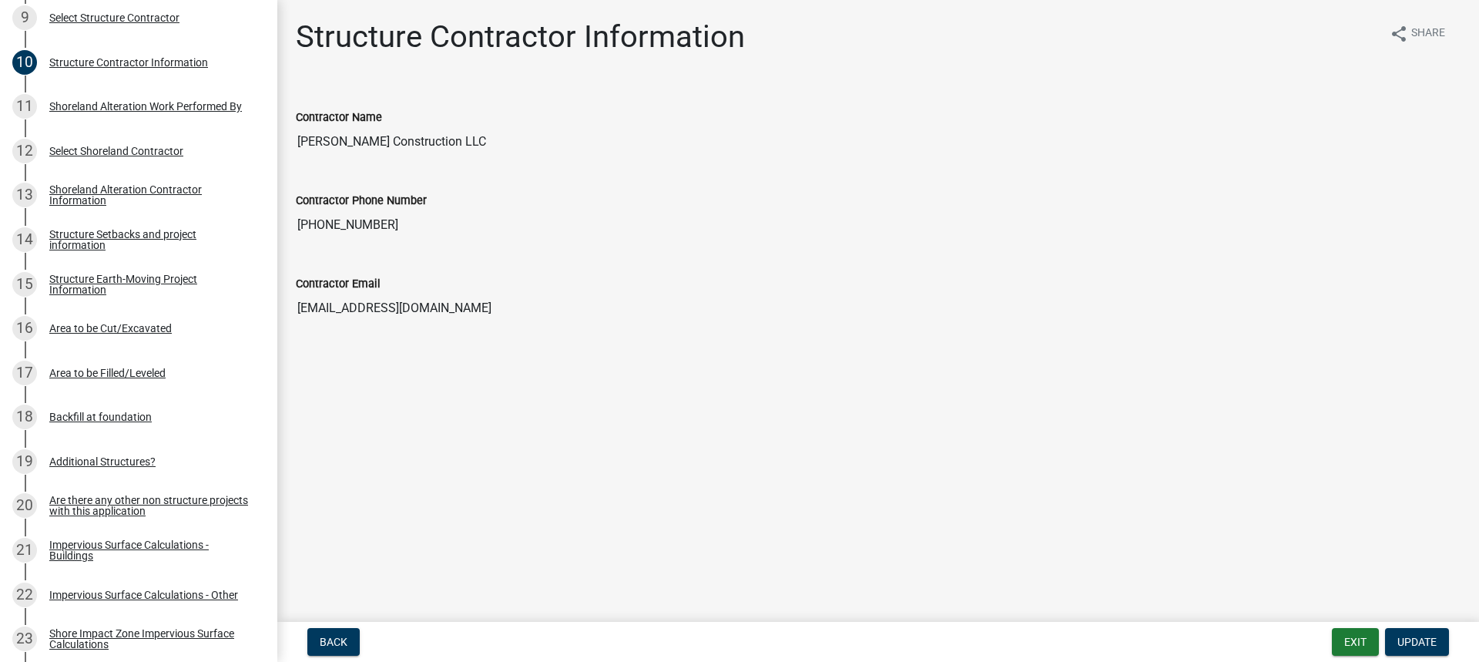
drag, startPoint x: 414, startPoint y: 126, endPoint x: 424, endPoint y: 131, distance: 11.4
click at [414, 126] on div "Contractor Name [PERSON_NAME] Construction LLC" at bounding box center [878, 121] width 1165 height 71
click at [440, 139] on input "[PERSON_NAME] Construction LLC" at bounding box center [878, 141] width 1165 height 31
drag, startPoint x: 465, startPoint y: 141, endPoint x: 281, endPoint y: 106, distance: 186.7
click at [283, 114] on div "Structure Contractor Information share Share Contractor Name [PERSON_NAME] Cons…" at bounding box center [878, 183] width 1202 height 331
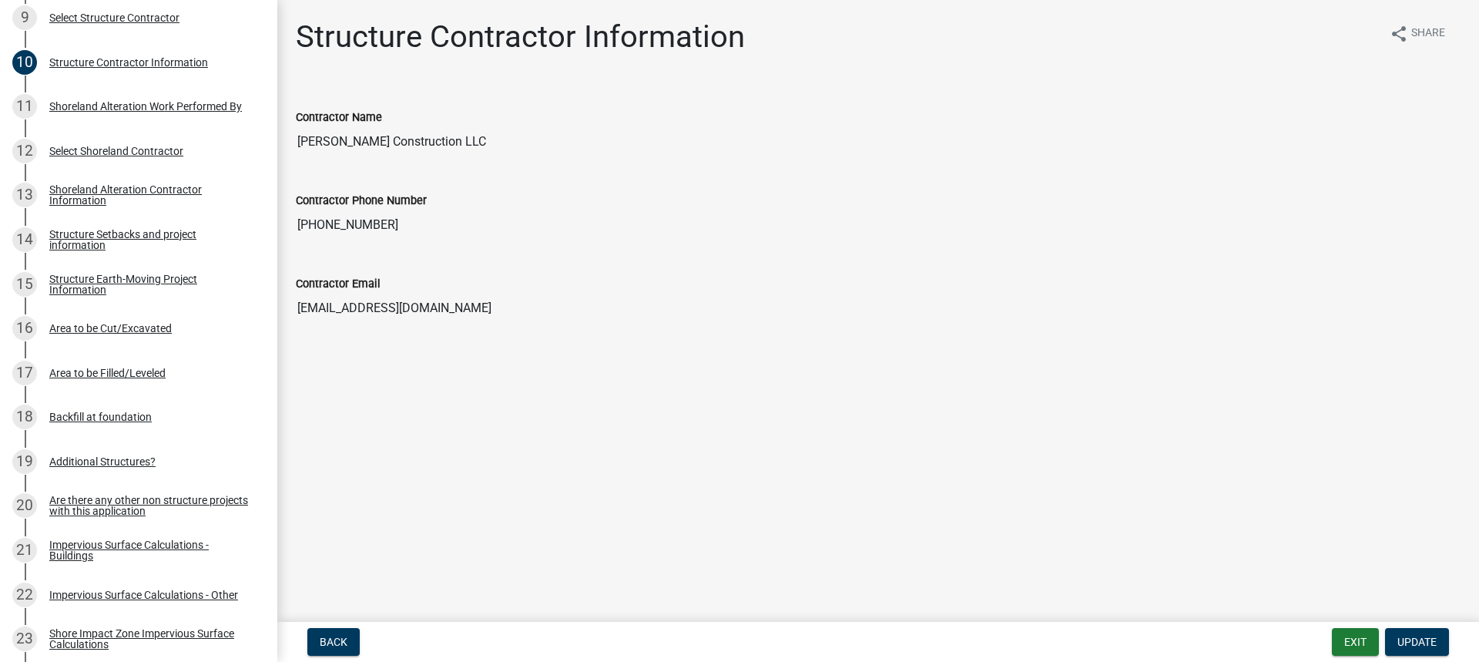
click at [524, 341] on div "Structure Contractor Information share Share Contractor Name [PERSON_NAME] Cons…" at bounding box center [878, 183] width 1188 height 331
click at [1410, 642] on span "Update" at bounding box center [1416, 642] width 39 height 12
click at [357, 232] on input "[PHONE_NUMBER]" at bounding box center [878, 225] width 1165 height 31
click at [1408, 639] on span "Update" at bounding box center [1416, 642] width 39 height 12
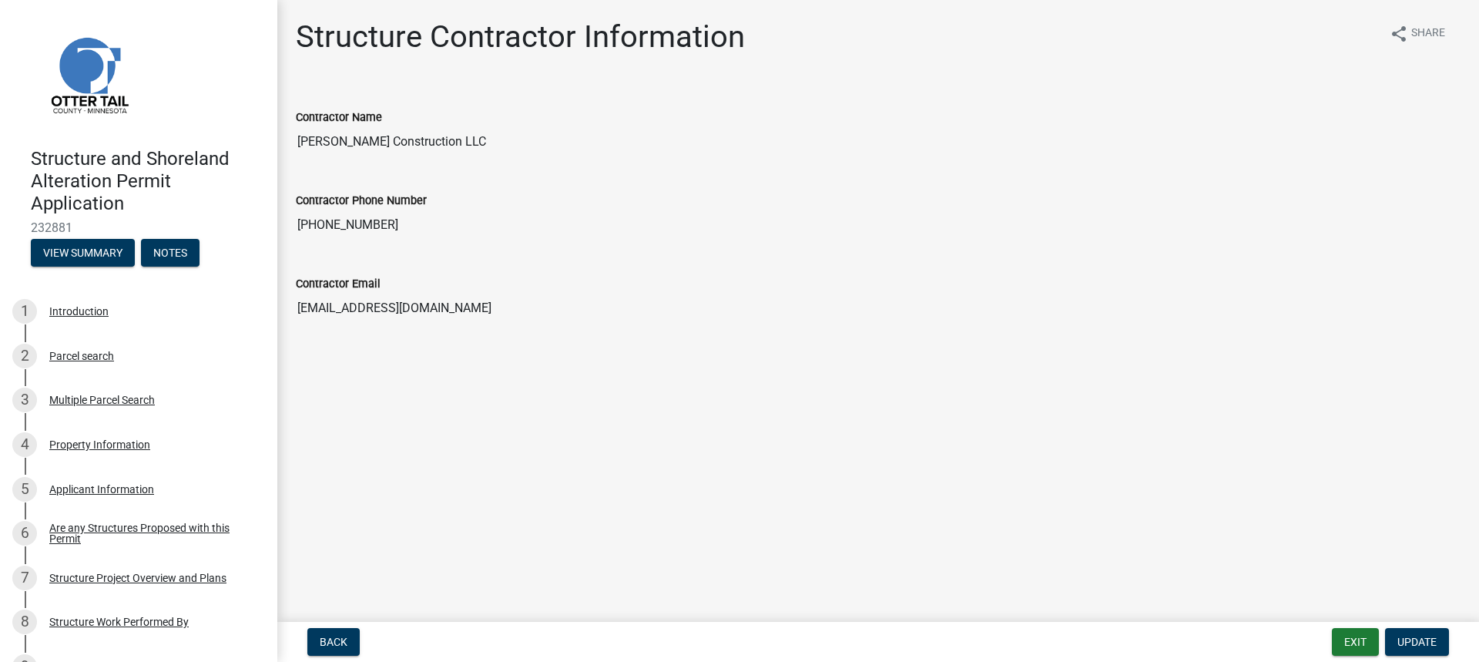
click at [1032, 366] on main "Structure Contractor Information share Share Contractor Name [PERSON_NAME] Cons…" at bounding box center [878, 307] width 1202 height 615
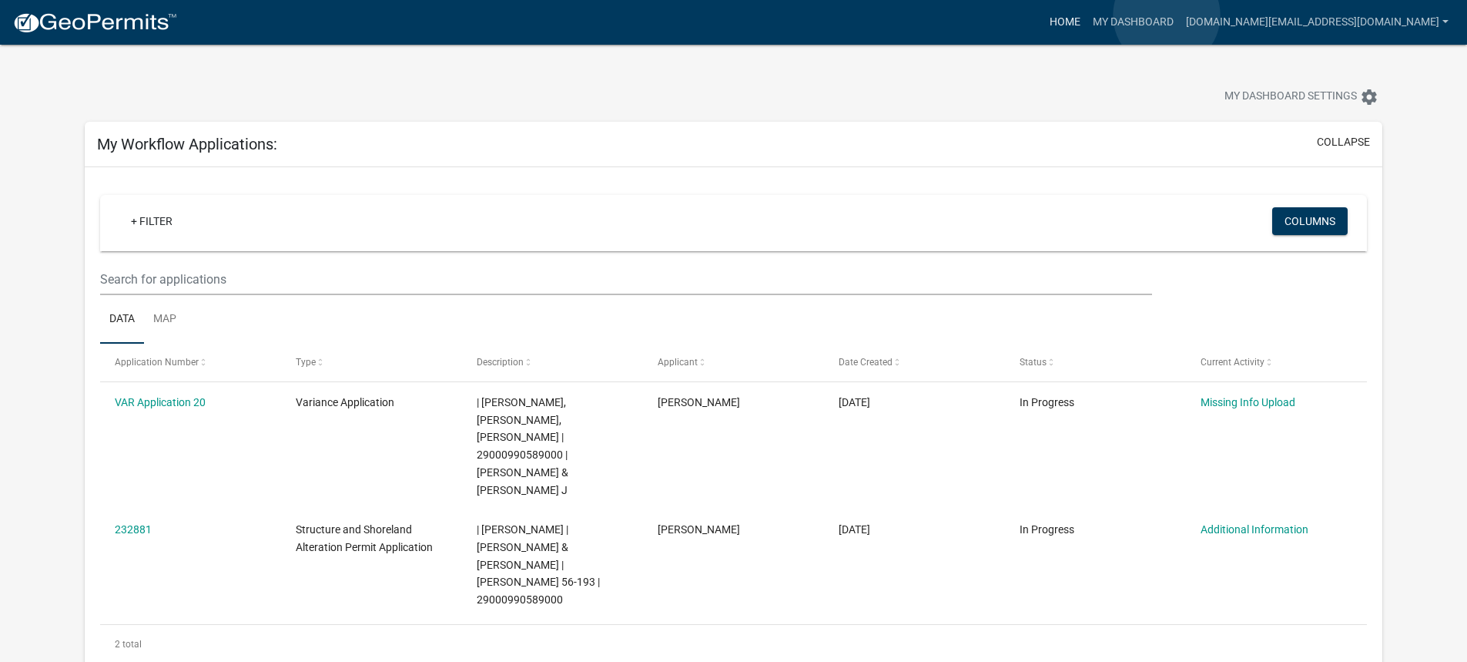
click at [1087, 15] on link "Home" at bounding box center [1065, 22] width 43 height 29
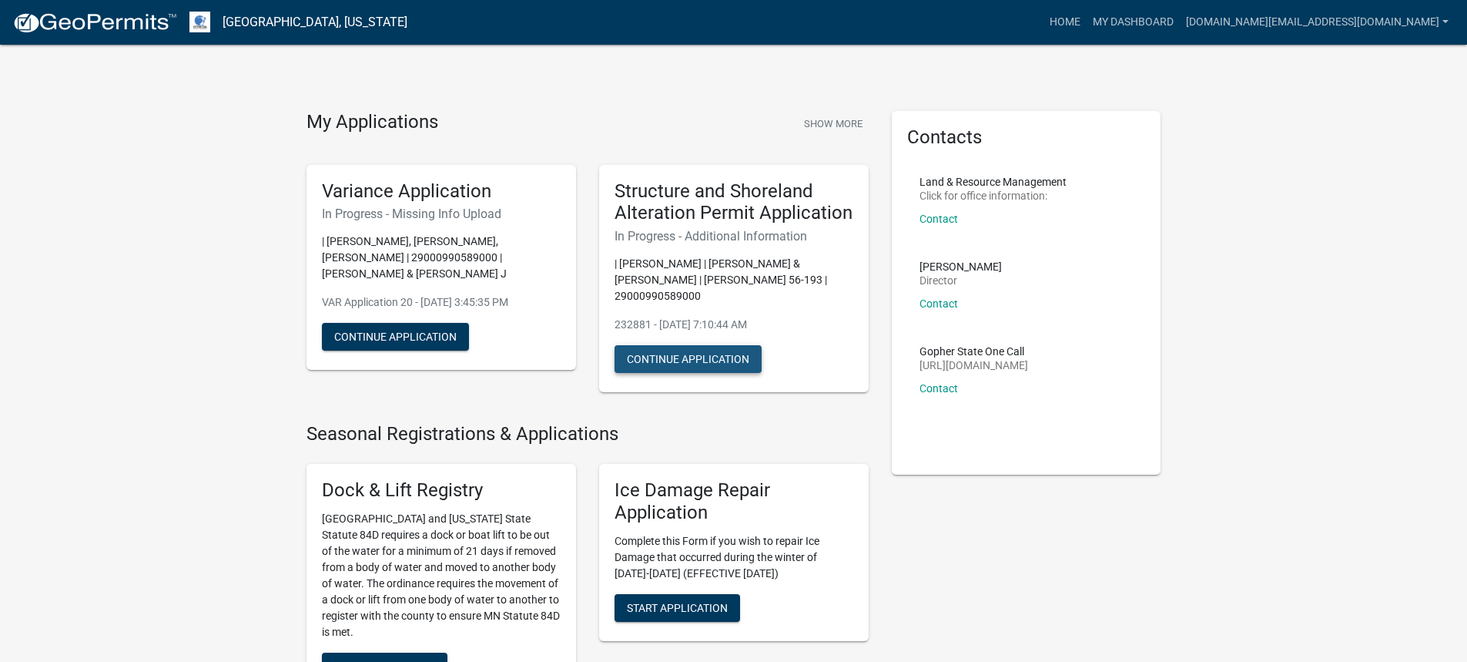
click at [693, 346] on button "Continue Application" at bounding box center [688, 359] width 147 height 28
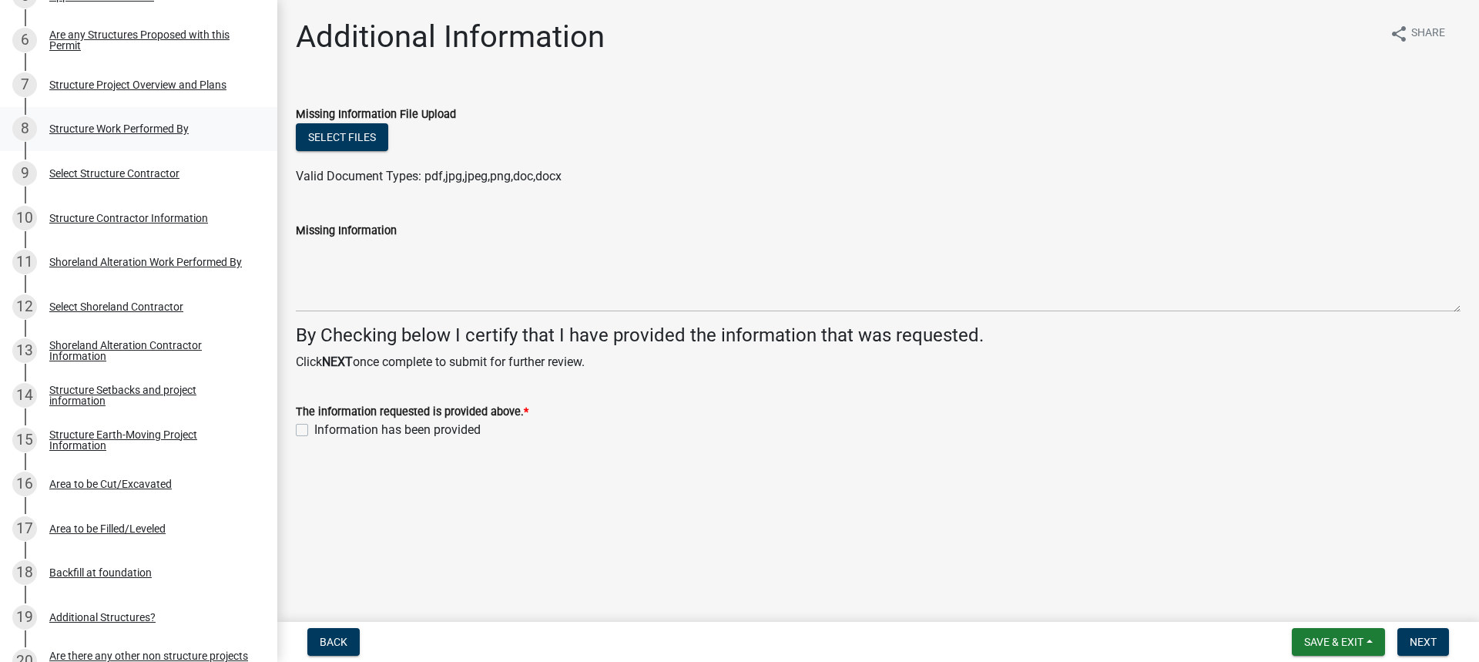
scroll to position [474, 0]
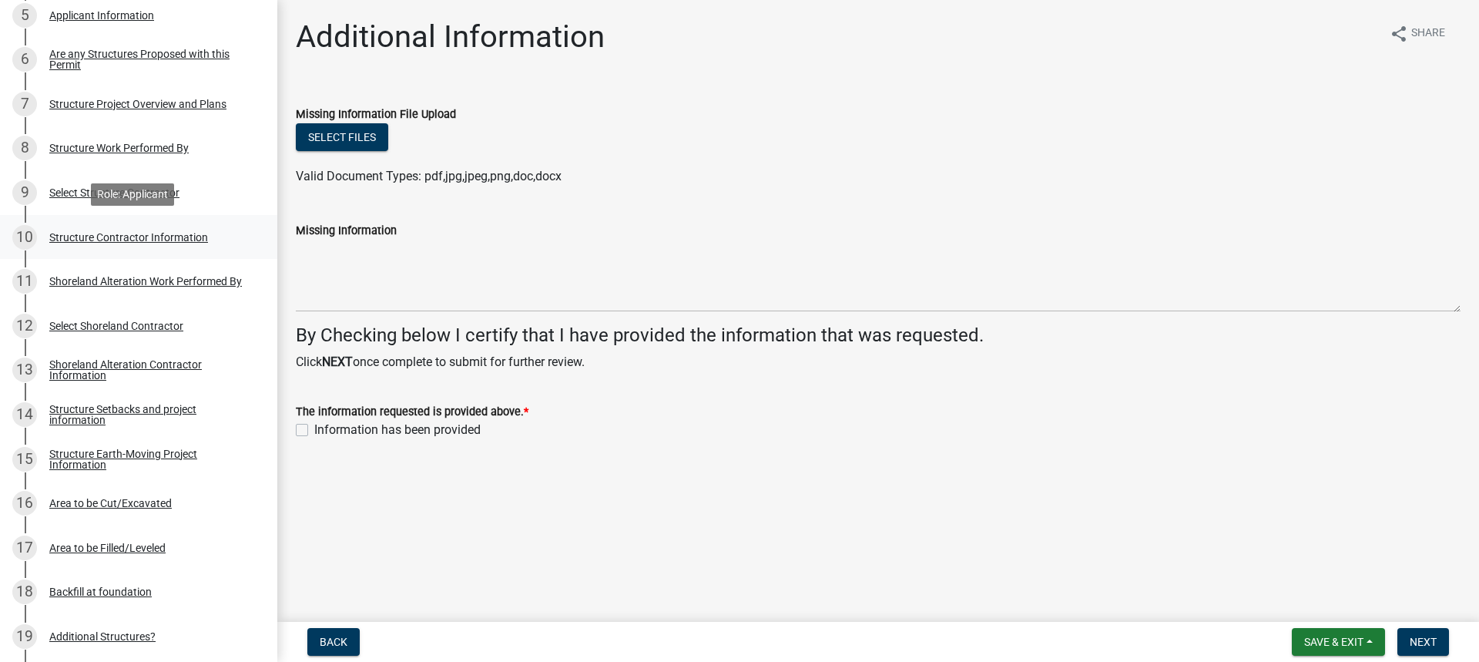
click at [119, 233] on div "Structure Contractor Information" at bounding box center [128, 237] width 159 height 11
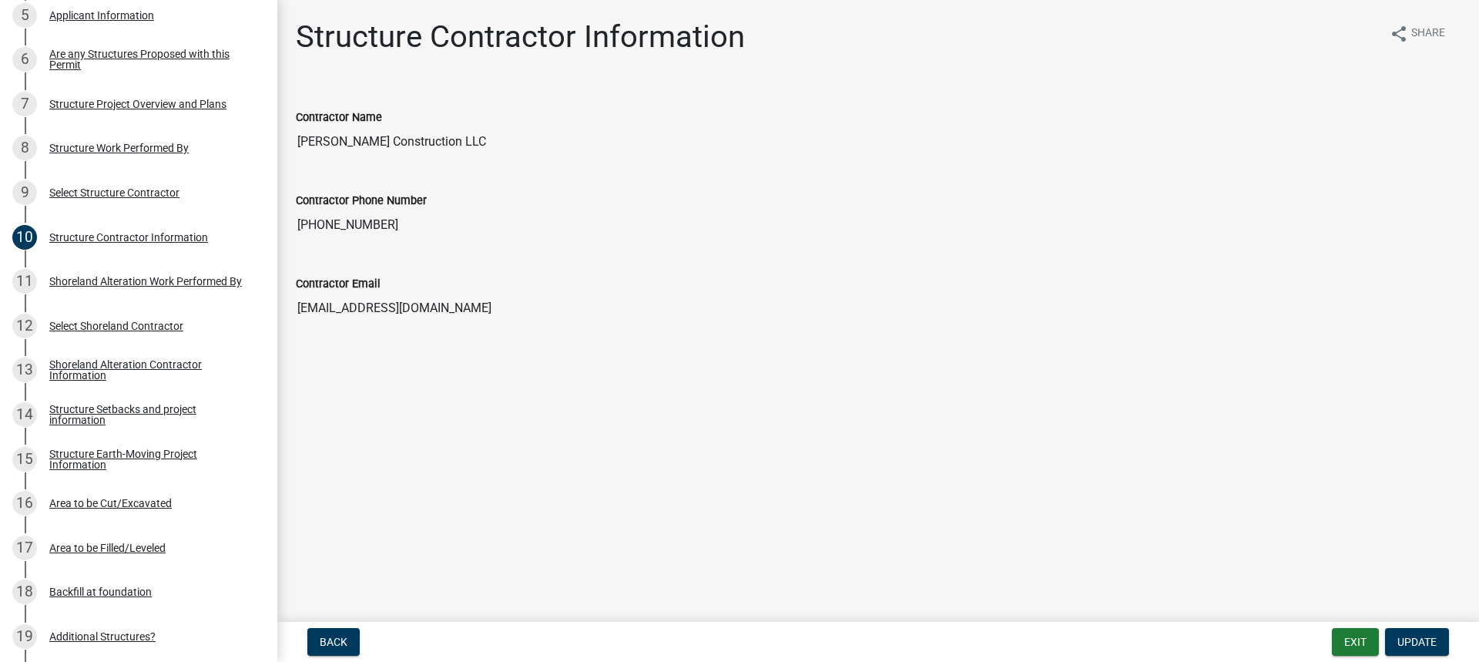
click at [480, 129] on input "[PERSON_NAME] Construction LLC" at bounding box center [878, 141] width 1165 height 31
drag, startPoint x: 519, startPoint y: 131, endPoint x: 489, endPoint y: 116, distance: 33.8
click at [518, 130] on input "[PERSON_NAME] Construction LLC" at bounding box center [878, 141] width 1165 height 31
drag, startPoint x: 475, startPoint y: 135, endPoint x: 466, endPoint y: 146, distance: 14.2
click at [471, 138] on input "[PERSON_NAME] Construction LLC" at bounding box center [878, 141] width 1165 height 31
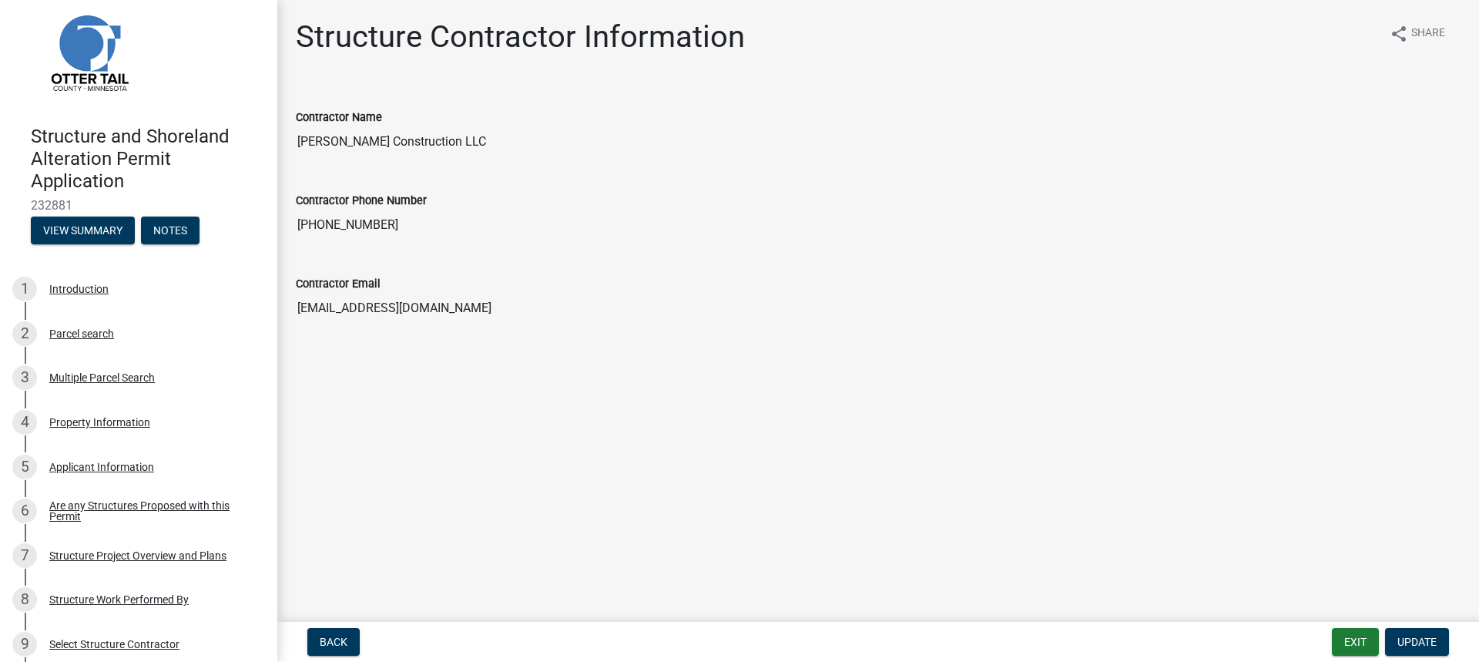
scroll to position [0, 0]
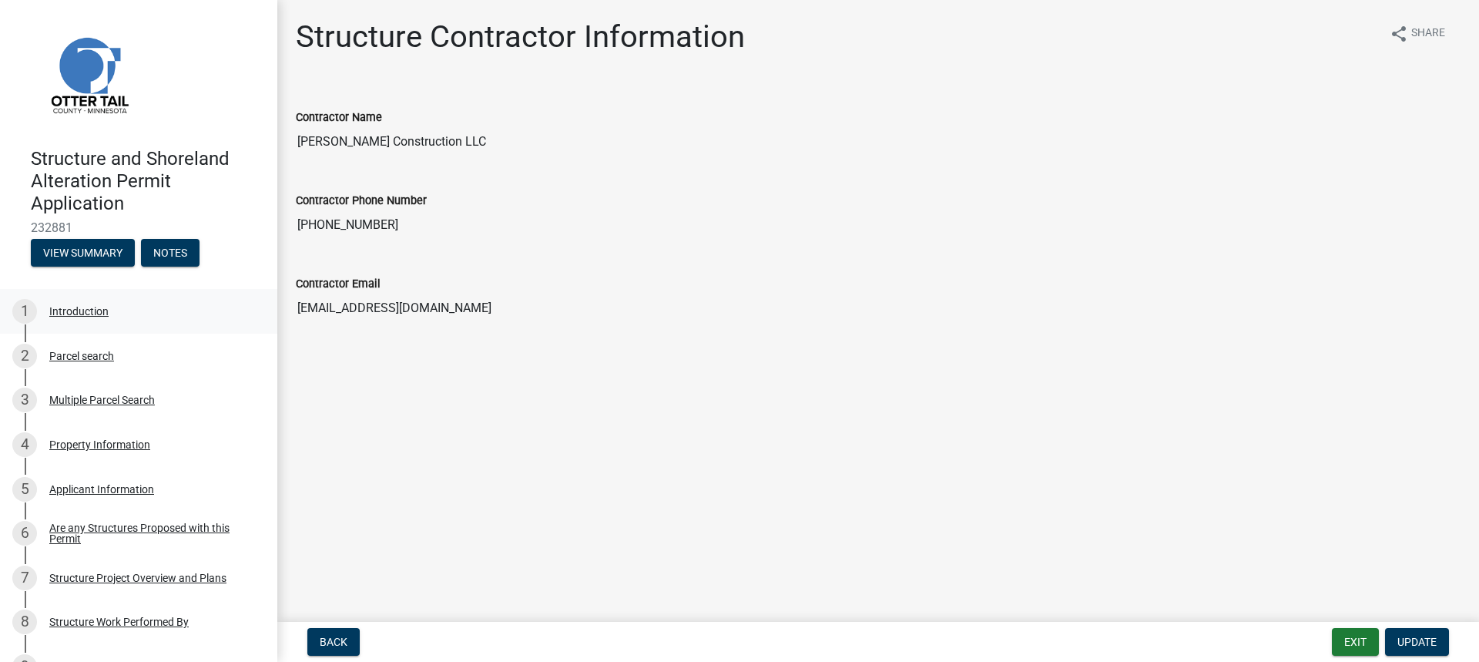
click at [86, 308] on div "Introduction" at bounding box center [78, 311] width 59 height 11
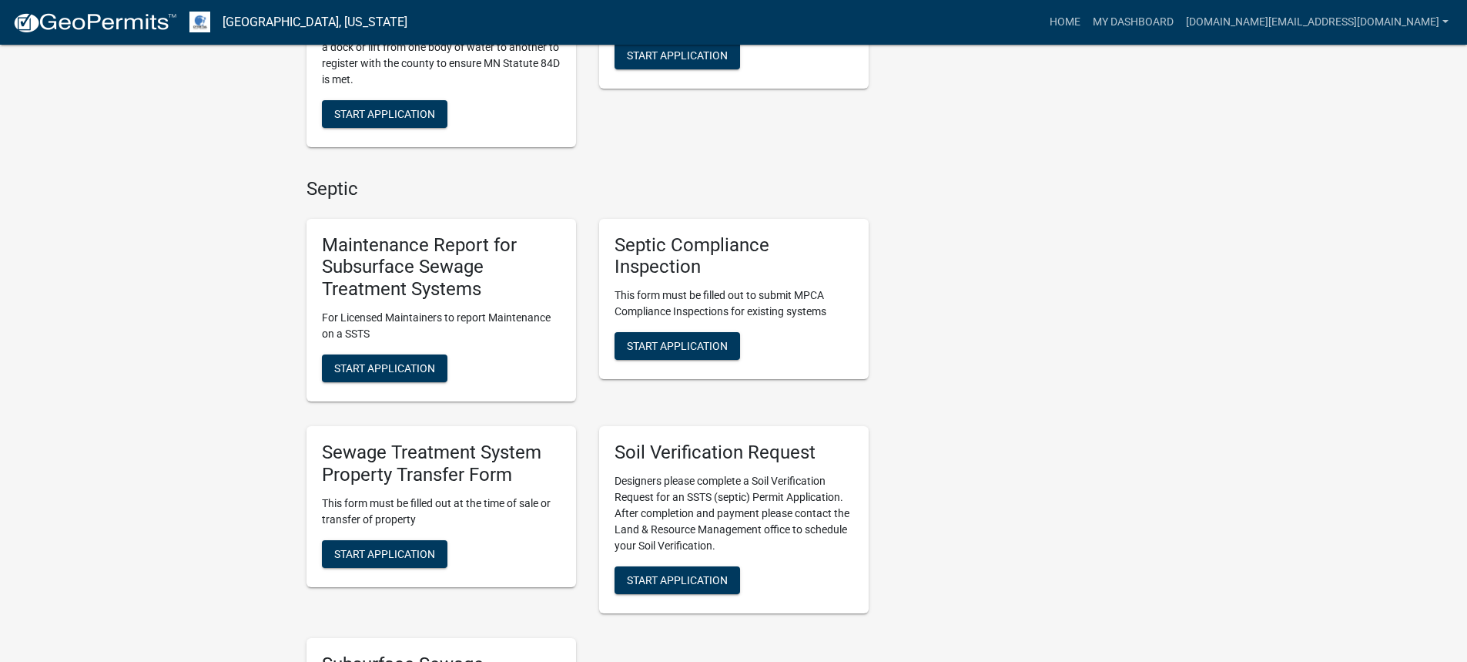
scroll to position [539, 0]
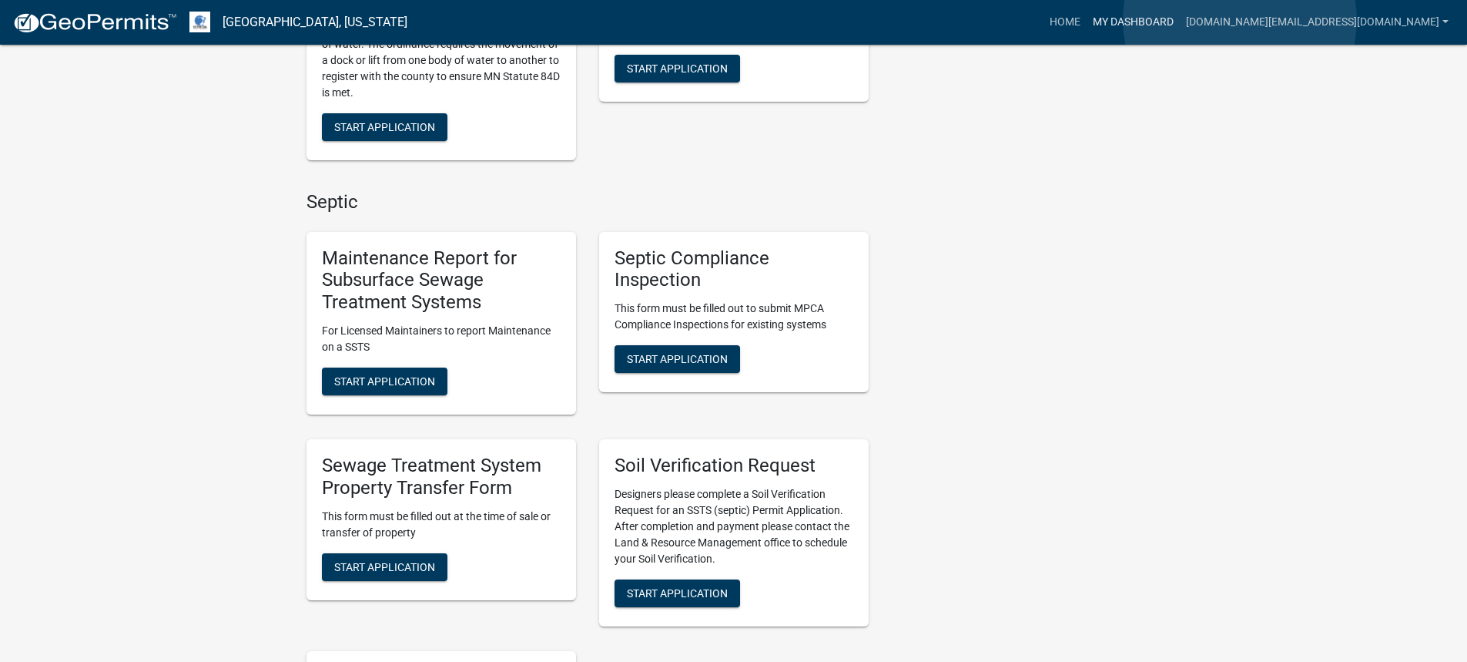
click at [1180, 20] on link "My Dashboard" at bounding box center [1133, 22] width 93 height 29
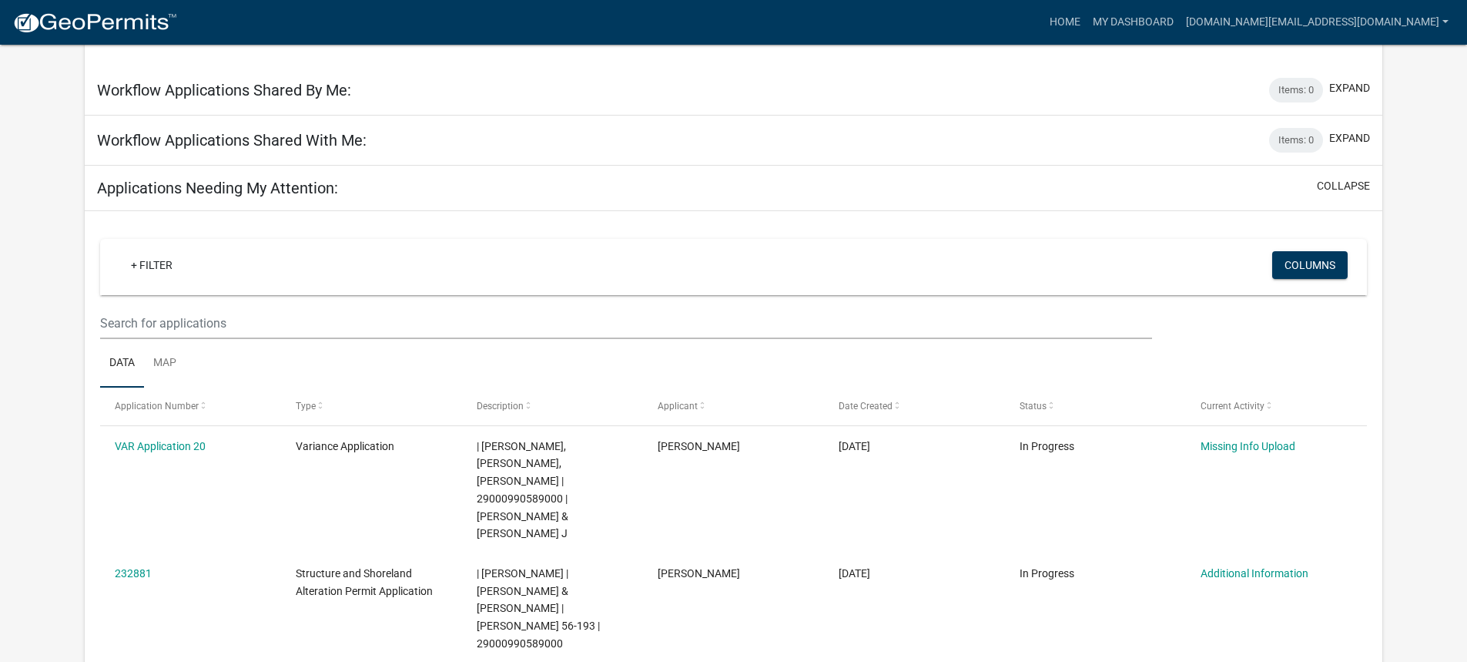
scroll to position [619, 0]
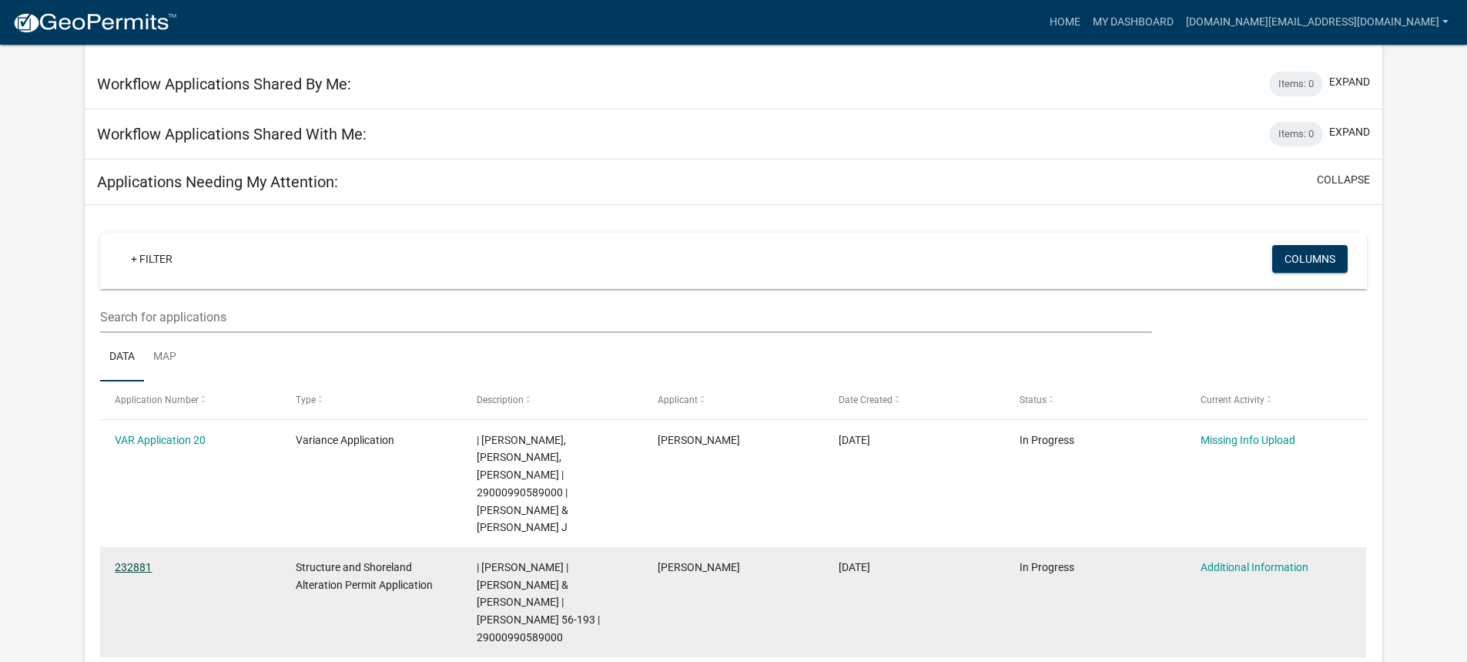
click at [128, 561] on link "232881" at bounding box center [133, 567] width 37 height 12
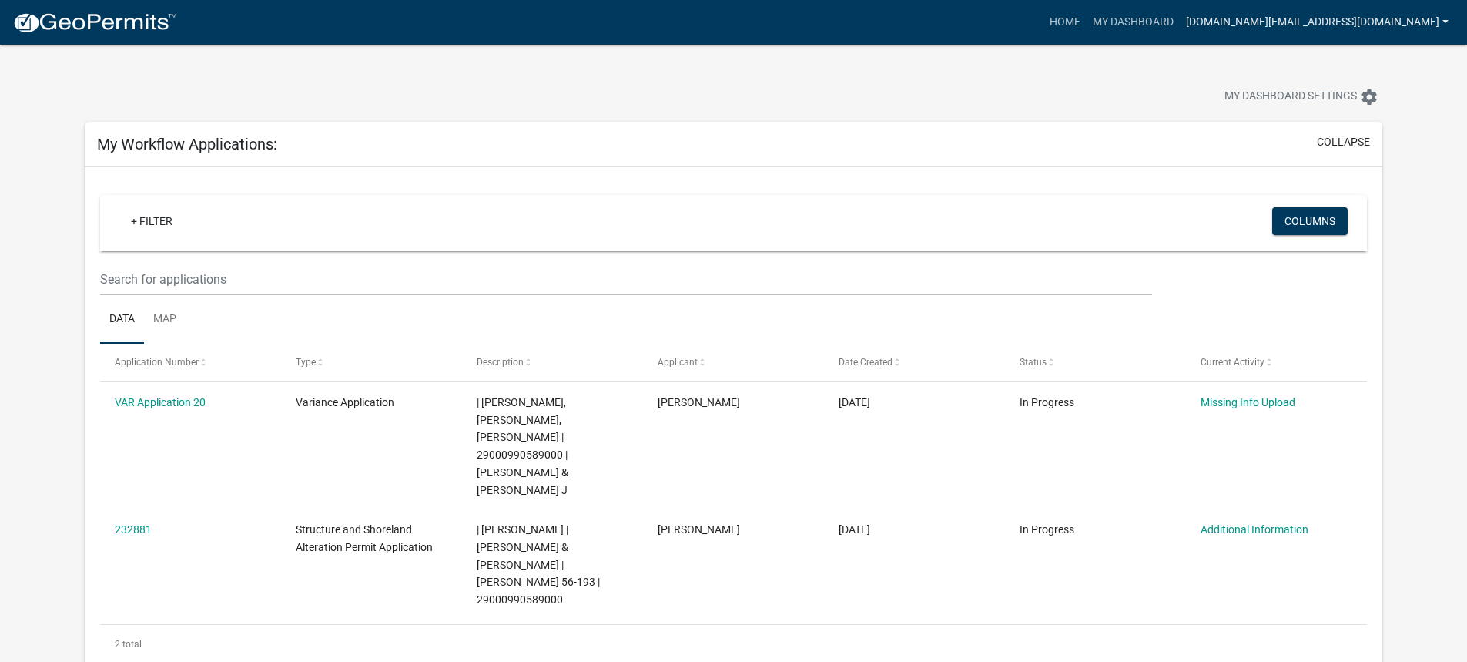
click at [1443, 20] on link "[DOMAIN_NAME][EMAIL_ADDRESS][DOMAIN_NAME]" at bounding box center [1317, 22] width 275 height 29
click at [1367, 108] on link "Logout" at bounding box center [1393, 113] width 123 height 37
